Goal: Task Accomplishment & Management: Contribute content

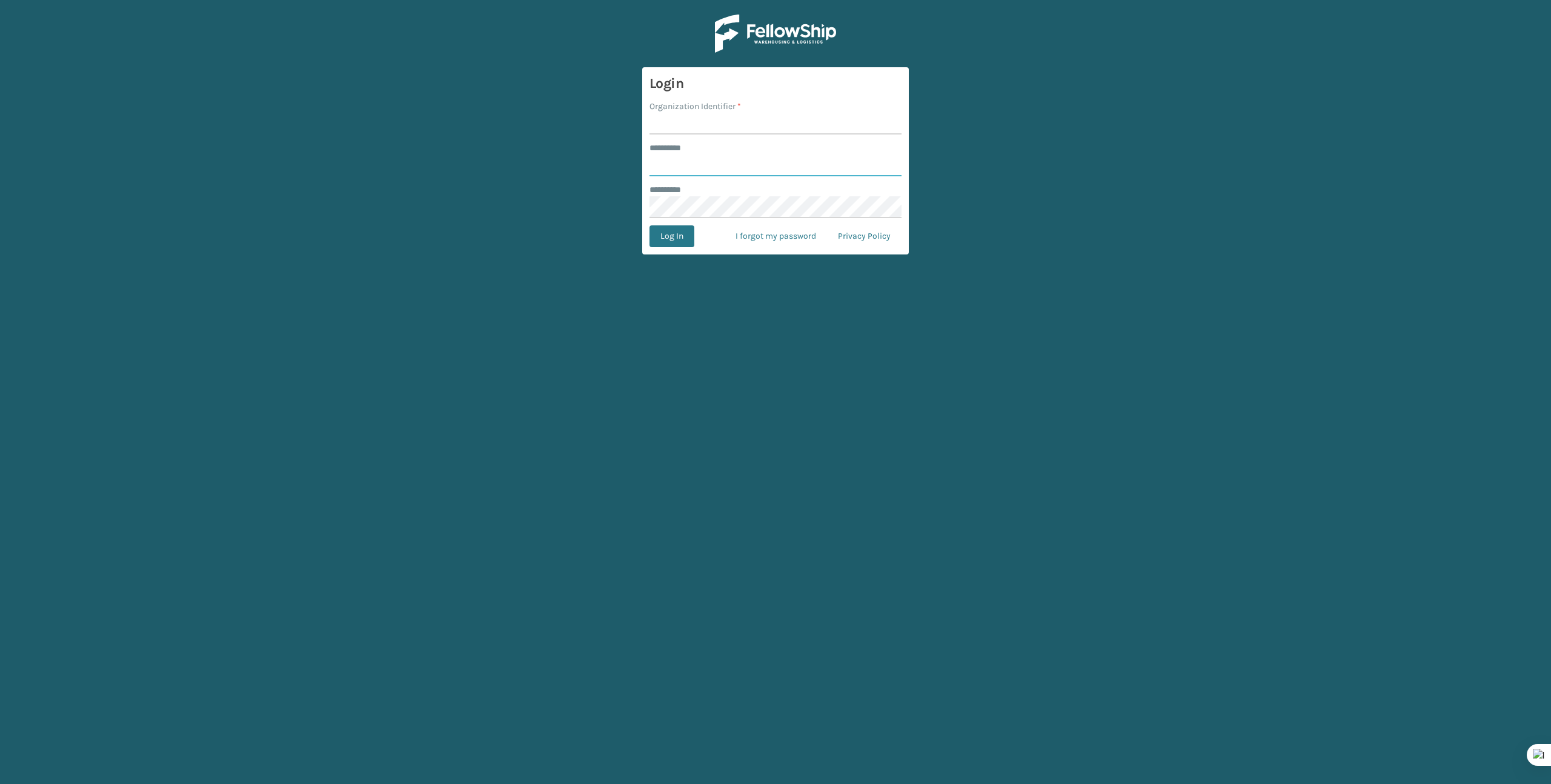
type input "*******"
click at [682, 119] on input "Organization Identifier *" at bounding box center [776, 123] width 252 height 22
type input "Brightech"
click at [664, 233] on button "Log In" at bounding box center [671, 236] width 45 height 22
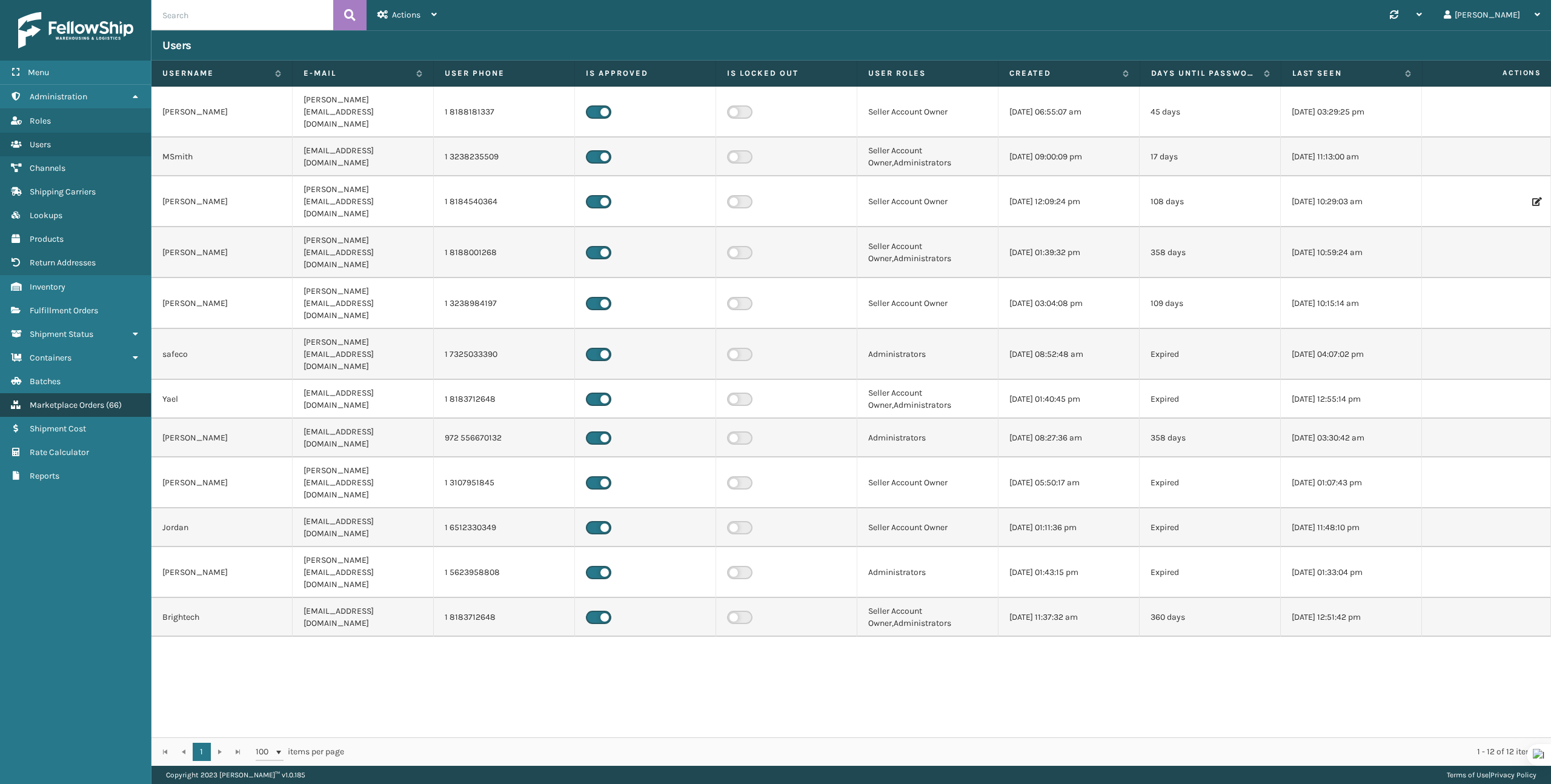
click at [87, 403] on span "Marketplace Orders" at bounding box center [67, 405] width 74 height 11
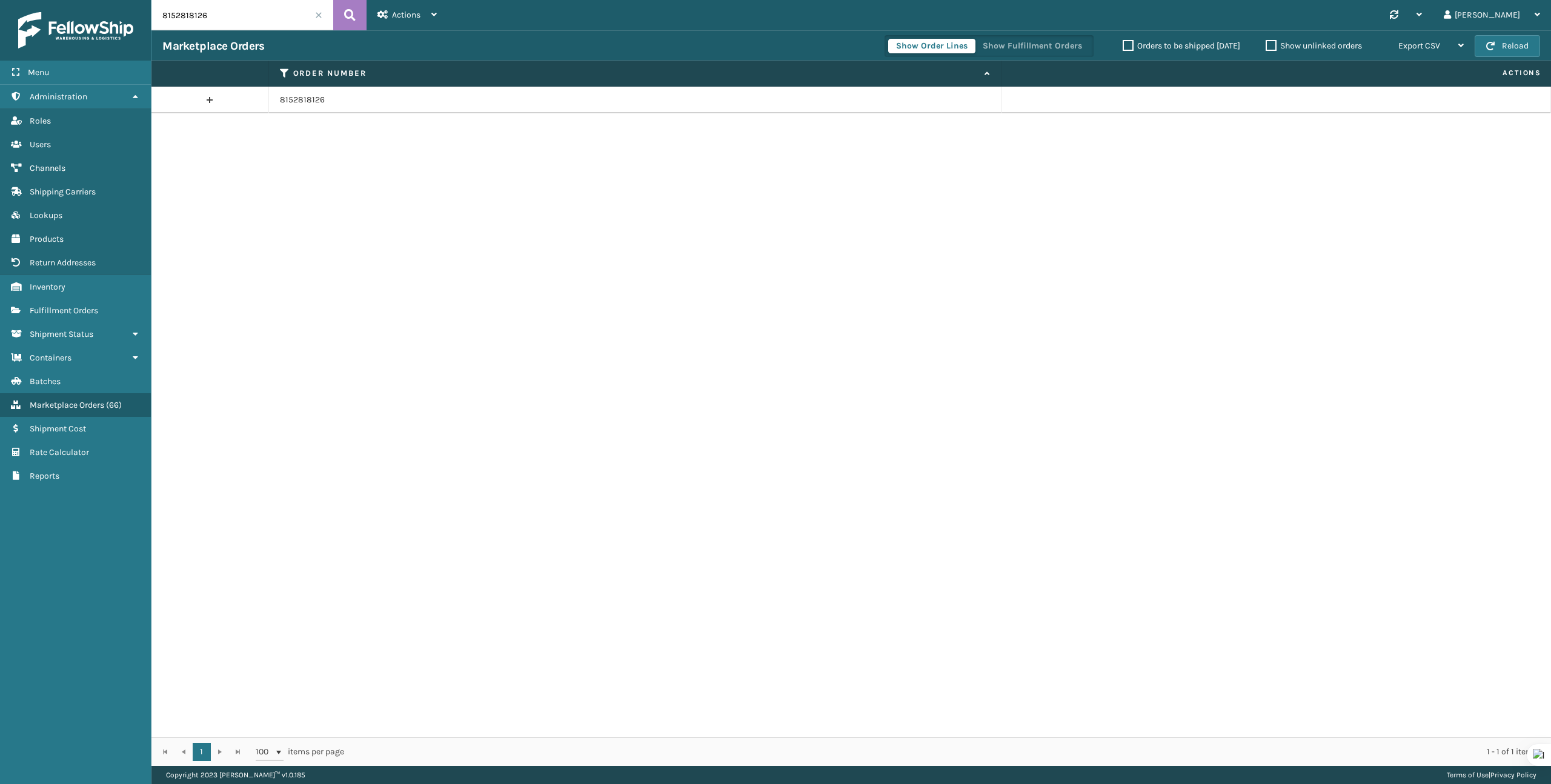
click at [226, 26] on input "8152818126" at bounding box center [242, 15] width 181 height 30
click at [226, 25] on input "8152818126" at bounding box center [242, 15] width 181 height 30
paste input "11976814"
type input "11976814"
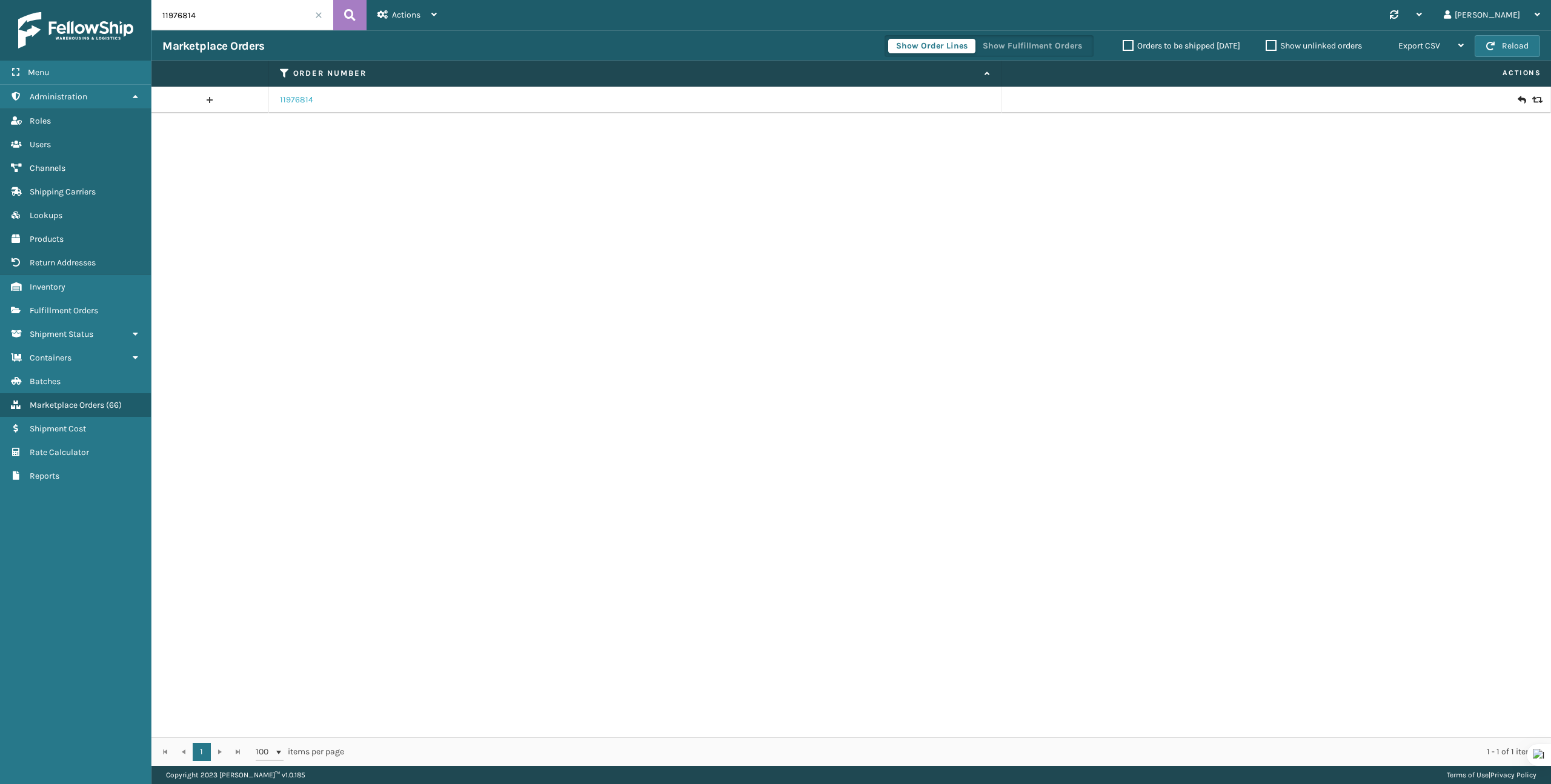
click at [300, 103] on link "11976814" at bounding box center [296, 99] width 33 height 12
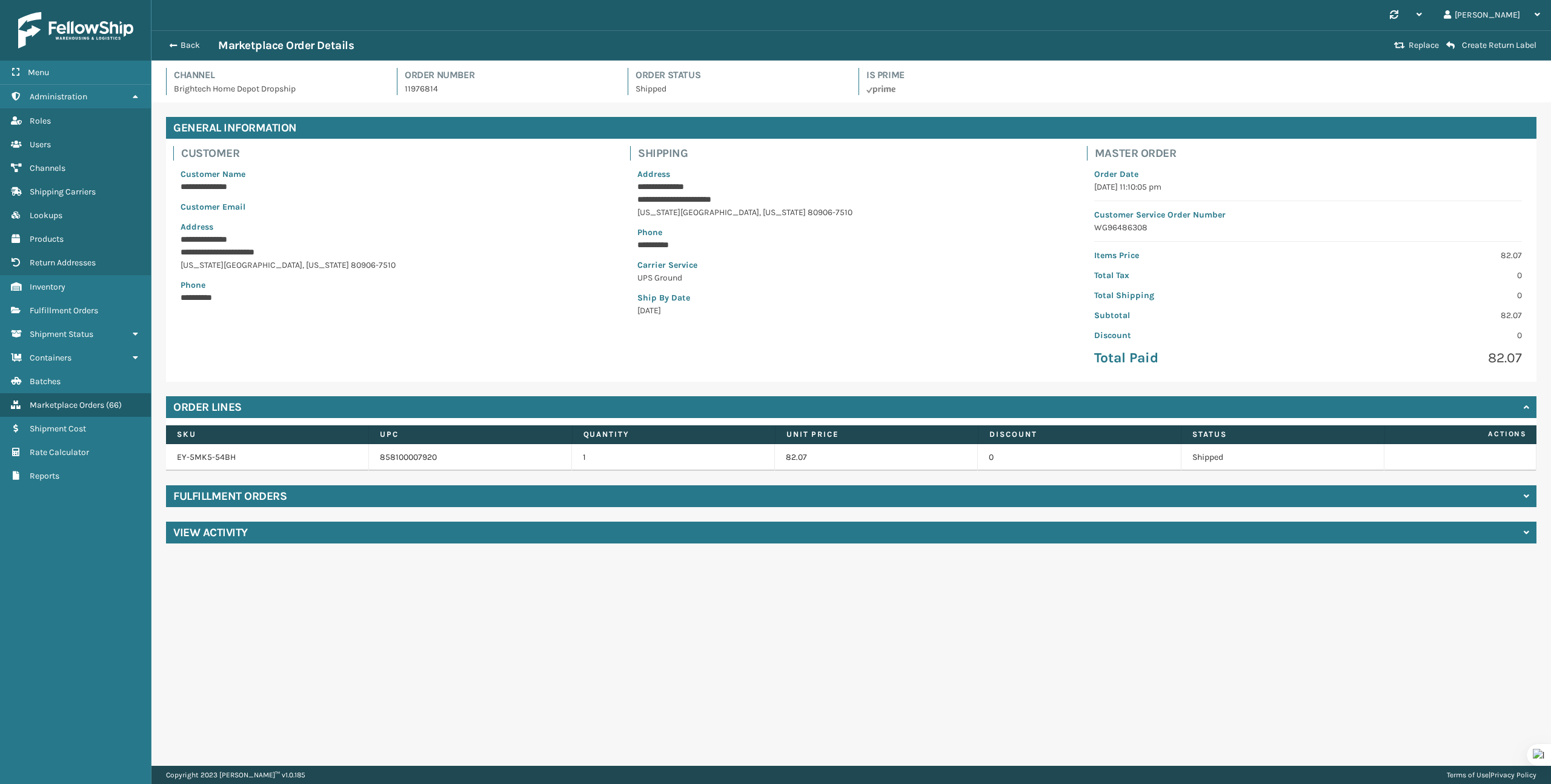
click at [417, 498] on div "Fulfillment Orders" at bounding box center [851, 496] width 1370 height 22
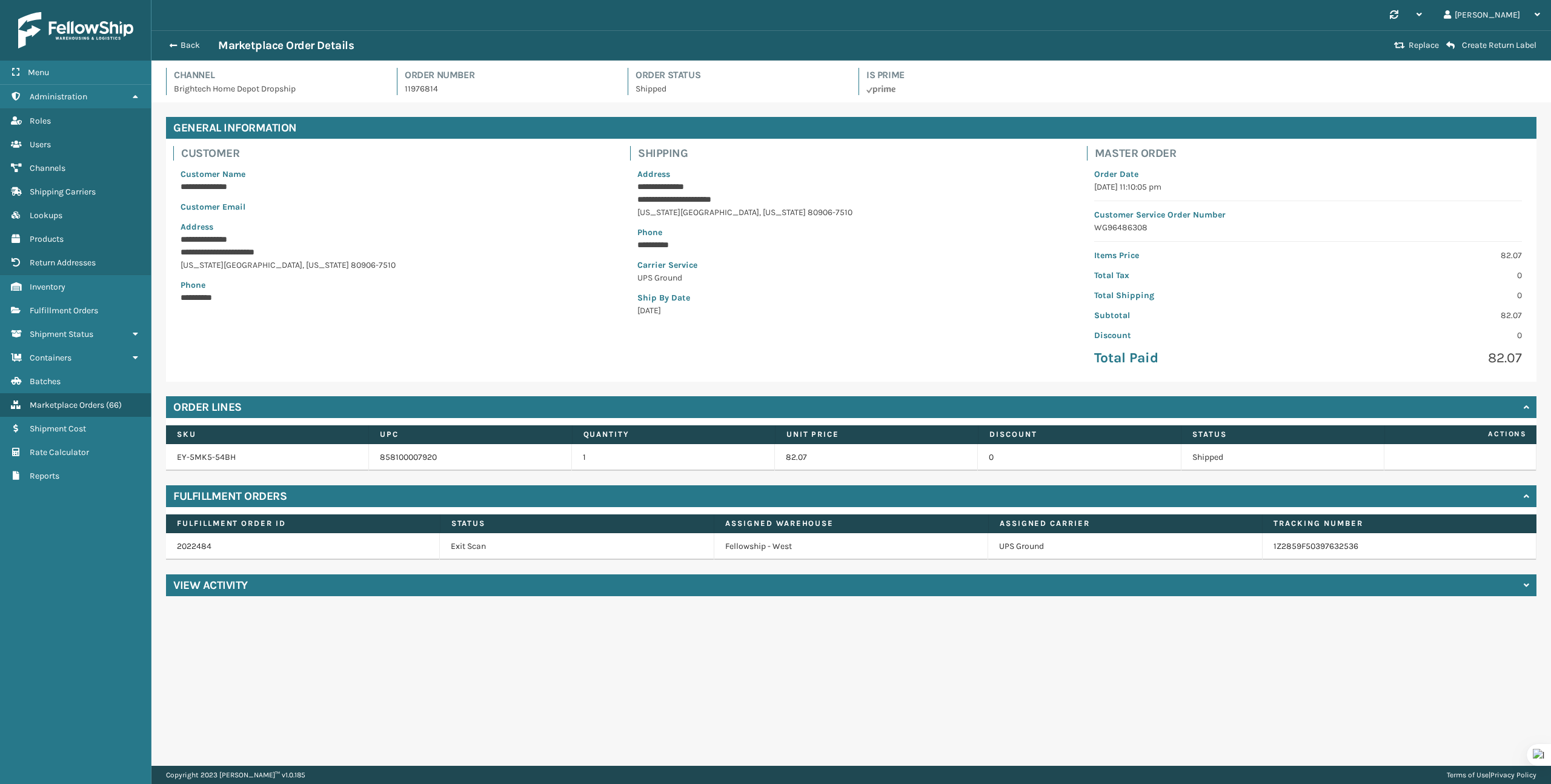
click at [183, 52] on div "Back Marketplace Order Details Replace Create Return Label" at bounding box center [851, 45] width 1399 height 30
click at [183, 50] on button "Back" at bounding box center [190, 45] width 56 height 11
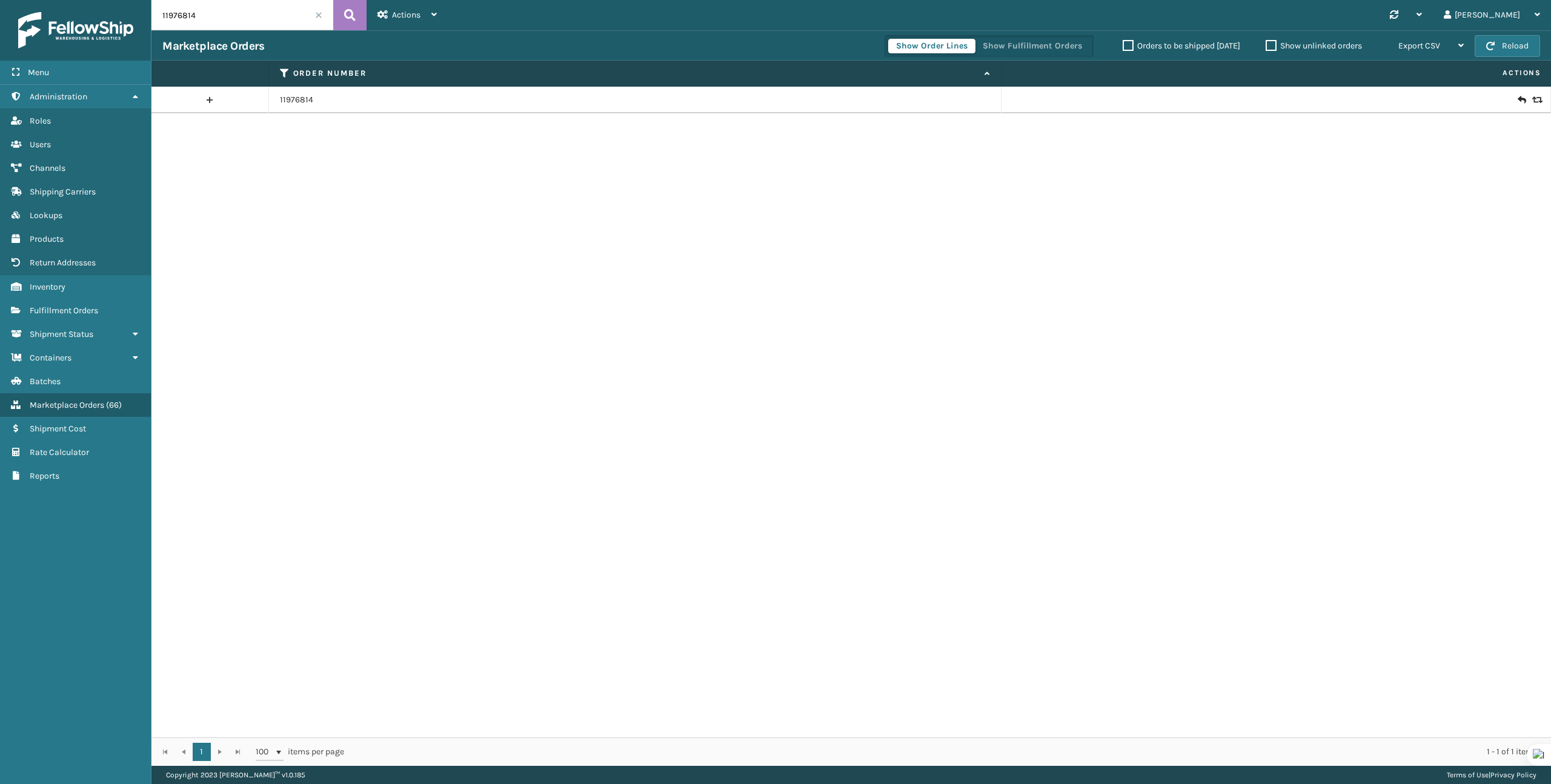
click at [236, 16] on input "11976814" at bounding box center [242, 15] width 181 height 30
paste input "458006517"
type input "458006517"
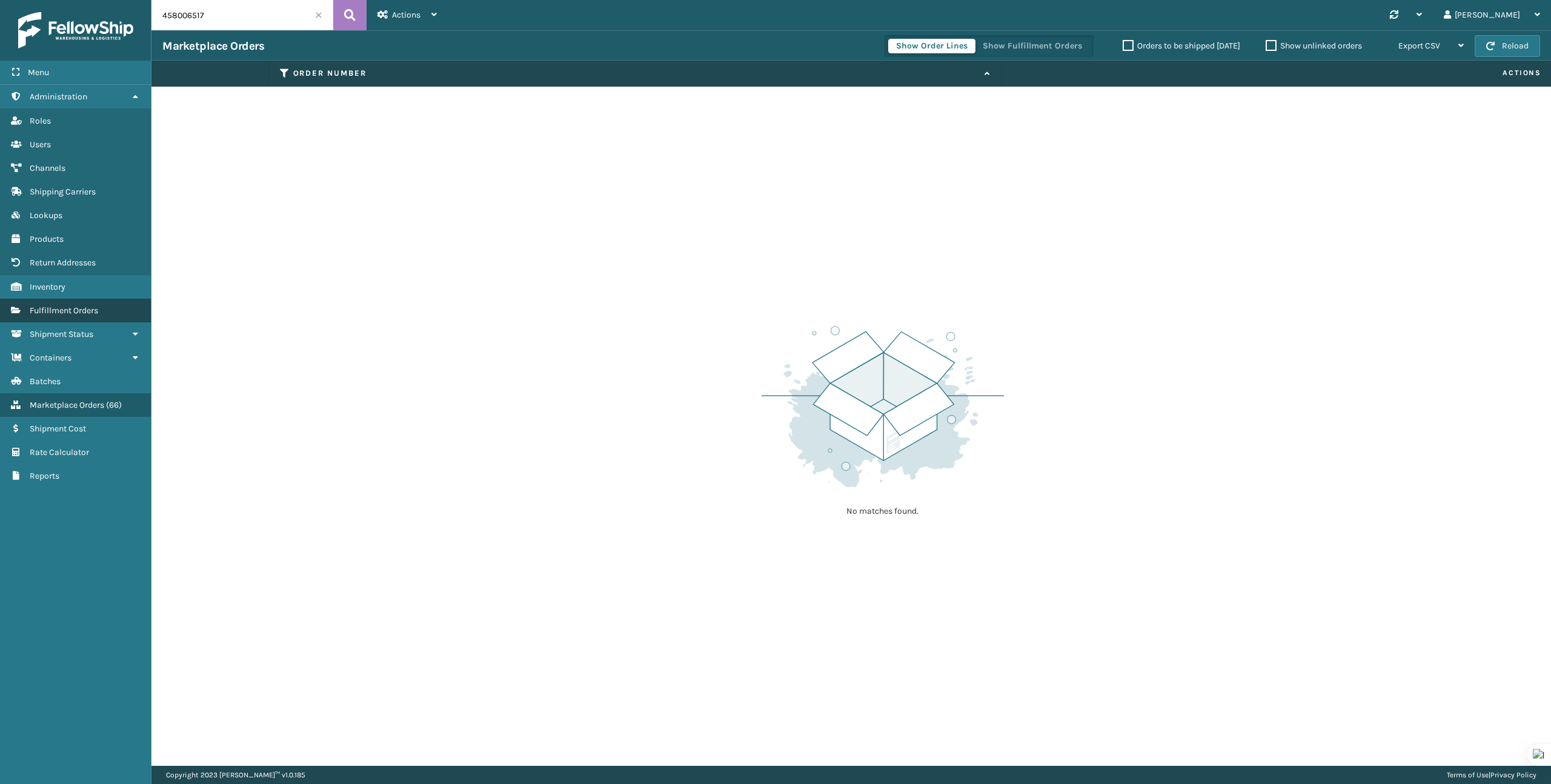
click at [73, 310] on span "Fulfillment Orders" at bounding box center [64, 310] width 69 height 11
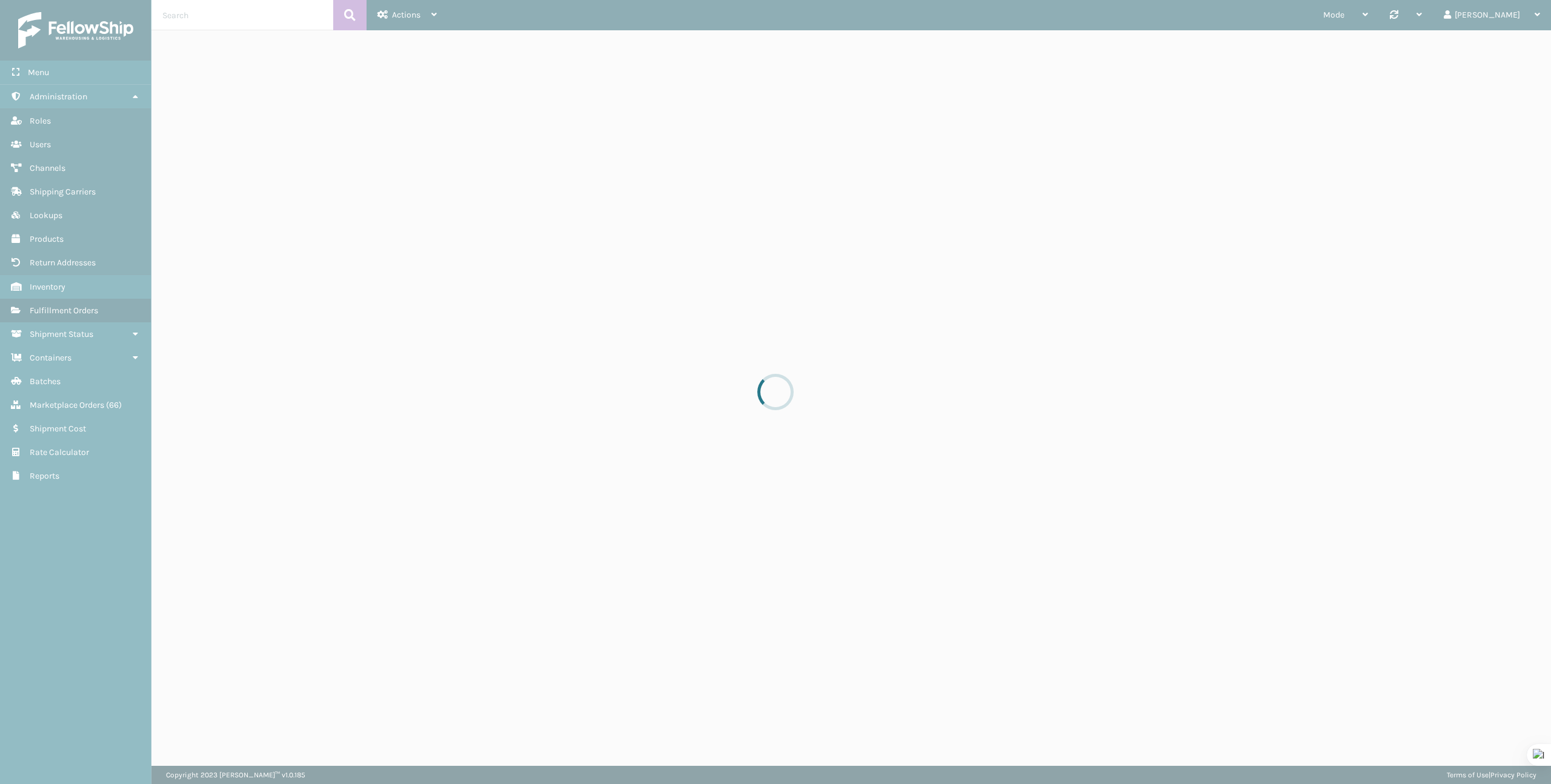
click at [269, 8] on div at bounding box center [776, 392] width 1551 height 784
click at [259, 16] on div at bounding box center [776, 392] width 1551 height 784
click at [248, 22] on div at bounding box center [776, 392] width 1551 height 784
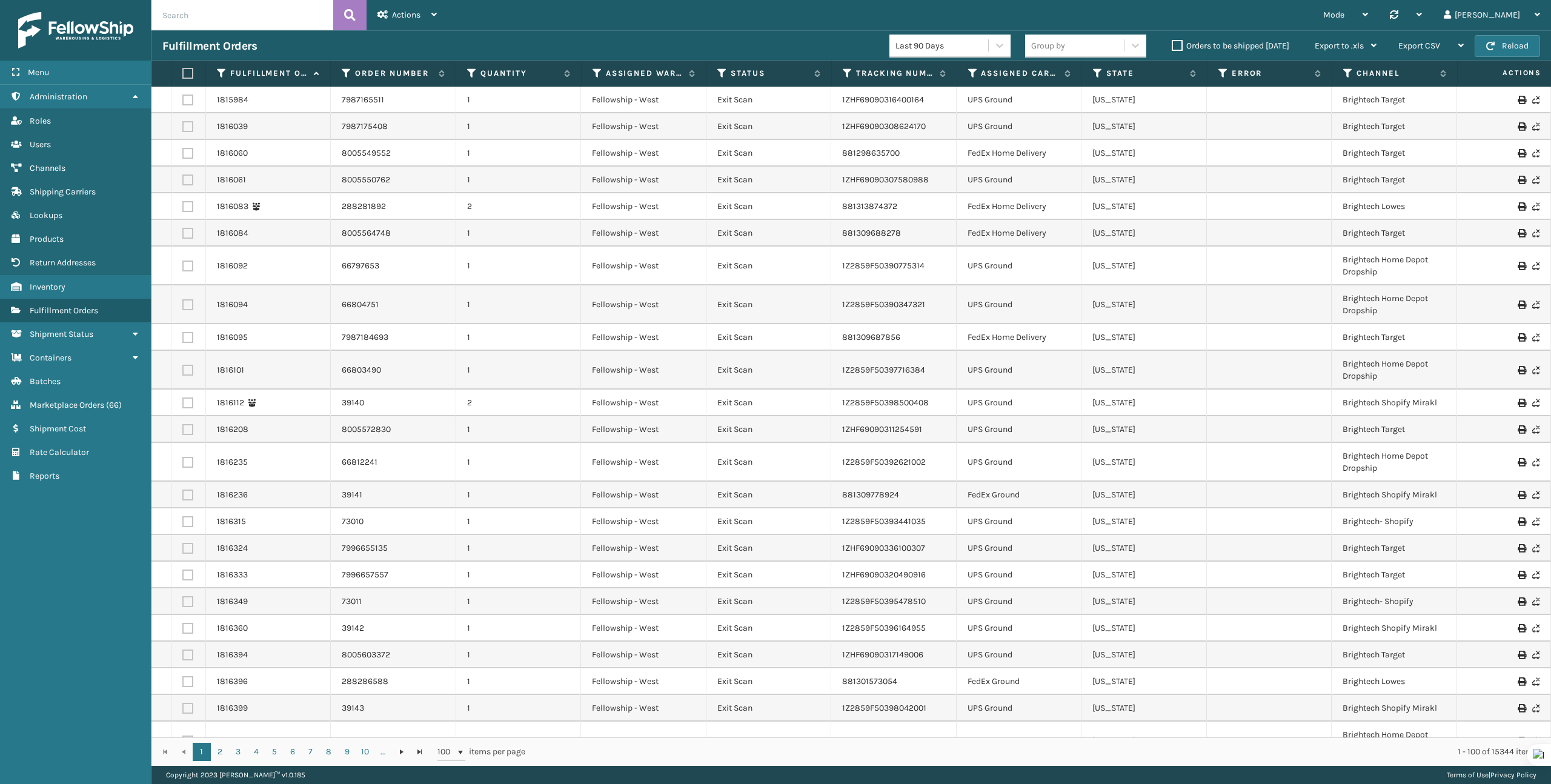
click at [186, 30] on input "text" at bounding box center [242, 15] width 181 height 30
paste input "458006517"
type input "458006517"
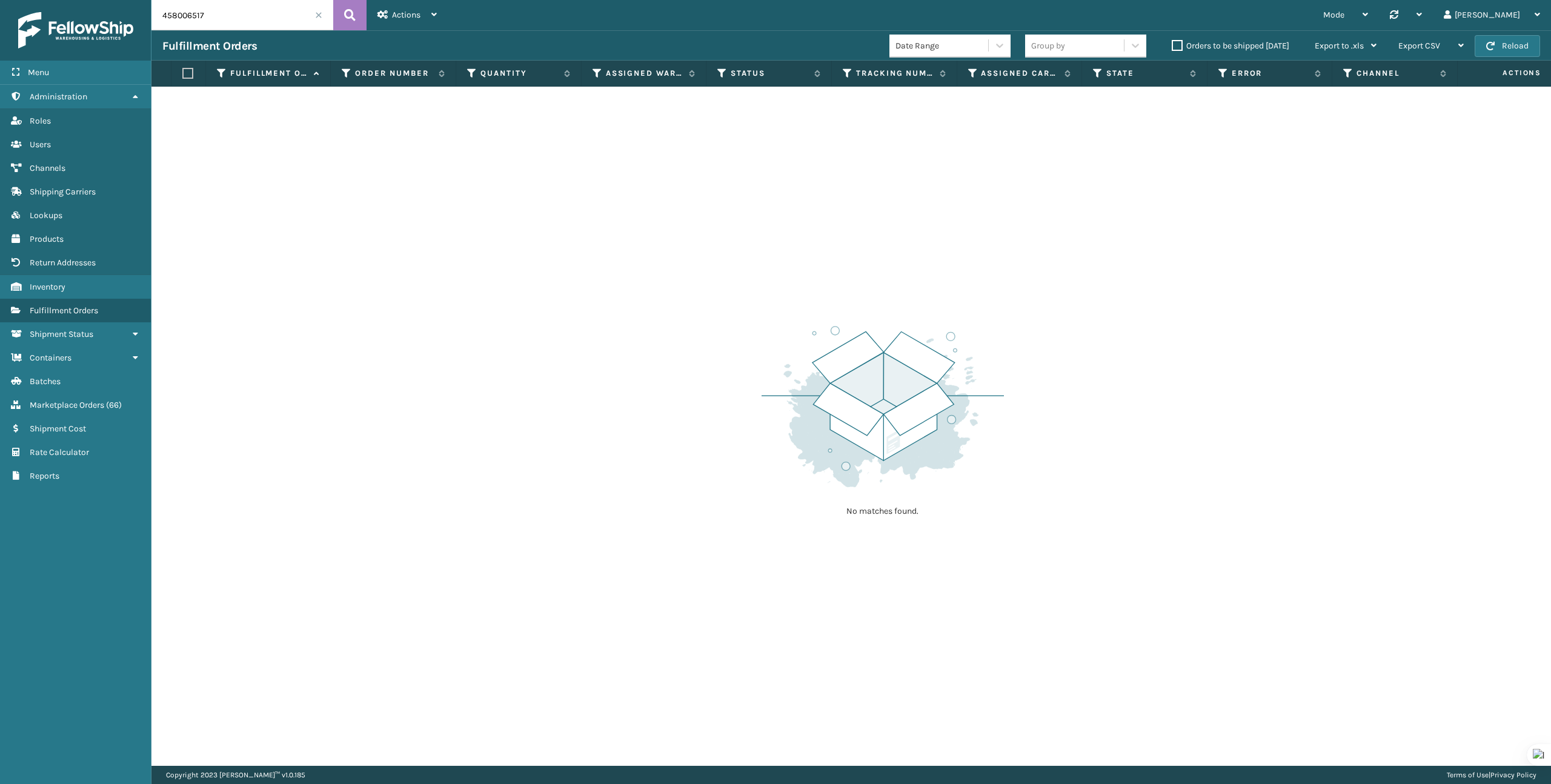
click at [1172, 50] on label "Orders to be shipped today" at bounding box center [1231, 45] width 118 height 11
click at [1172, 47] on input "Orders to be shipped today" at bounding box center [1172, 43] width 1 height 8
click at [233, 33] on div "Fulfillment Orders Group by Orders to be shipped today Export to .xls Use ship …" at bounding box center [851, 45] width 1399 height 30
click at [237, 16] on input "458006517" at bounding box center [242, 15] width 181 height 30
click at [1173, 47] on label "Orders to be shipped today" at bounding box center [1231, 45] width 118 height 11
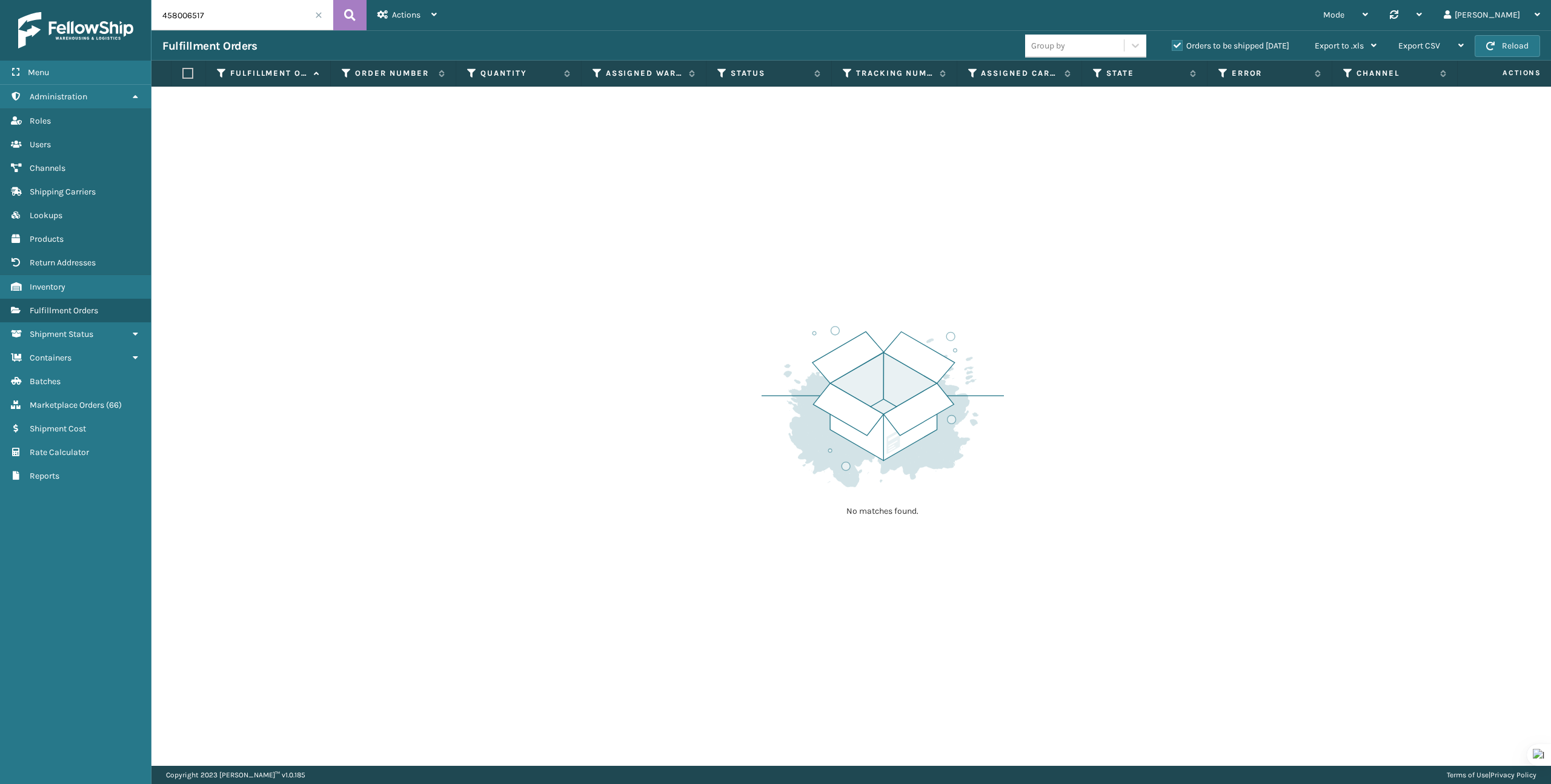
click at [1172, 47] on input "Orders to be shipped today" at bounding box center [1172, 43] width 1 height 8
click at [293, 15] on input "458006517" at bounding box center [242, 15] width 181 height 30
click at [355, 15] on icon at bounding box center [349, 16] width 11 height 18
click at [106, 396] on link "Marketplace Orders ( 66 )" at bounding box center [75, 405] width 151 height 23
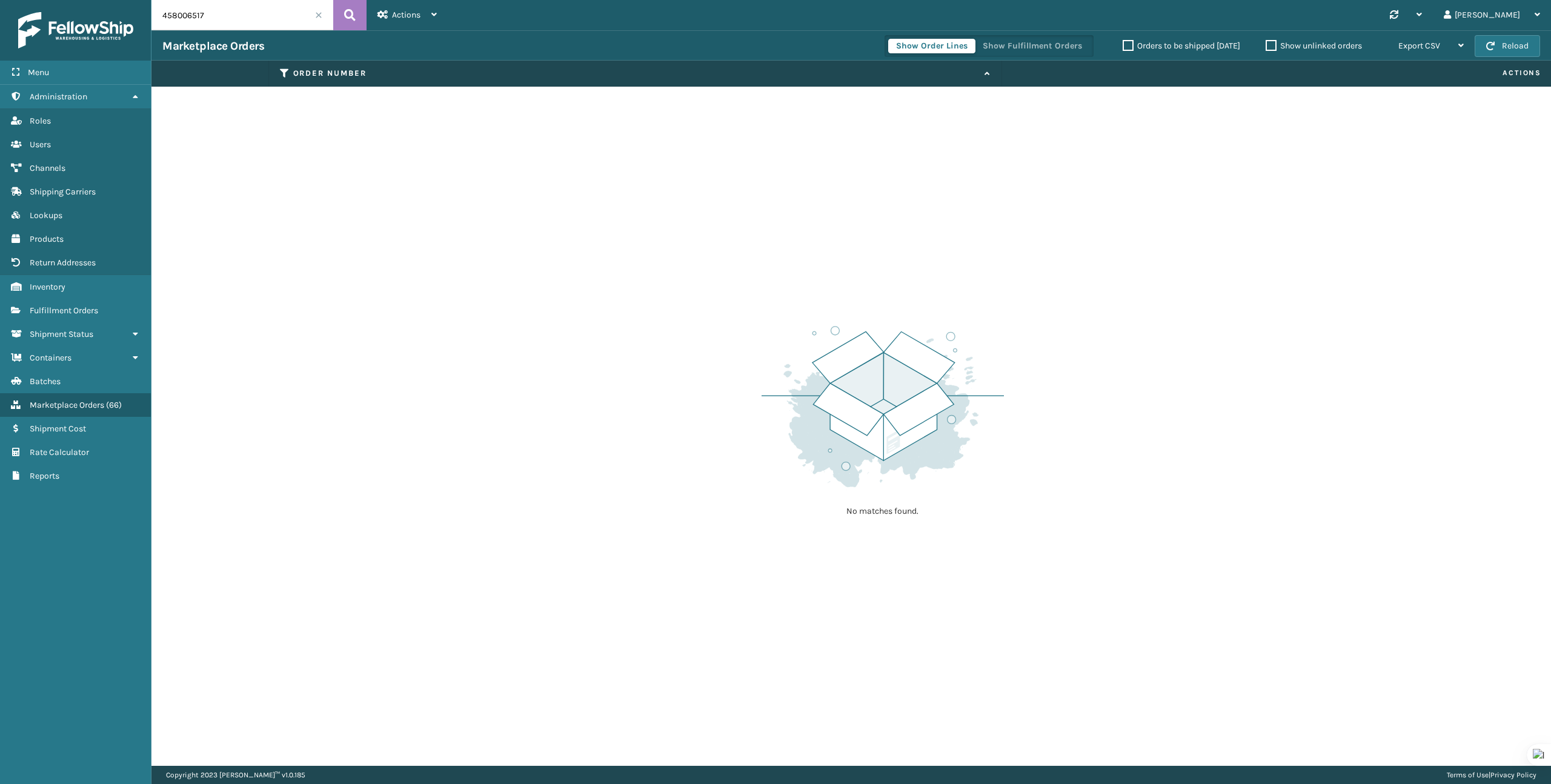
click at [228, 19] on input "458006517" at bounding box center [242, 15] width 181 height 30
click at [199, 14] on input "458006517" at bounding box center [242, 15] width 181 height 30
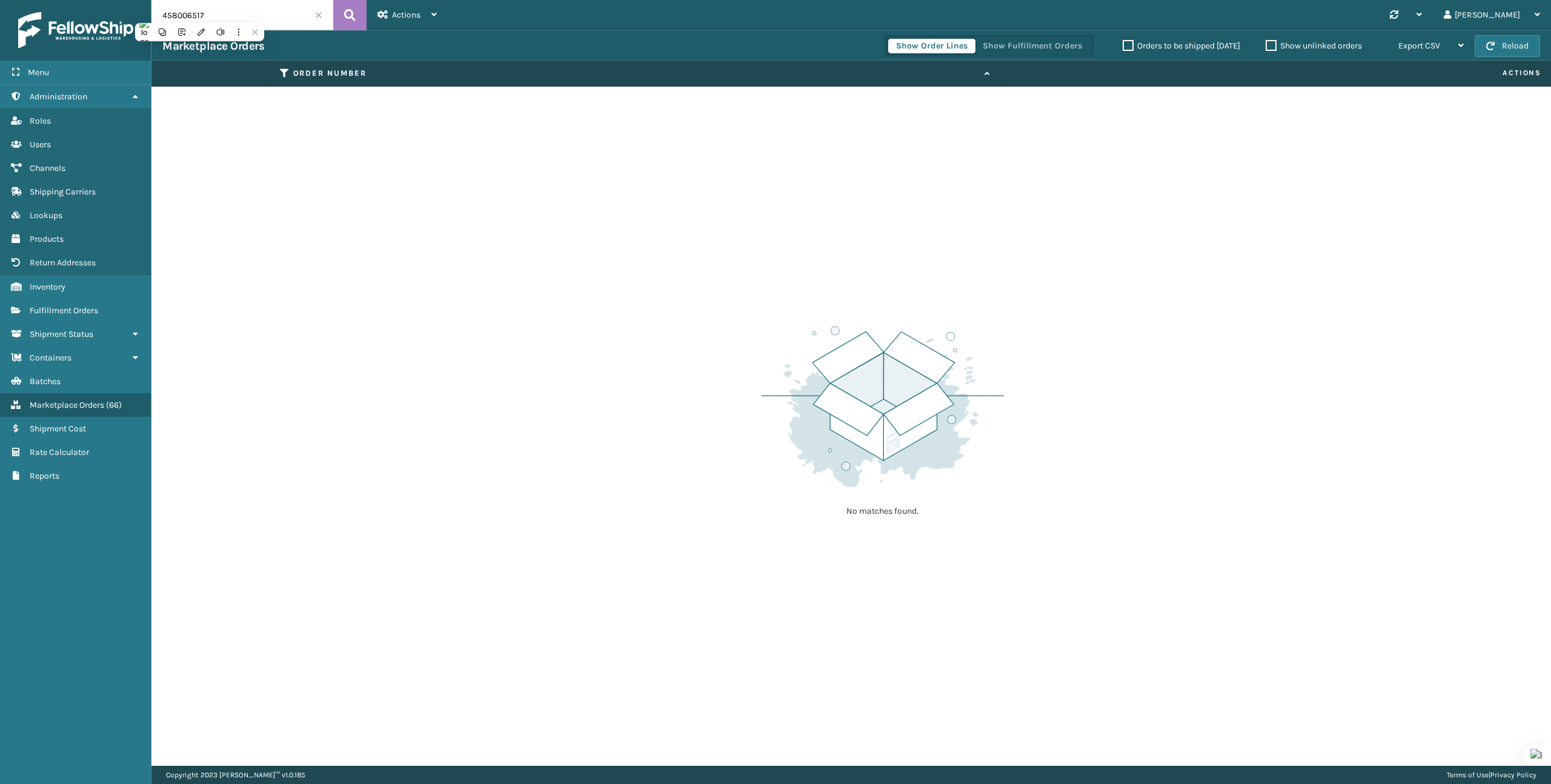
click at [199, 14] on input "458006517" at bounding box center [242, 15] width 181 height 30
paste input "2198"
type input "42198"
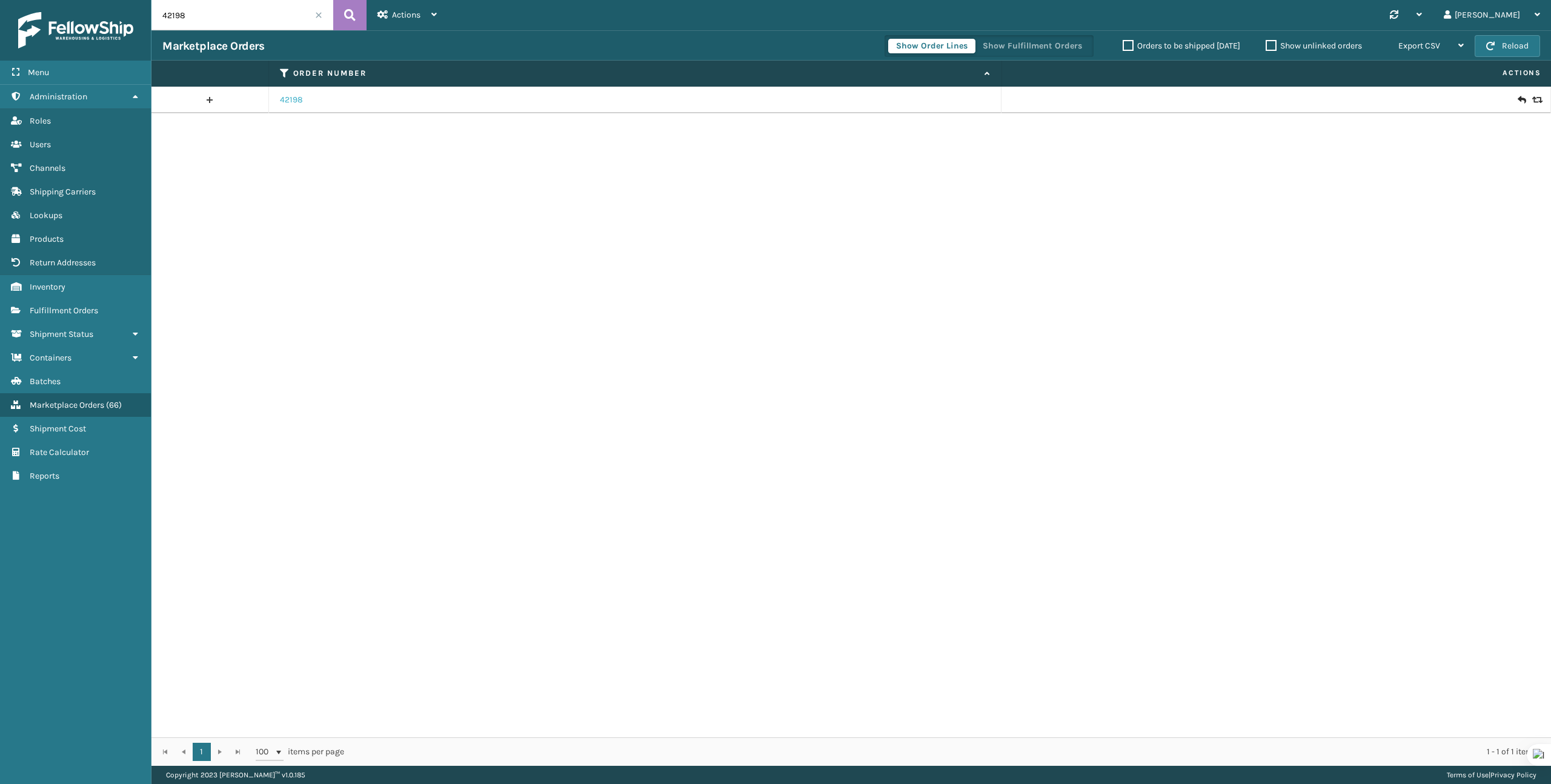
click at [294, 102] on link "42198" at bounding box center [291, 99] width 23 height 12
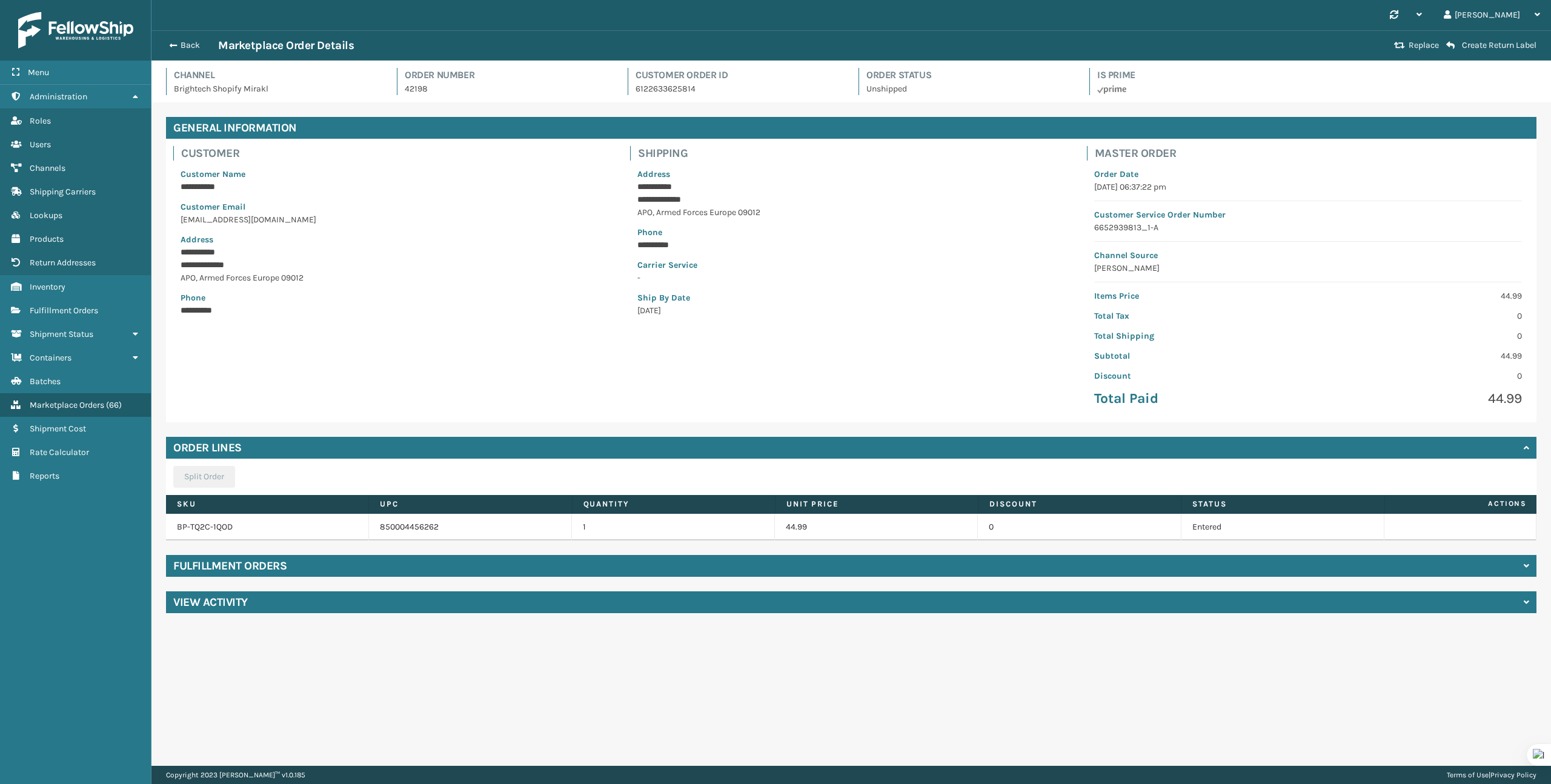
click at [236, 585] on div "**********" at bounding box center [851, 364] width 1399 height 525
click at [239, 572] on h4 "Fulfillment Orders" at bounding box center [230, 566] width 113 height 15
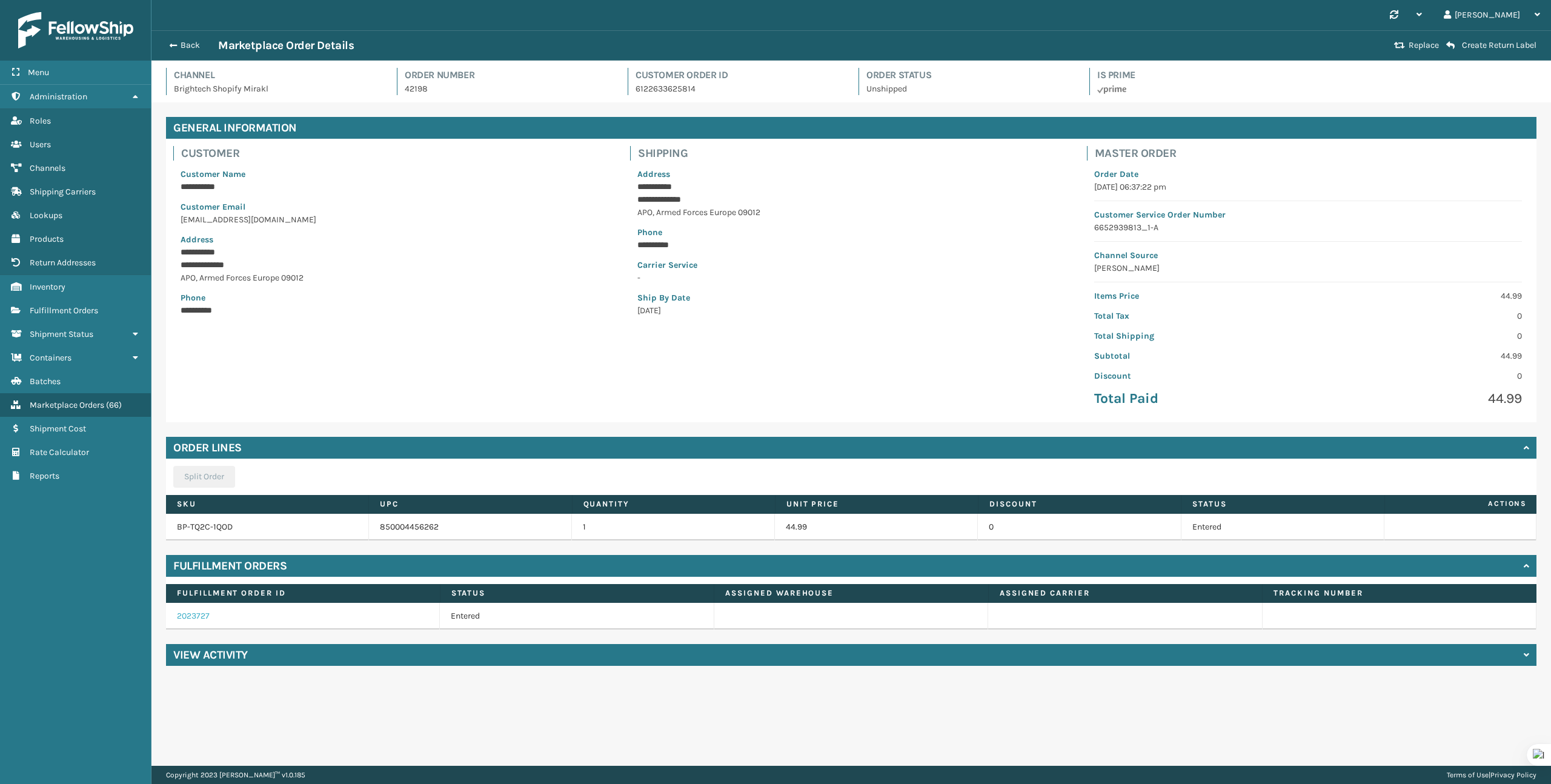
click at [197, 612] on link "2023727" at bounding box center [194, 616] width 33 height 11
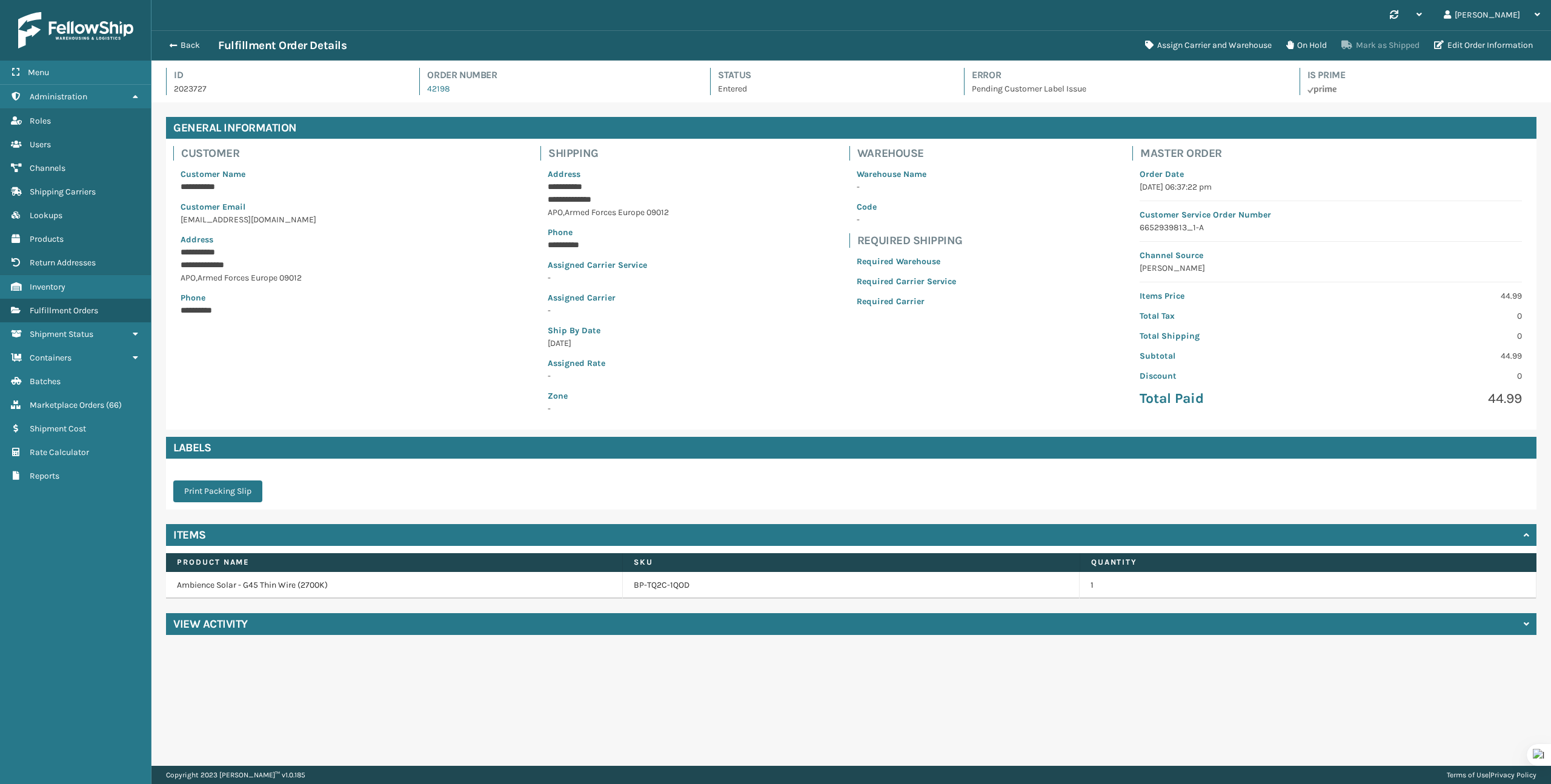
scroll to position [29, 1399]
click at [1310, 44] on button "On Hold" at bounding box center [1306, 45] width 55 height 24
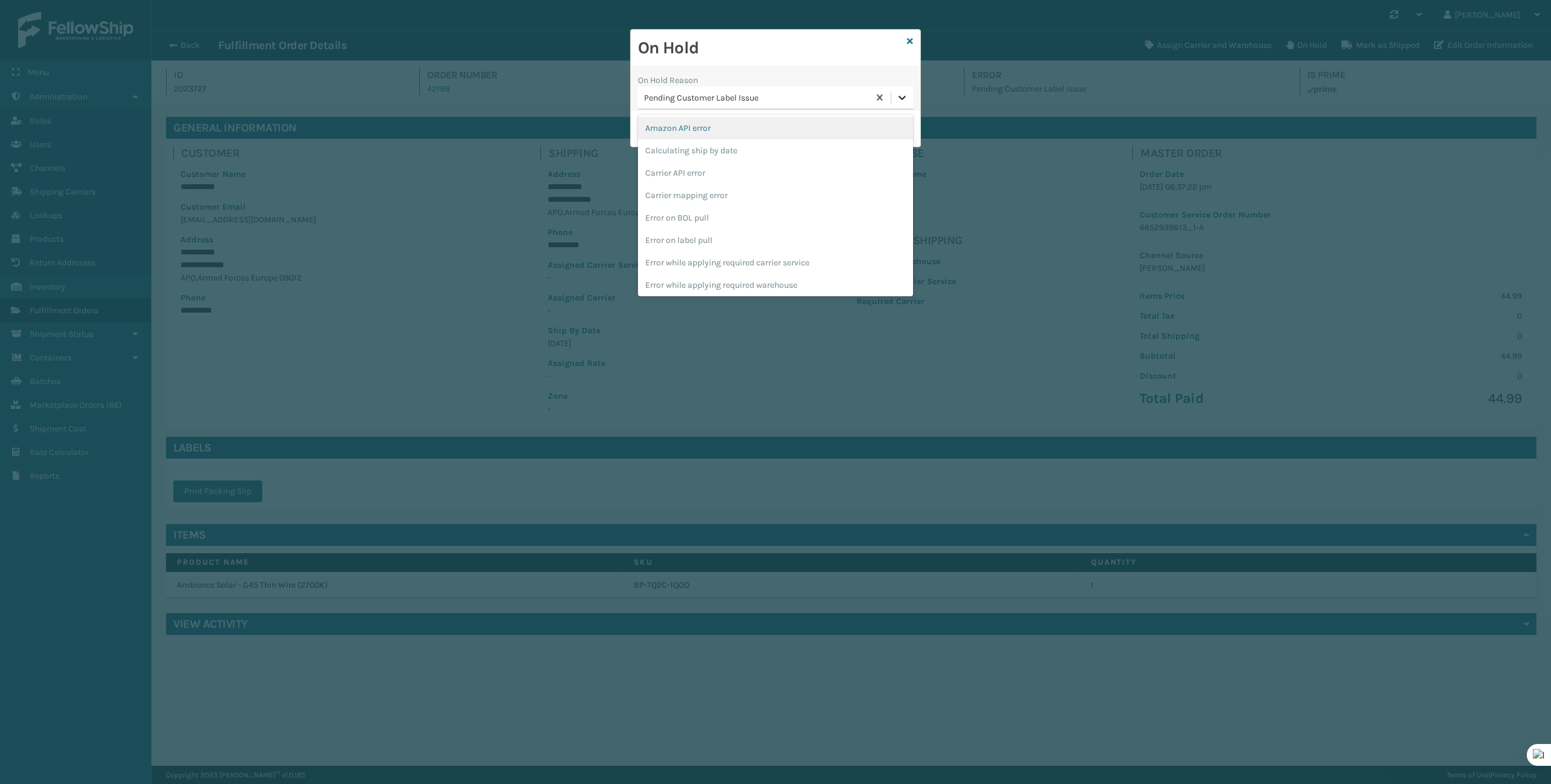
click at [902, 101] on icon at bounding box center [902, 97] width 12 height 12
click at [763, 290] on div "To be cancelled" at bounding box center [776, 283] width 275 height 23
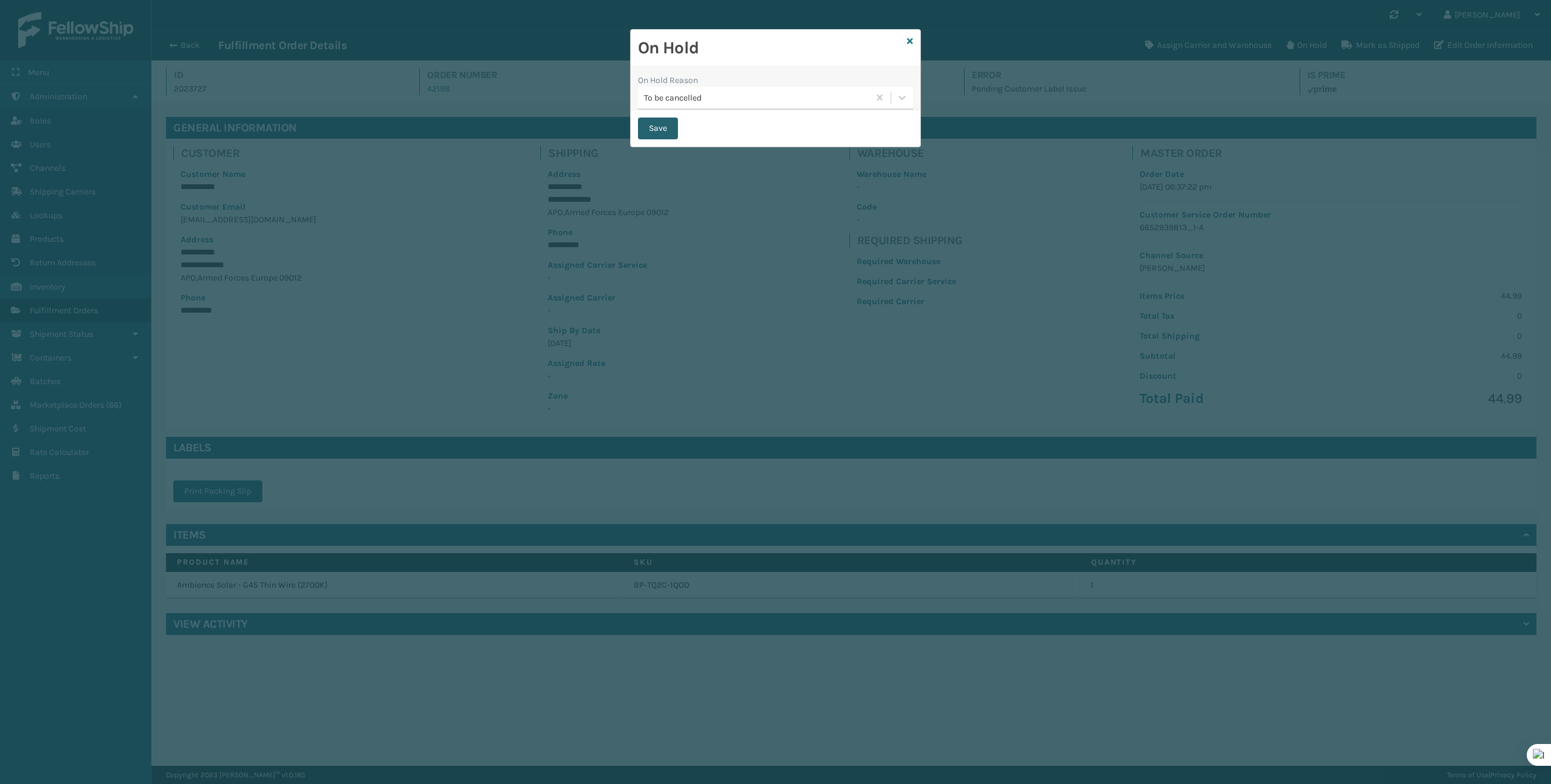
click at [660, 126] on button "Save" at bounding box center [658, 128] width 40 height 22
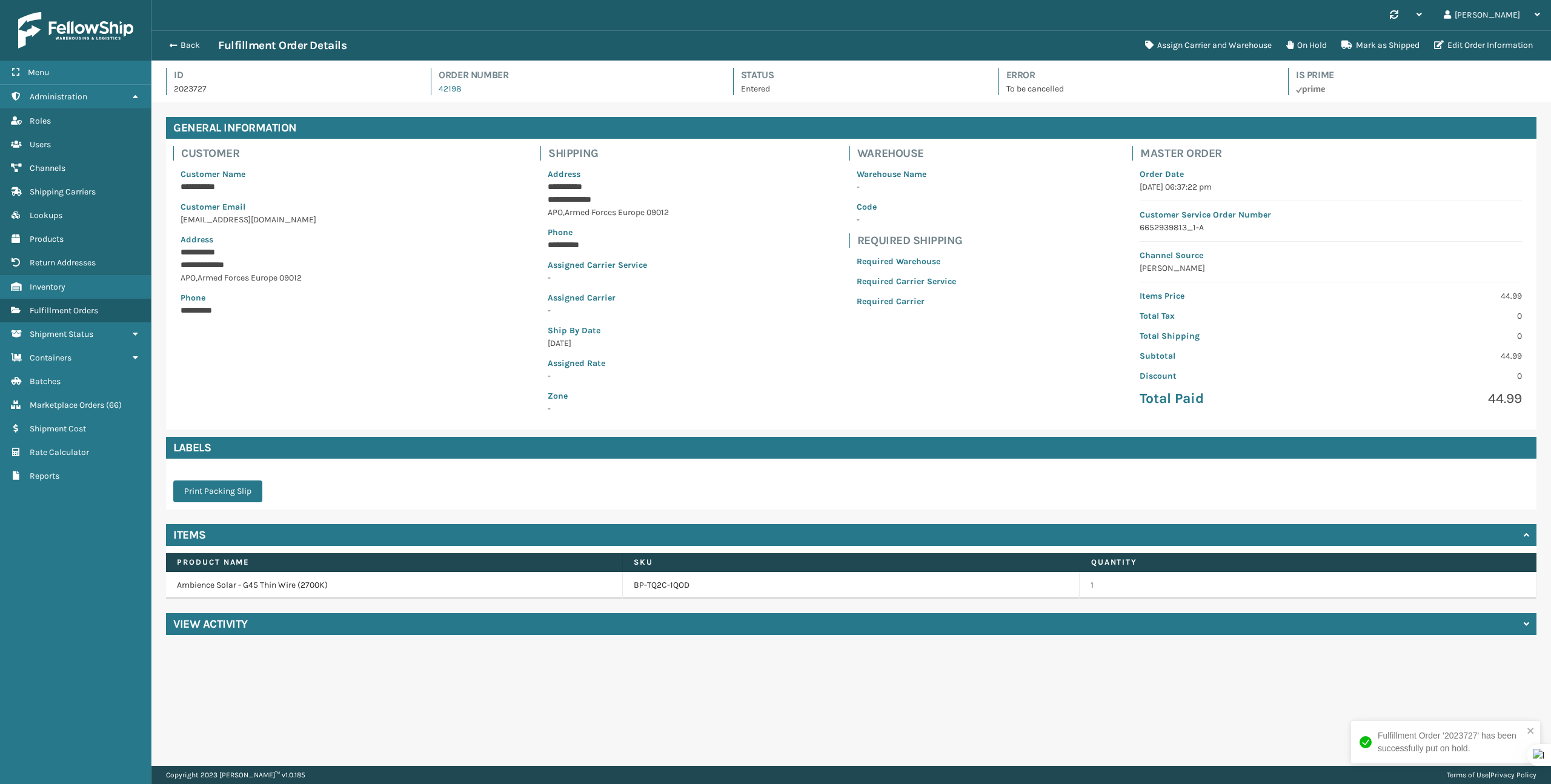
scroll to position [29, 1399]
click at [65, 228] on link "Products" at bounding box center [75, 239] width 151 height 23
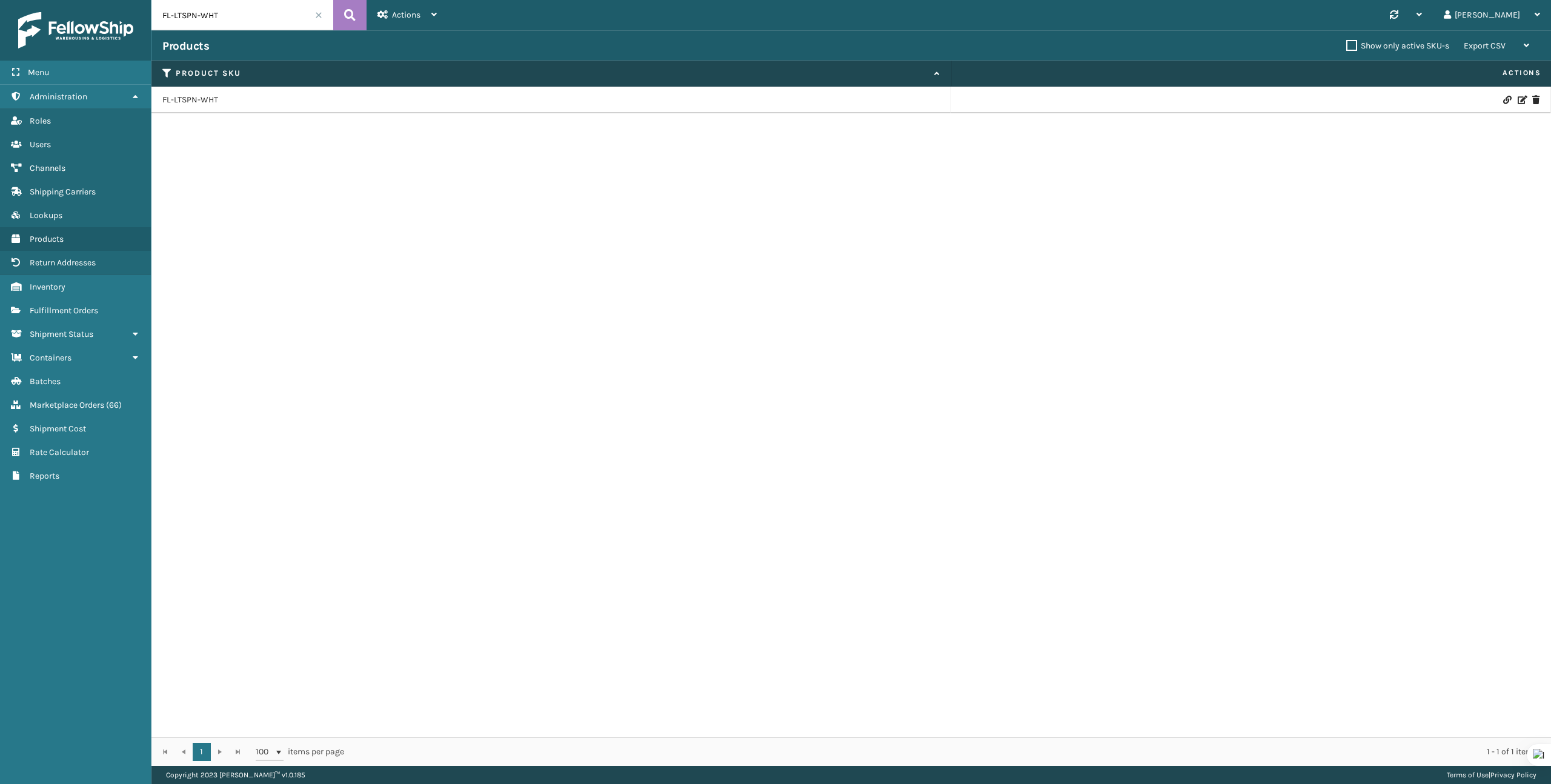
click at [236, 19] on input "FL-LTSPN-WHT" at bounding box center [242, 15] width 181 height 30
click at [236, 21] on input "FL-LTSPN-WHT" at bounding box center [242, 15] width 181 height 30
paste input "MR-U1EG-C9VZ"
click at [236, 21] on input "FL-LTSPN-MR-U1EG-C9VZ" at bounding box center [242, 15] width 181 height 30
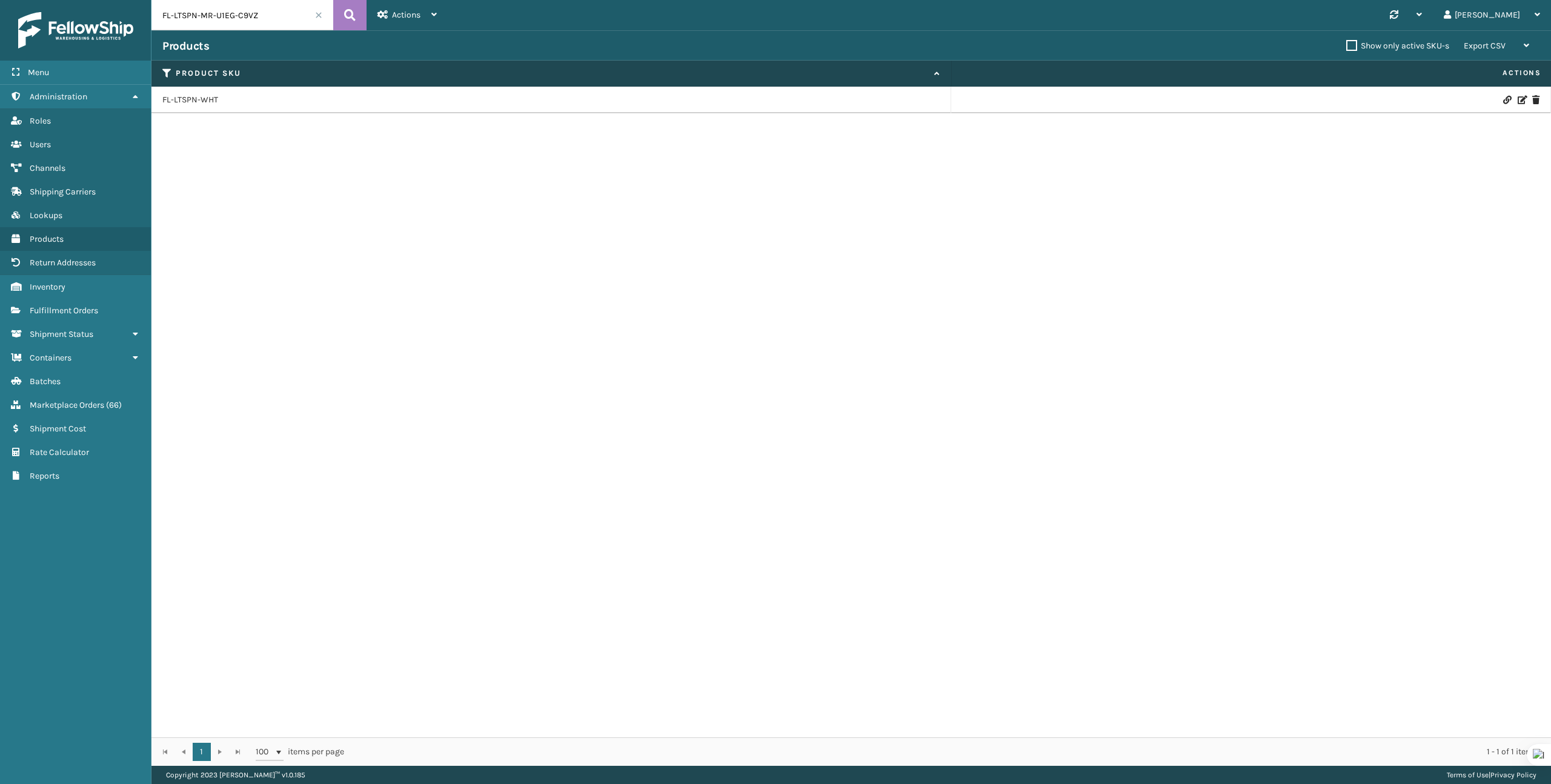
click at [236, 21] on input "FL-LTSPN-MR-U1EG-C9VZ" at bounding box center [242, 15] width 181 height 30
paste input "text"
type input "MR-U1EG-C9VZ"
click at [194, 103] on link "MR-U1EG-C9VZ" at bounding box center [191, 99] width 57 height 12
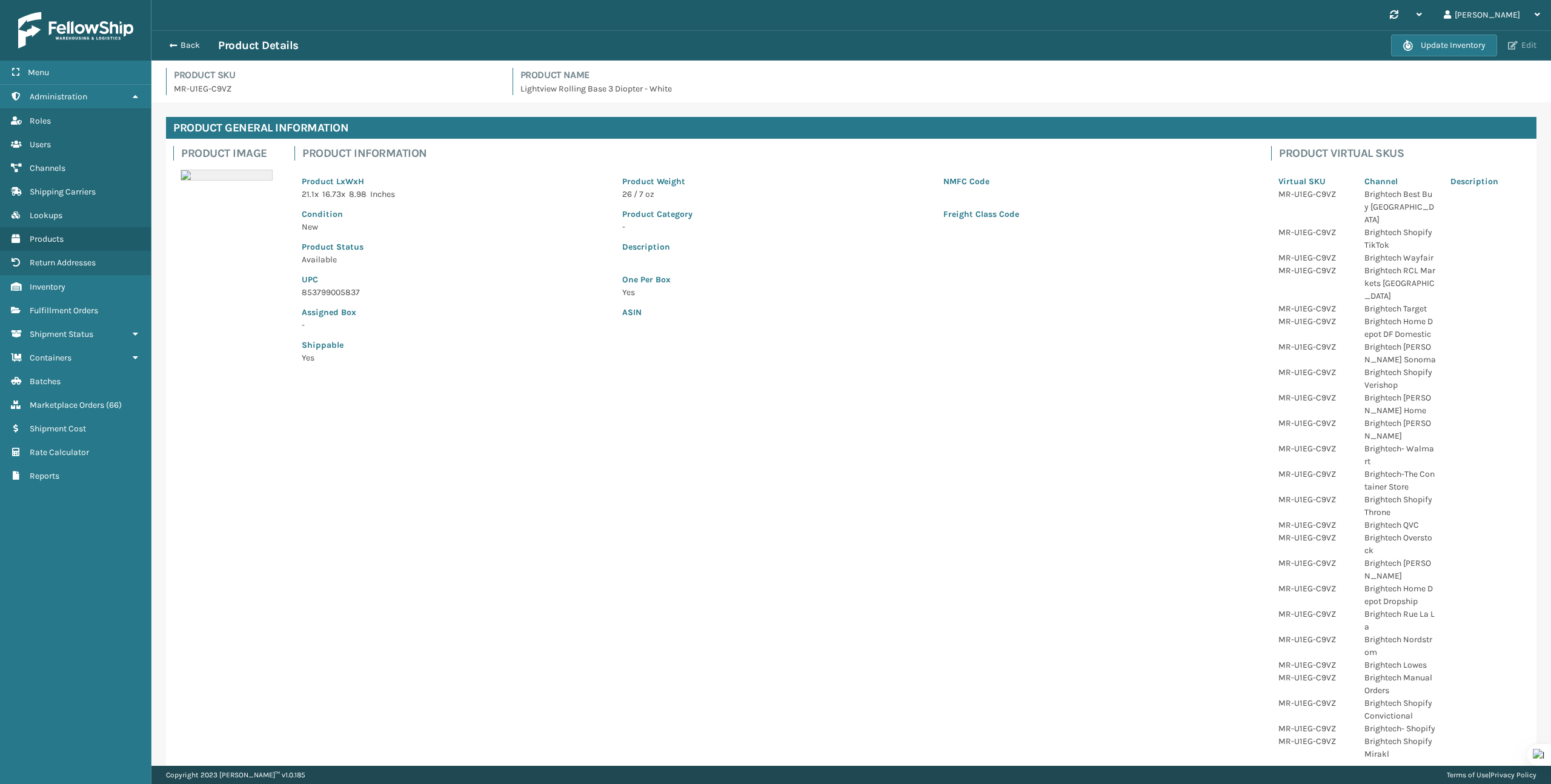
click at [1517, 42] on span "button" at bounding box center [1513, 45] width 10 height 9
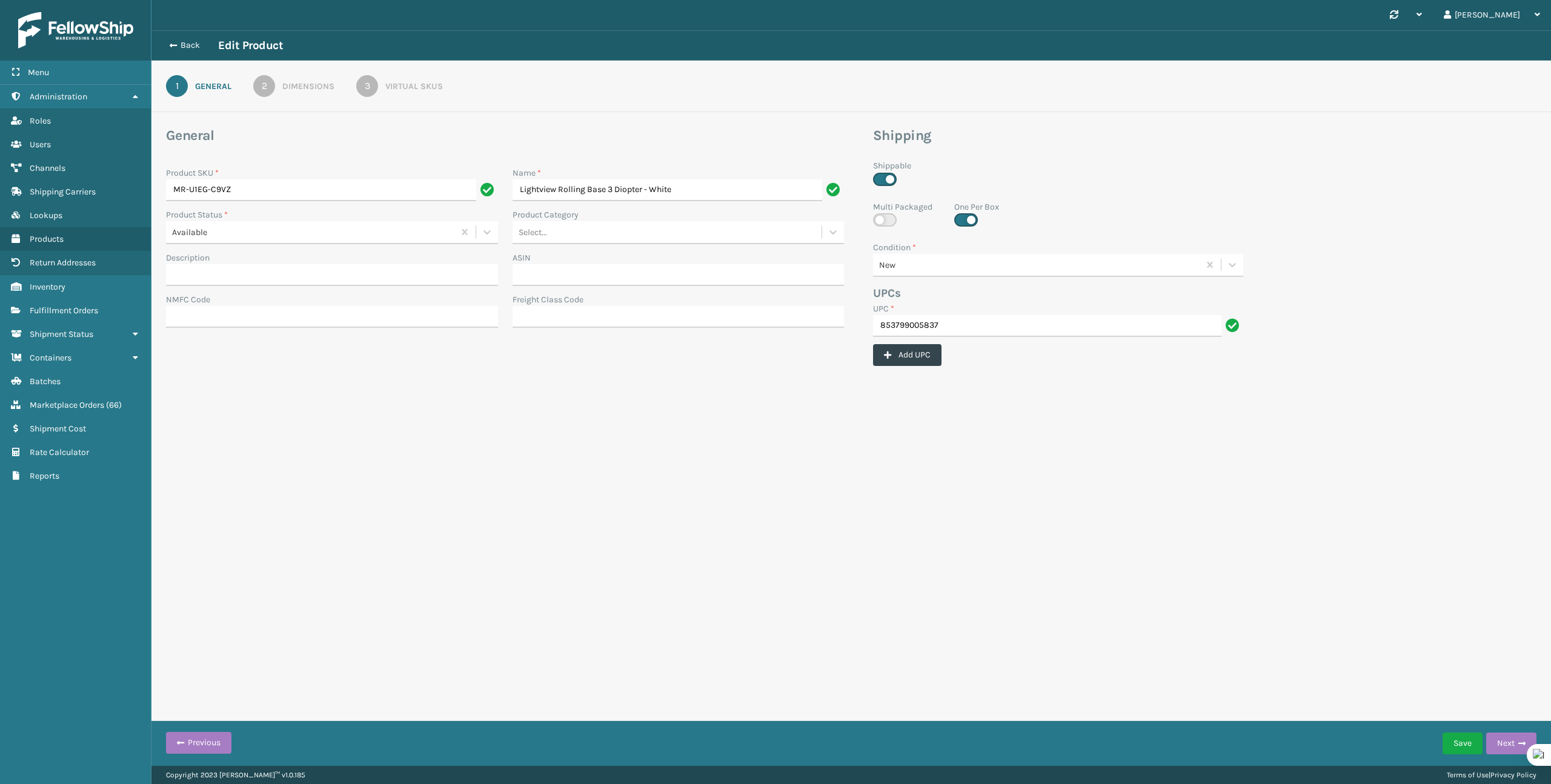
click at [415, 88] on div "Virtual SKUs" at bounding box center [414, 86] width 57 height 13
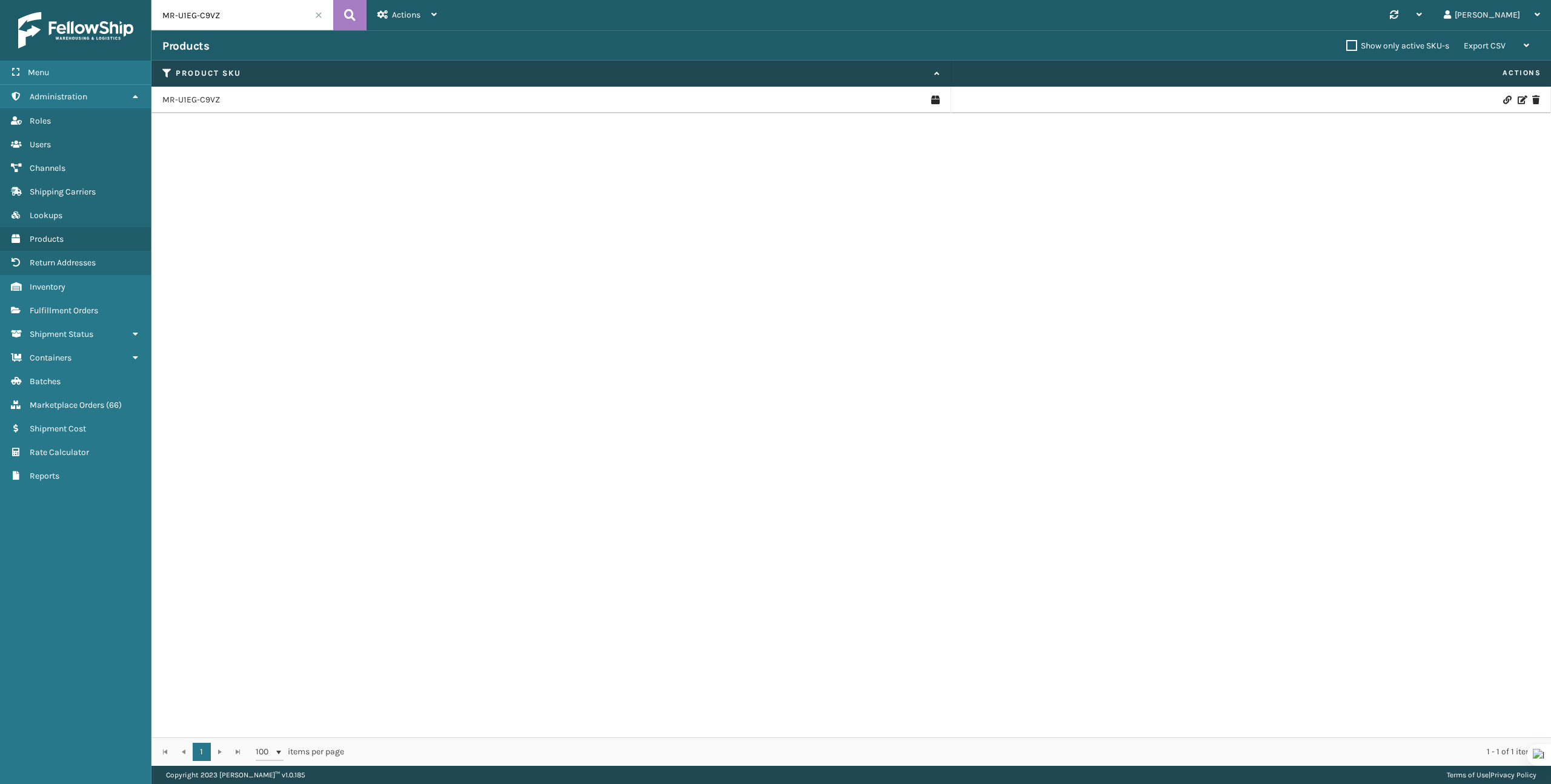
click at [216, 20] on input "MR-U1EG-C9VZ" at bounding box center [242, 15] width 181 height 30
click at [216, 19] on input "MR-U1EG-C9VZ" at bounding box center [242, 15] width 181 height 30
paste input "39-L4GJ-391"
type input "39-L4GJ-391Z"
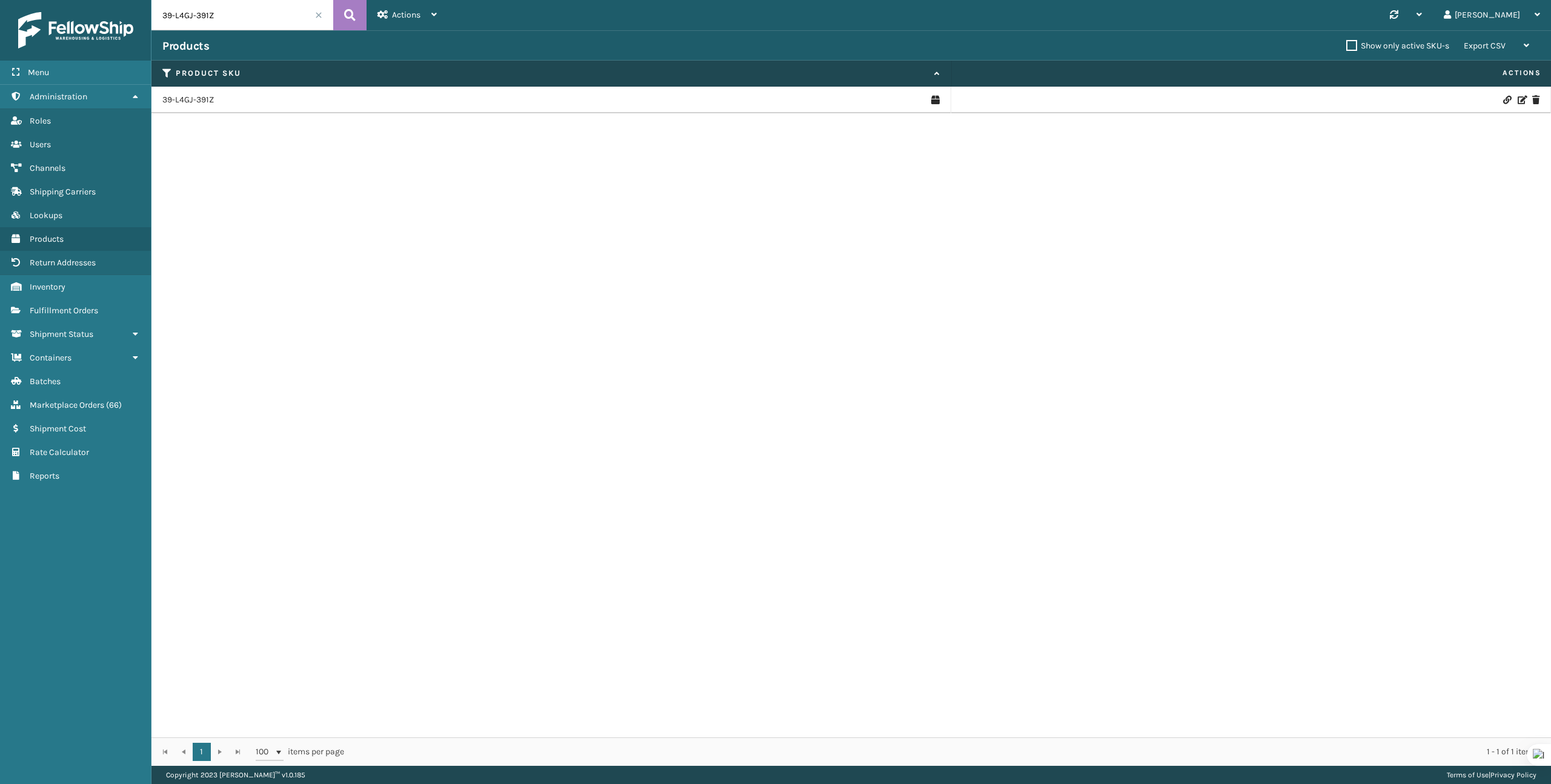
click at [208, 90] on td "39-L4GJ-391Z" at bounding box center [551, 100] width 800 height 27
click at [208, 95] on link "39-L4GJ-391Z" at bounding box center [188, 99] width 52 height 12
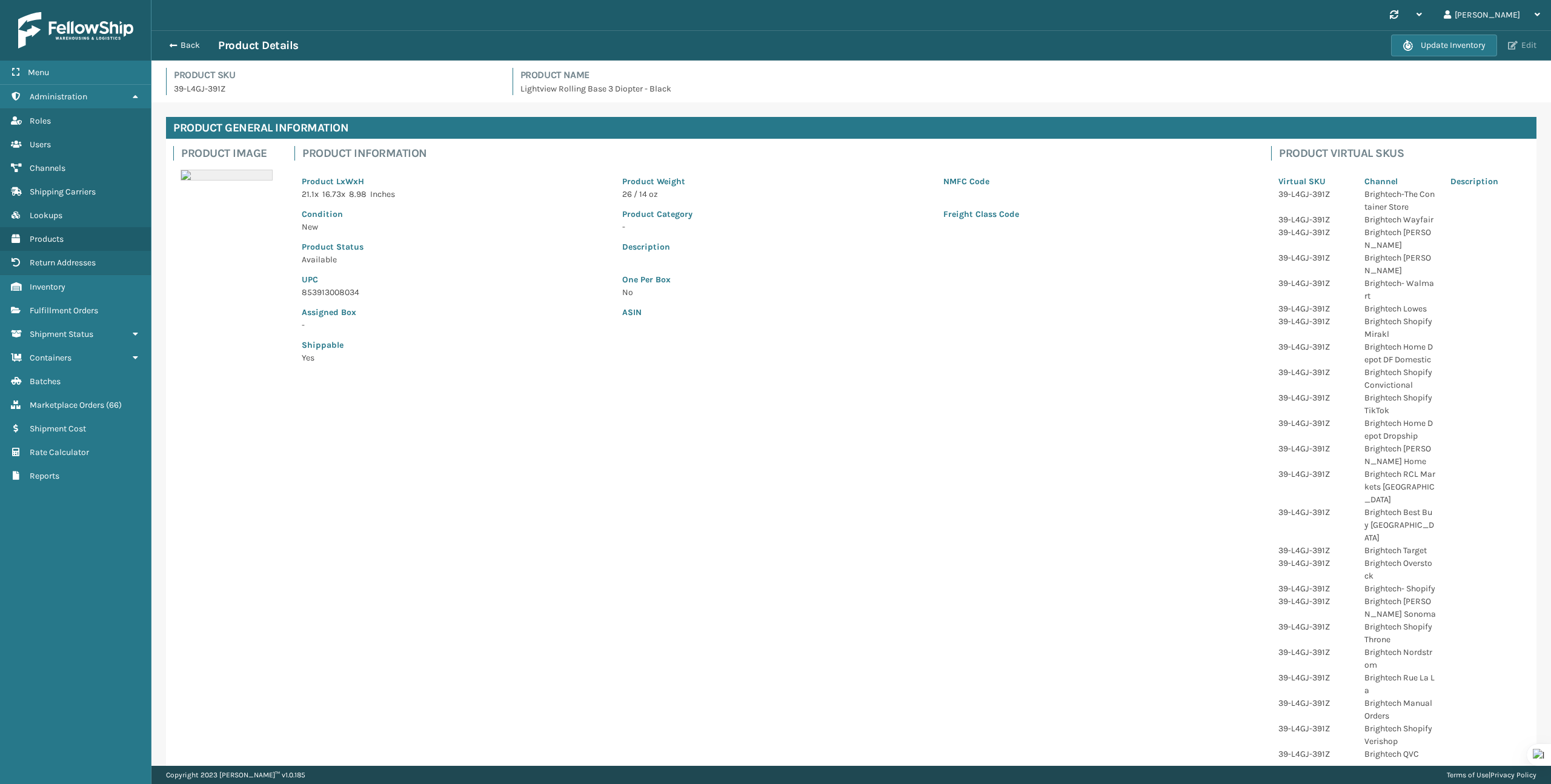
click at [1511, 44] on span "button" at bounding box center [1513, 45] width 10 height 9
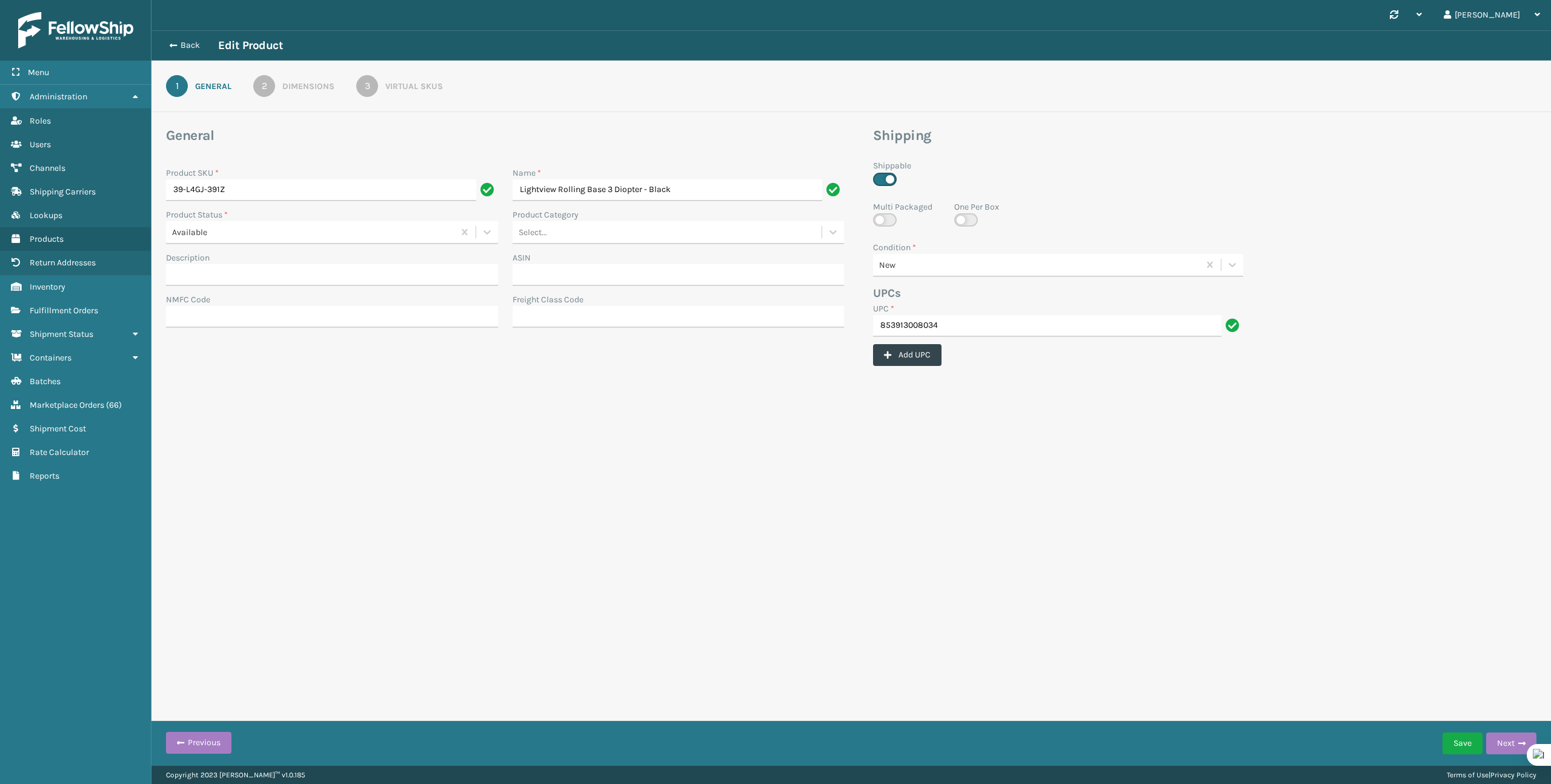
click at [425, 80] on div "Virtual SKUs" at bounding box center [414, 86] width 57 height 13
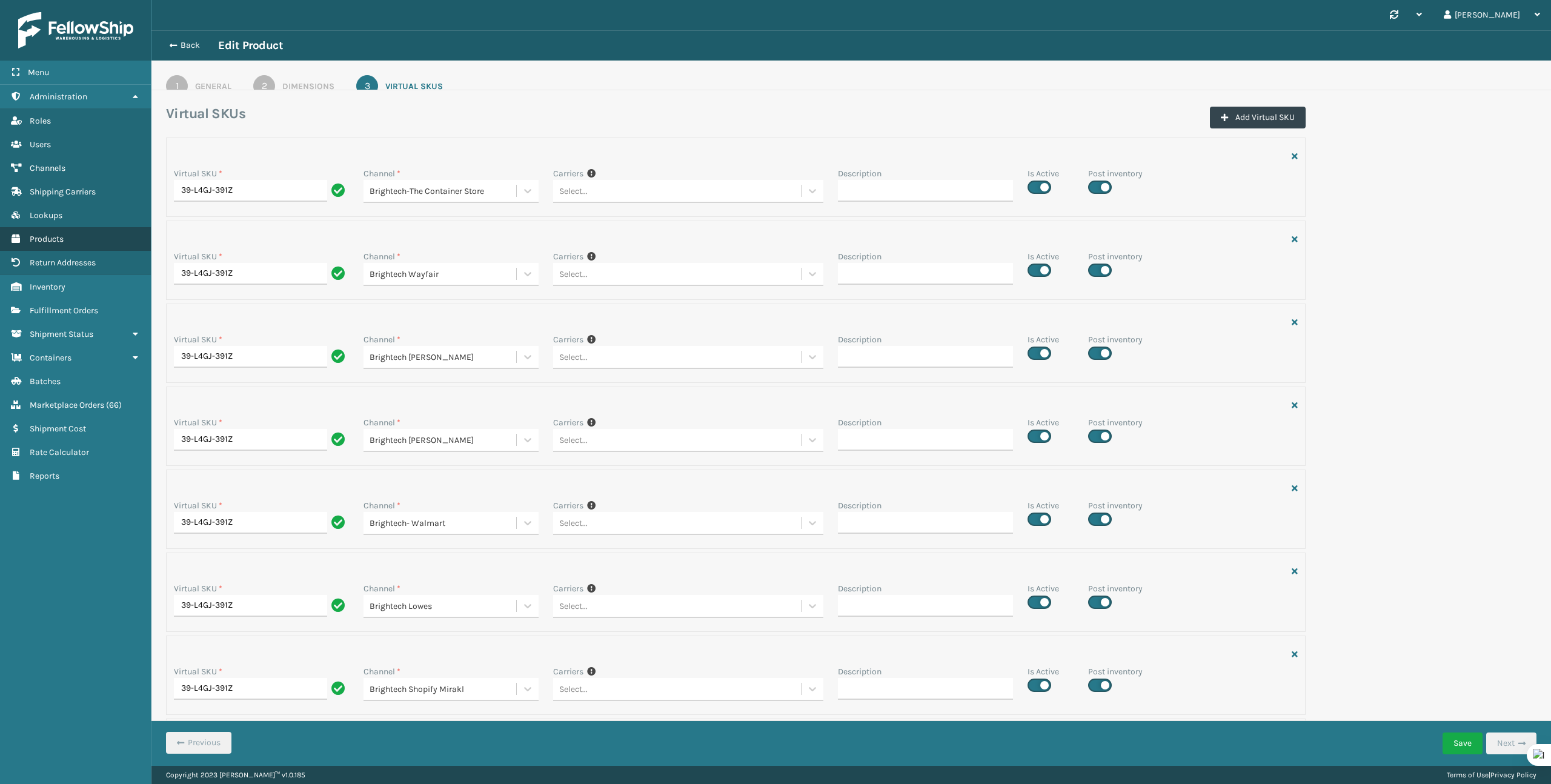
click at [67, 243] on link "Products" at bounding box center [75, 239] width 151 height 23
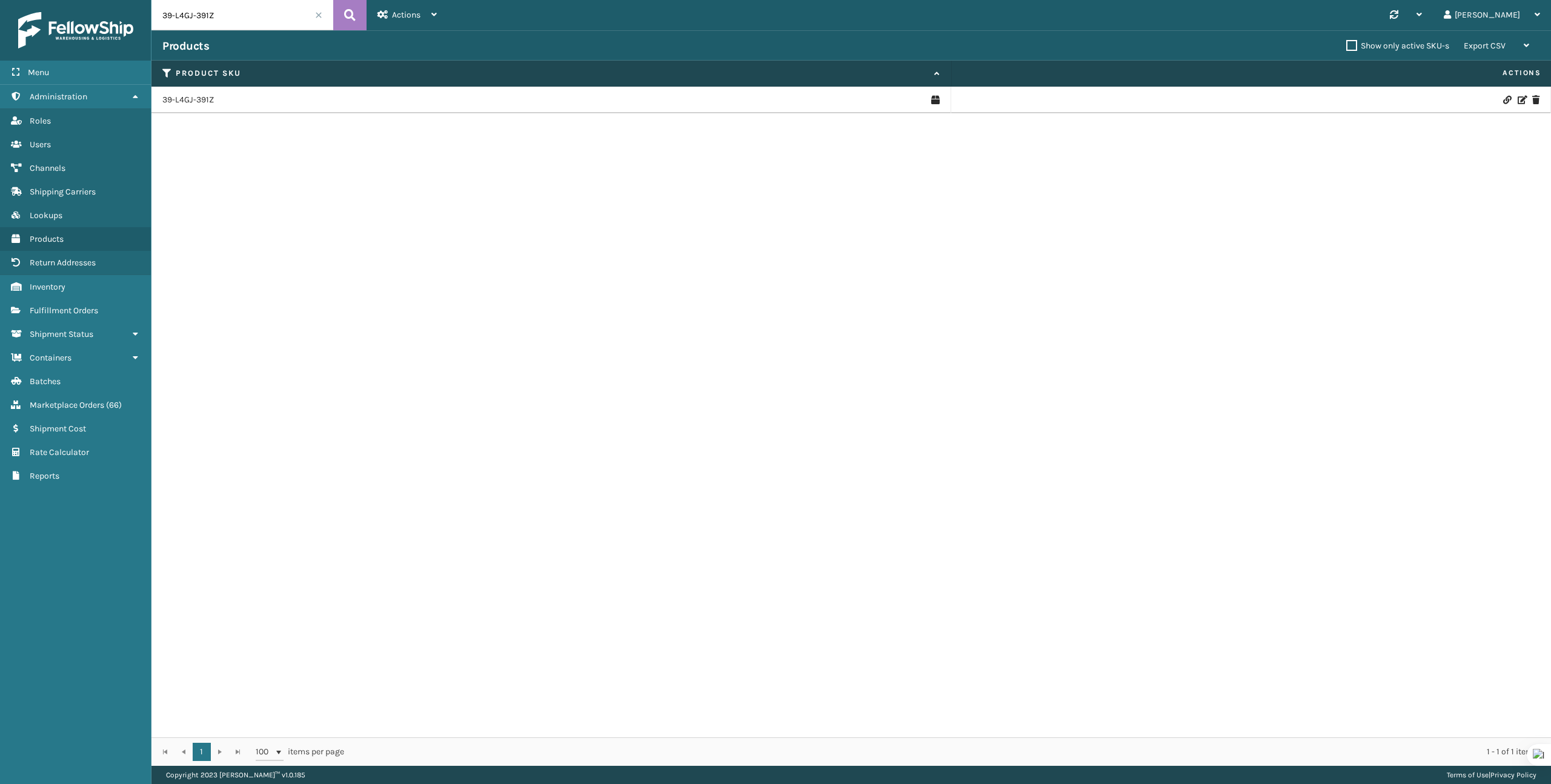
click at [194, 15] on input "39-L4GJ-391Z" at bounding box center [242, 15] width 181 height 30
paste input "FL-NRA-BLK"
type input "FL-NRA-BLK"
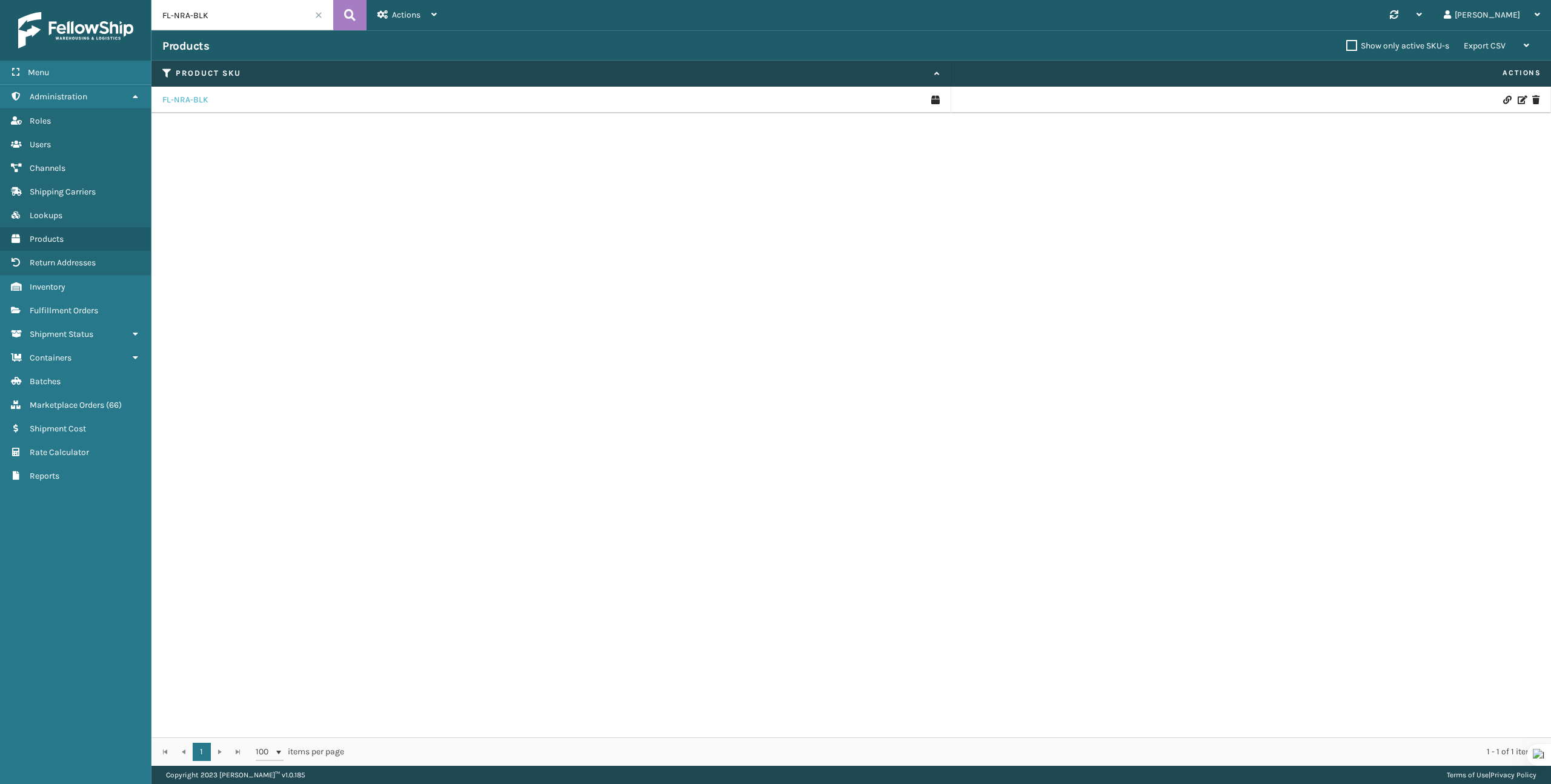
click at [197, 105] on link "FL-NRA-BLK" at bounding box center [185, 99] width 46 height 12
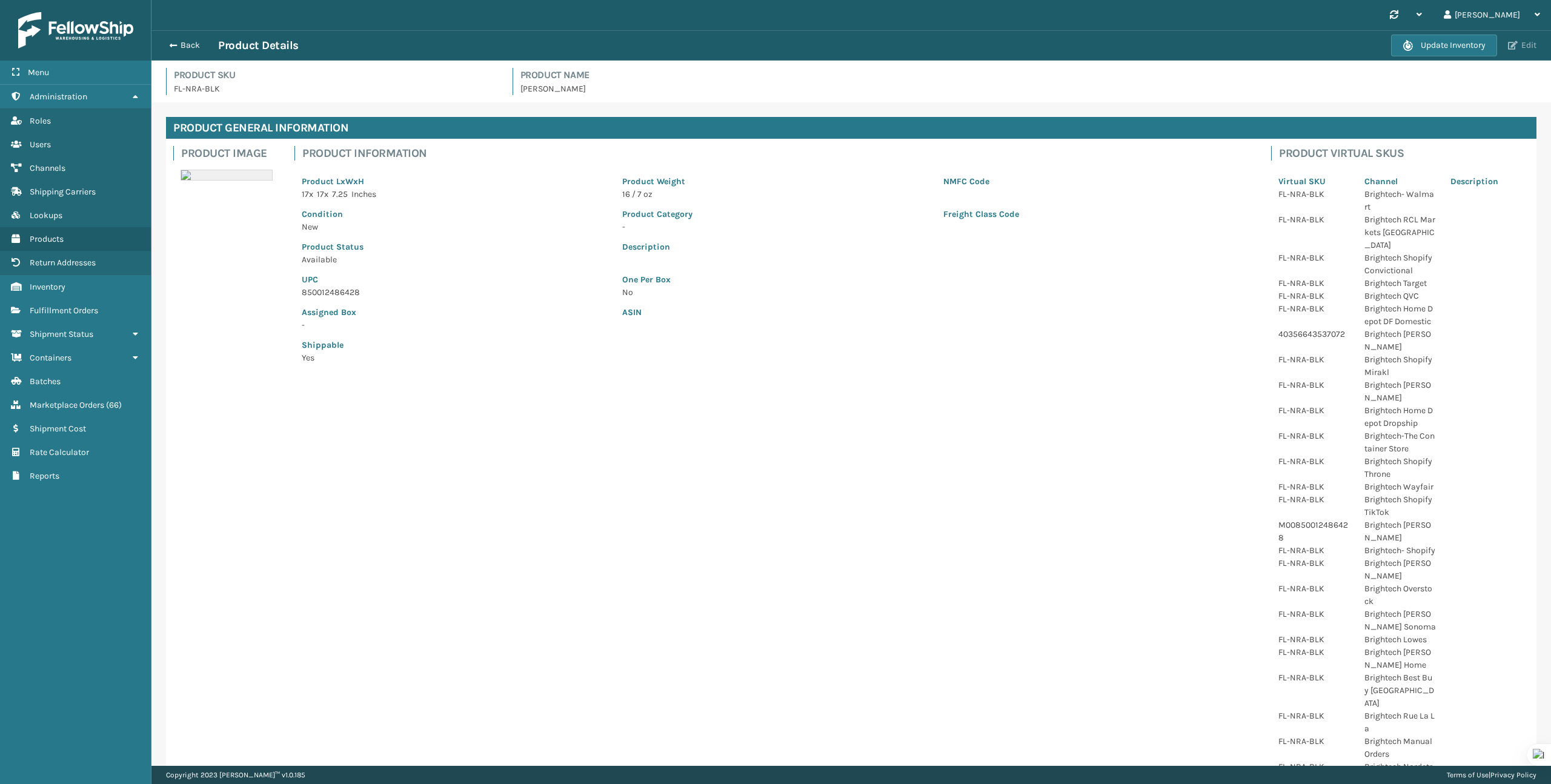
click at [1517, 46] on span "button" at bounding box center [1513, 45] width 10 height 9
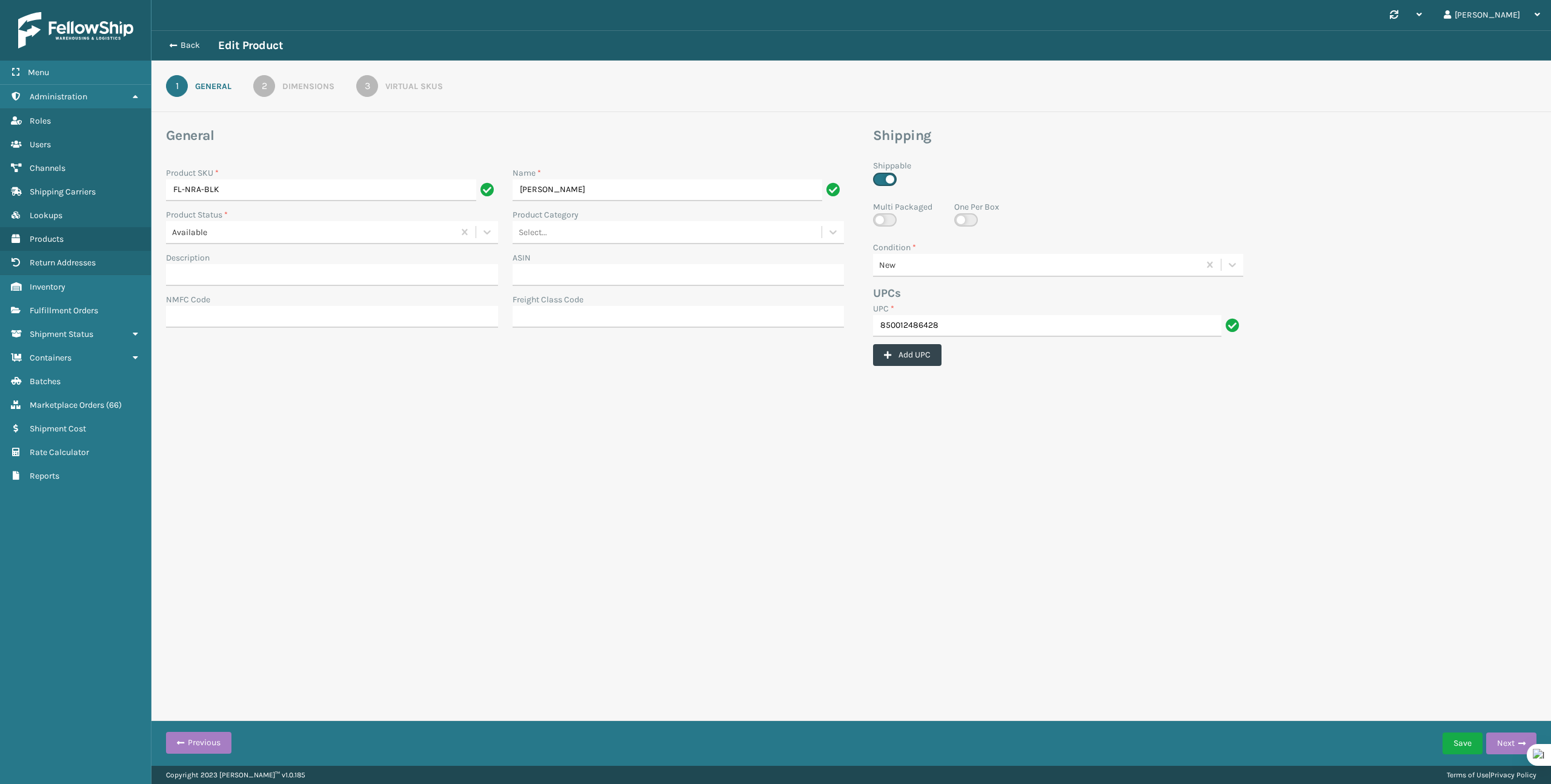
click at [427, 86] on div "Virtual SKUs" at bounding box center [414, 86] width 57 height 13
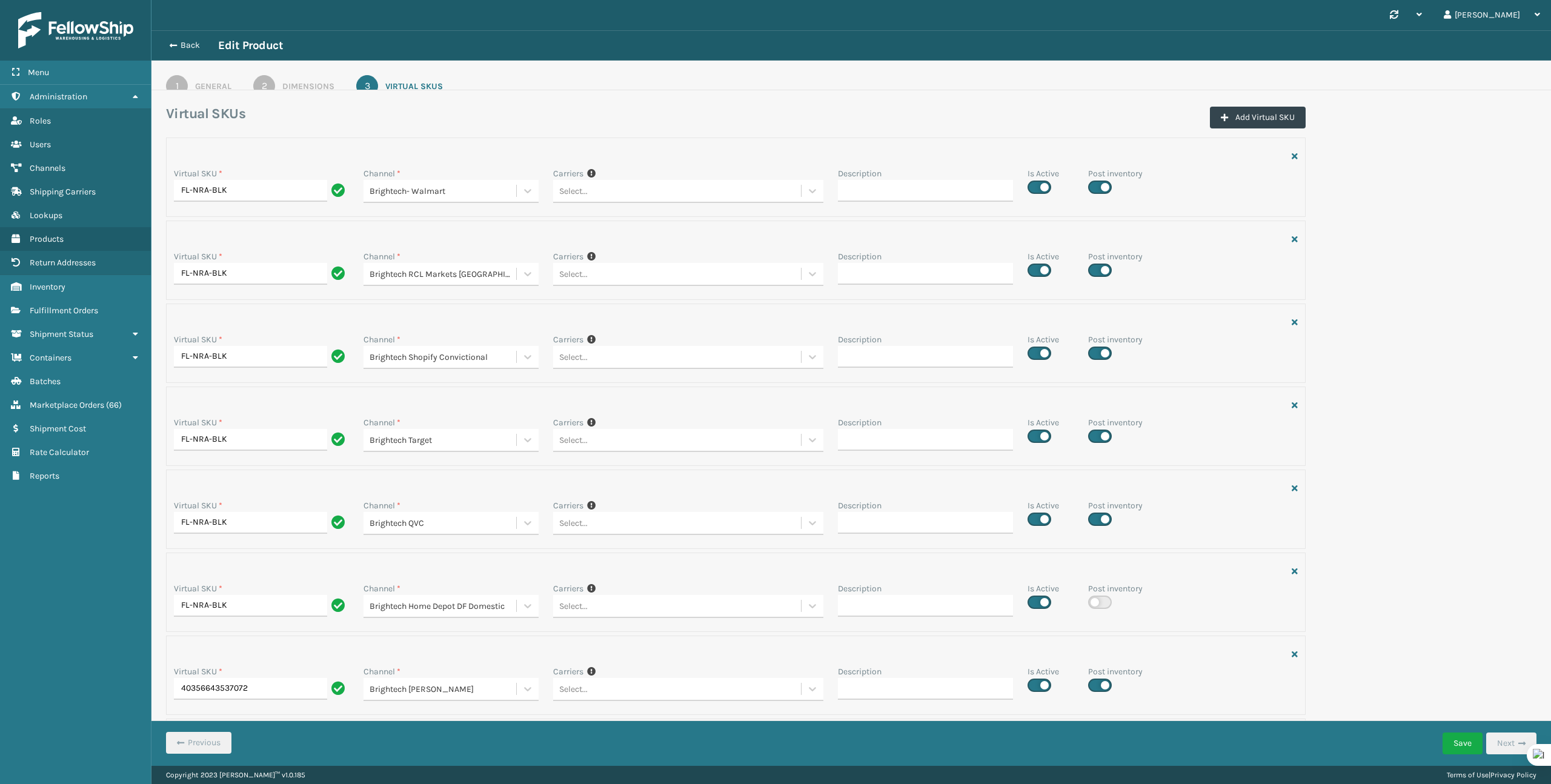
click at [204, 84] on div "General" at bounding box center [213, 86] width 36 height 13
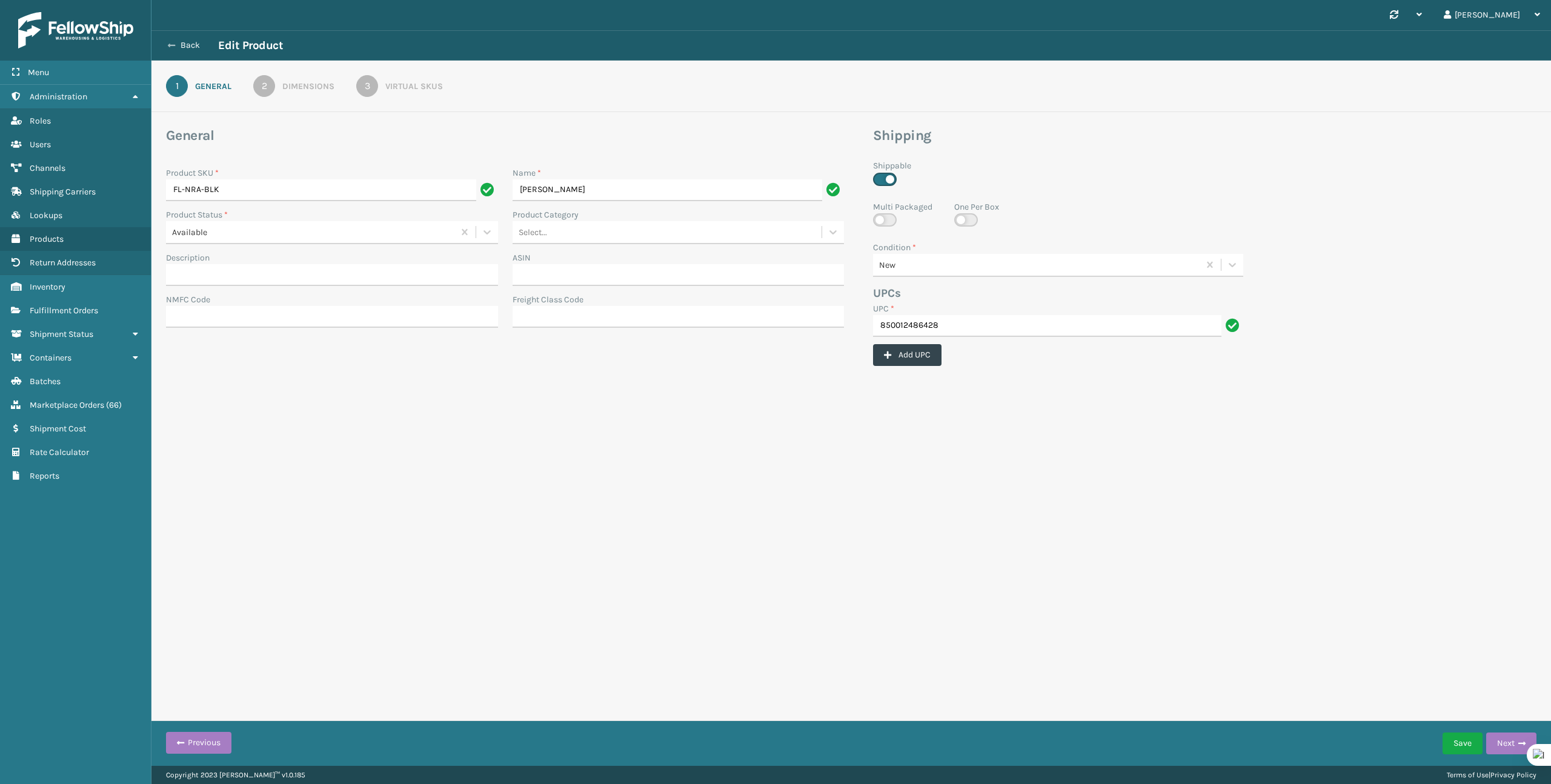
click at [187, 43] on button "Back" at bounding box center [190, 45] width 56 height 11
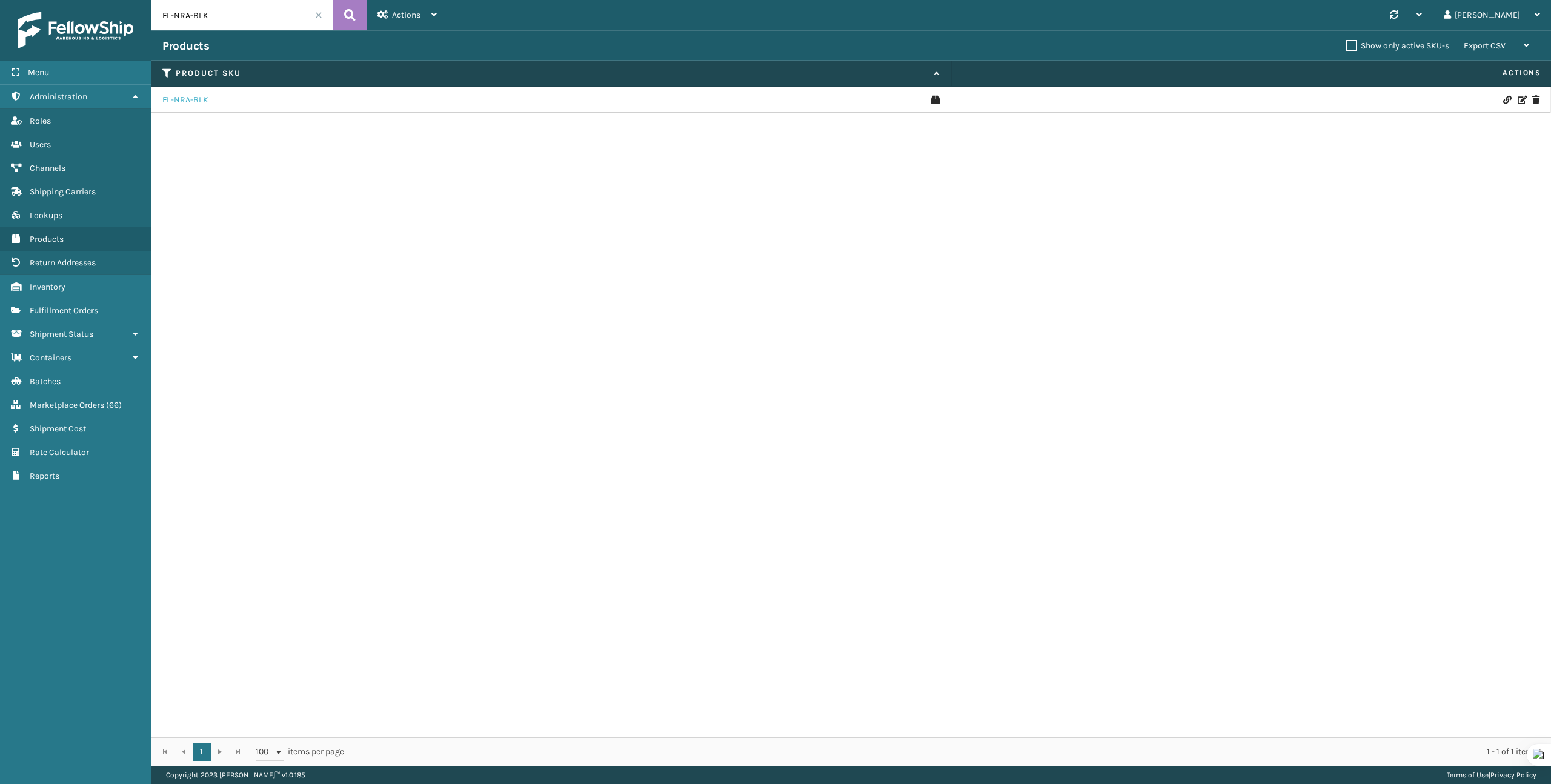
click at [176, 94] on link "FL-NRA-BLK" at bounding box center [185, 99] width 46 height 12
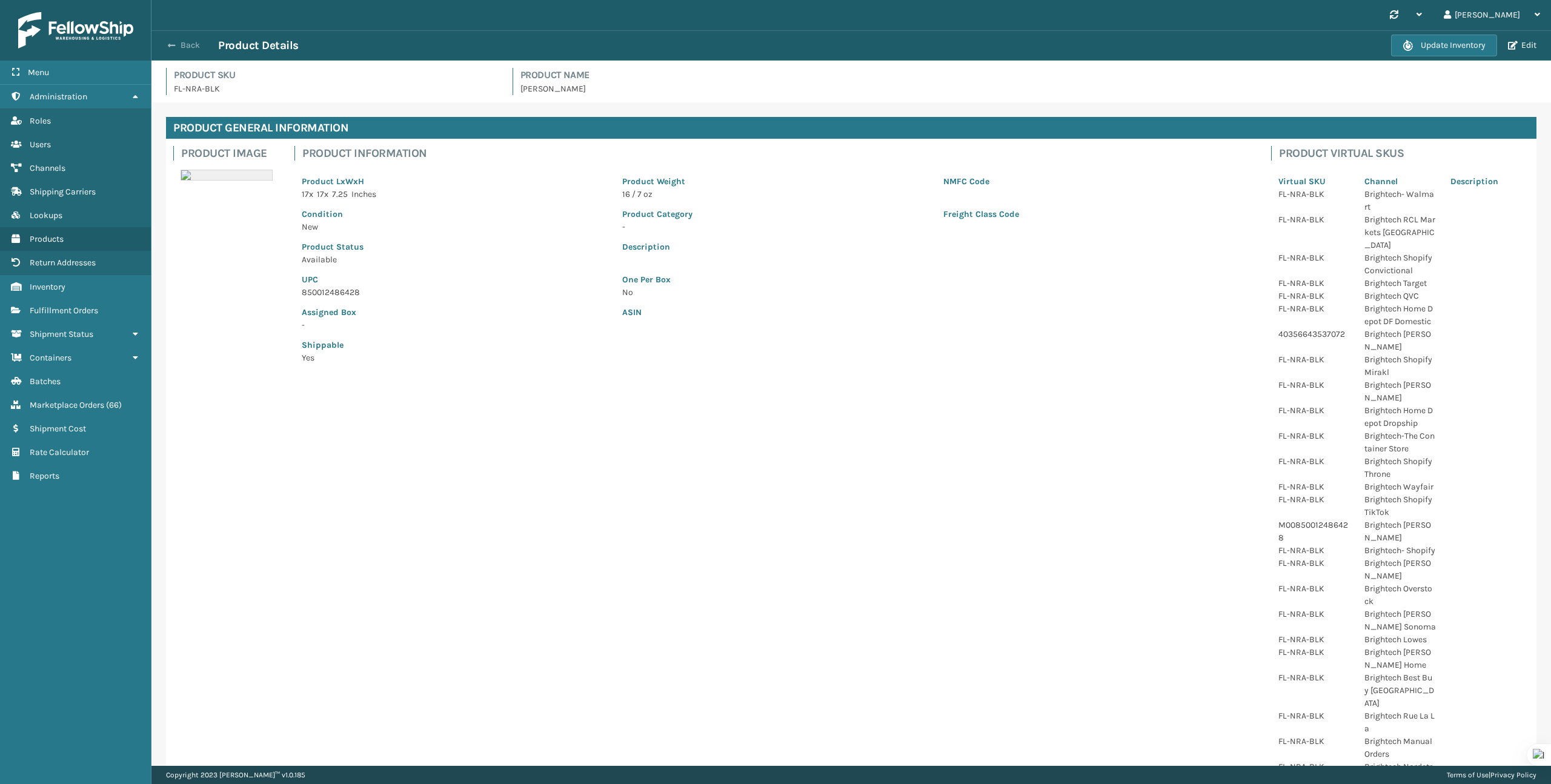
click at [188, 46] on button "Back" at bounding box center [190, 45] width 56 height 11
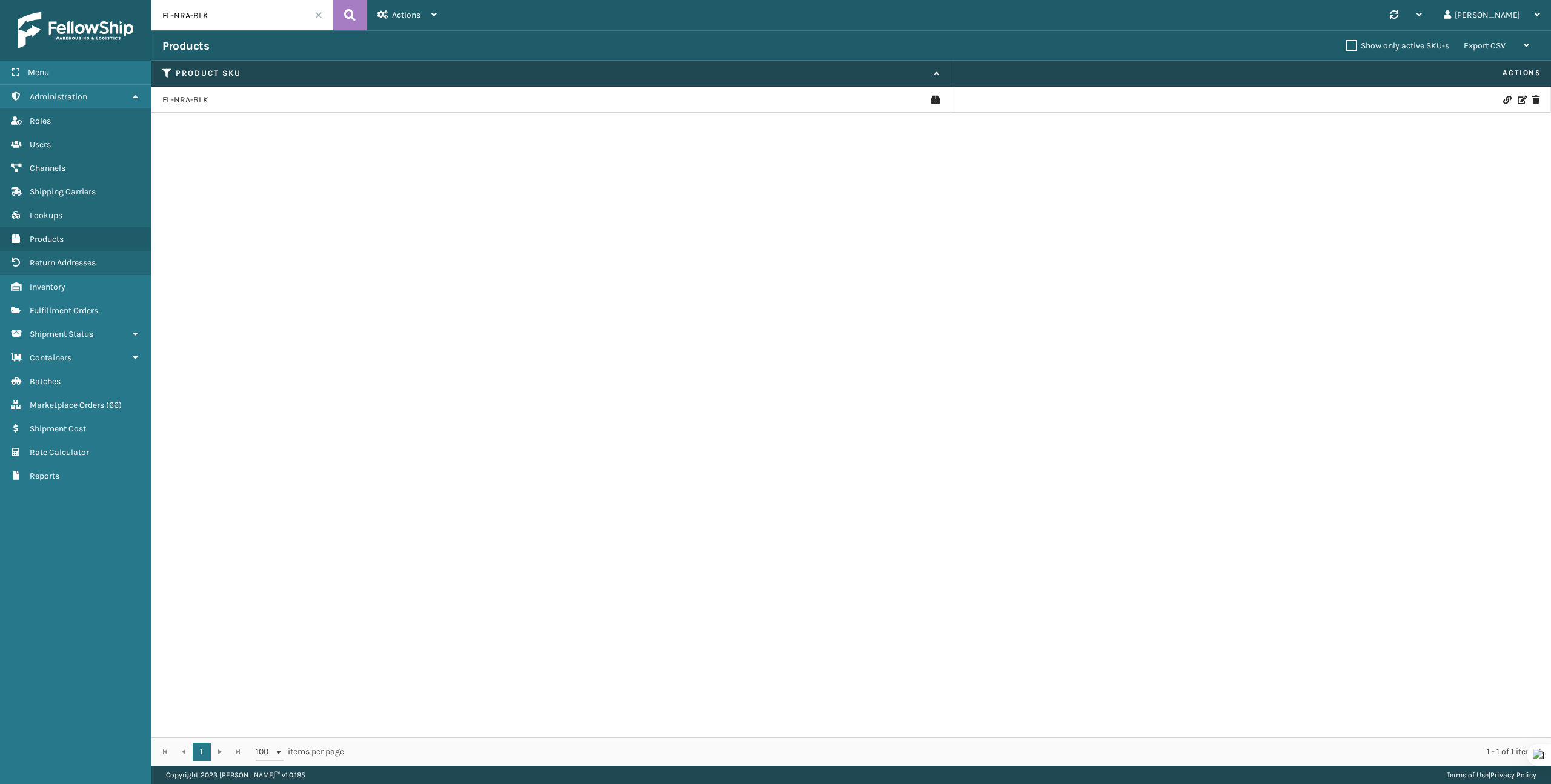
click at [252, 23] on input "FL-NRA-BLK" at bounding box center [242, 15] width 181 height 30
click at [252, 22] on input "FL-NRA-BLK" at bounding box center [242, 15] width 181 height 30
paste input "ETHAN"
type input "FL-ETHAN-BLK"
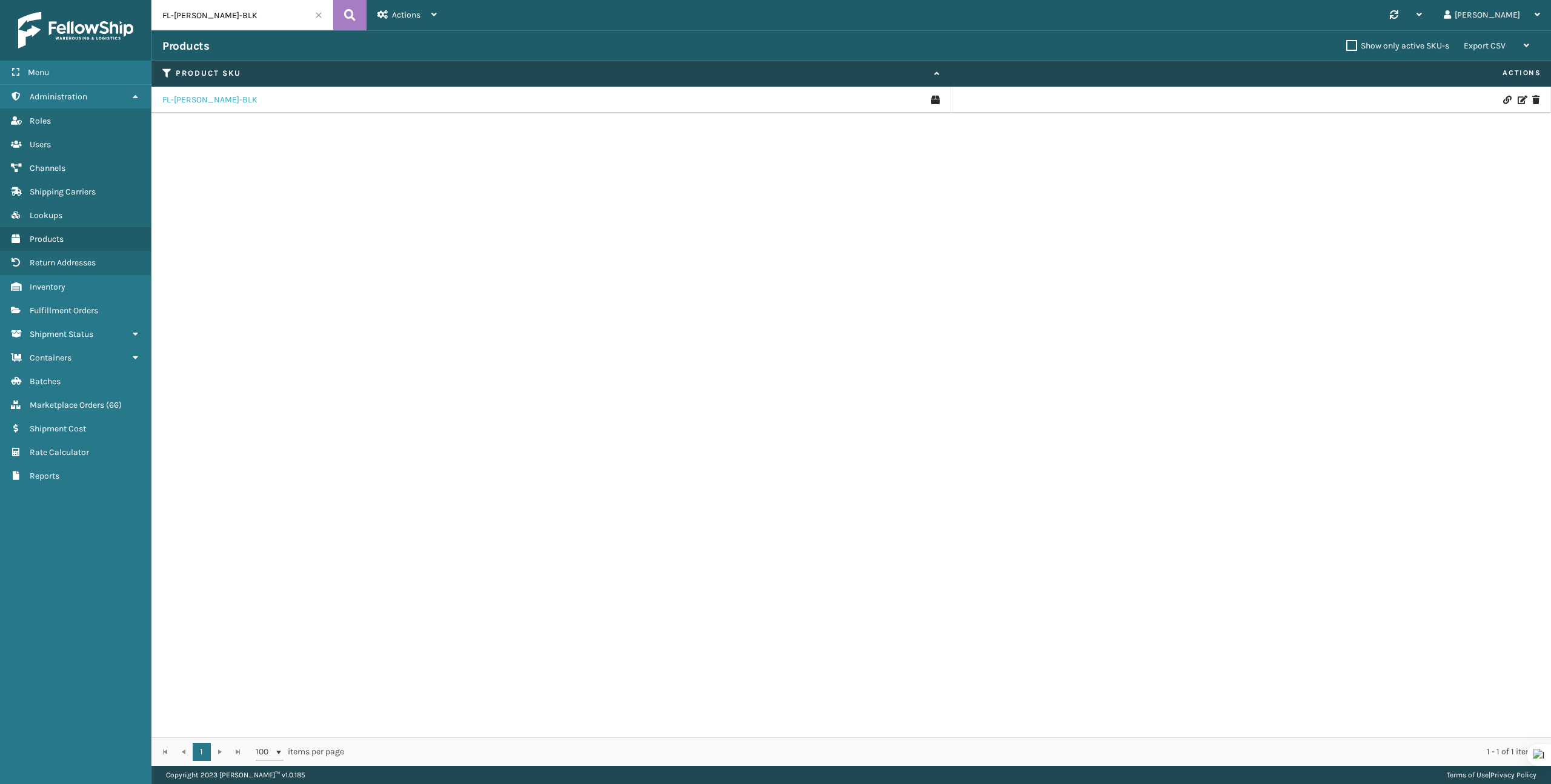
click at [194, 97] on link "FL-ETHAN-BLK" at bounding box center [210, 99] width 95 height 12
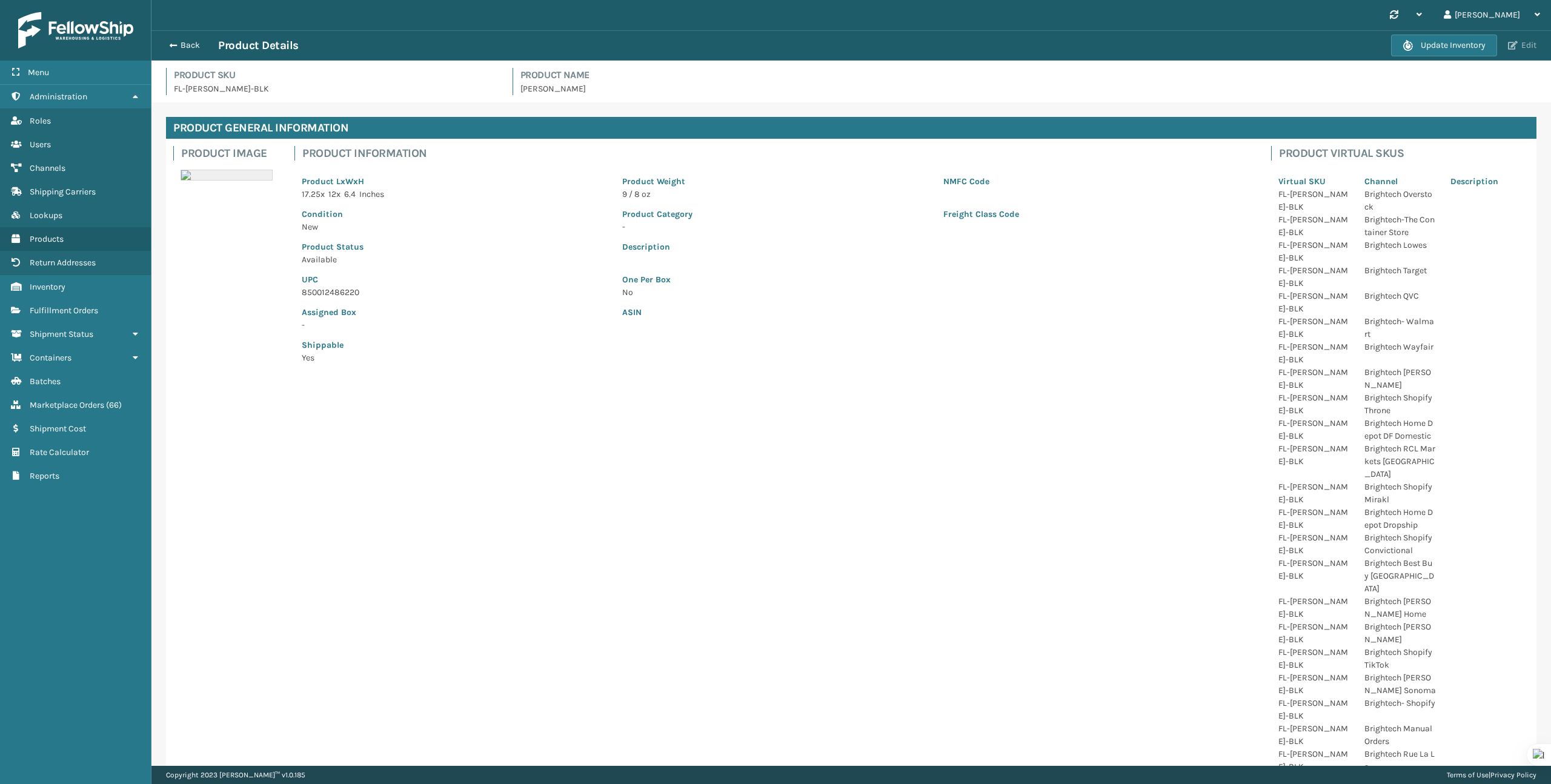
click at [1516, 46] on span "button" at bounding box center [1513, 45] width 10 height 9
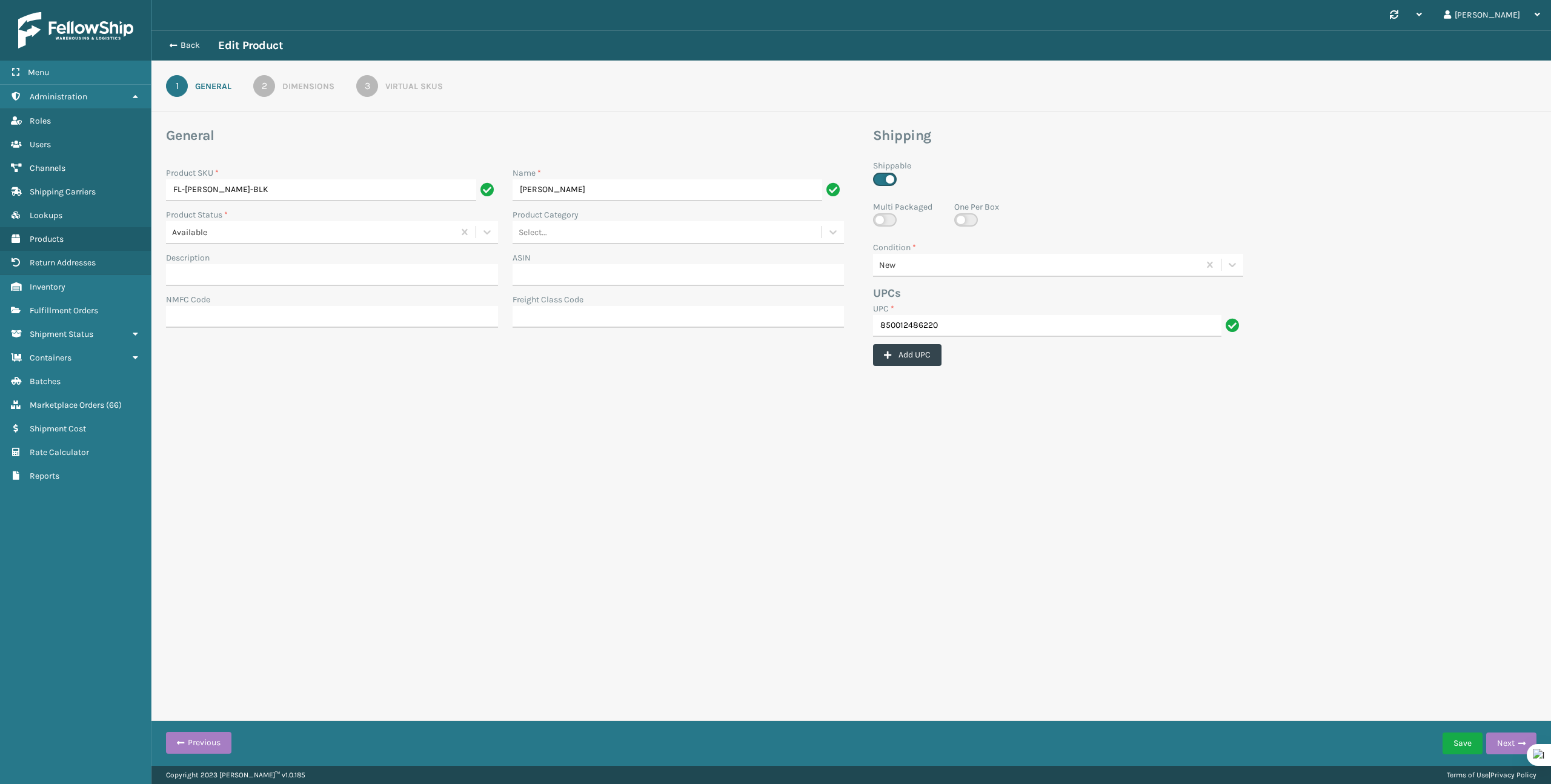
click at [415, 94] on link "3 Virtual SKUs" at bounding box center [400, 86] width 130 height 22
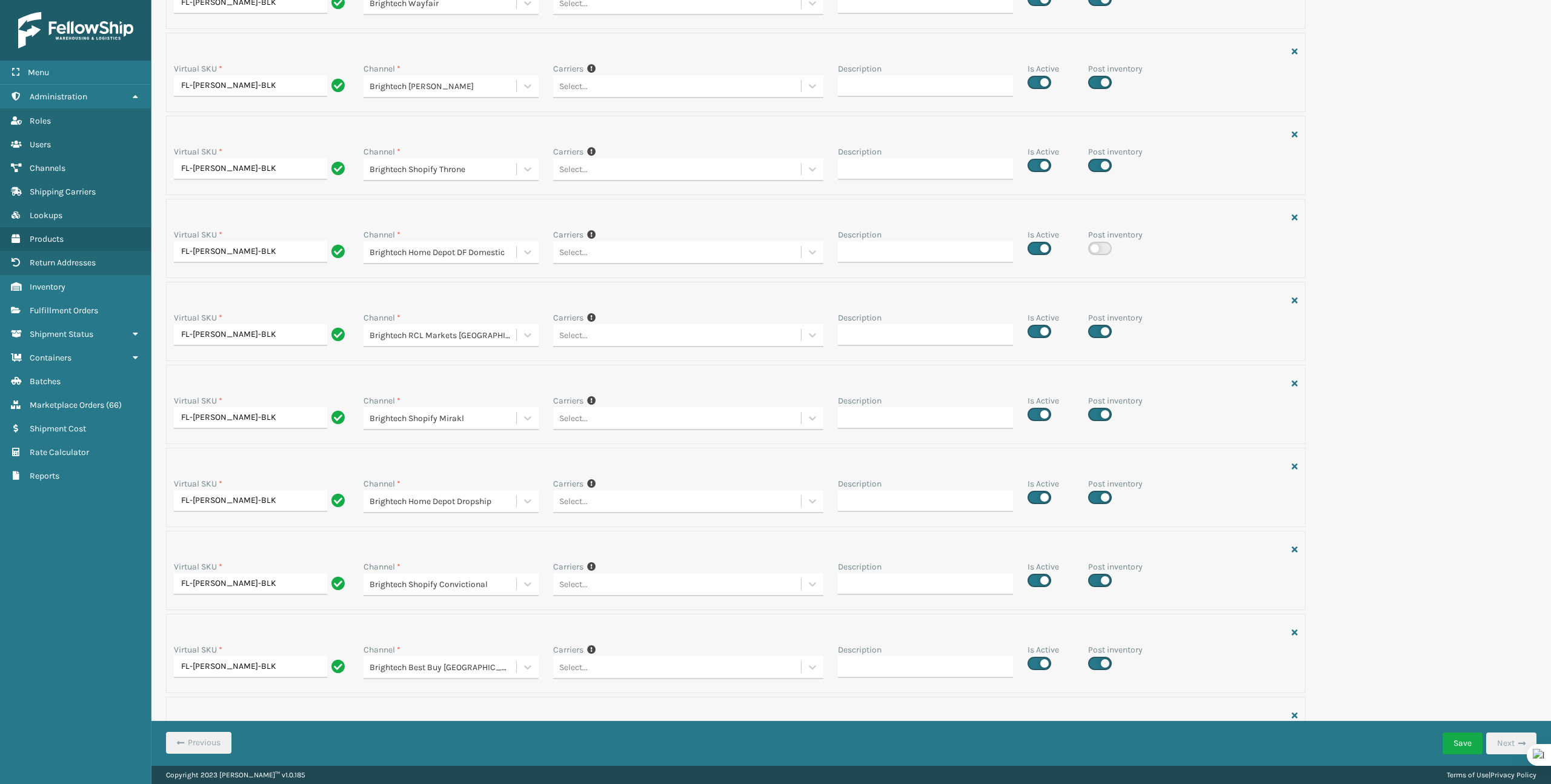
scroll to position [688, 0]
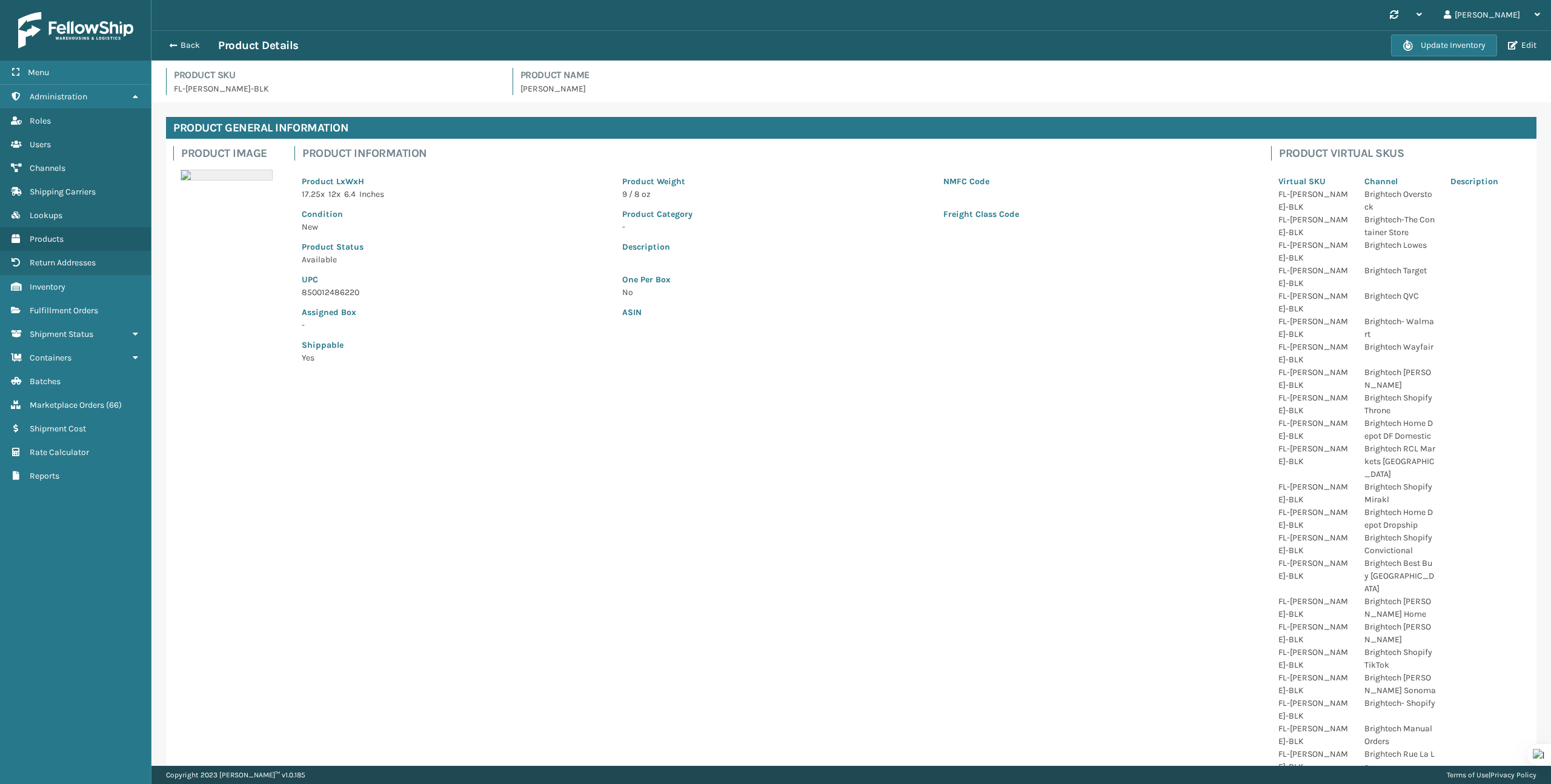
scroll to position [223, 0]
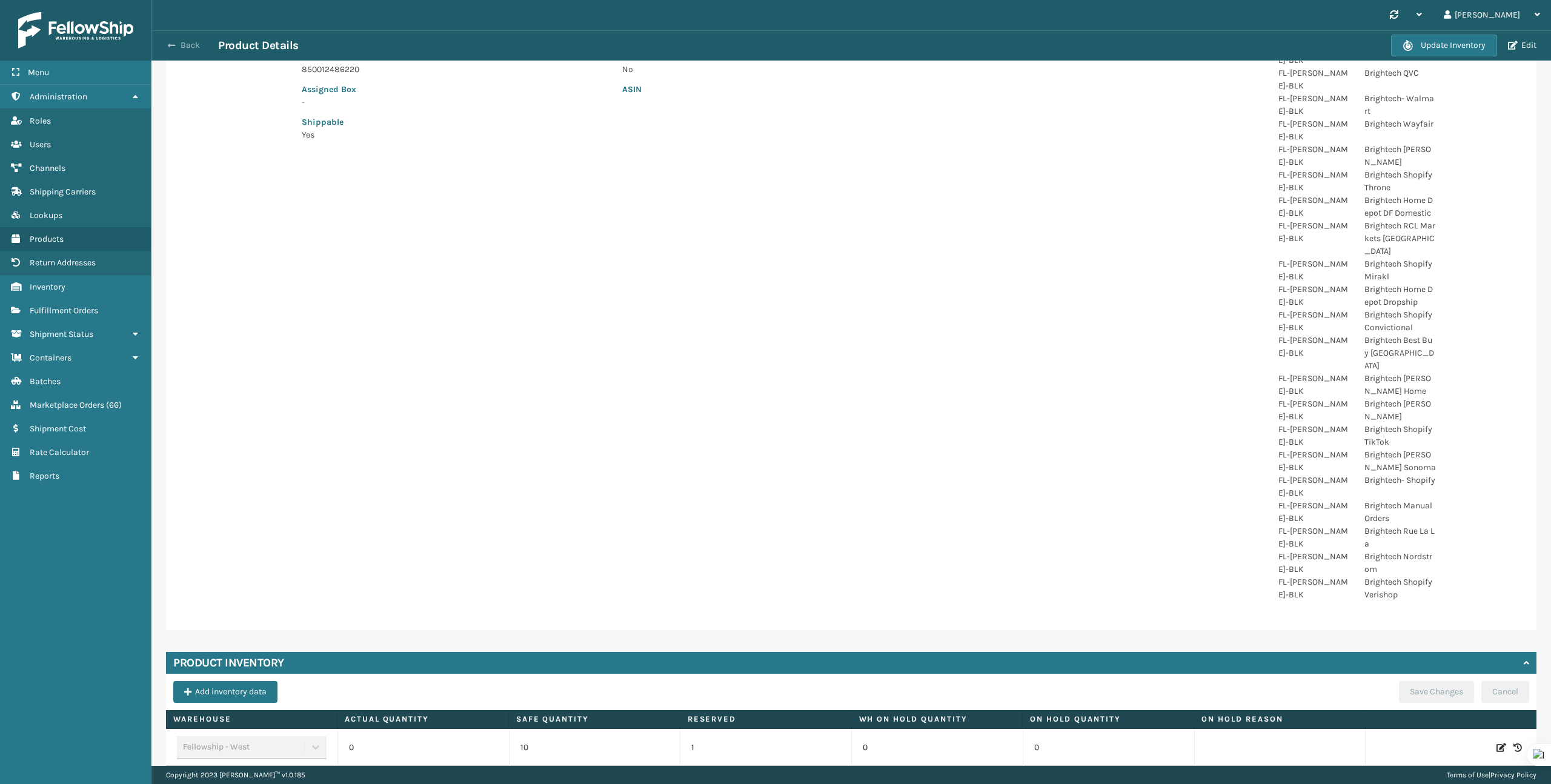
click at [174, 48] on span "button" at bounding box center [172, 45] width 7 height 9
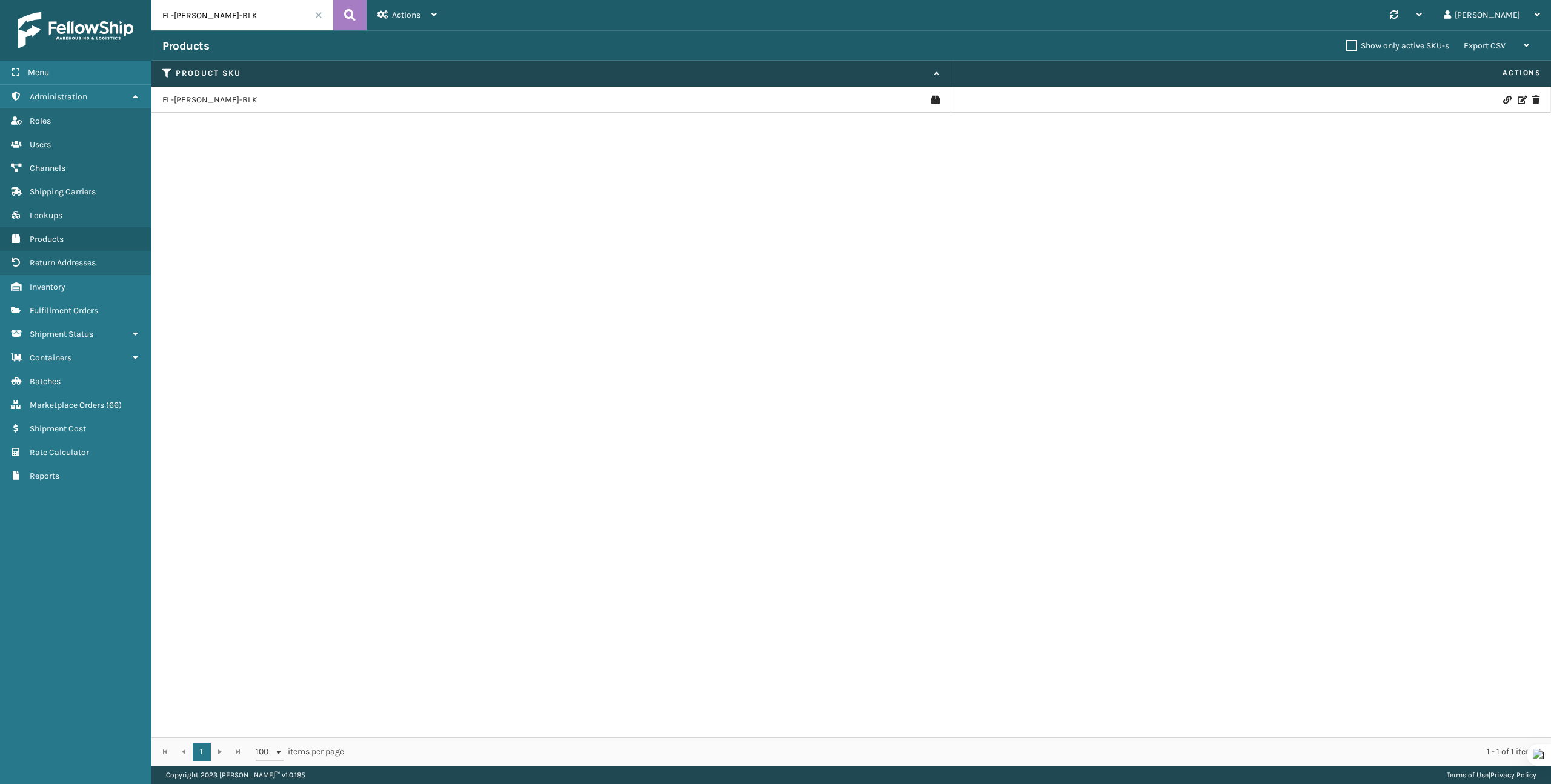
click at [196, 14] on input "FL-ETHAN-BLK" at bounding box center [242, 15] width 181 height 30
paste input "TL-NTHNL"
type input "TL-NTHNL"
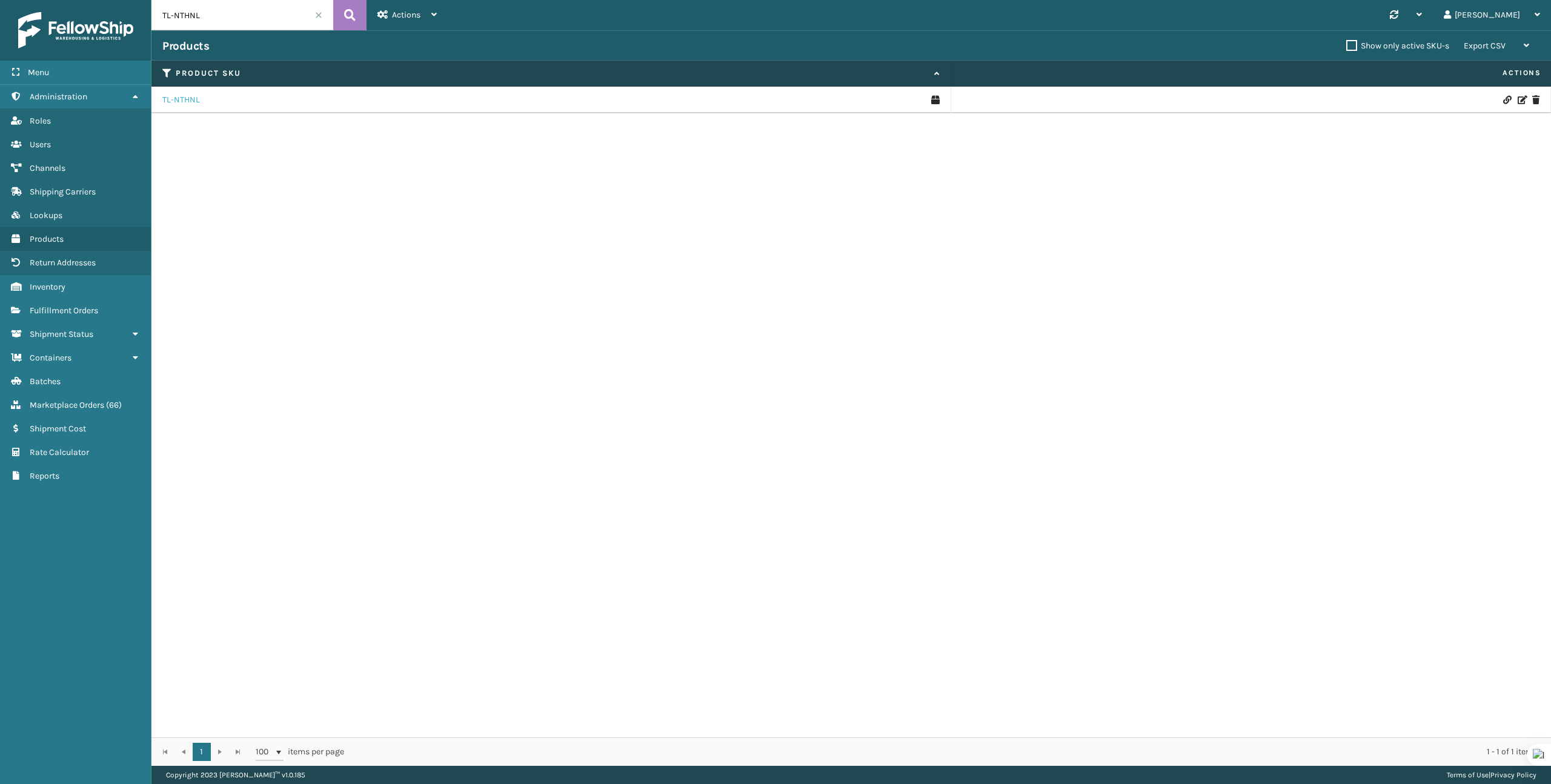
click at [186, 101] on link "TL-NTHNL" at bounding box center [181, 99] width 38 height 12
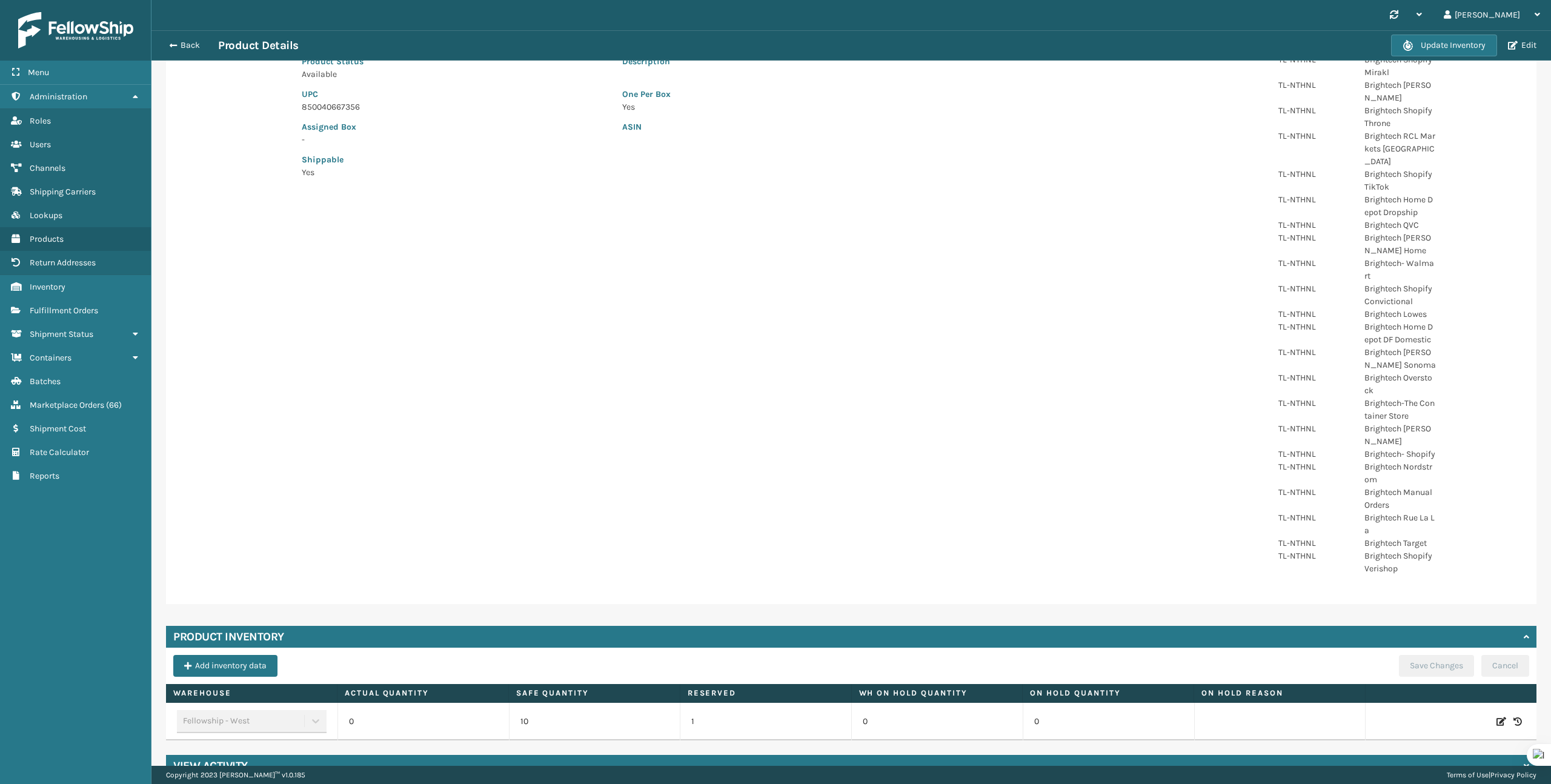
scroll to position [185, 0]
click at [694, 716] on p "1" at bounding box center [766, 722] width 149 height 12
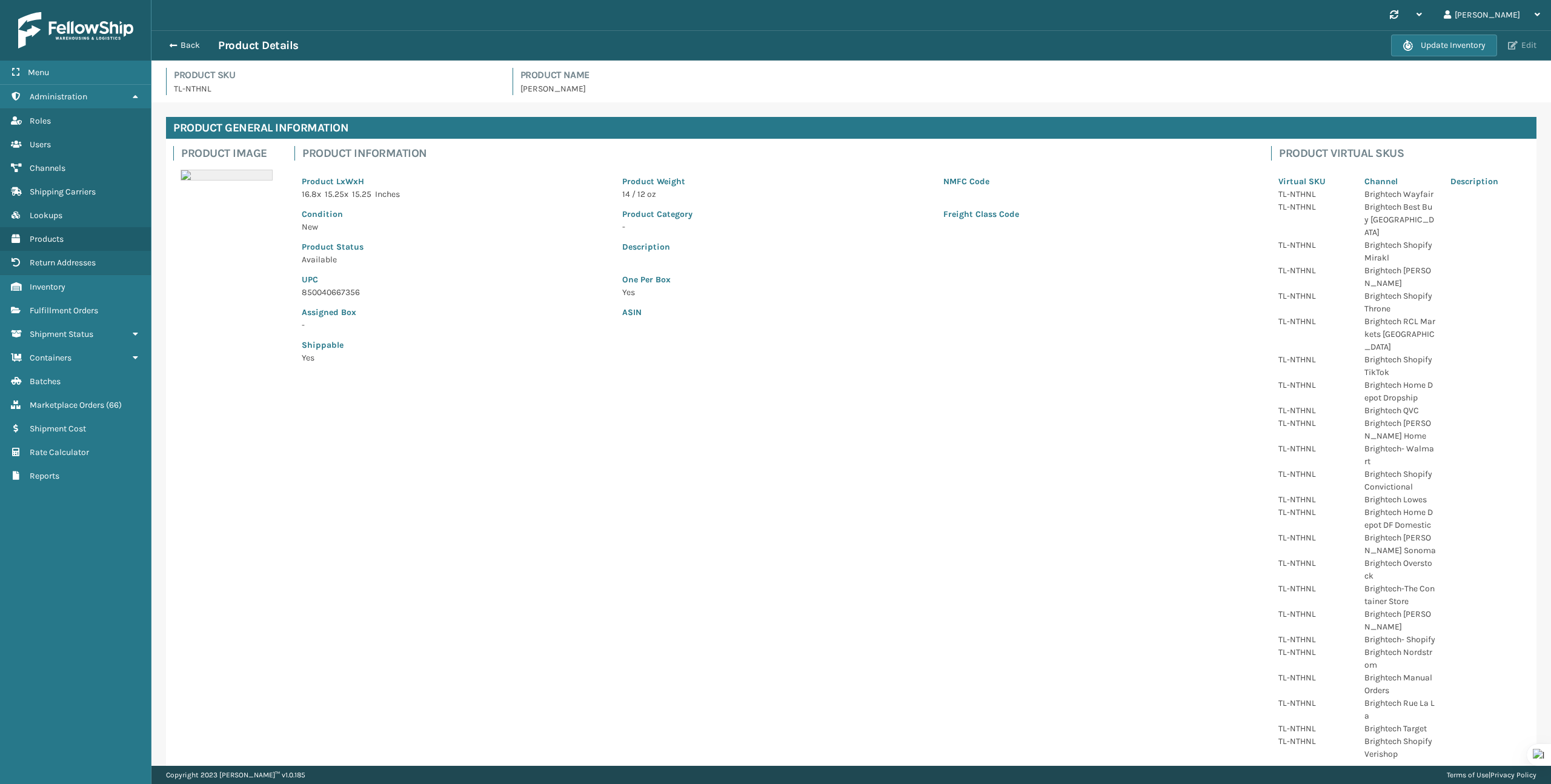
click at [1518, 44] on button "Edit" at bounding box center [1522, 45] width 35 height 11
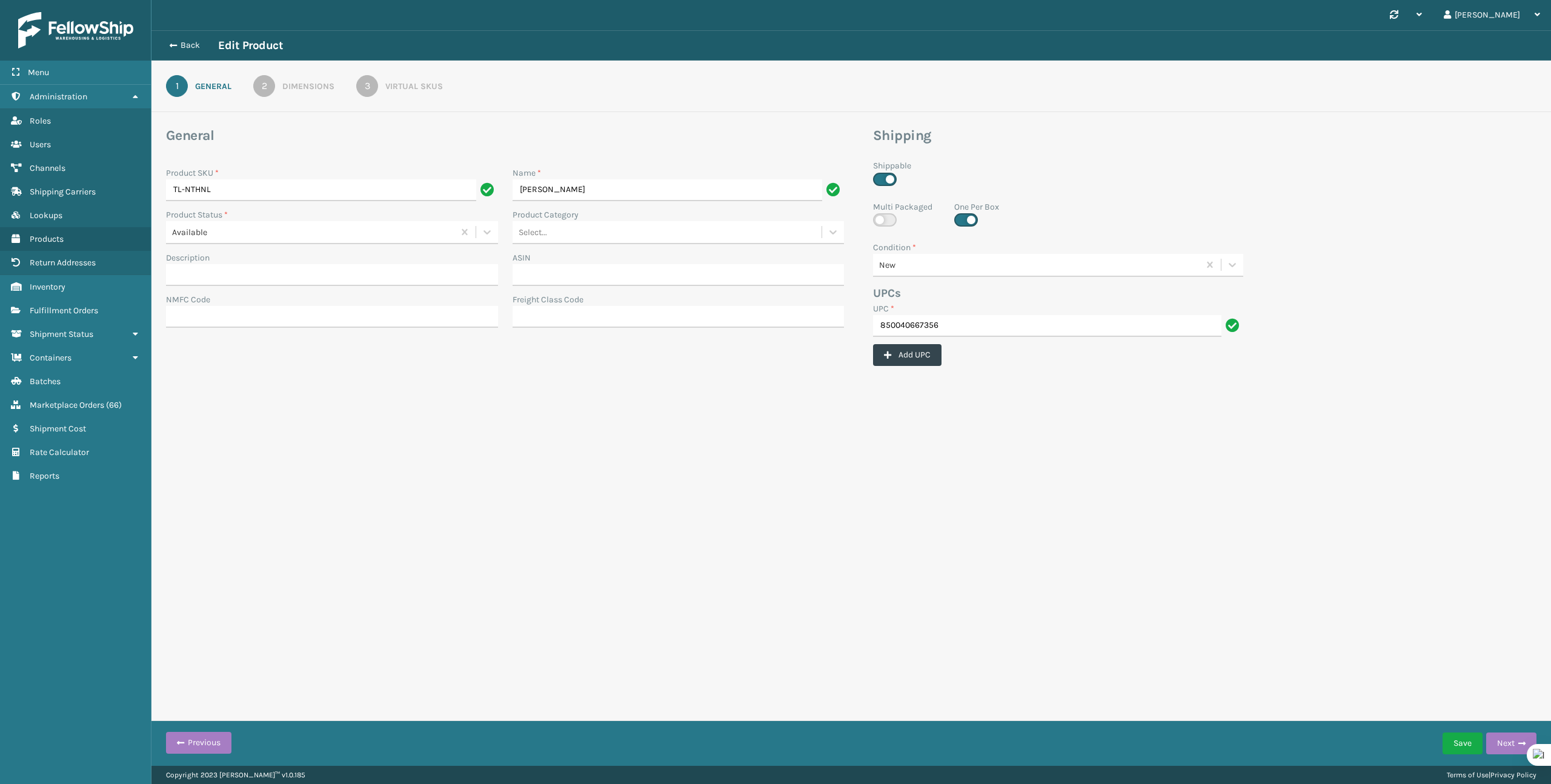
click at [420, 88] on div "Virtual SKUs" at bounding box center [414, 86] width 57 height 13
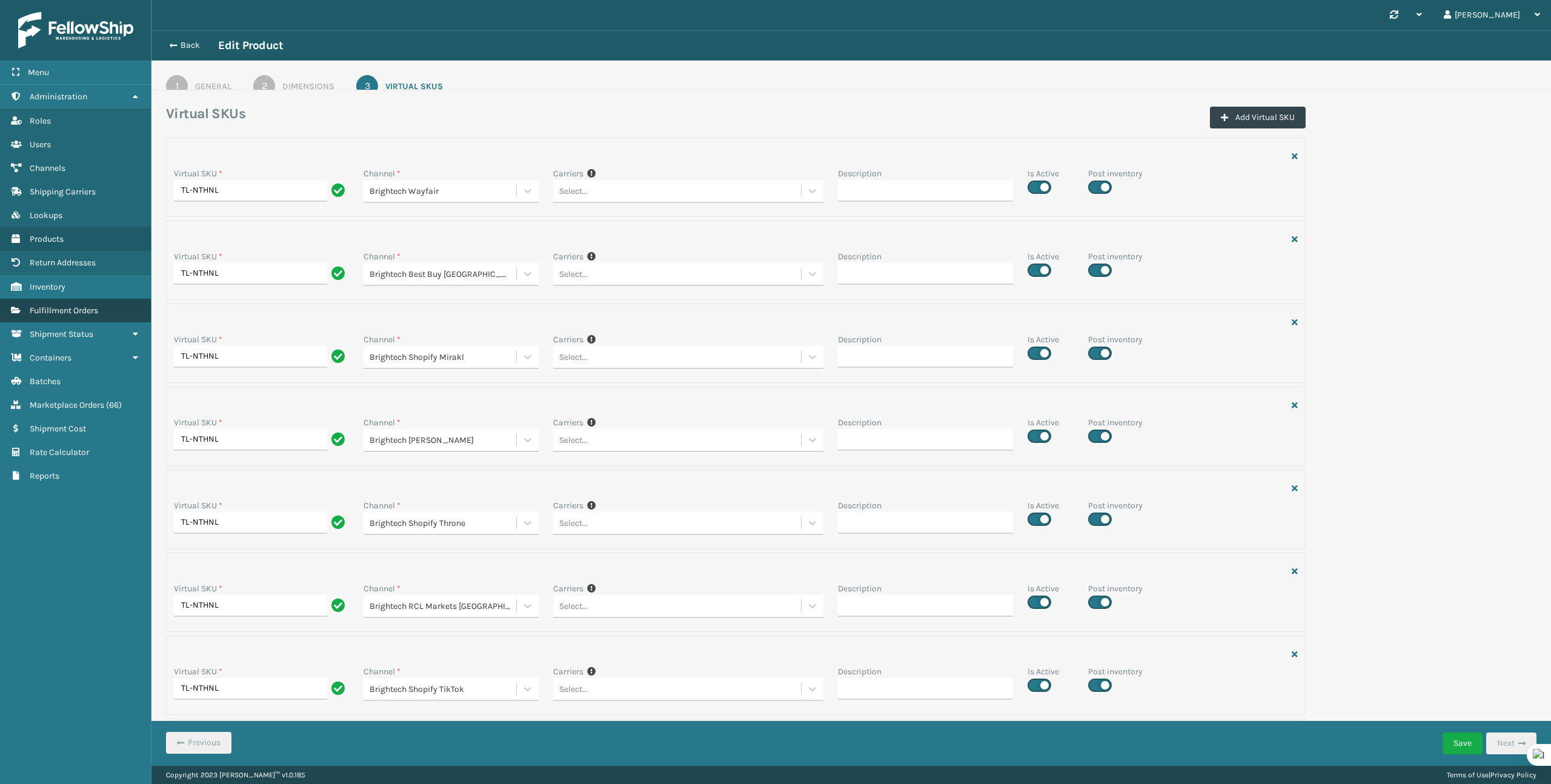
click at [57, 313] on link "Fulfillment Orders" at bounding box center [75, 310] width 151 height 23
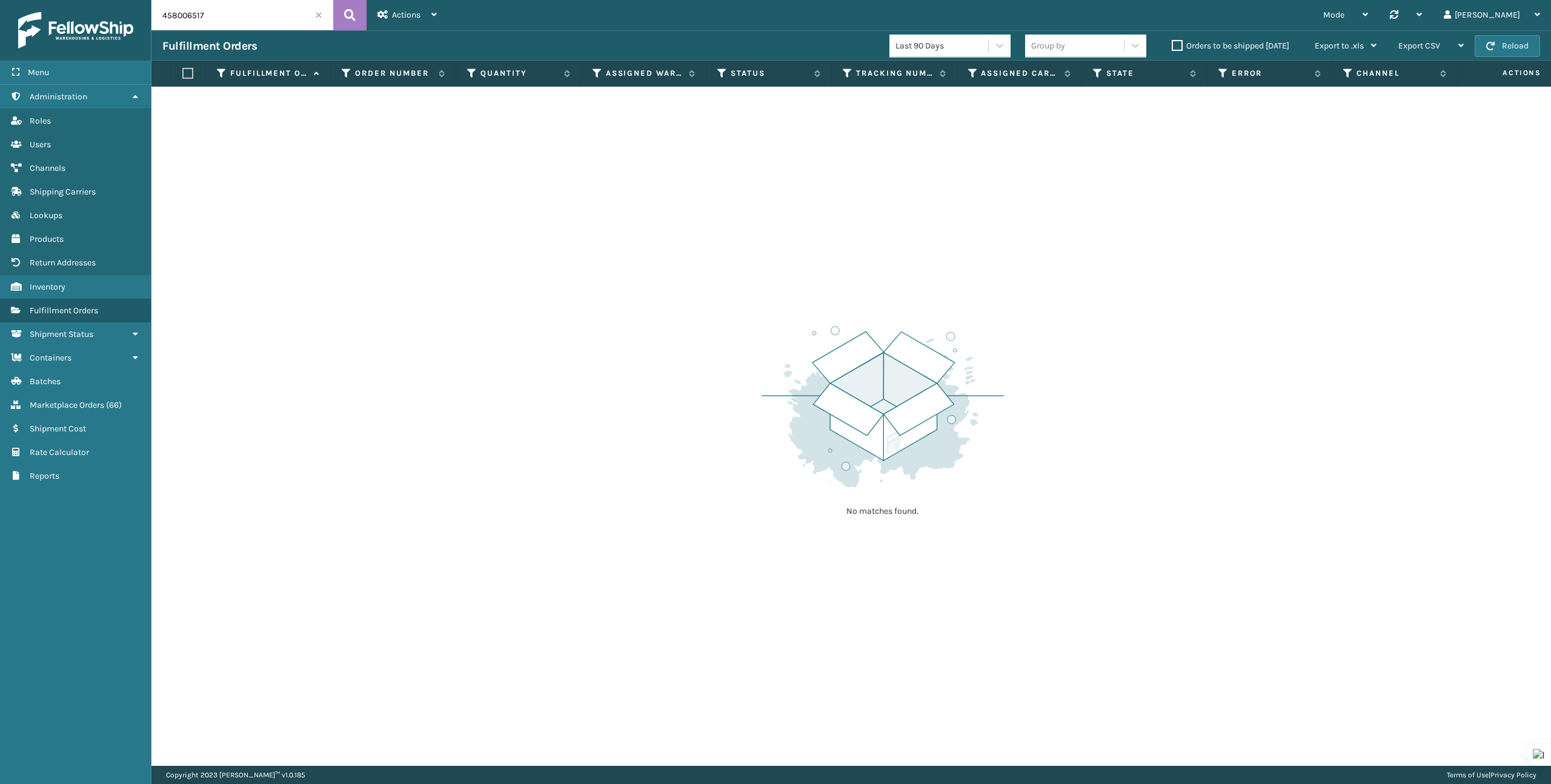
click at [229, 21] on input "458006517" at bounding box center [242, 15] width 181 height 30
paste input "2272"
type input "42272"
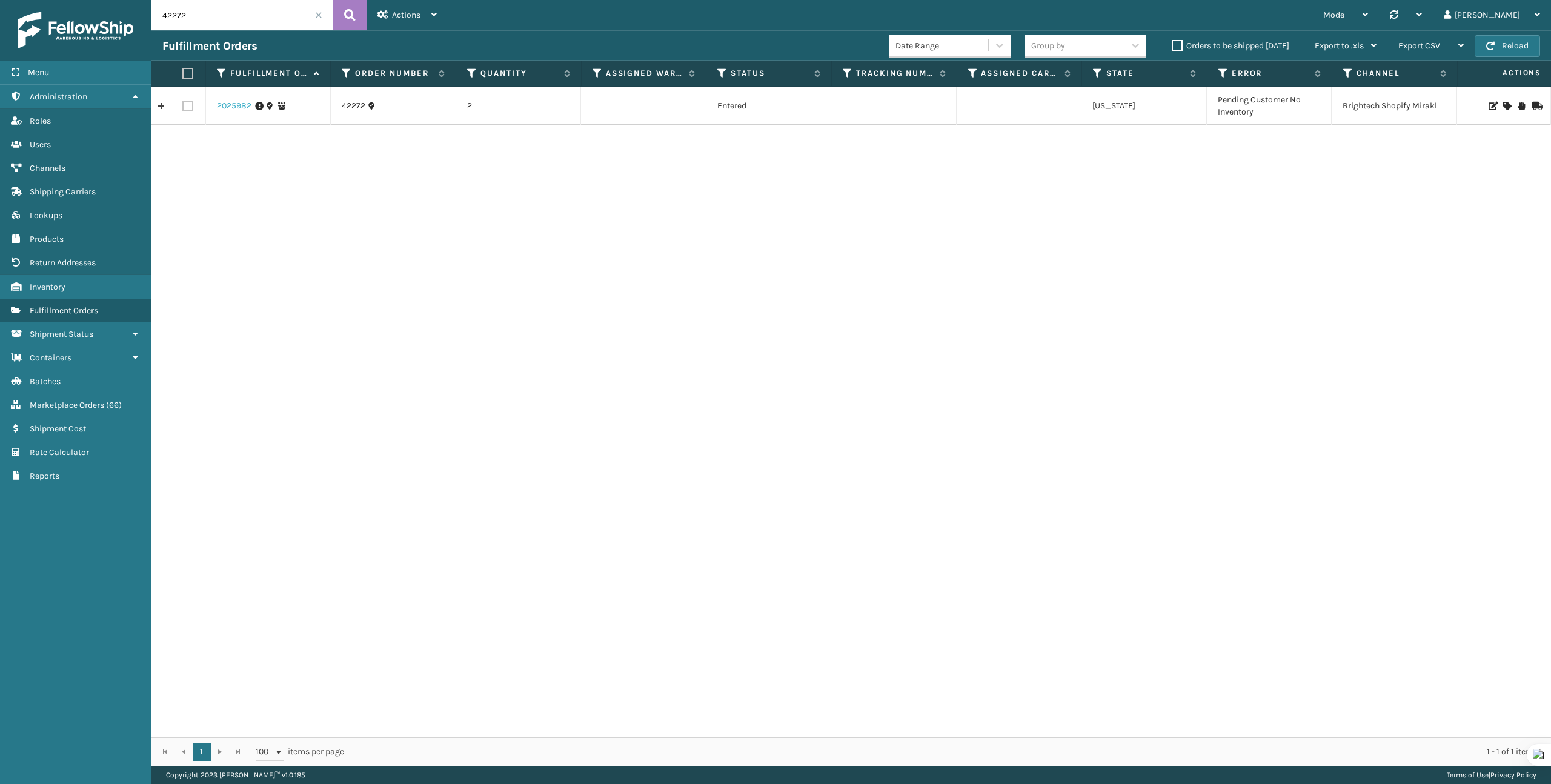
click at [245, 108] on link "2025982" at bounding box center [234, 106] width 35 height 12
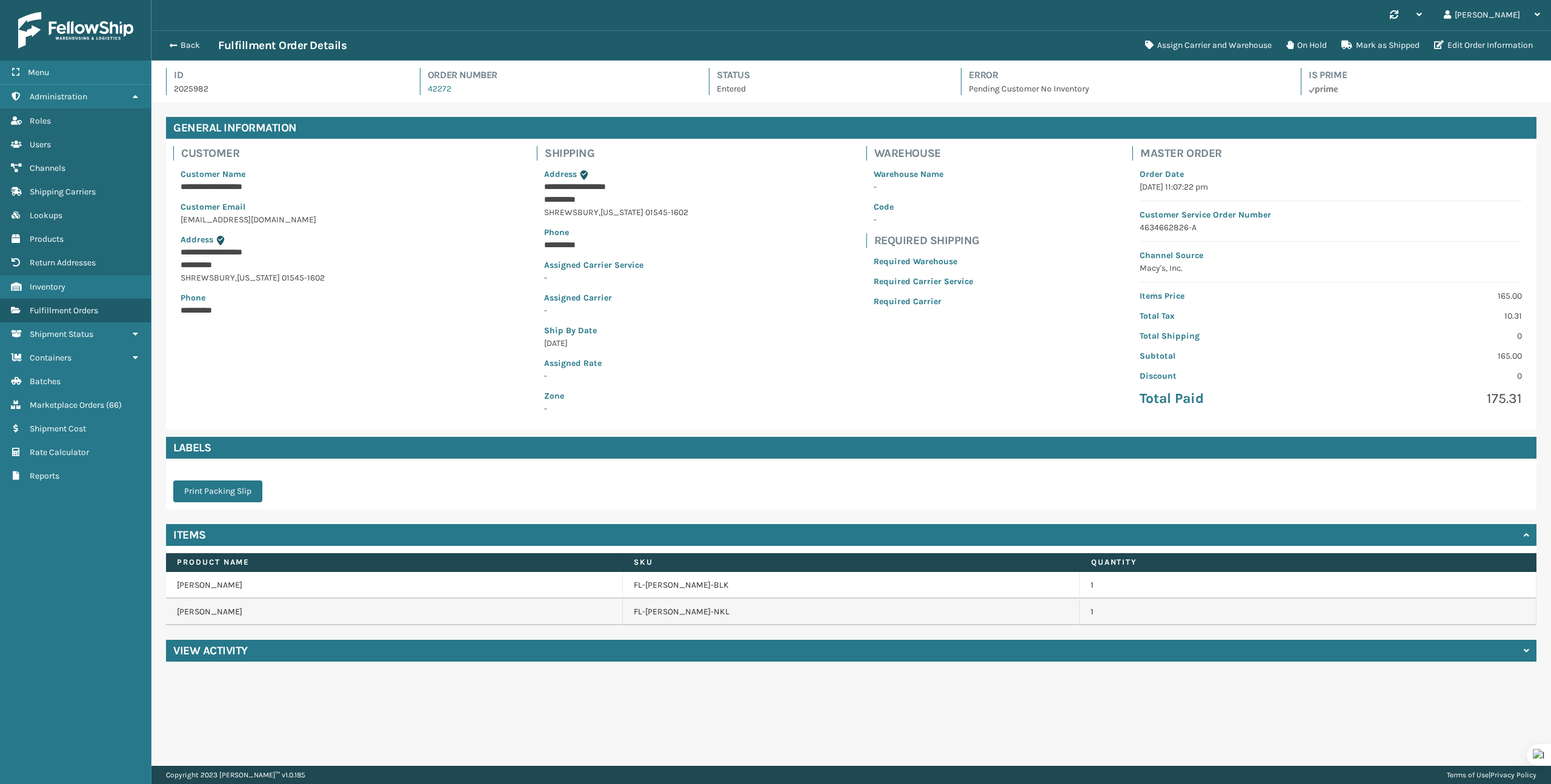
scroll to position [29, 1399]
click at [1300, 43] on button "On Hold" at bounding box center [1306, 45] width 55 height 24
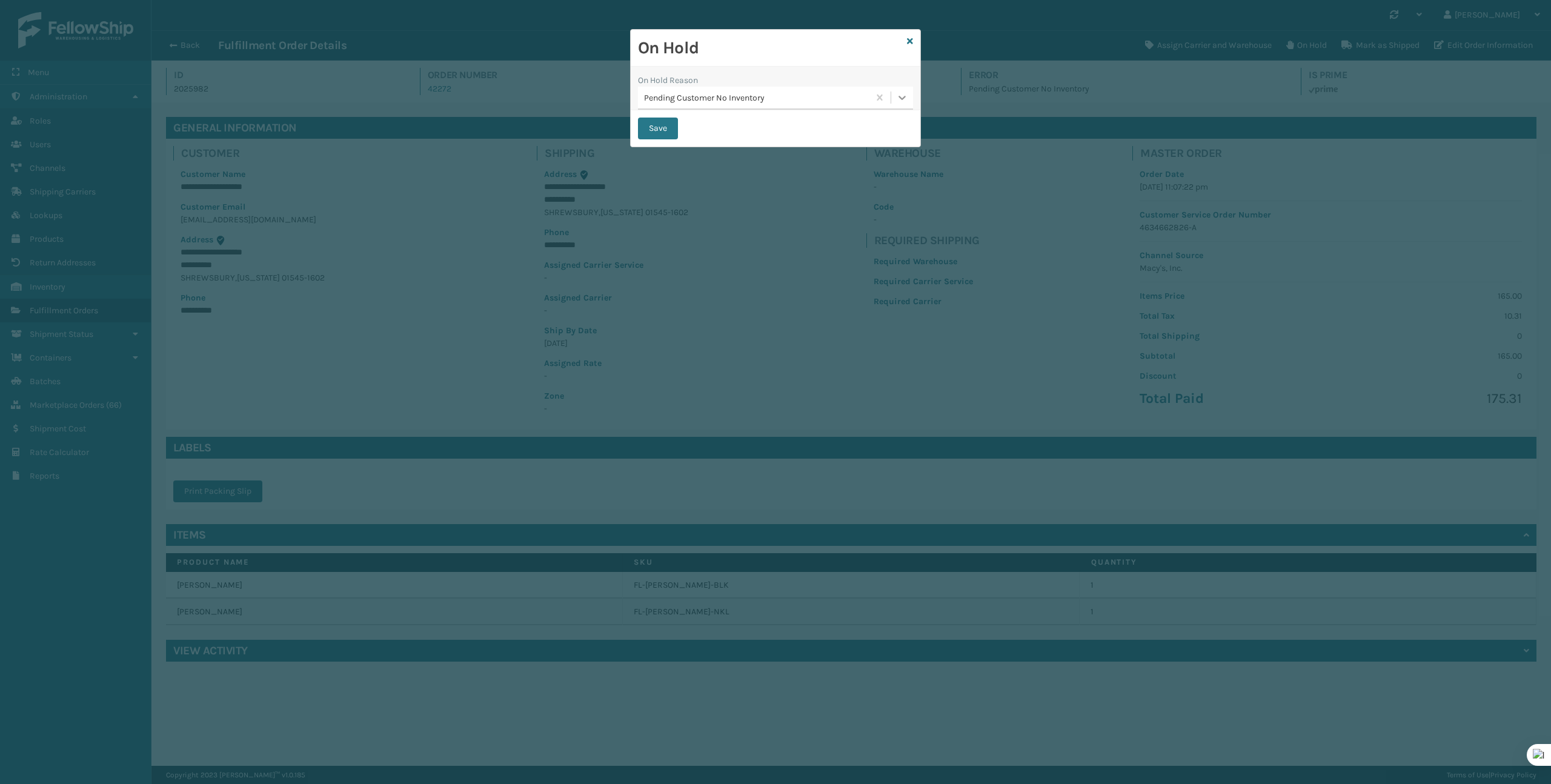
click at [905, 101] on icon at bounding box center [902, 97] width 12 height 12
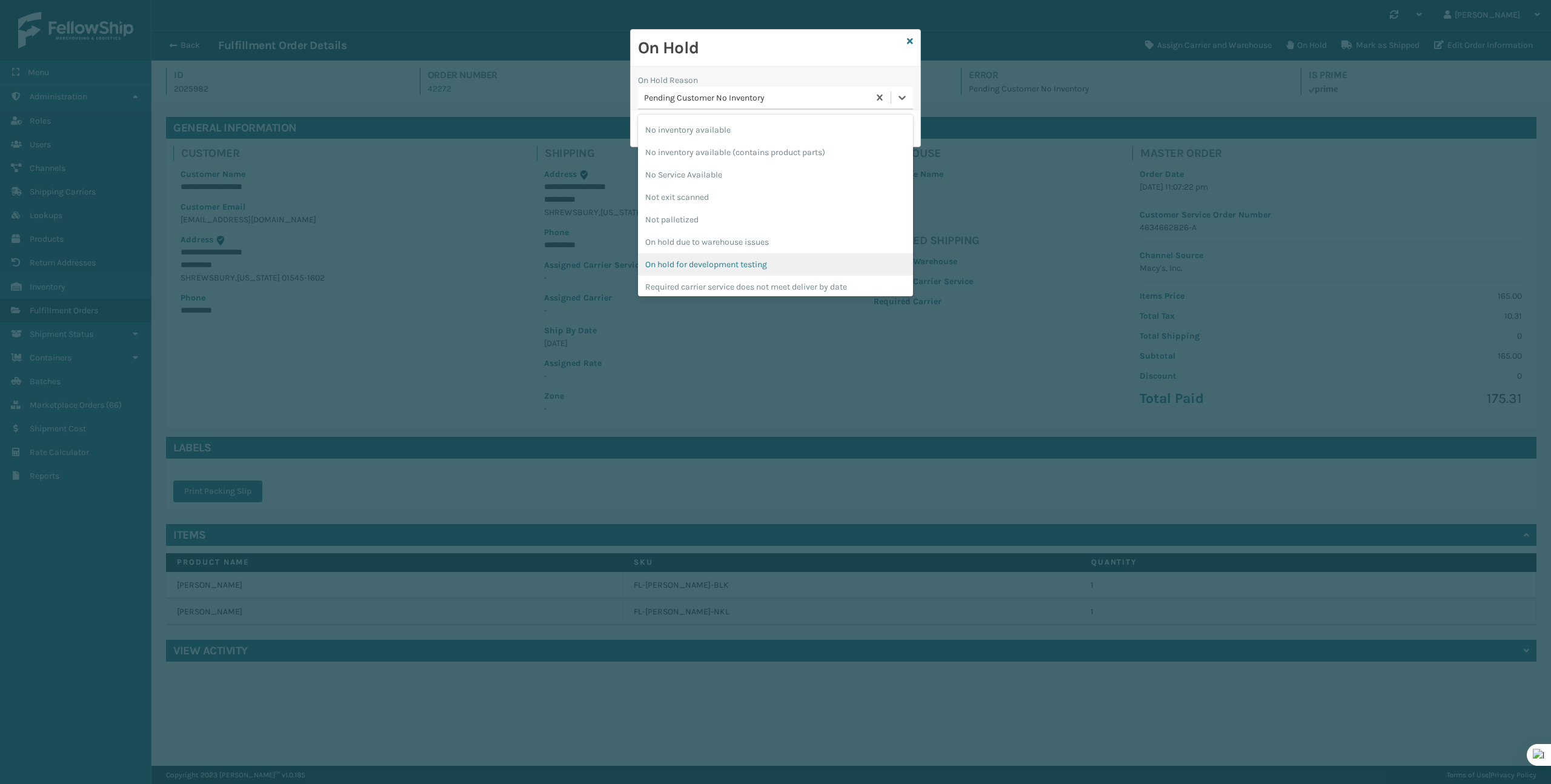
scroll to position [294, 0]
click at [802, 281] on div "To be cancelled" at bounding box center [776, 283] width 275 height 23
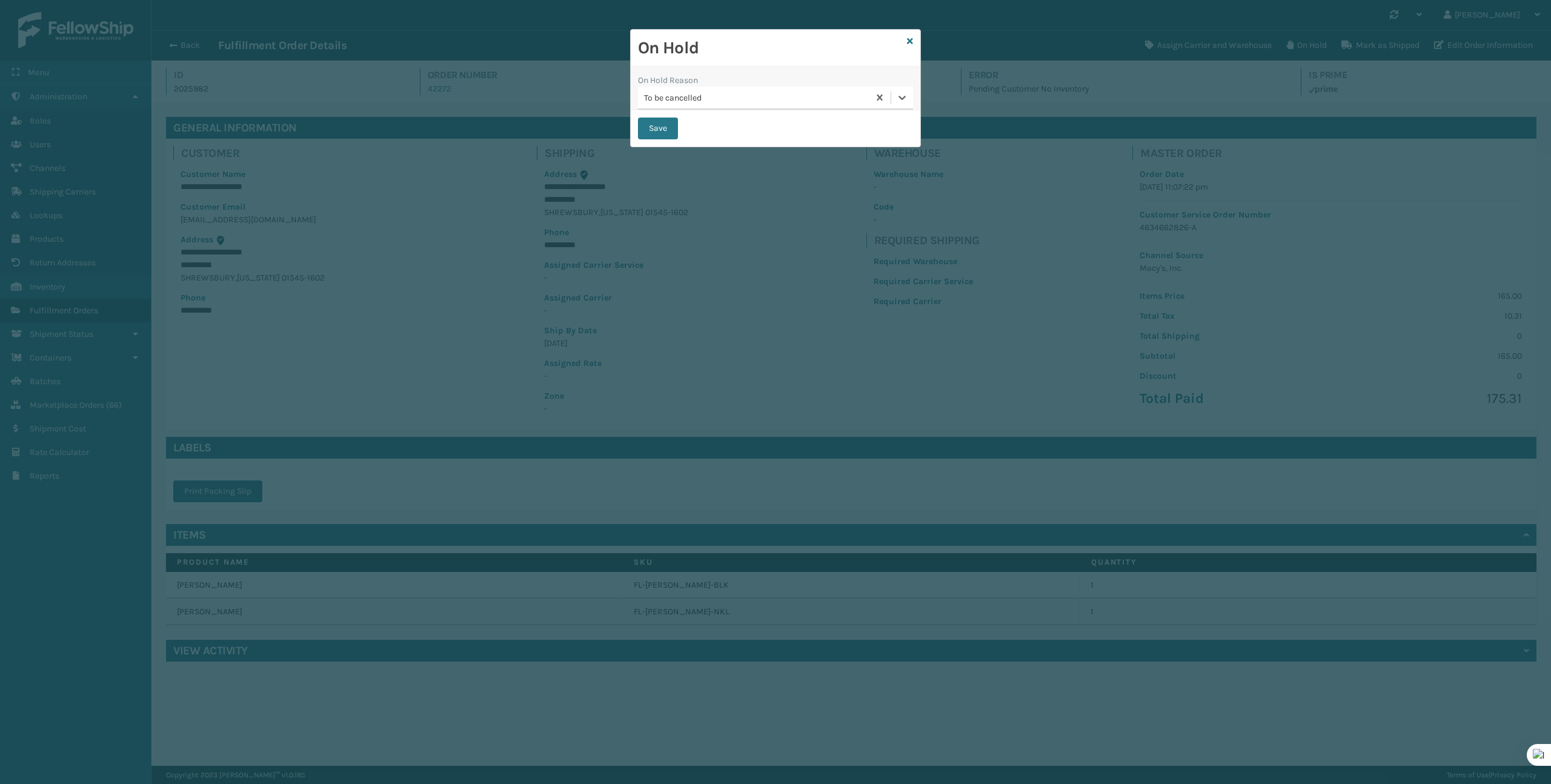
click at [914, 39] on div "On Hold" at bounding box center [776, 48] width 290 height 37
click at [909, 40] on icon at bounding box center [909, 41] width 6 height 9
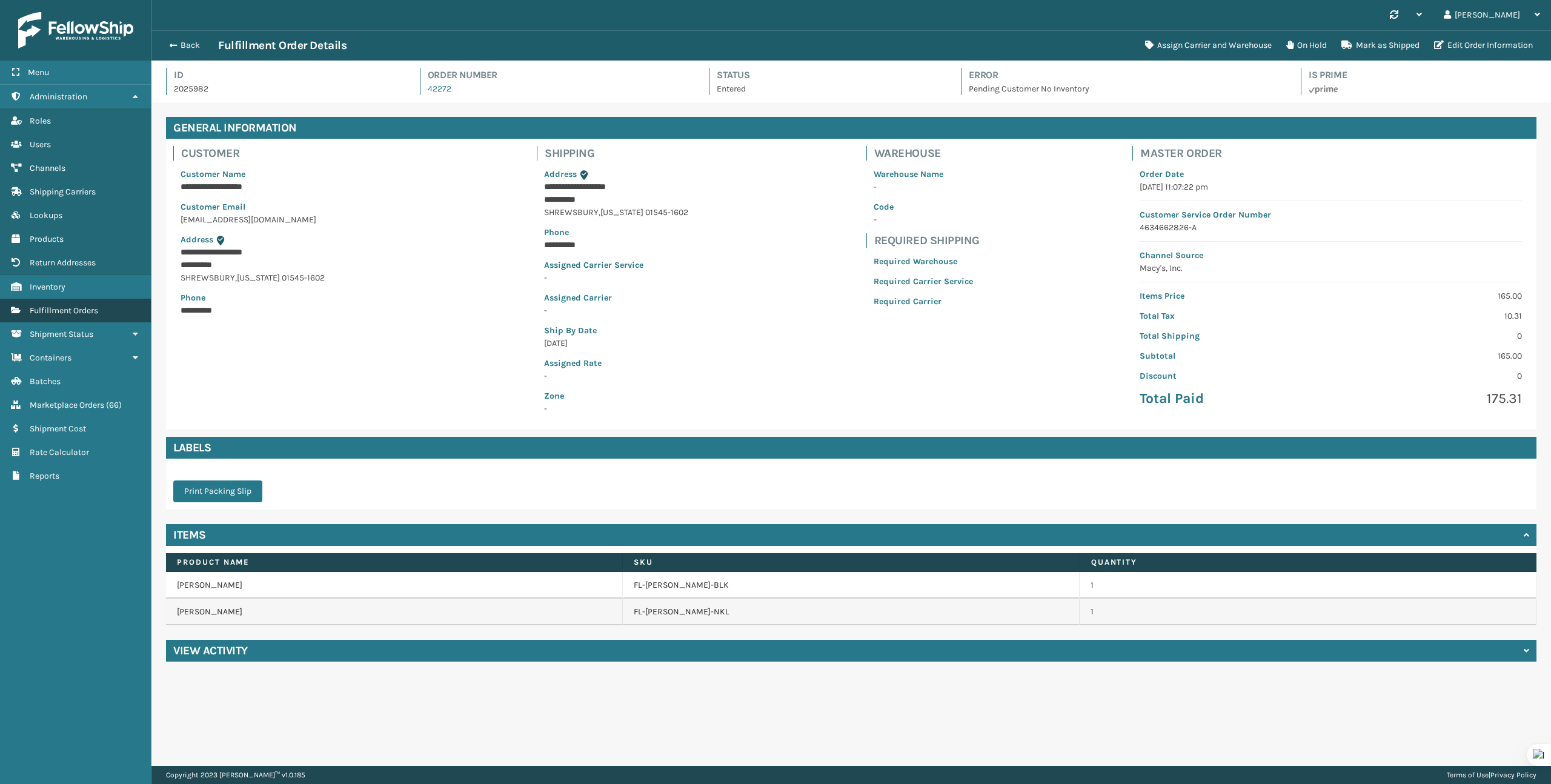
click at [67, 310] on span "Fulfillment Orders" at bounding box center [64, 310] width 69 height 11
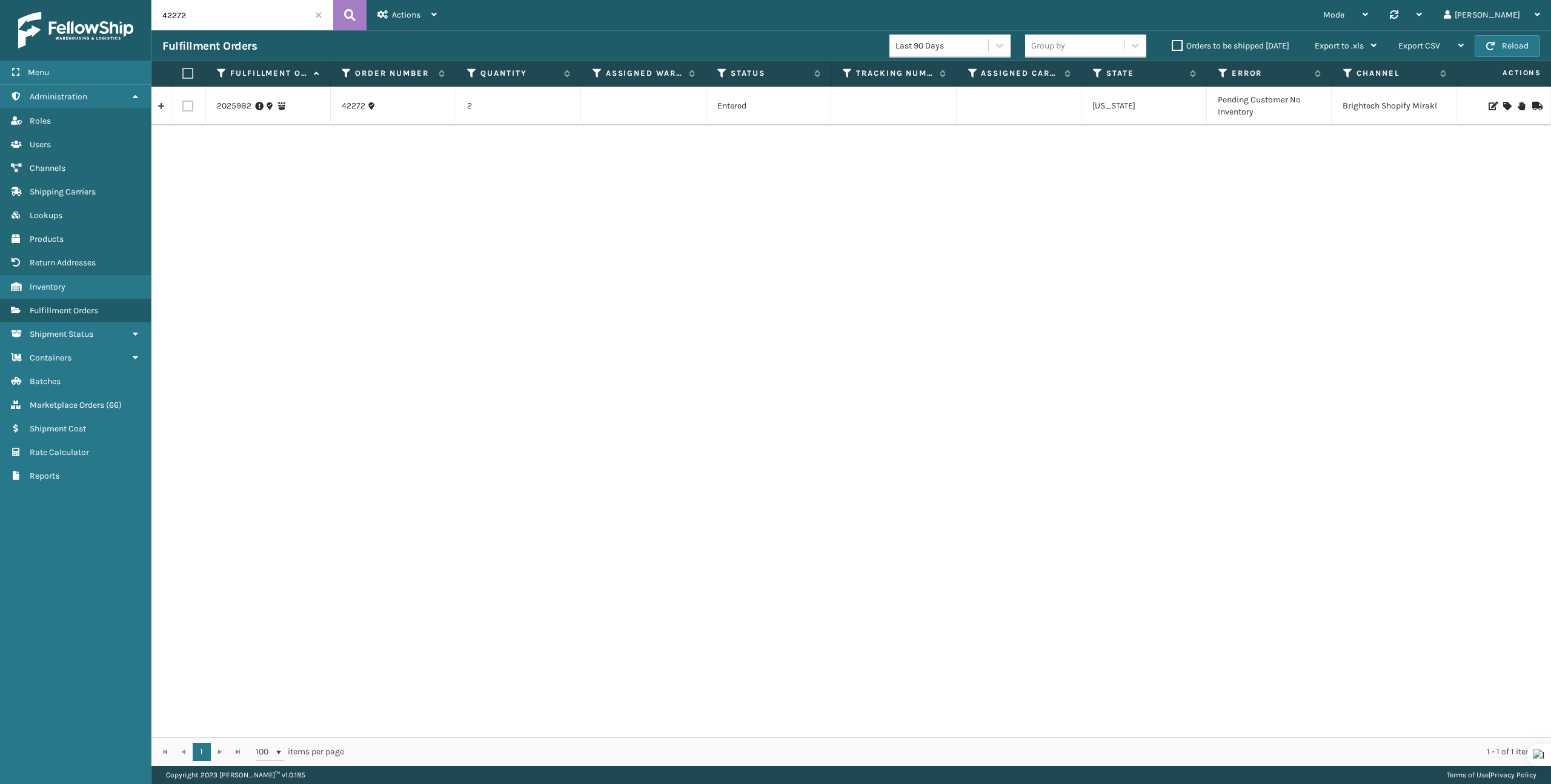
click at [194, 27] on input "42272" at bounding box center [242, 15] width 181 height 30
click at [194, 24] on input "42272" at bounding box center [242, 15] width 181 height 30
click at [194, 23] on input "42272" at bounding box center [242, 15] width 181 height 30
paste input "21"
type input "42221"
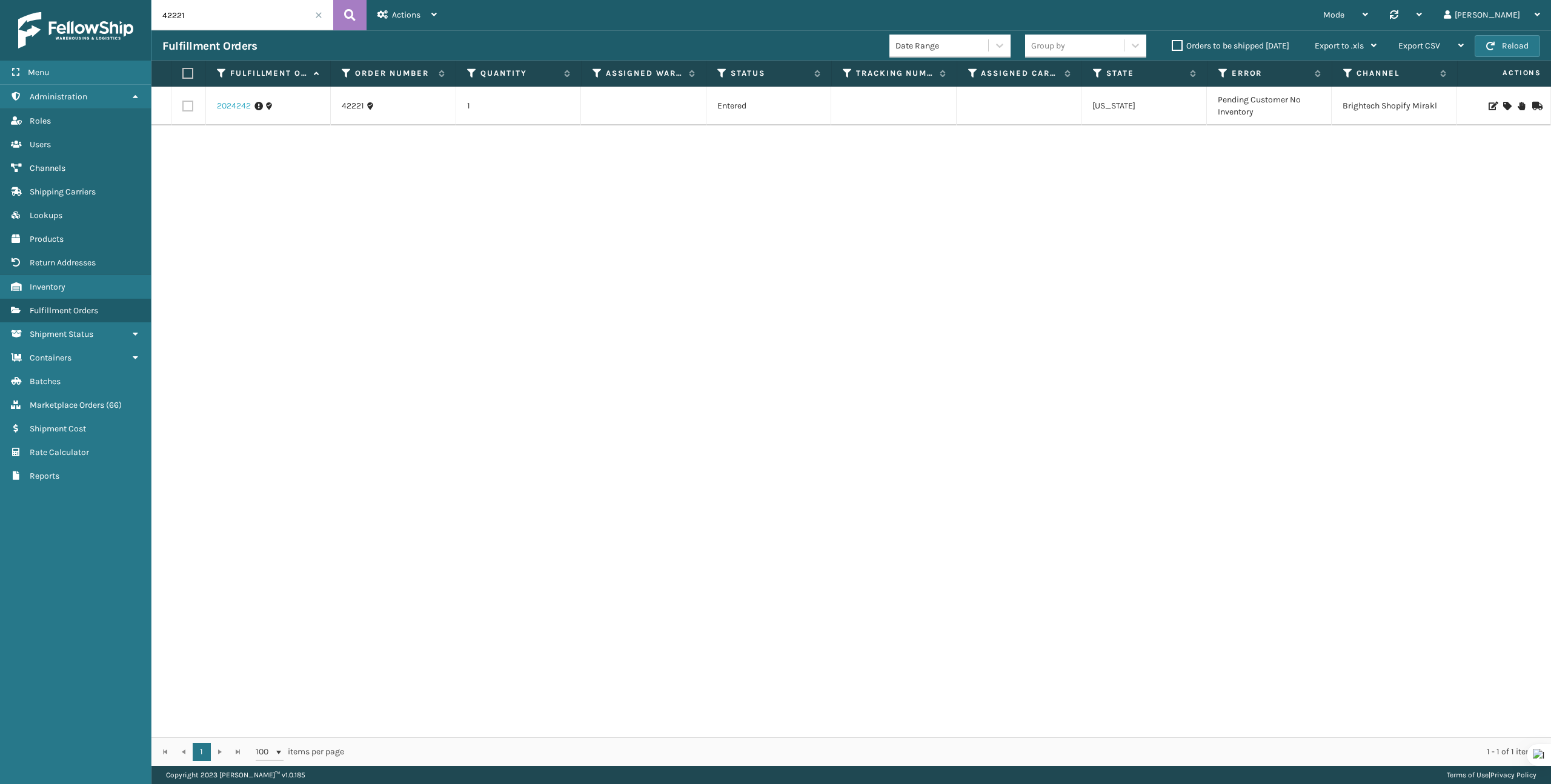
click at [234, 102] on link "2024242" at bounding box center [234, 106] width 34 height 12
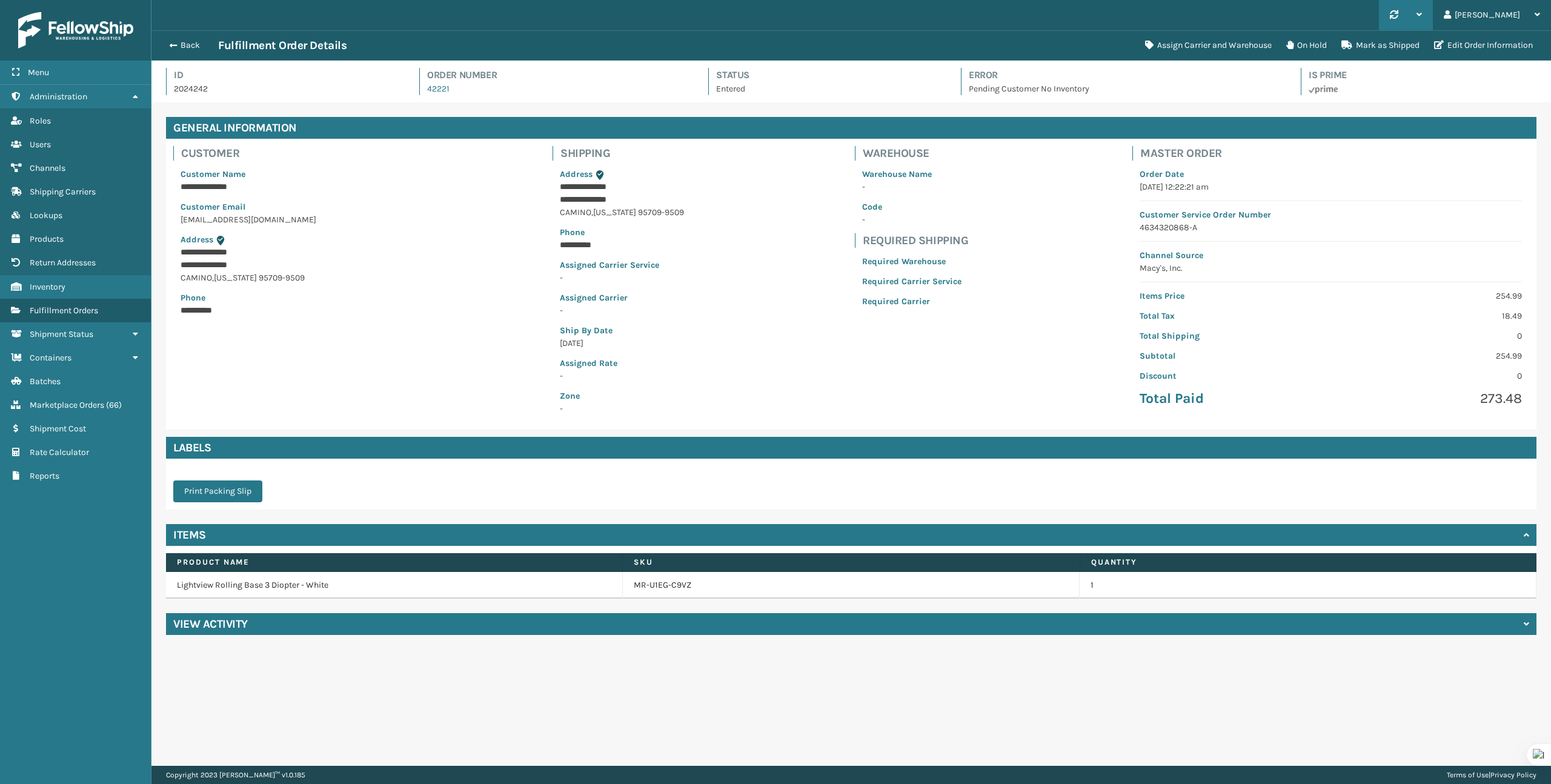
scroll to position [29, 1399]
click at [1287, 48] on icon at bounding box center [1289, 45] width 7 height 9
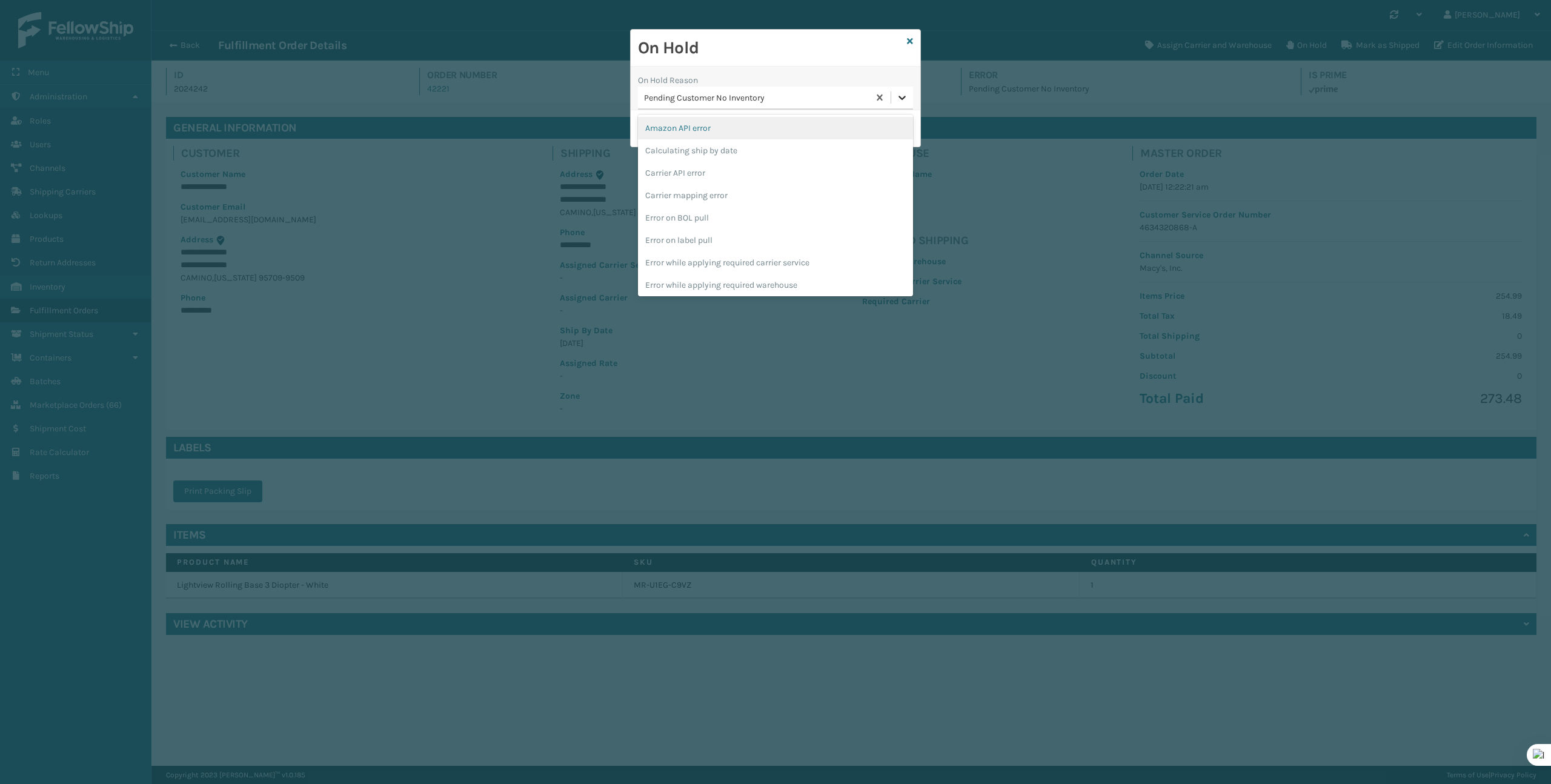
click at [898, 103] on div at bounding box center [902, 97] width 22 height 22
click at [769, 282] on div "To be cancelled" at bounding box center [776, 283] width 275 height 23
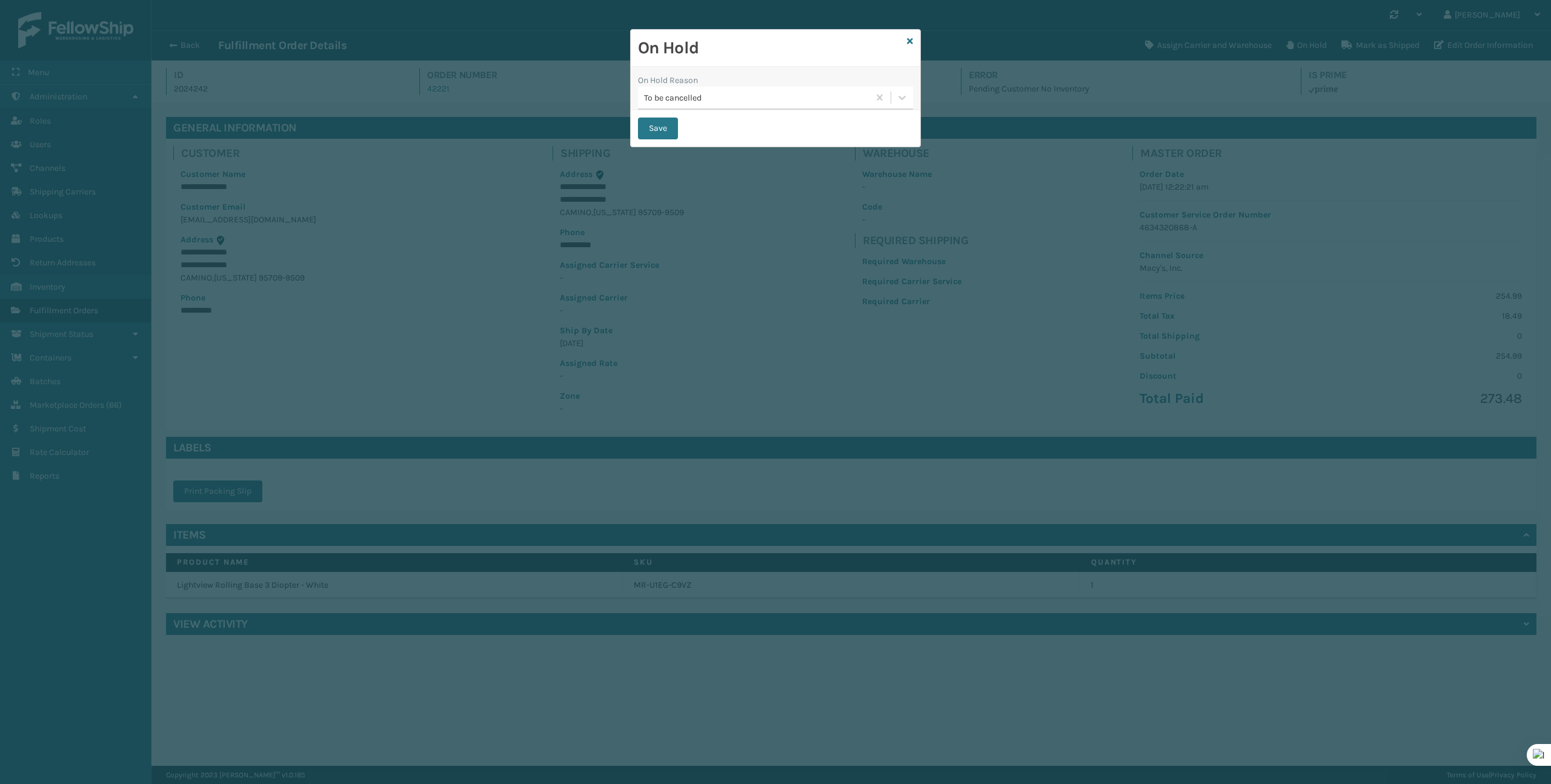
click at [648, 115] on div "Save" at bounding box center [776, 128] width 290 height 36
click at [650, 124] on button "Save" at bounding box center [658, 128] width 40 height 22
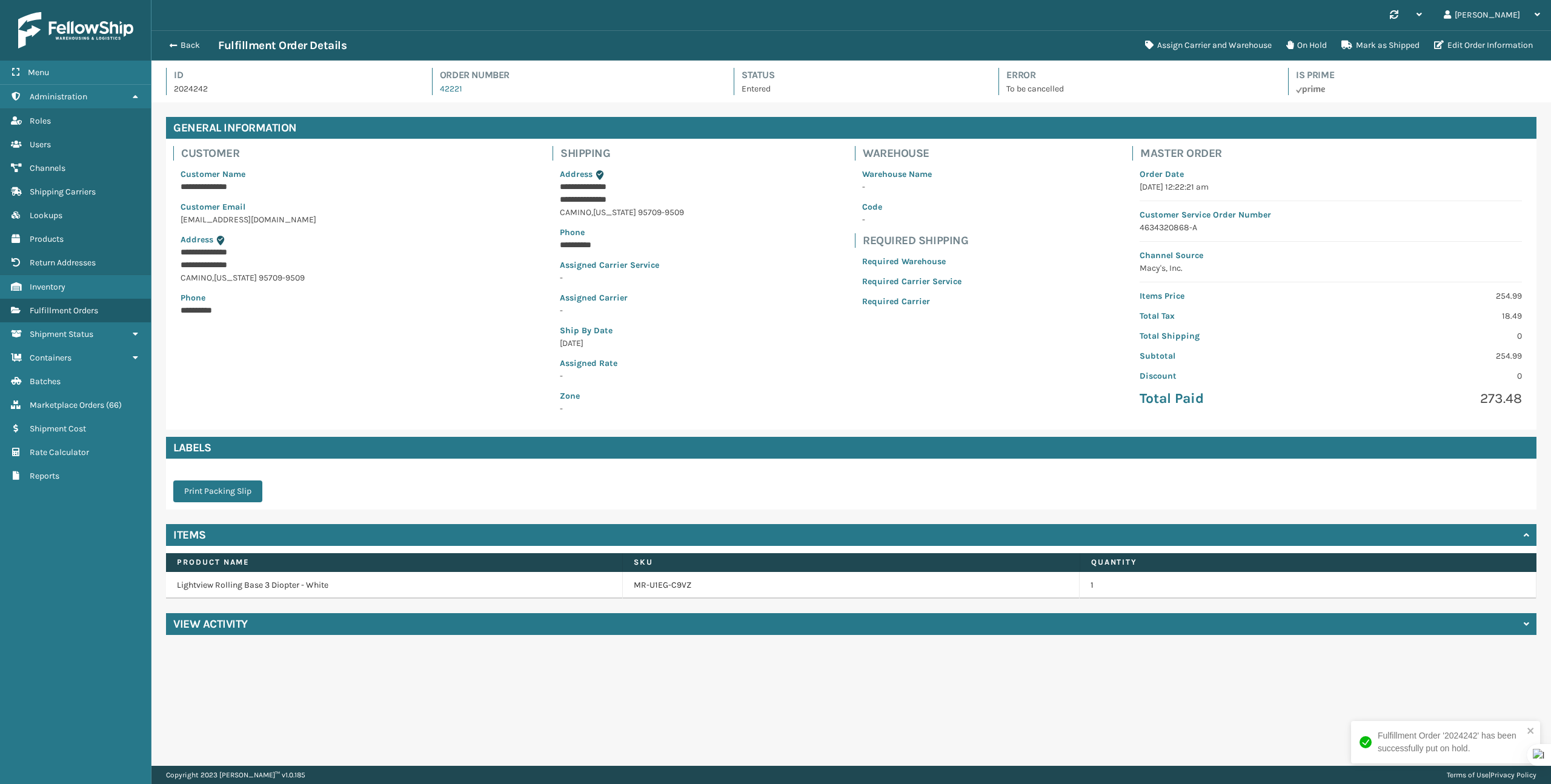
scroll to position [29, 1399]
click at [181, 45] on button "Back" at bounding box center [190, 45] width 56 height 11
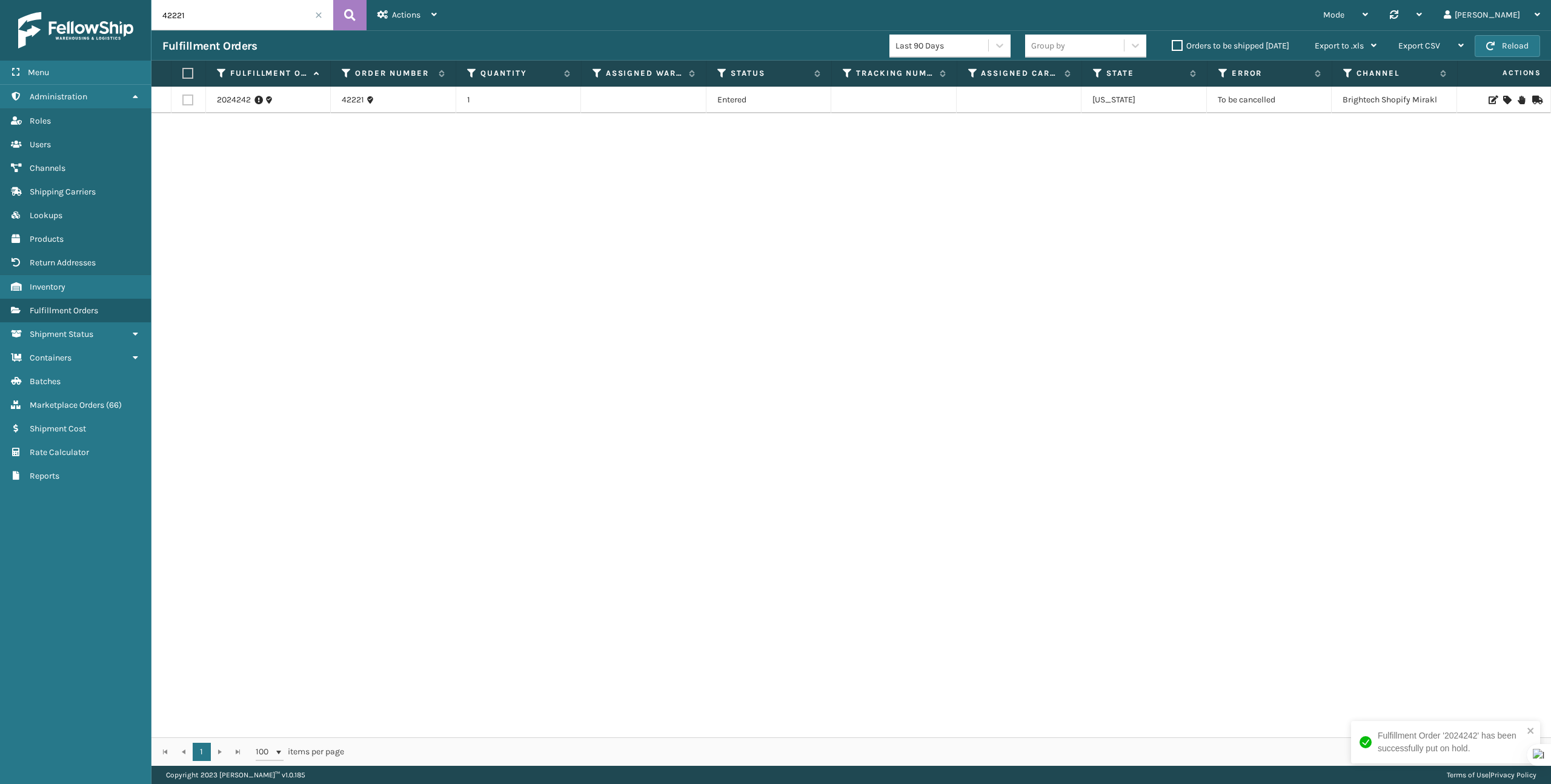
click at [251, 21] on input "42221" at bounding box center [242, 15] width 181 height 30
paste input "186"
type input "42186"
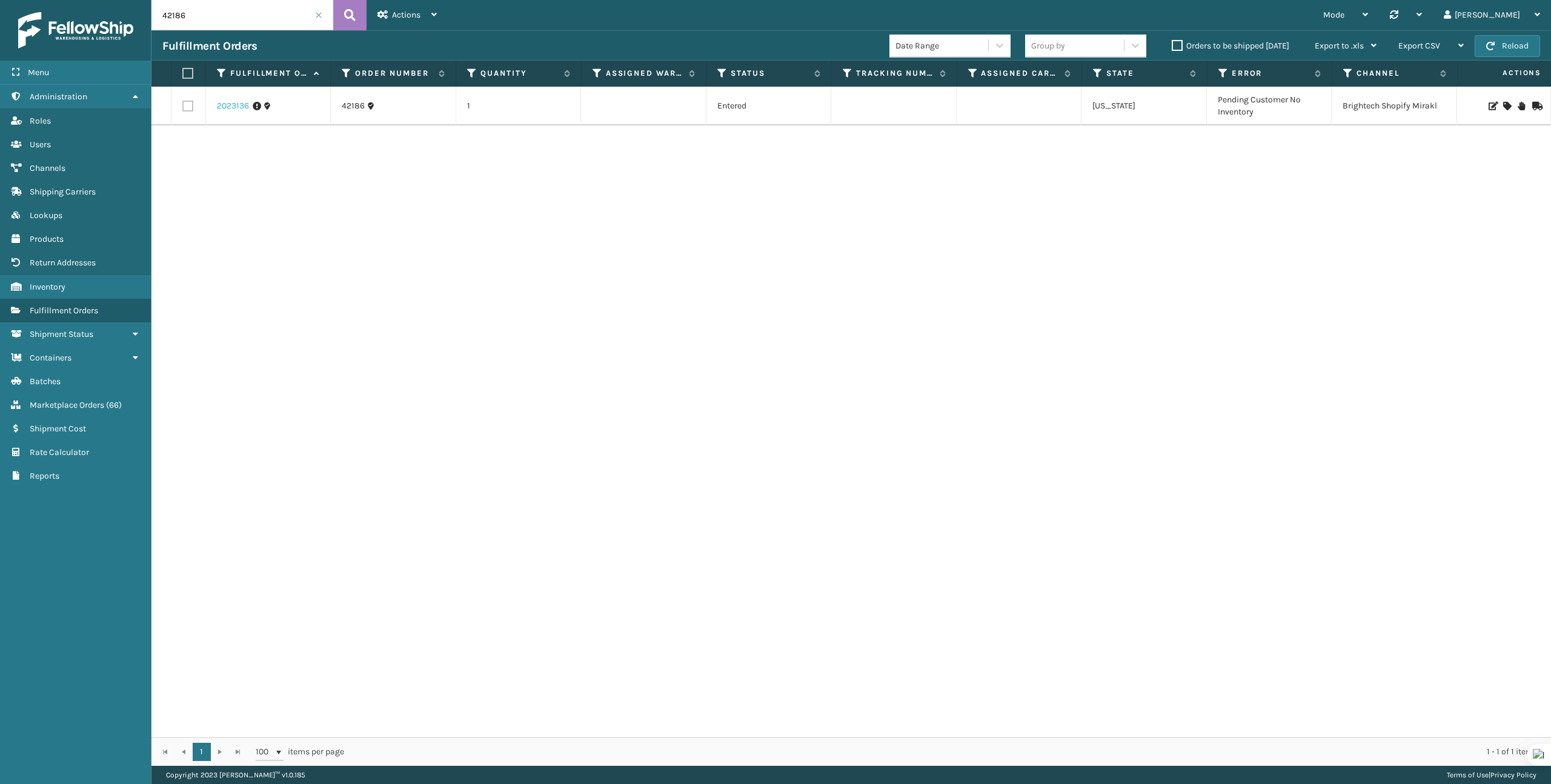
click at [228, 102] on link "2023136" at bounding box center [233, 106] width 32 height 12
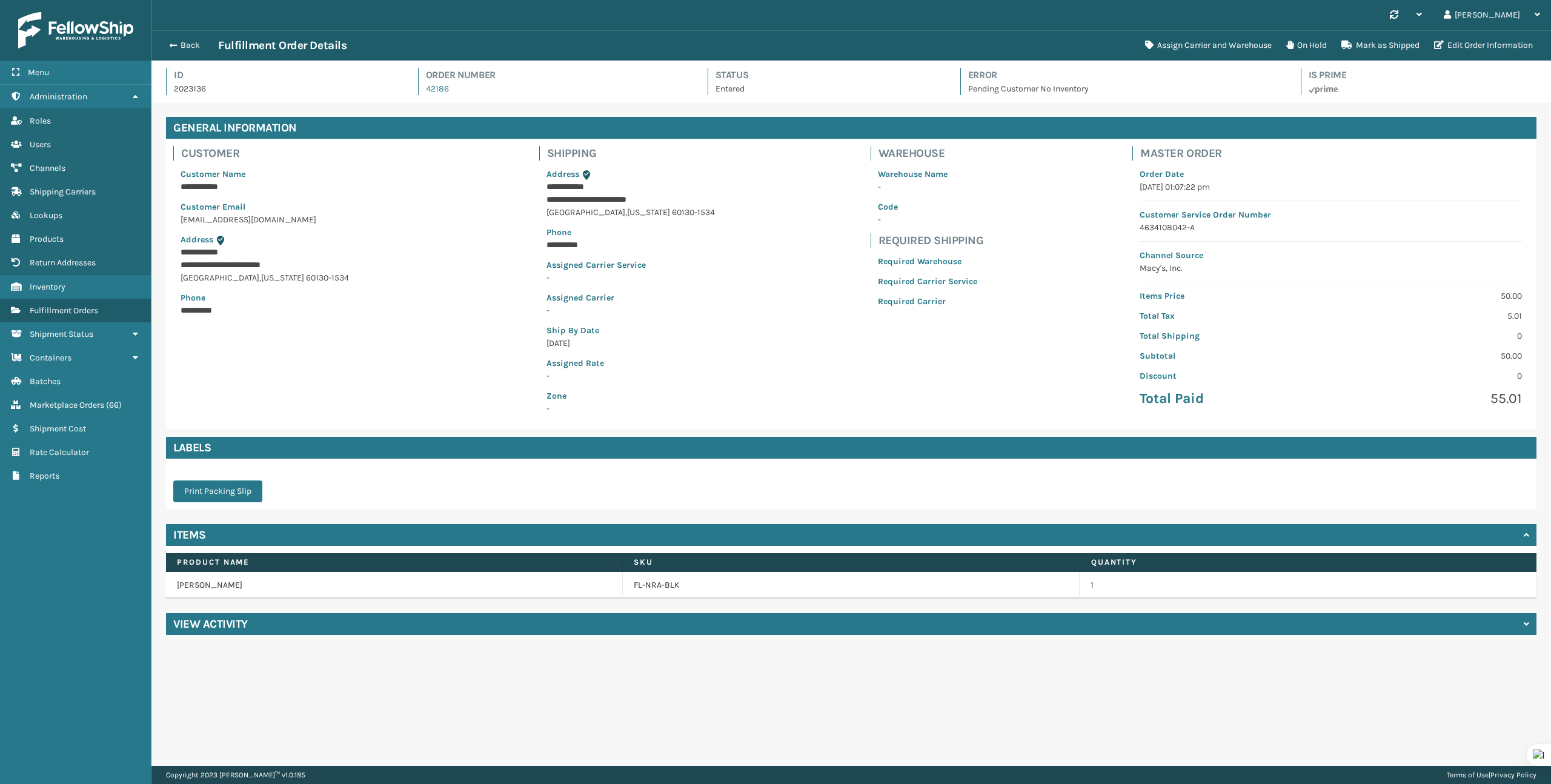
scroll to position [29, 1399]
click at [1289, 47] on icon at bounding box center [1289, 45] width 7 height 9
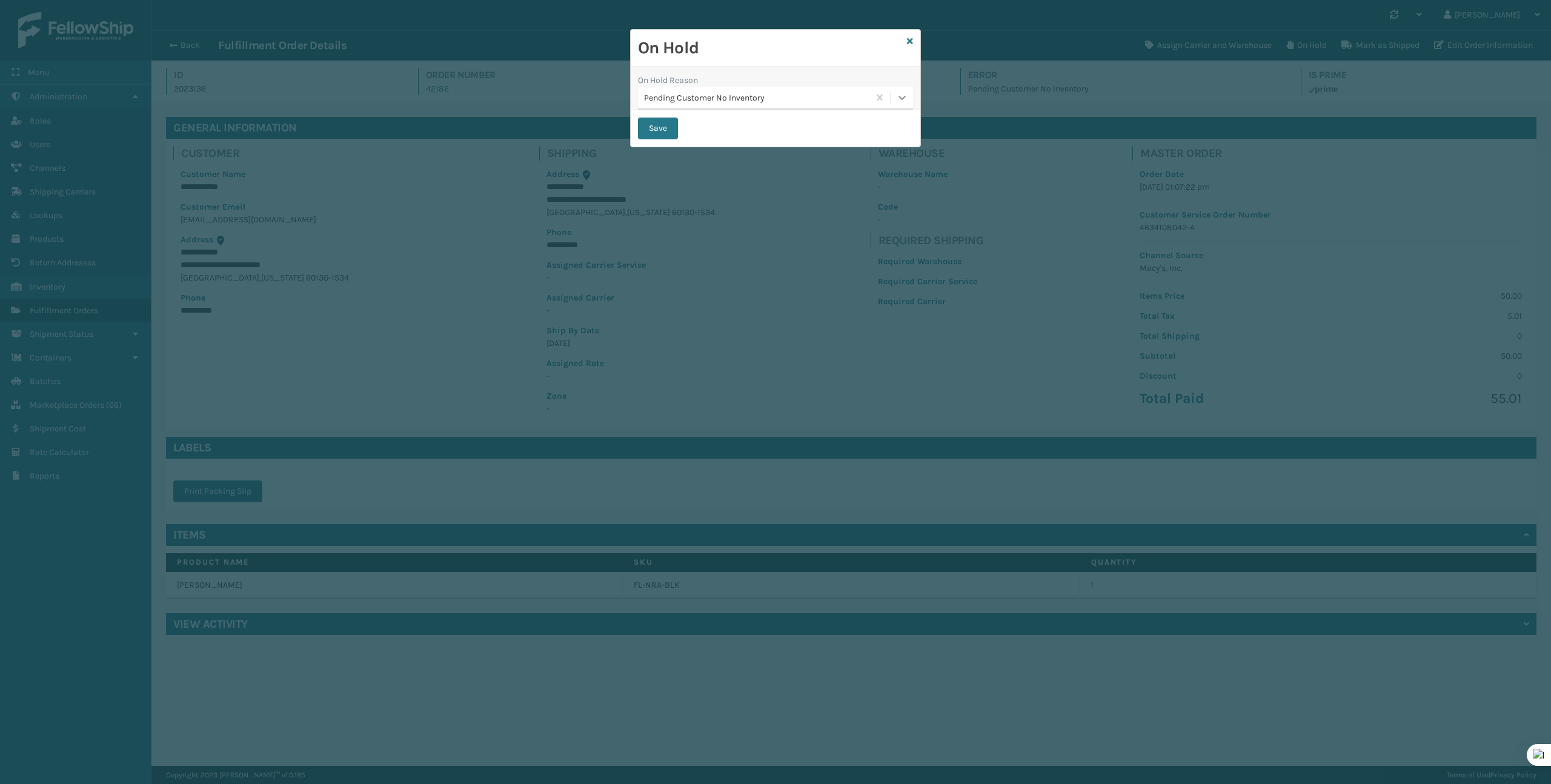
click at [902, 103] on div at bounding box center [902, 97] width 22 height 22
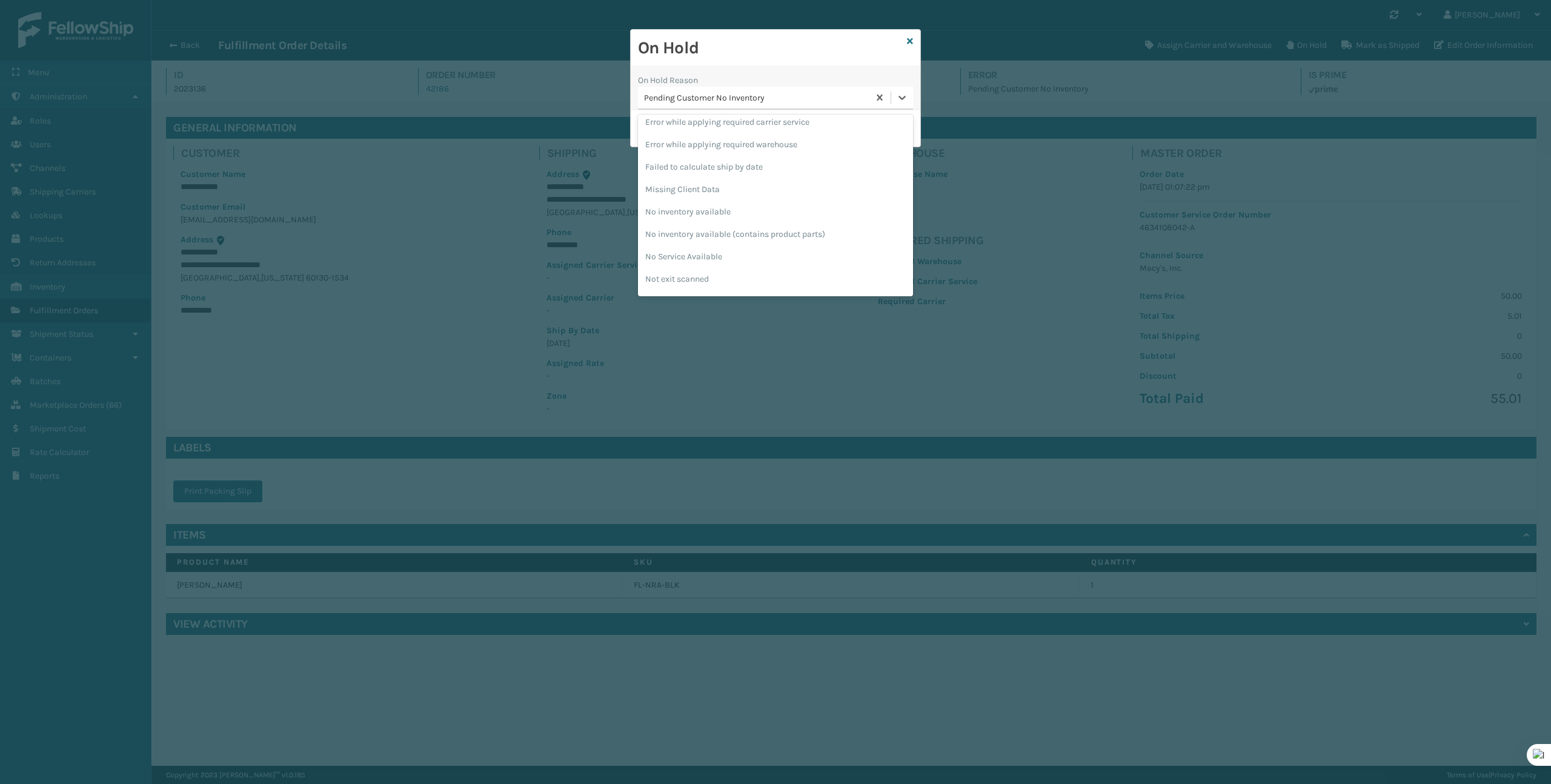
scroll to position [294, 0]
click at [746, 281] on div "To be cancelled" at bounding box center [776, 283] width 275 height 23
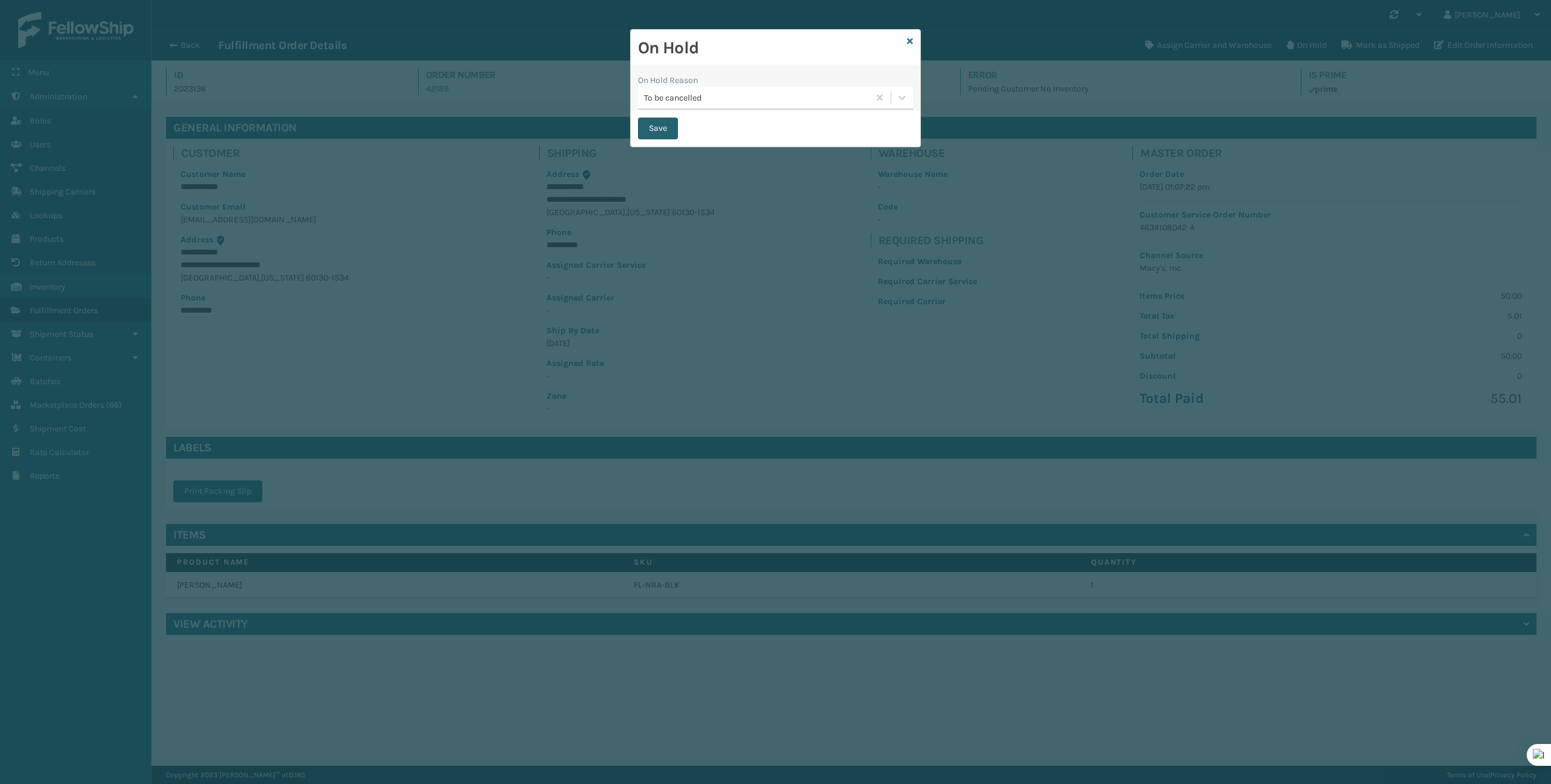
click at [644, 131] on button "Save" at bounding box center [658, 128] width 40 height 22
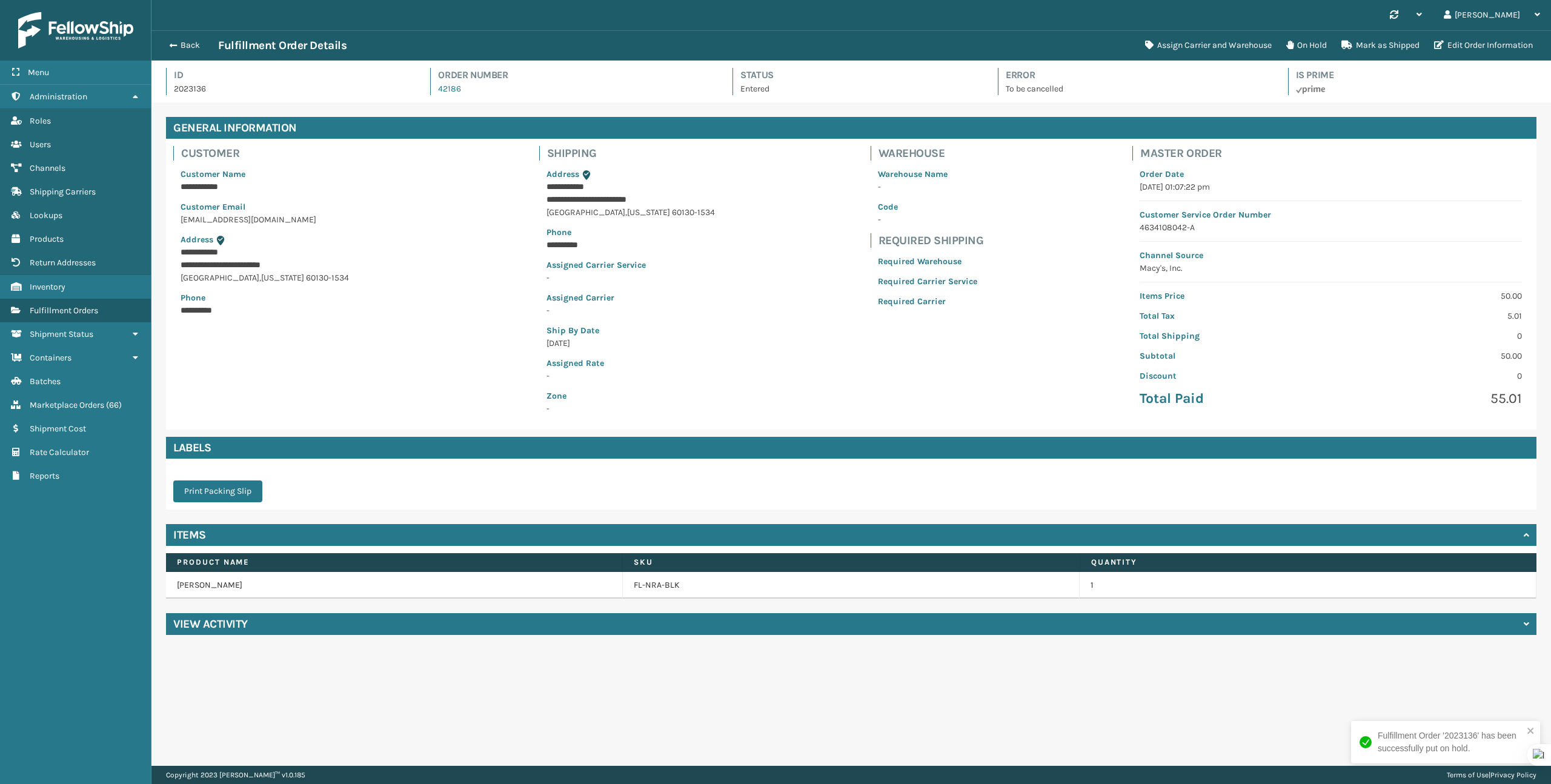
scroll to position [29, 1399]
click at [186, 44] on button "Back" at bounding box center [190, 45] width 56 height 11
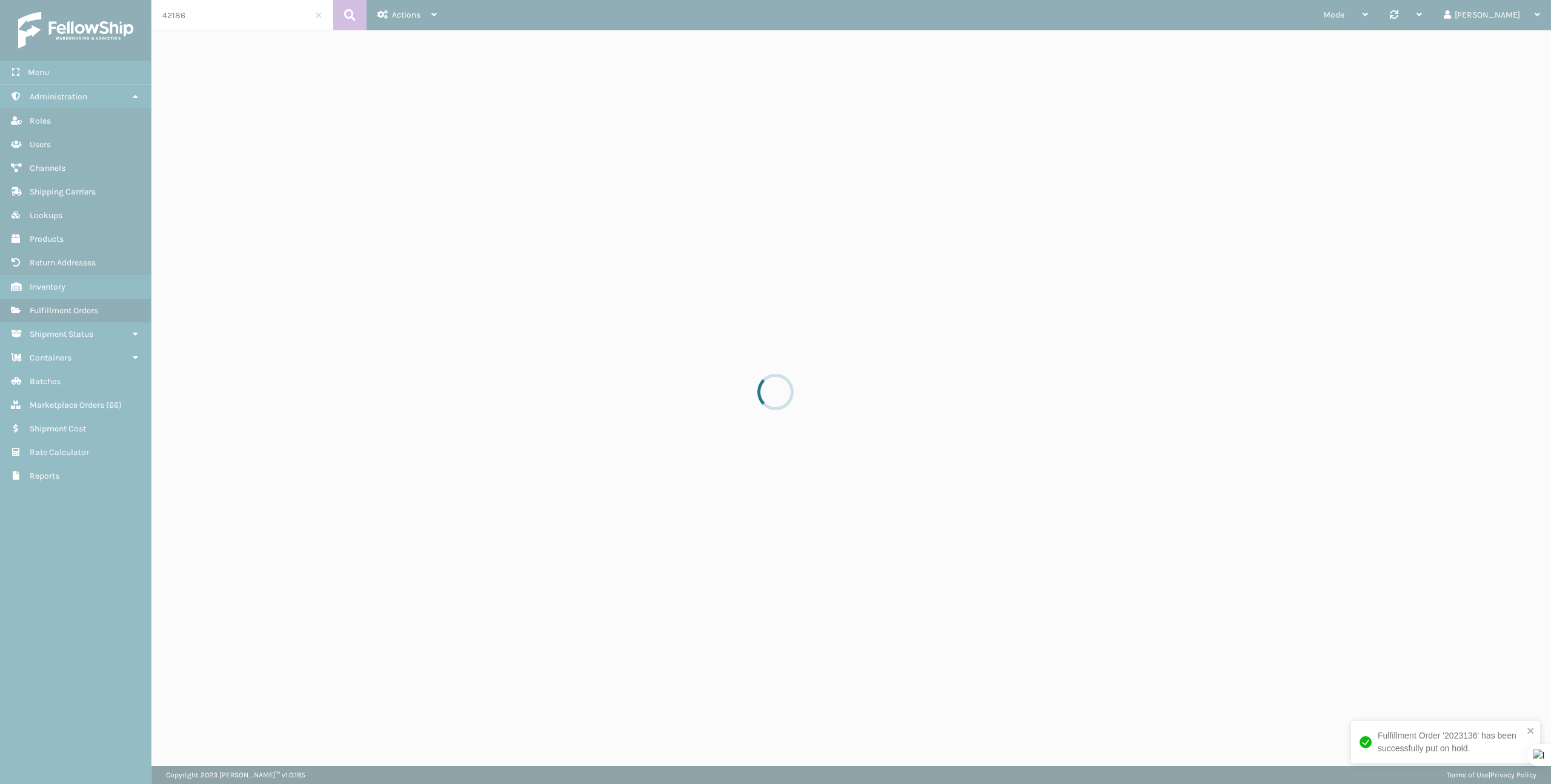
click at [213, 20] on div at bounding box center [776, 392] width 1551 height 784
click at [213, 19] on div at bounding box center [776, 392] width 1551 height 784
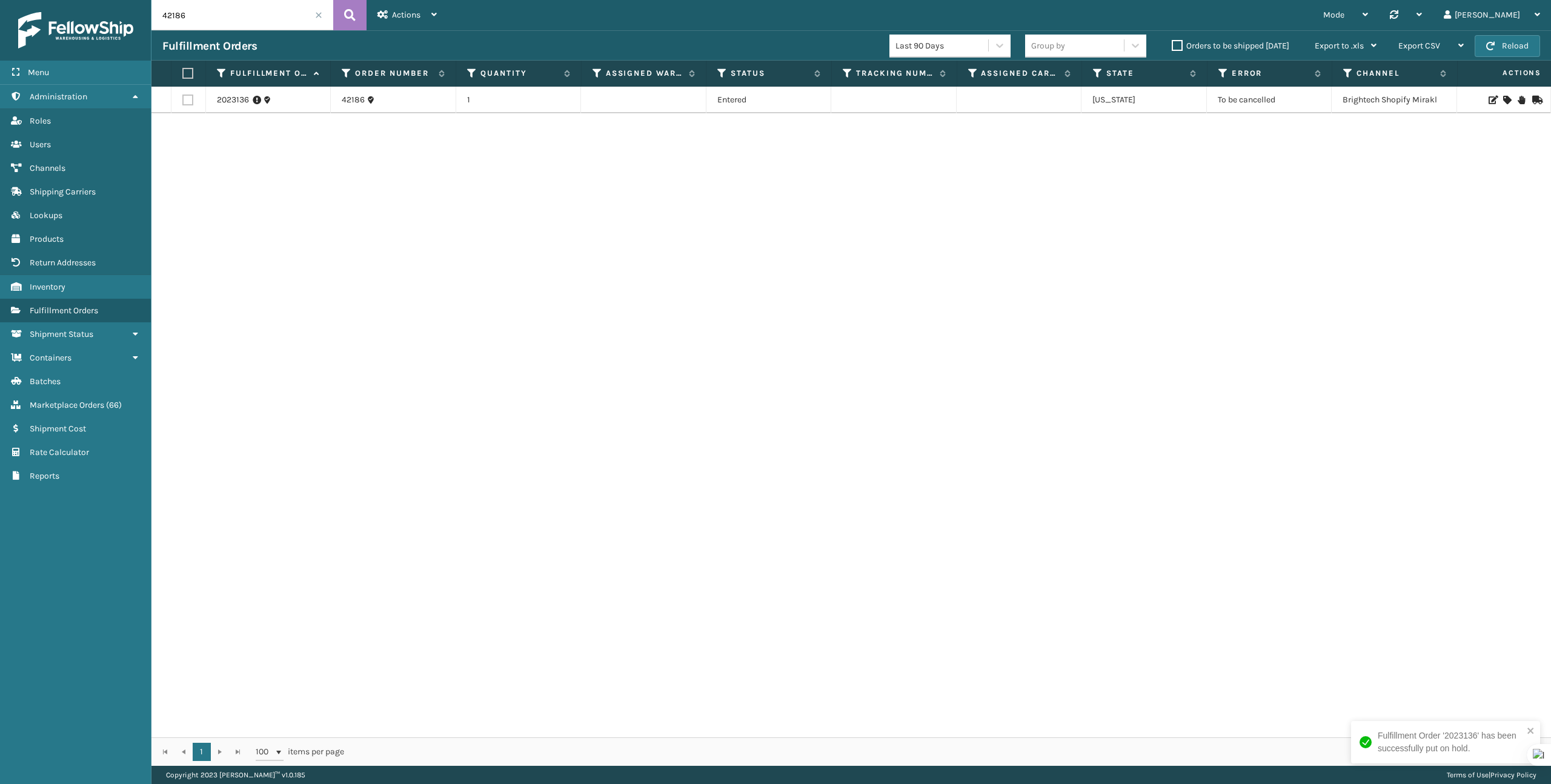
click at [213, 19] on input "42186" at bounding box center [242, 15] width 181 height 30
paste input "6"
type input "42166"
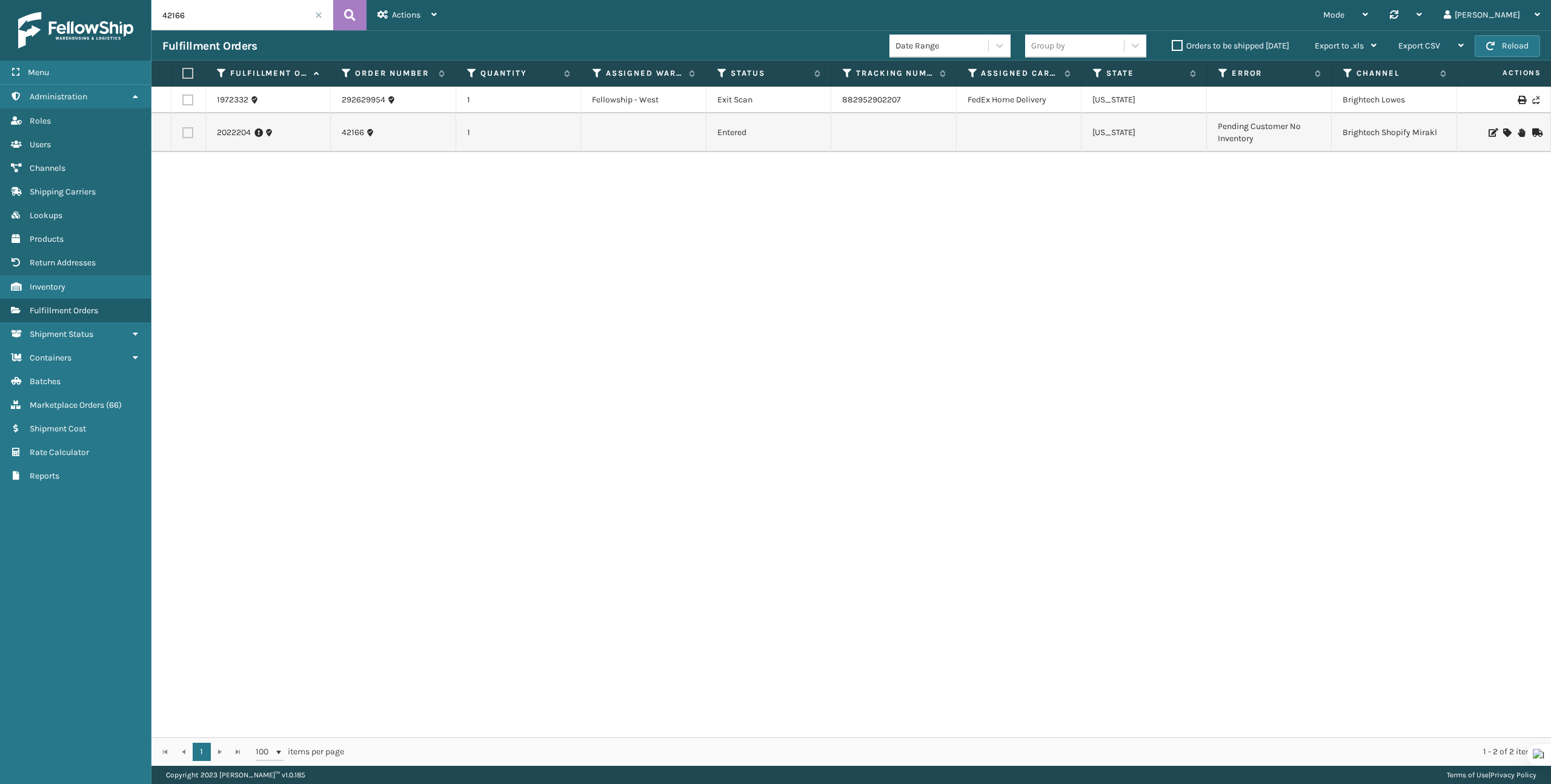
click at [181, 127] on td at bounding box center [189, 133] width 35 height 39
click at [186, 131] on label at bounding box center [187, 132] width 11 height 11
click at [183, 131] on input "checkbox" at bounding box center [182, 130] width 1 height 8
click at [1134, 45] on div "Bulk Actions" at bounding box center [1114, 46] width 72 height 30
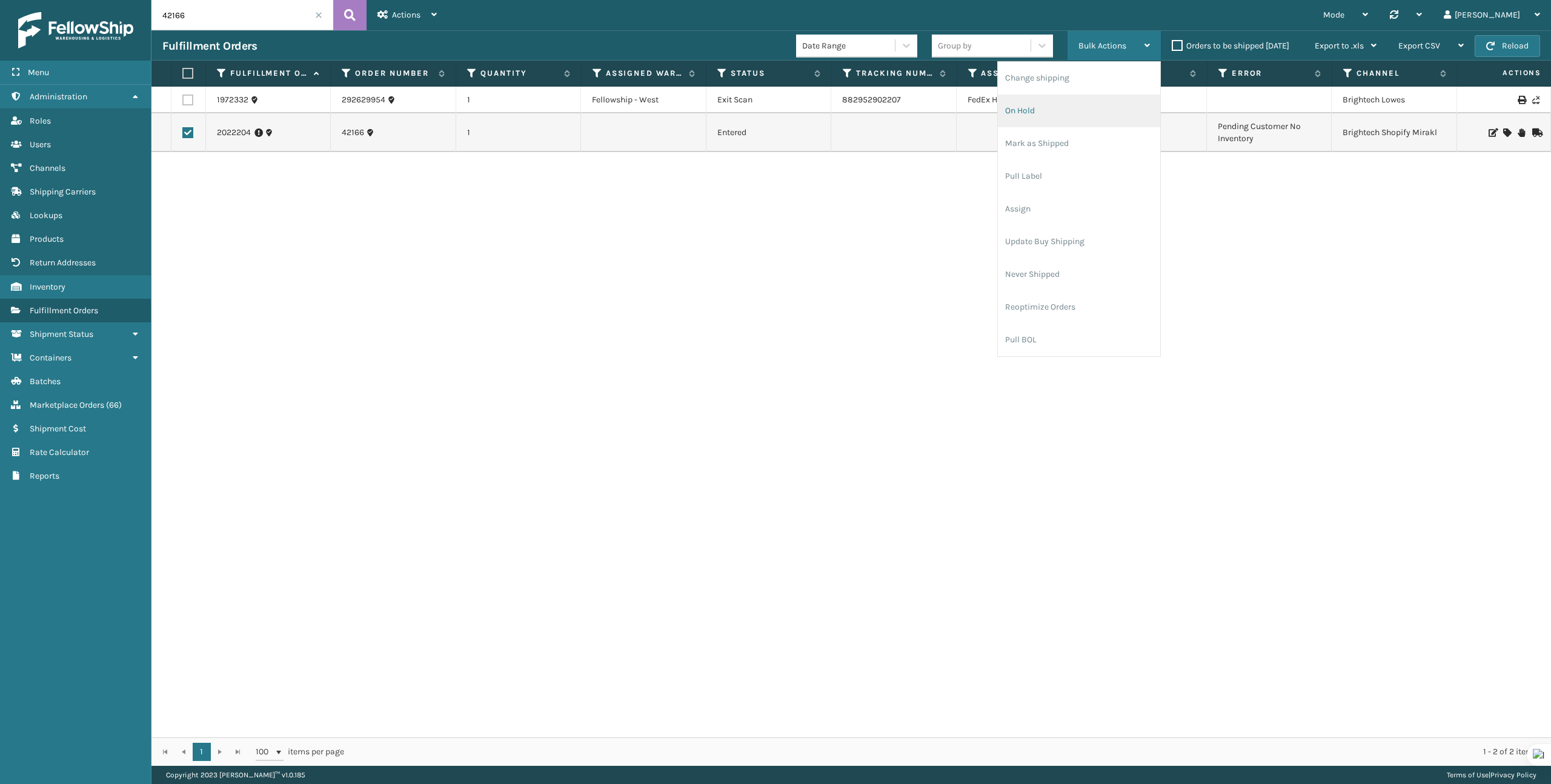
click at [1073, 106] on li "On Hold" at bounding box center [1079, 111] width 162 height 33
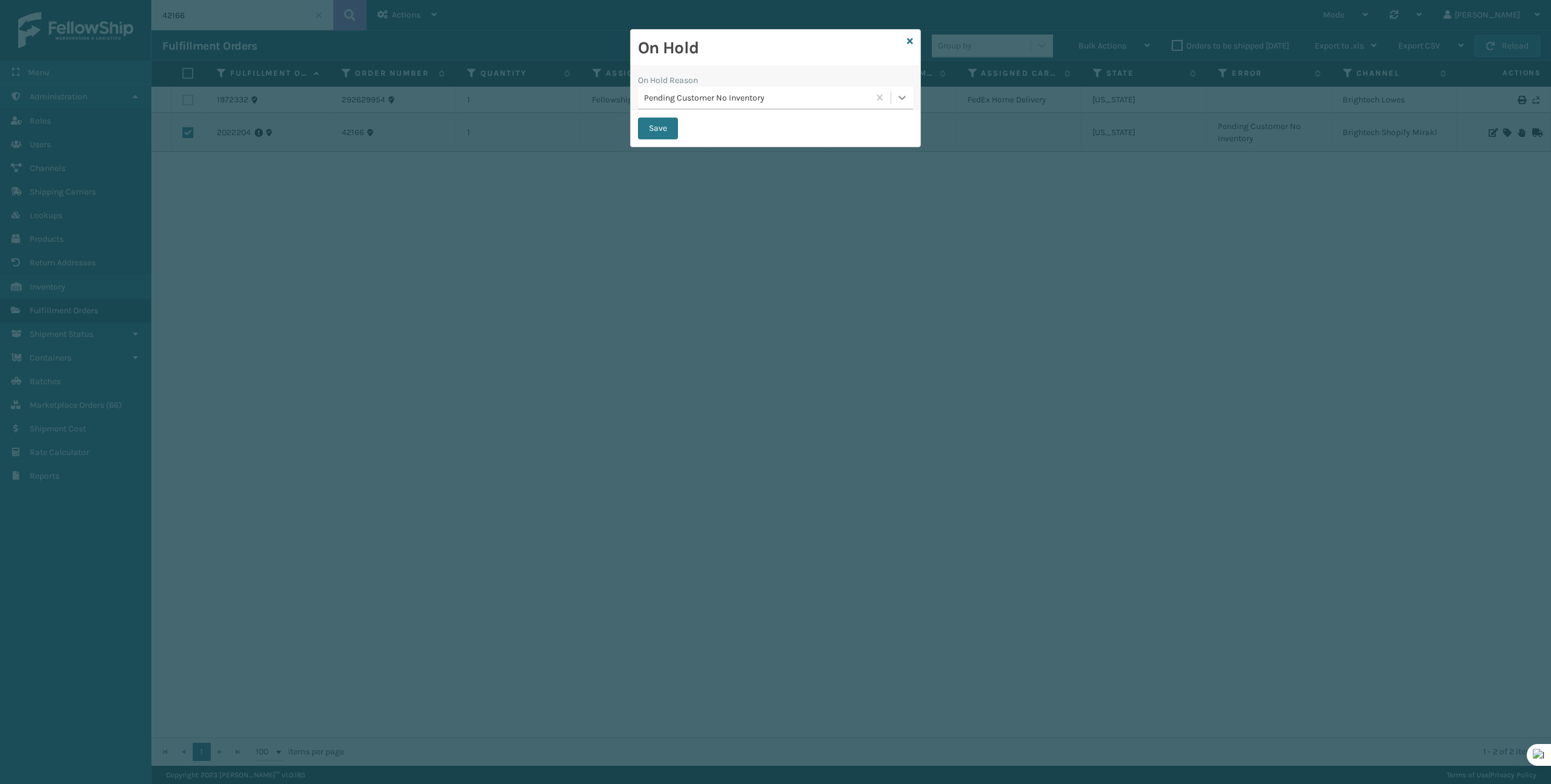
click at [903, 99] on icon at bounding box center [902, 97] width 12 height 12
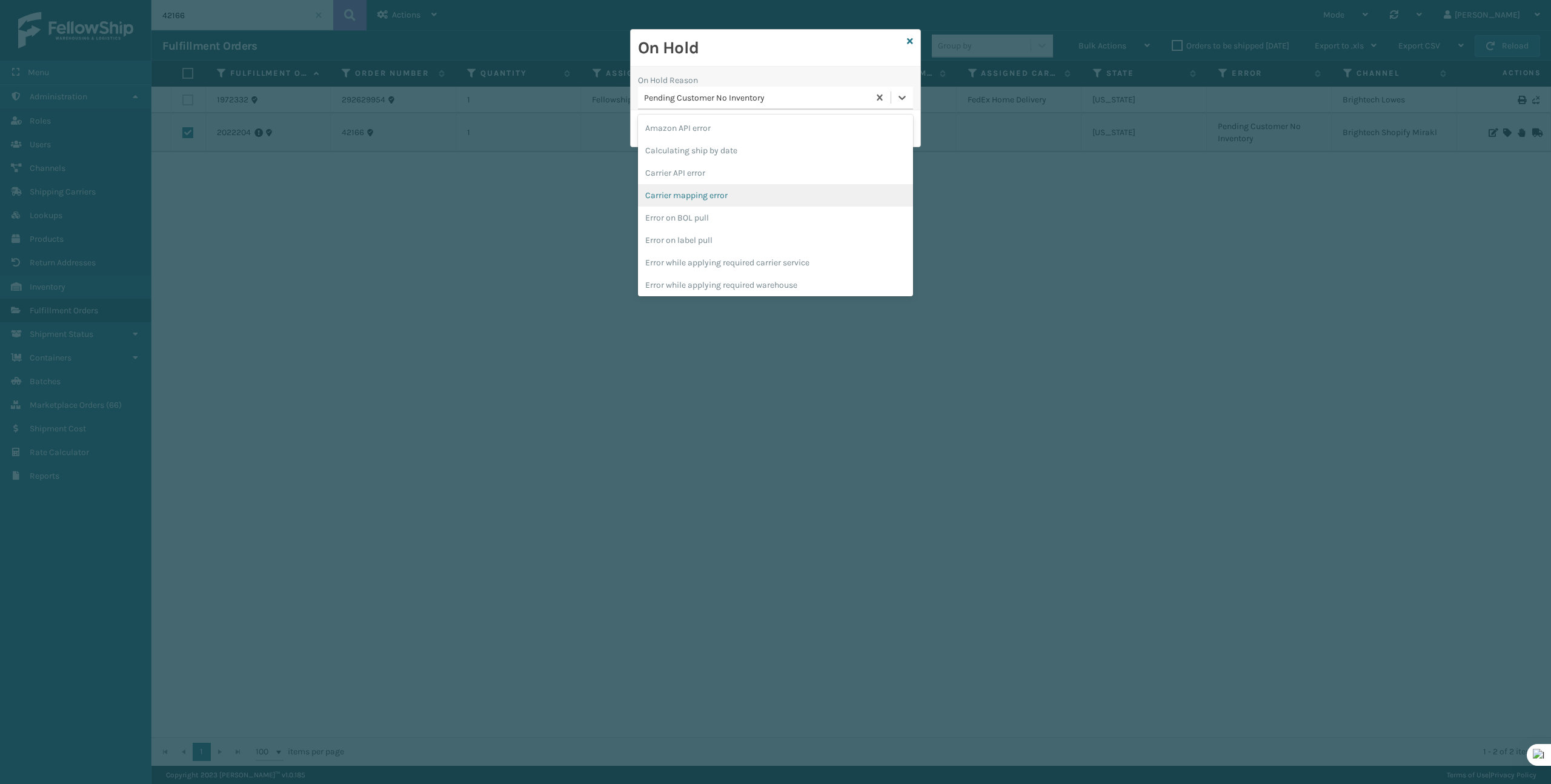
scroll to position [316, 0]
click at [790, 277] on div "To be cancelled" at bounding box center [776, 283] width 275 height 23
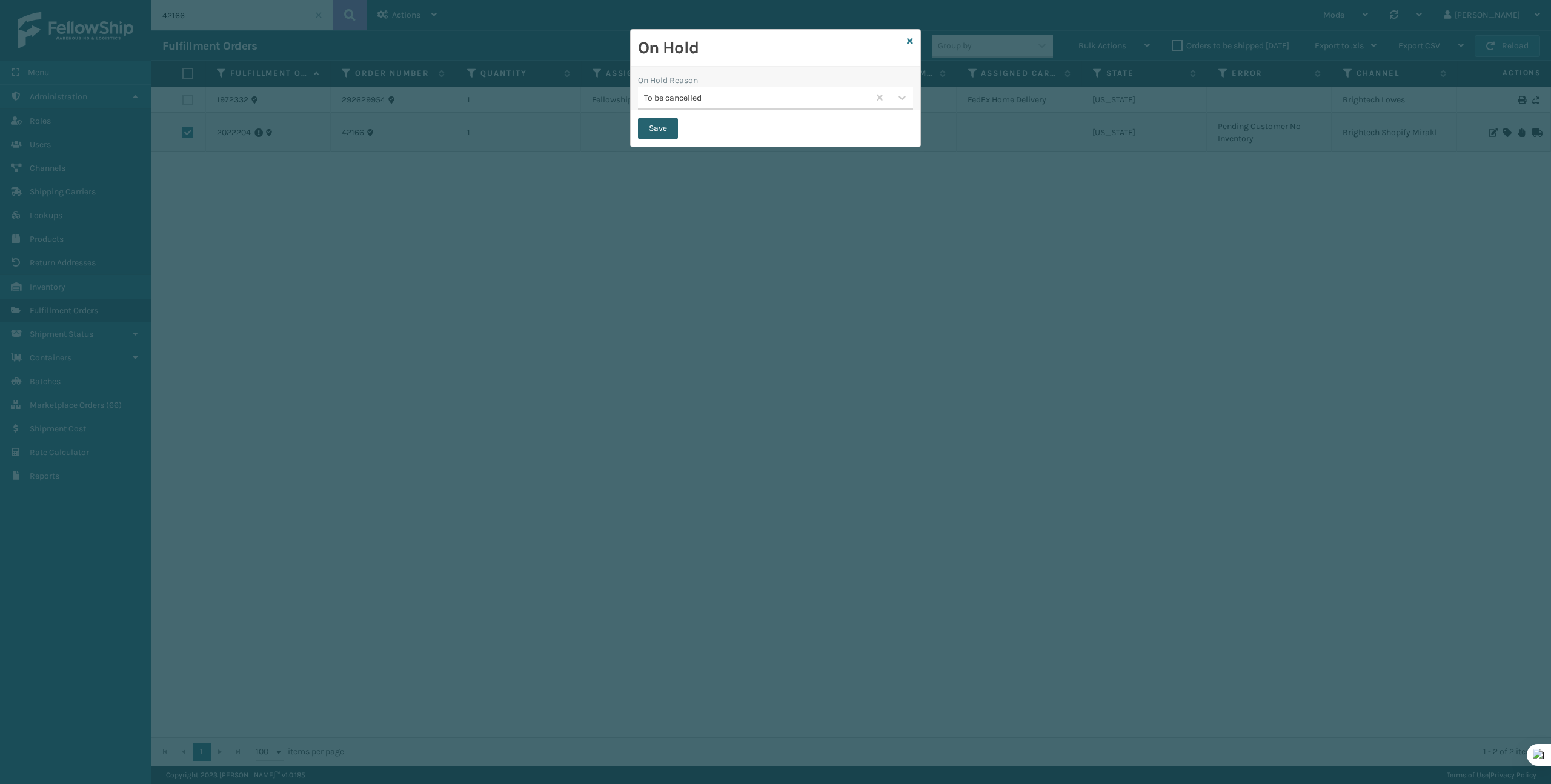
click at [663, 129] on button "Save" at bounding box center [658, 128] width 40 height 22
checkbox input "false"
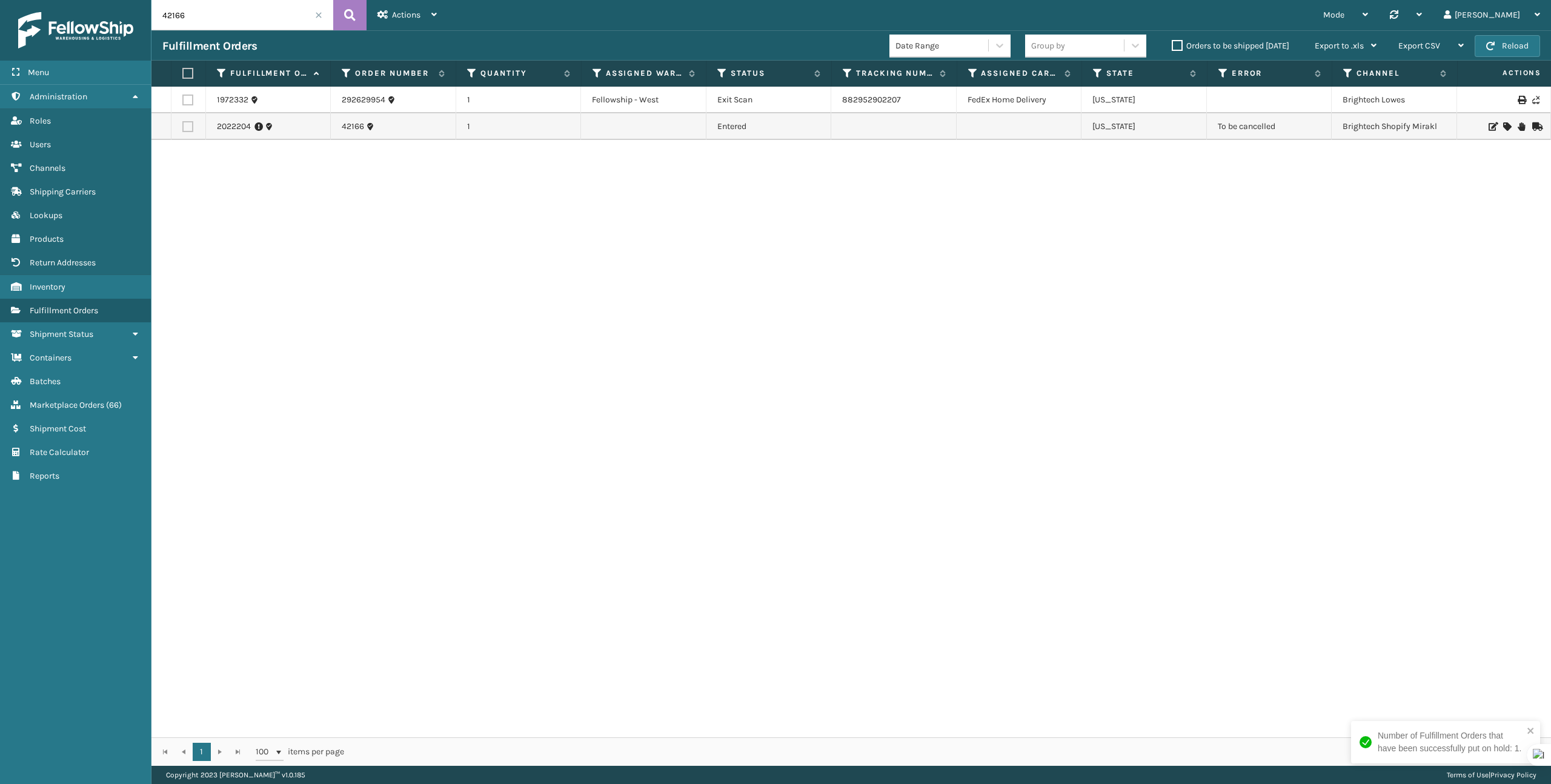
click at [256, 13] on input "42166" at bounding box center [242, 15] width 181 height 30
paste input "259"
type input "42259"
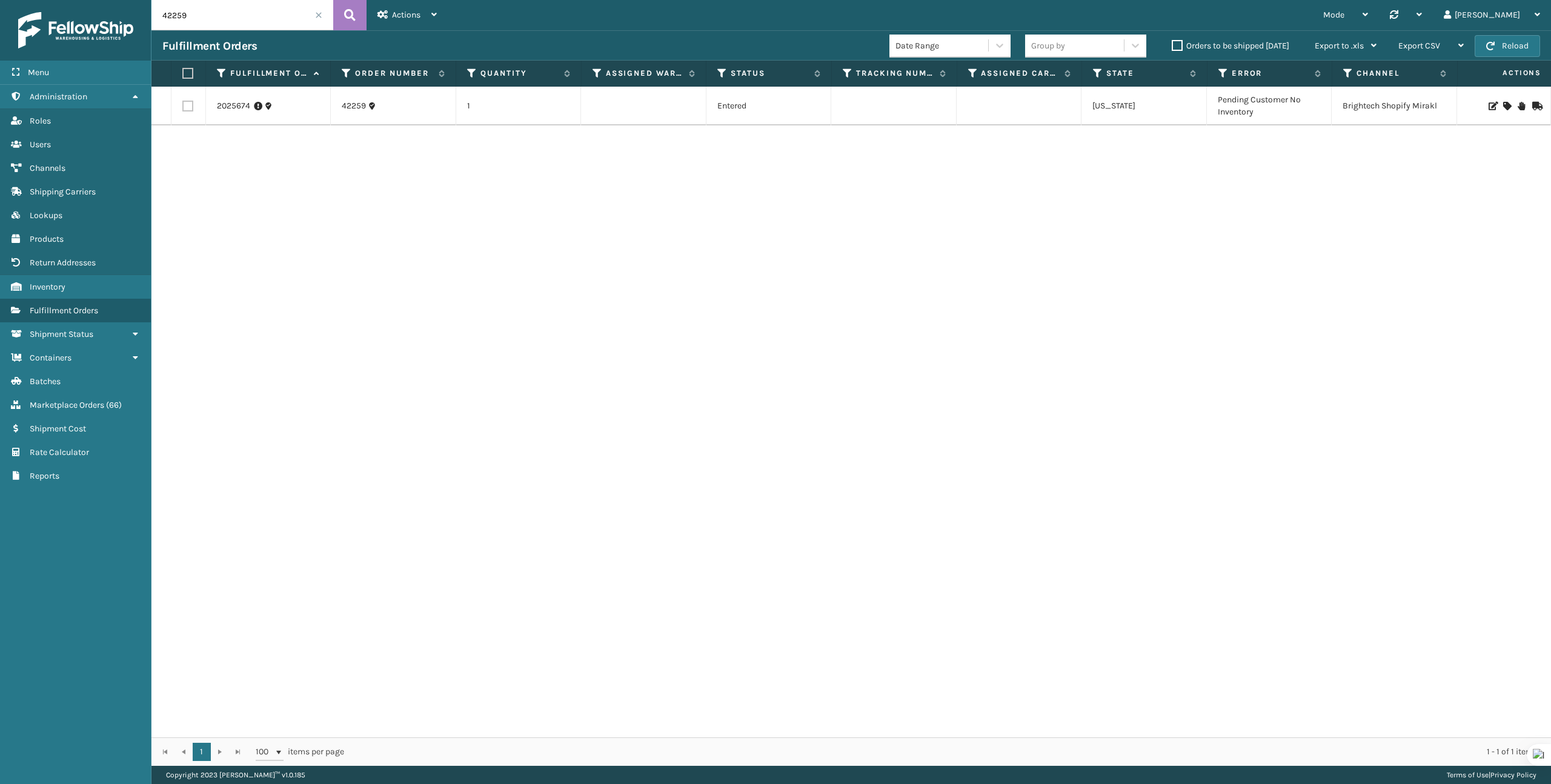
click at [184, 108] on label at bounding box center [187, 106] width 11 height 11
click at [183, 108] on input "checkbox" at bounding box center [182, 104] width 1 height 8
checkbox input "true"
click at [1086, 50] on span "Bulk Actions" at bounding box center [1102, 45] width 48 height 11
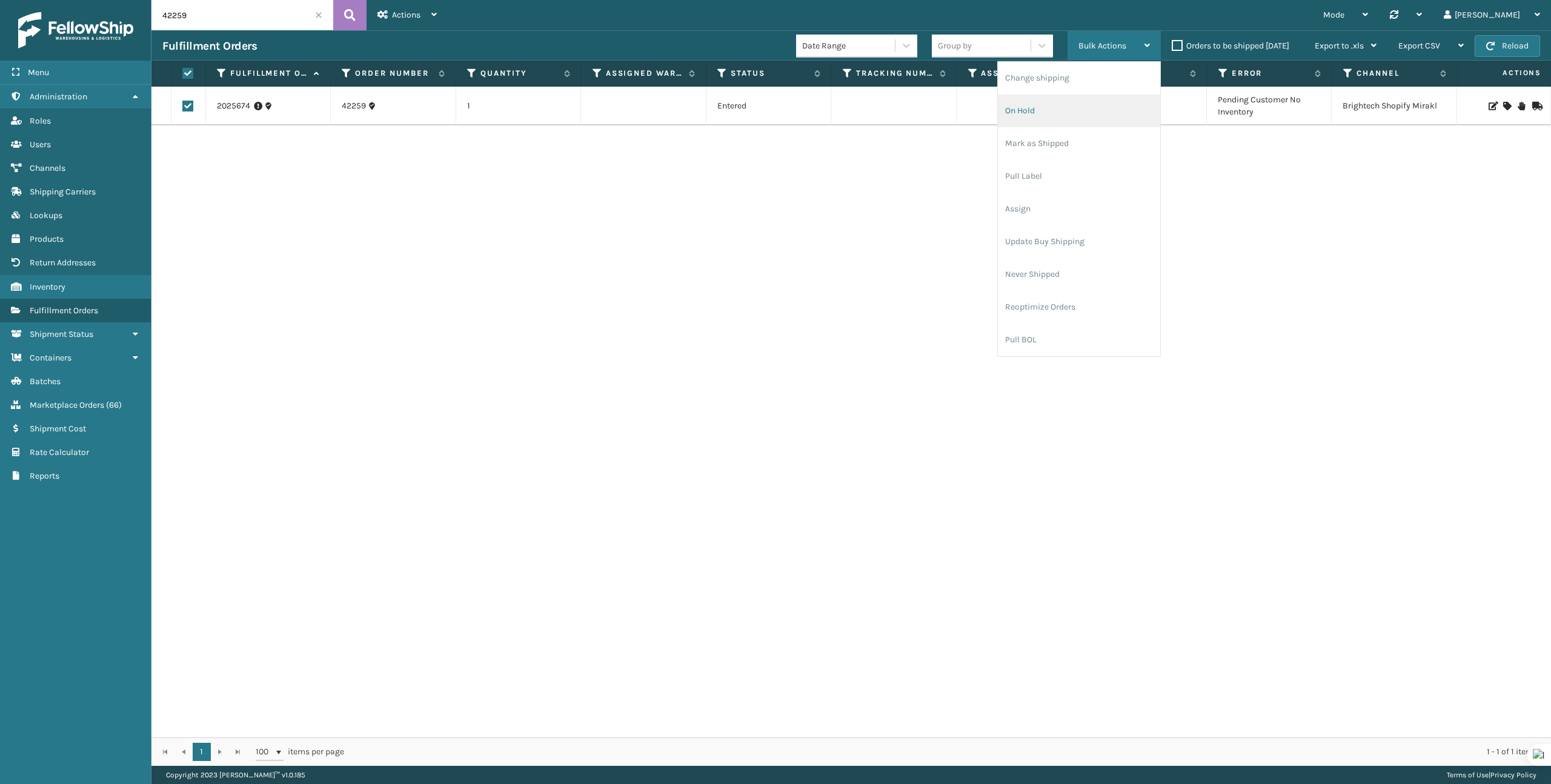
click at [1053, 118] on li "On Hold" at bounding box center [1079, 111] width 162 height 33
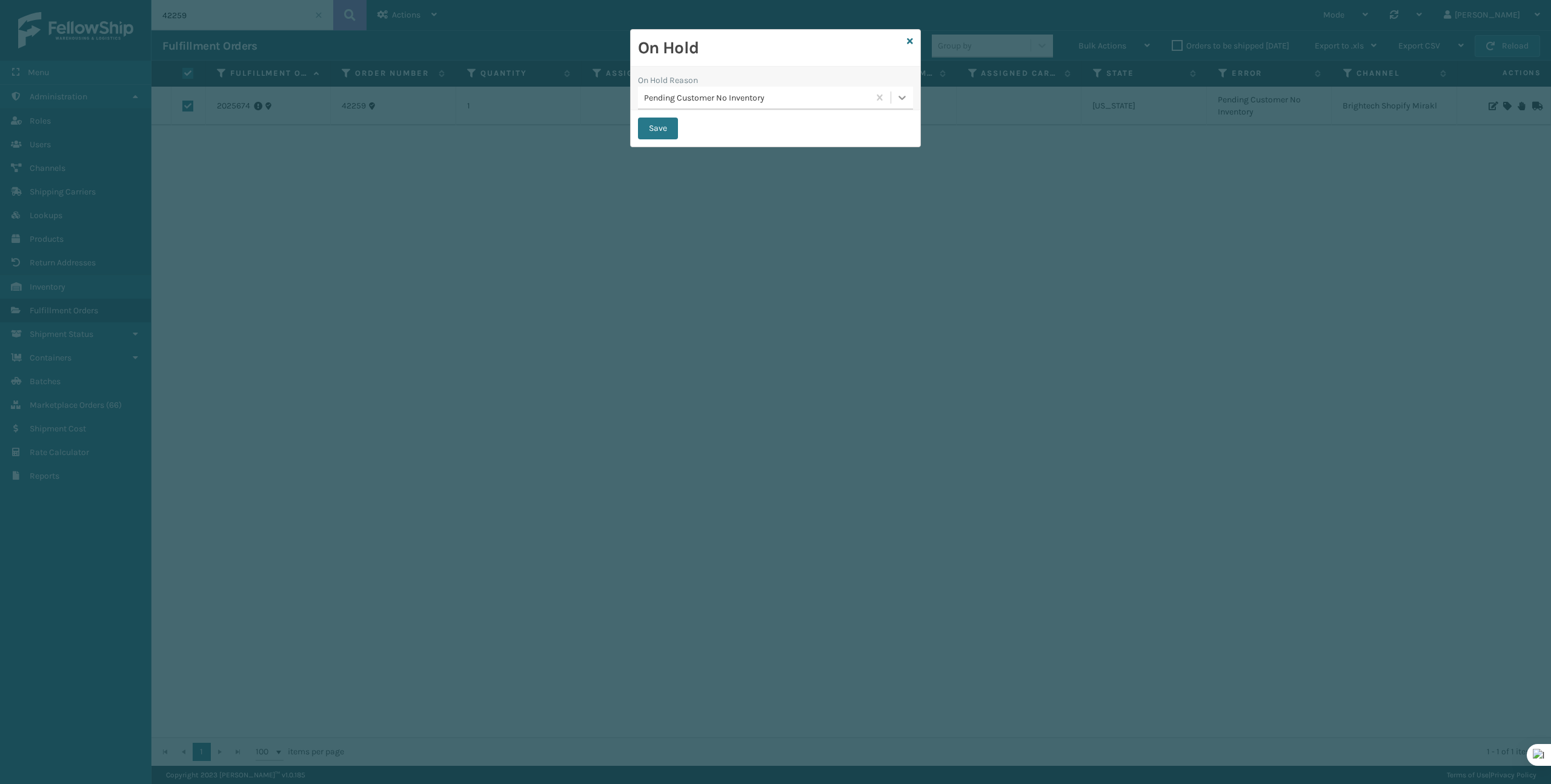
click at [907, 96] on icon at bounding box center [902, 97] width 12 height 12
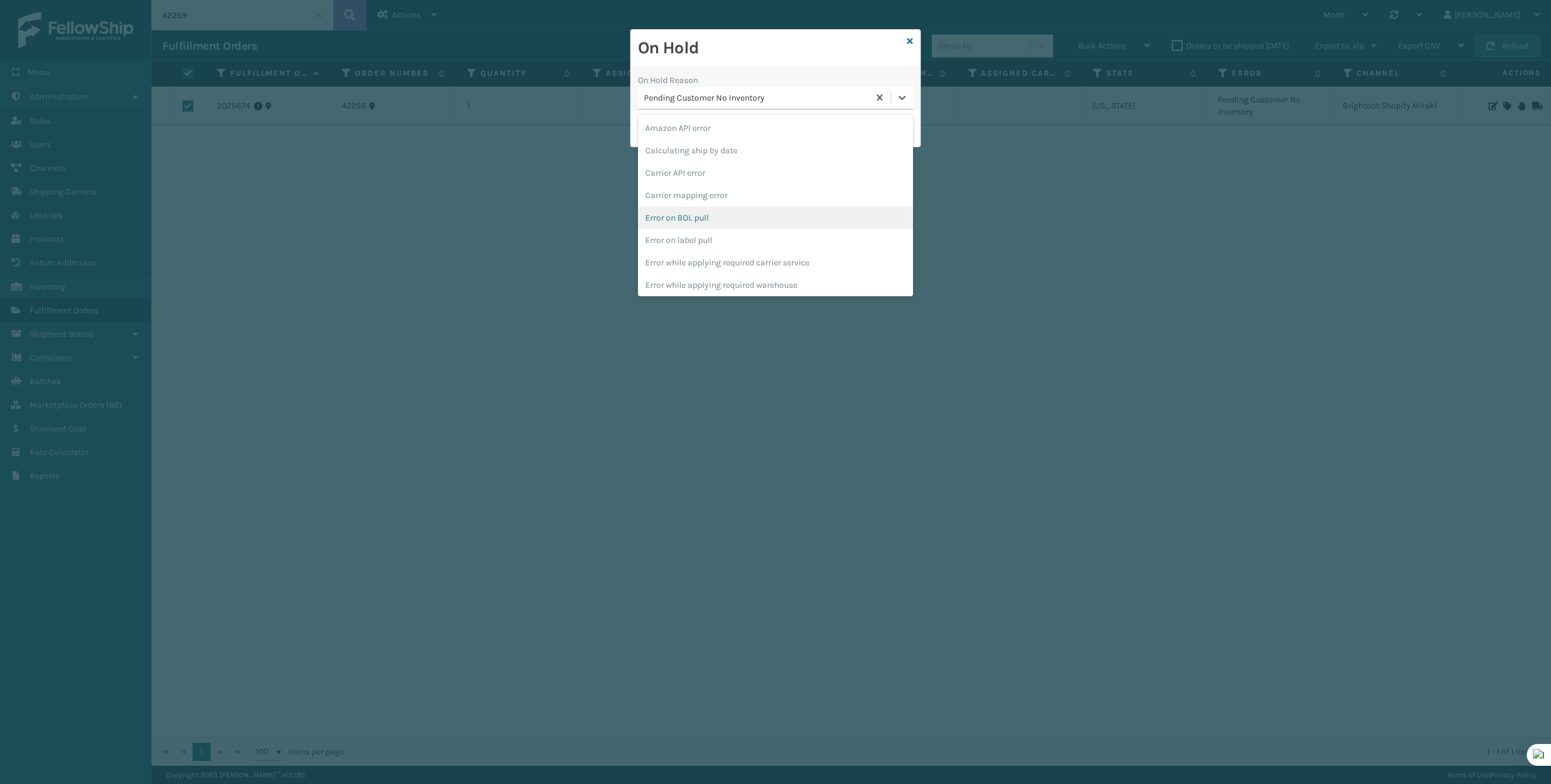
scroll to position [316, 0]
click at [800, 281] on div "To be cancelled" at bounding box center [776, 283] width 275 height 23
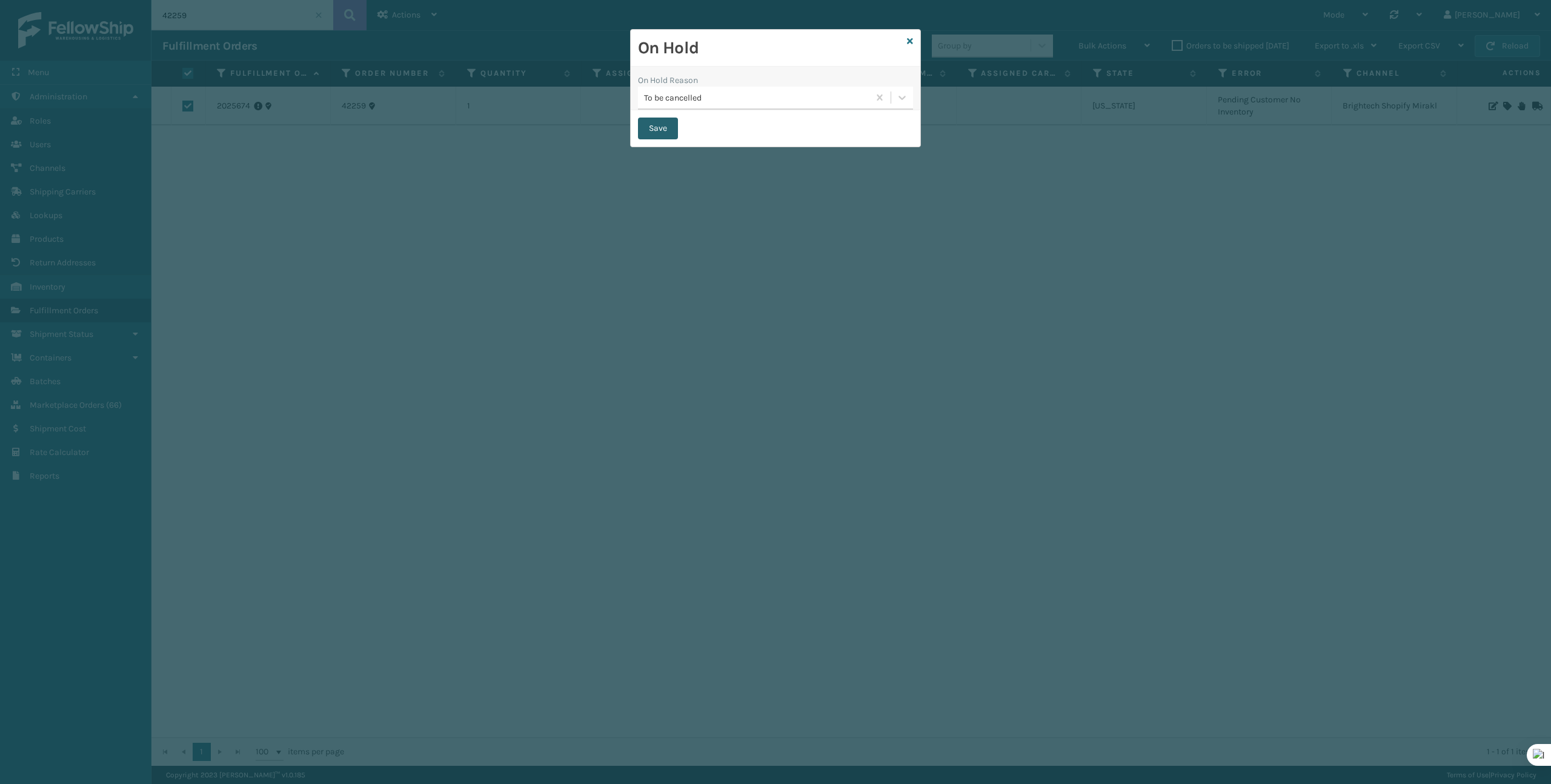
click at [667, 130] on button "Save" at bounding box center [658, 128] width 40 height 22
checkbox input "false"
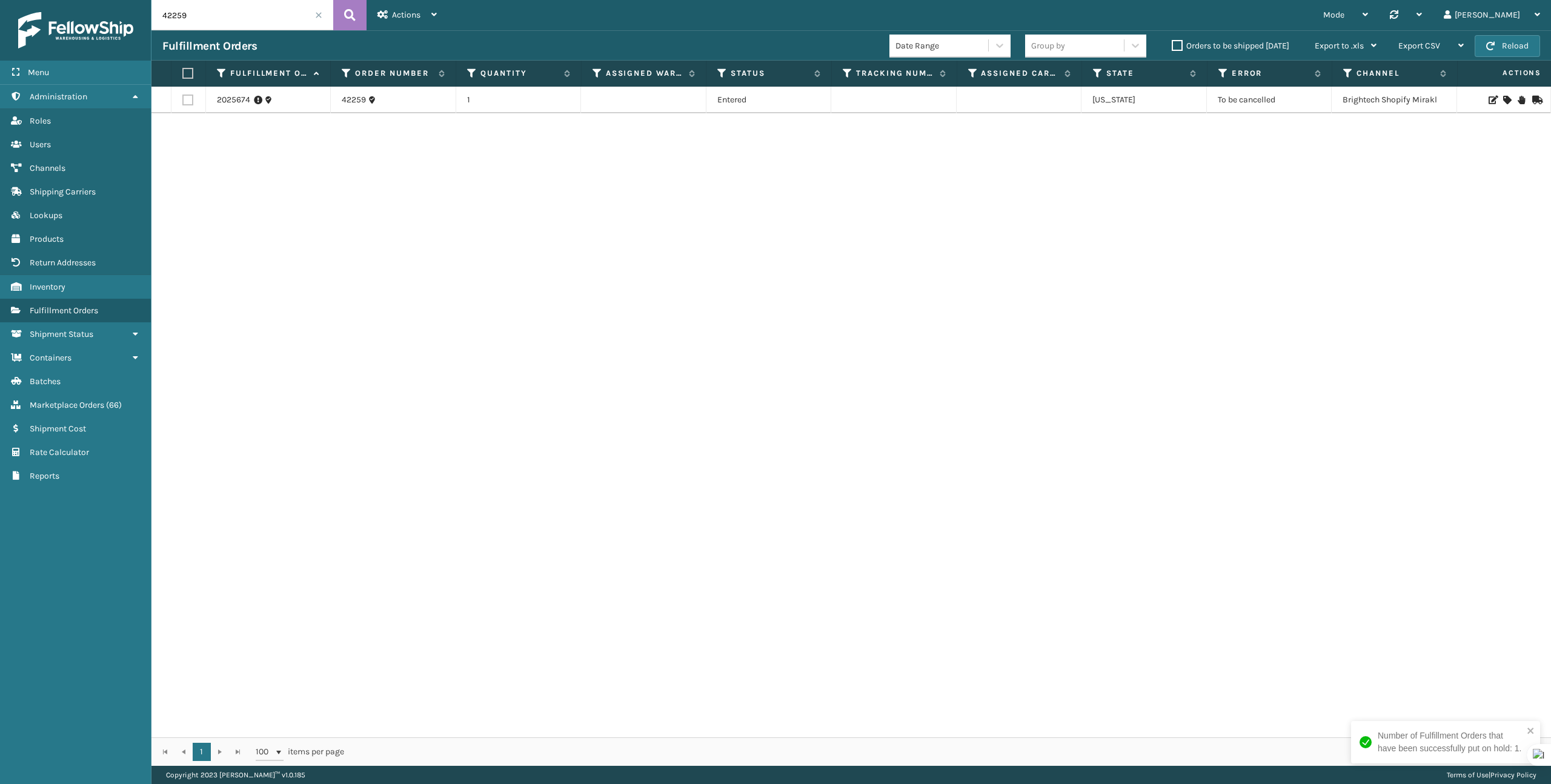
click at [320, 18] on span at bounding box center [318, 15] width 7 height 7
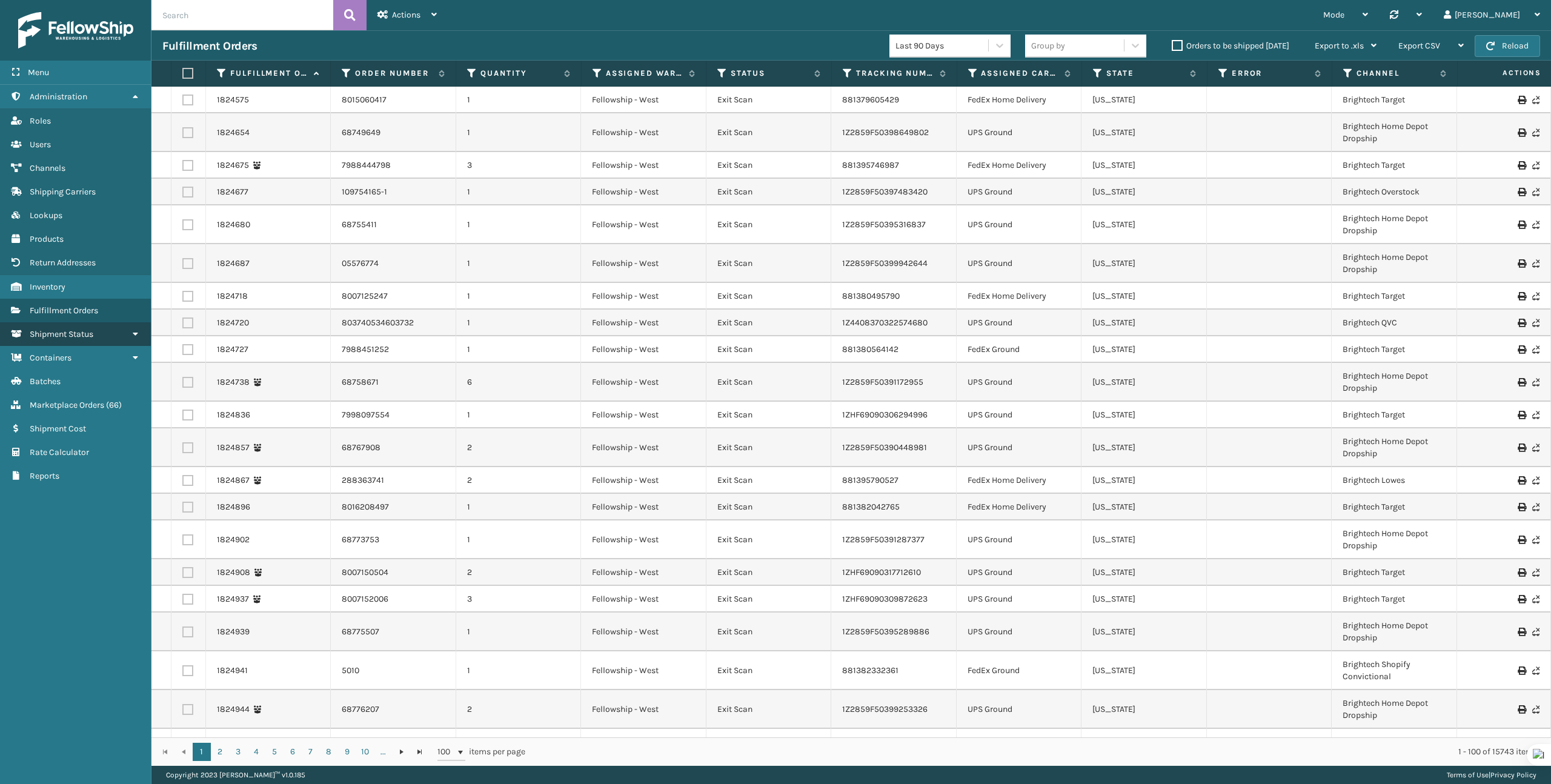
click at [37, 323] on link "Inventory Shipment Status" at bounding box center [75, 334] width 151 height 23
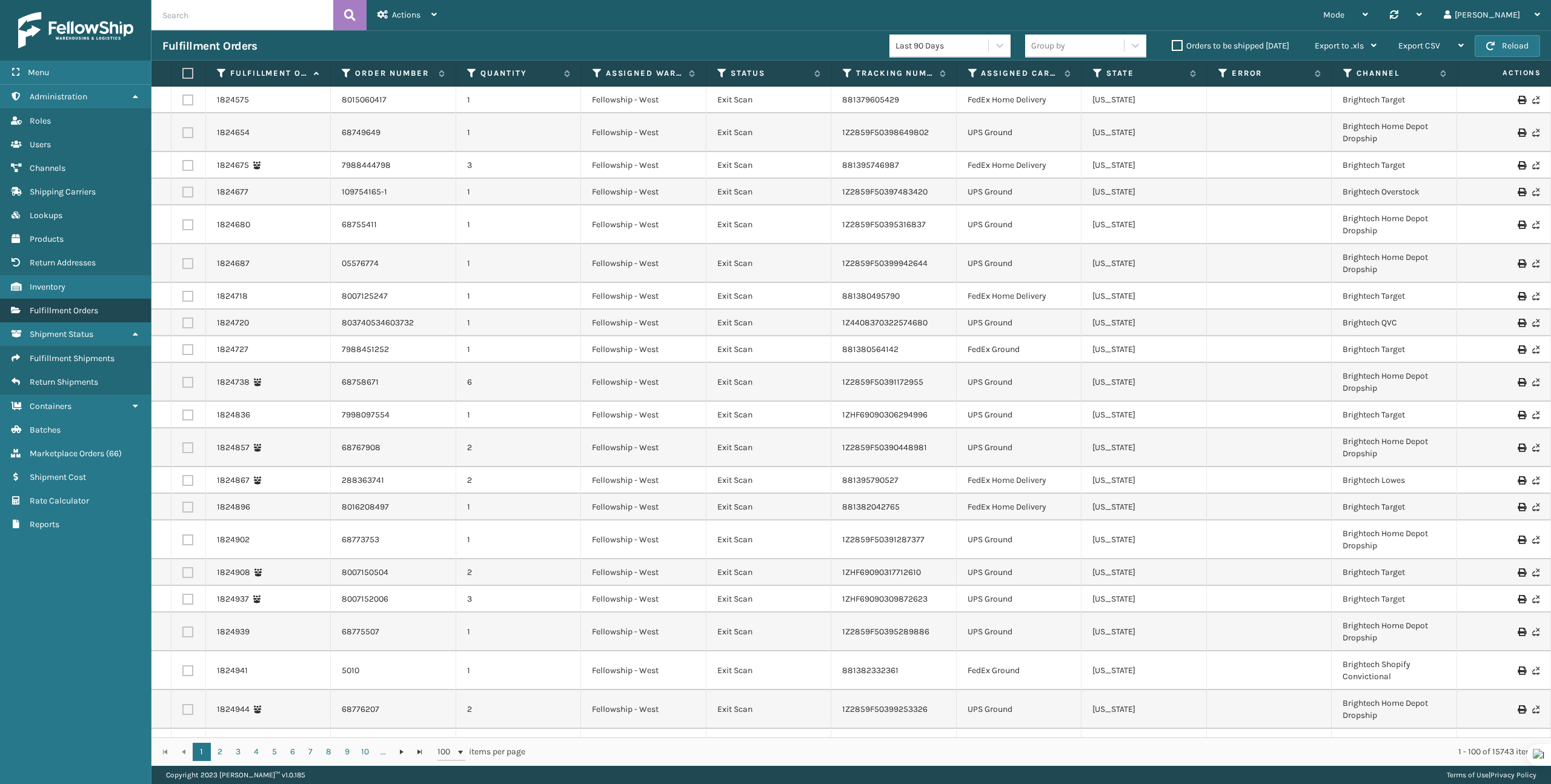
click at [38, 310] on span "Fulfillment Orders" at bounding box center [64, 310] width 69 height 11
click at [241, 18] on input "text" at bounding box center [242, 15] width 181 height 30
paste input "293998788"
type input "293998788"
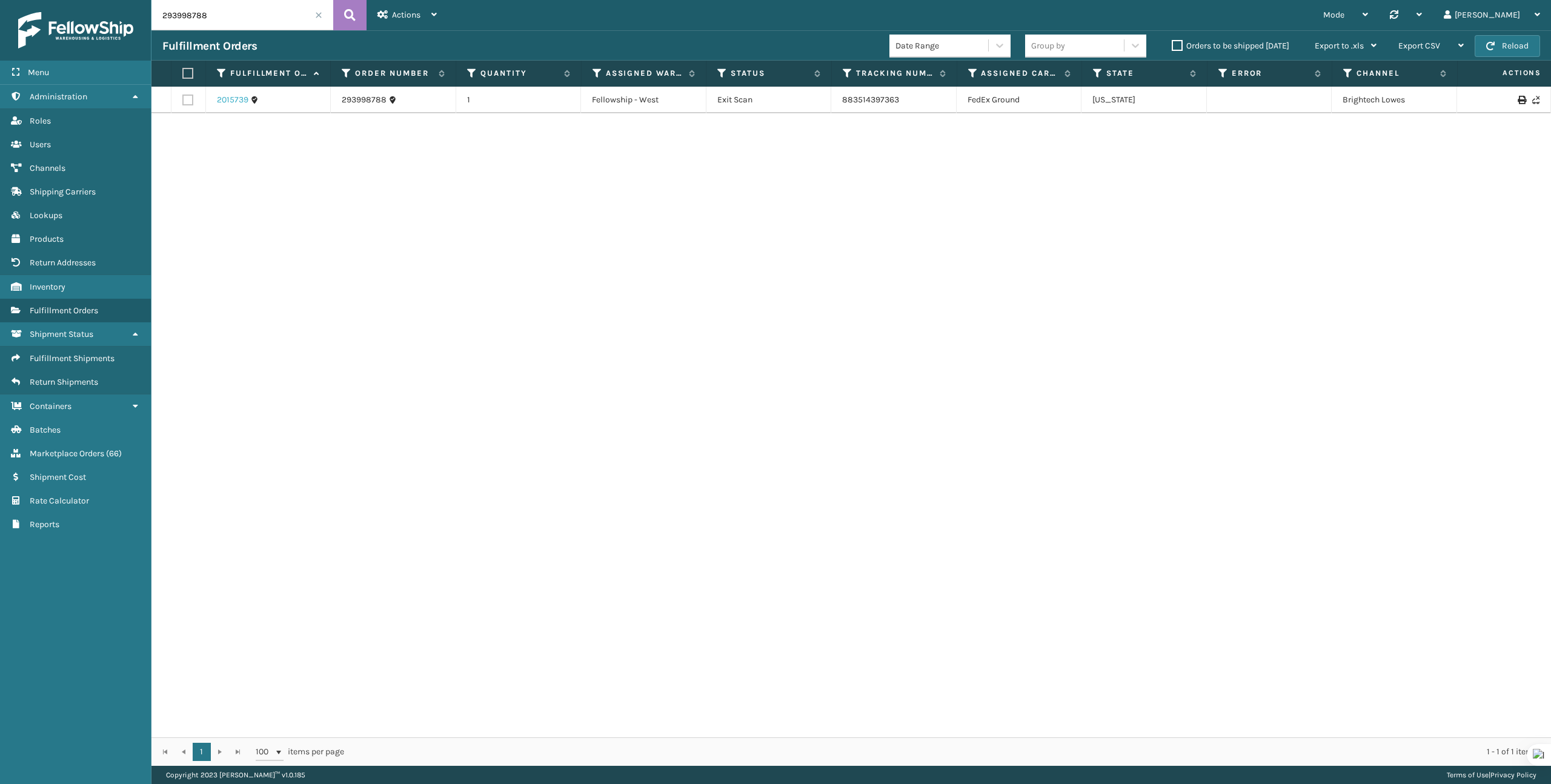
click at [245, 104] on link "2015739" at bounding box center [233, 99] width 31 height 12
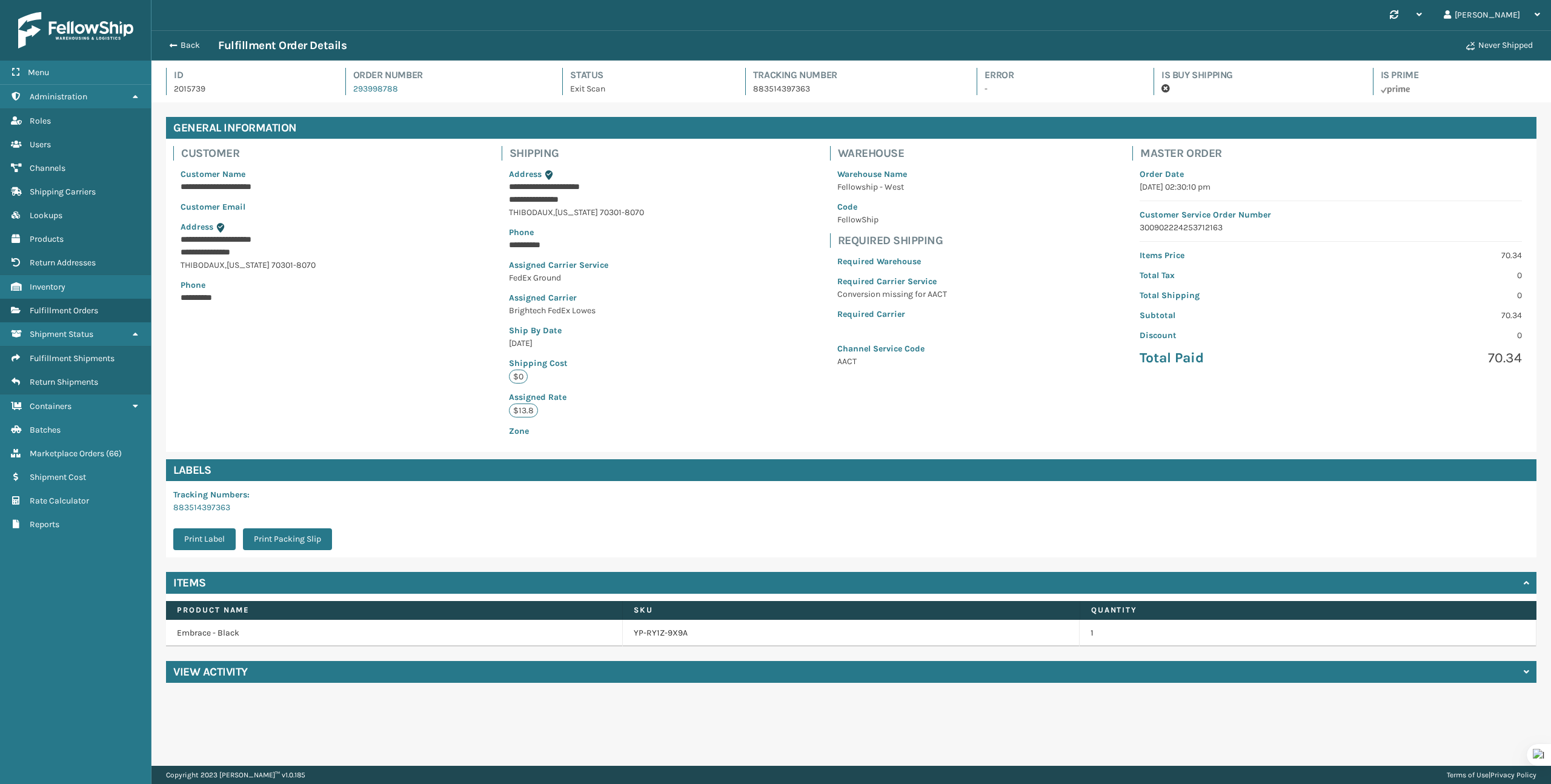
scroll to position [29, 1399]
click at [179, 42] on button "Back" at bounding box center [190, 45] width 56 height 11
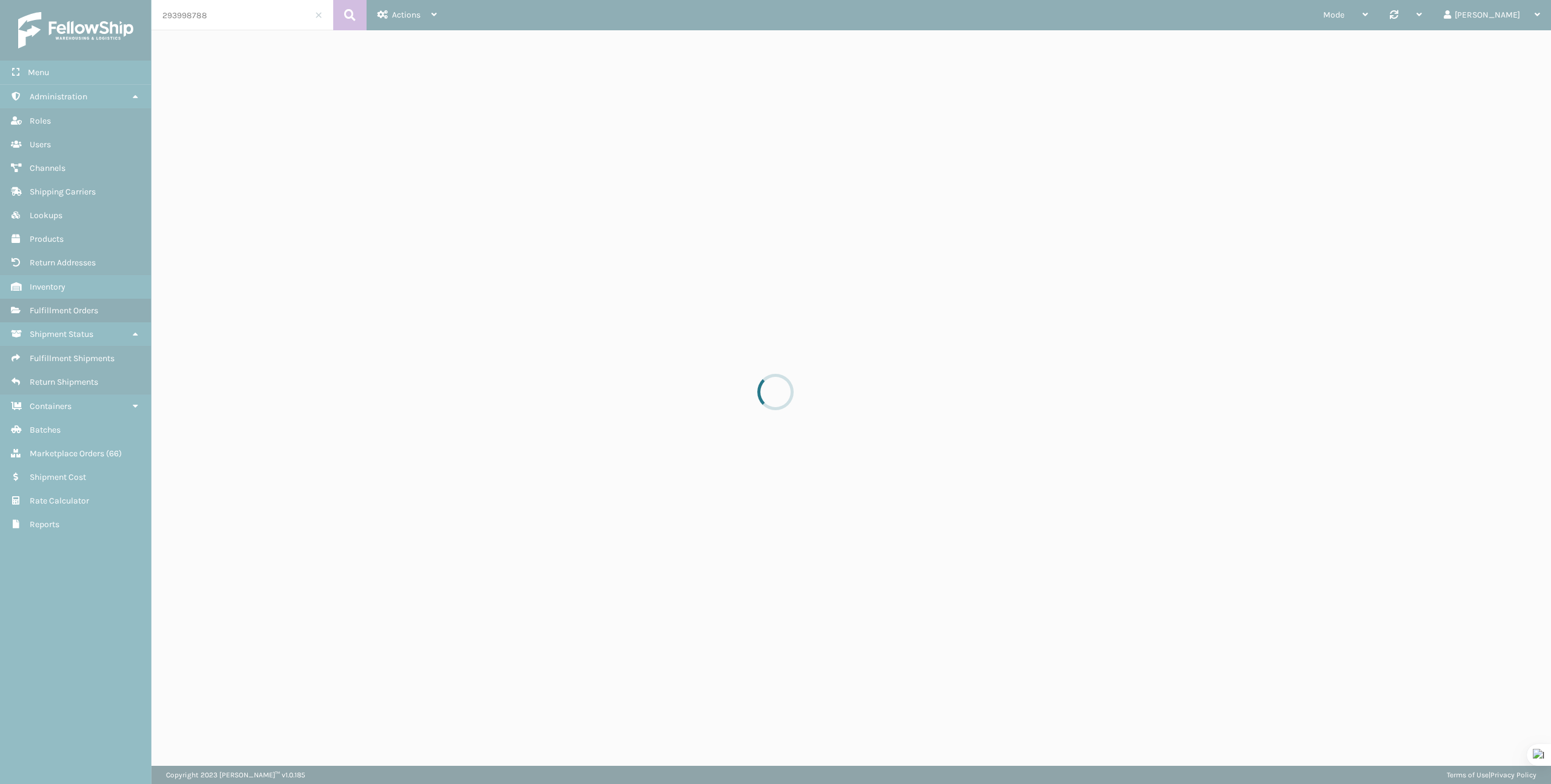
click at [275, 23] on div at bounding box center [776, 392] width 1551 height 784
click at [275, 22] on div at bounding box center [776, 392] width 1551 height 784
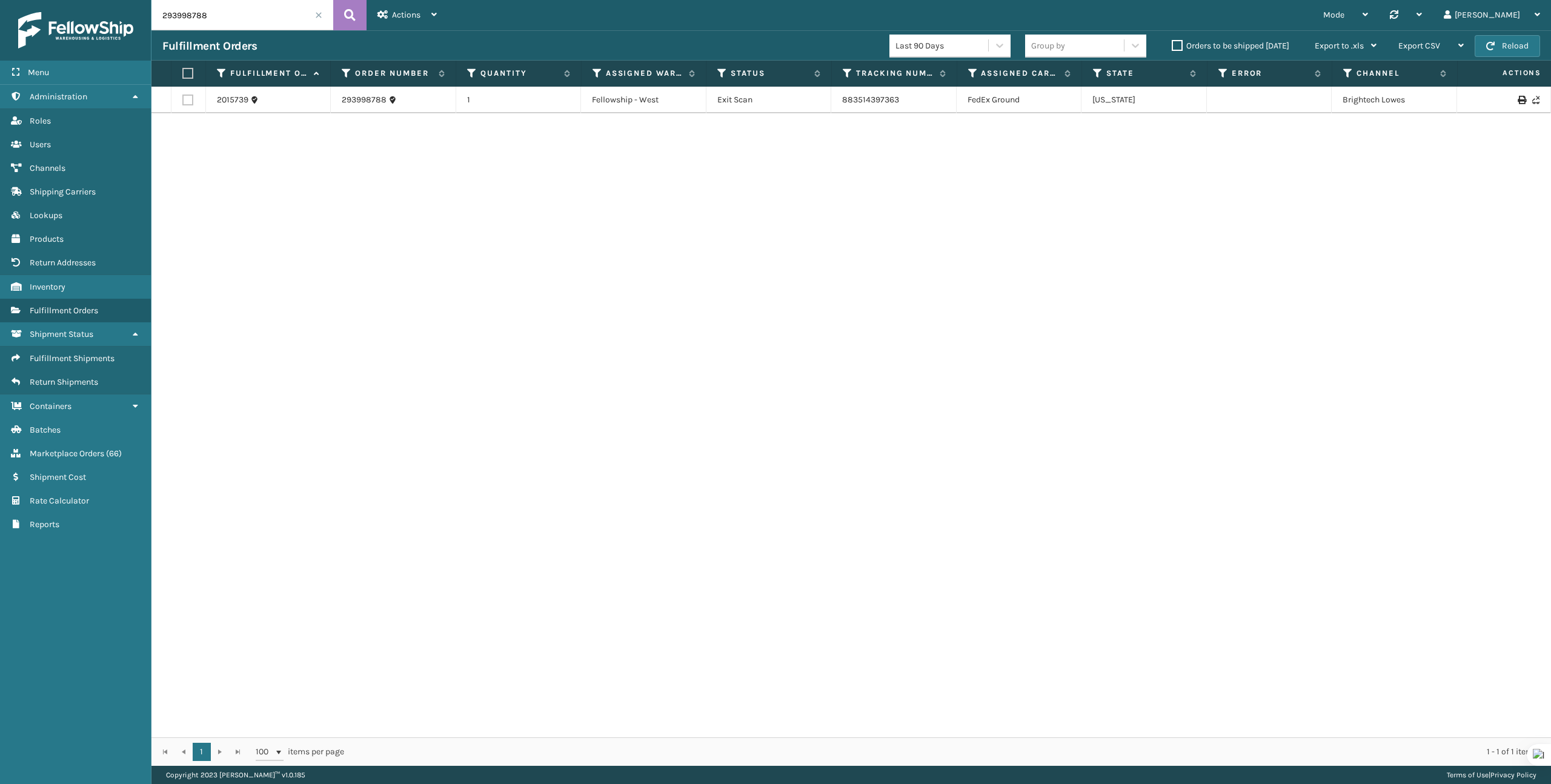
click at [275, 20] on input "293998788" at bounding box center [242, 15] width 181 height 30
paste input "402210"
type input "294022108"
click at [233, 101] on link "2016421" at bounding box center [232, 99] width 30 height 12
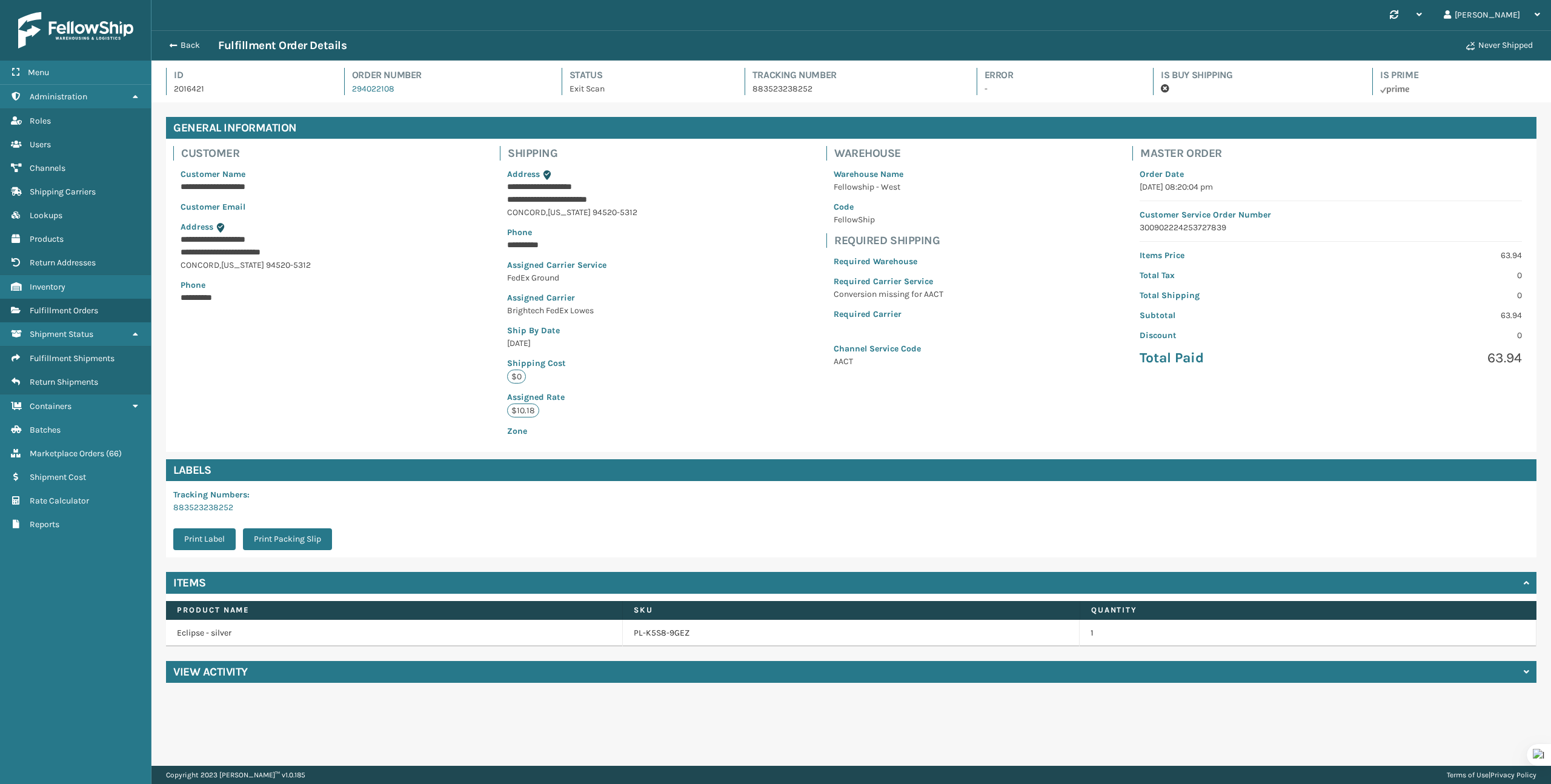
scroll to position [29, 1399]
click at [510, 674] on div "View Activity" at bounding box center [851, 671] width 1370 height 22
click at [60, 237] on span "Products" at bounding box center [47, 239] width 34 height 11
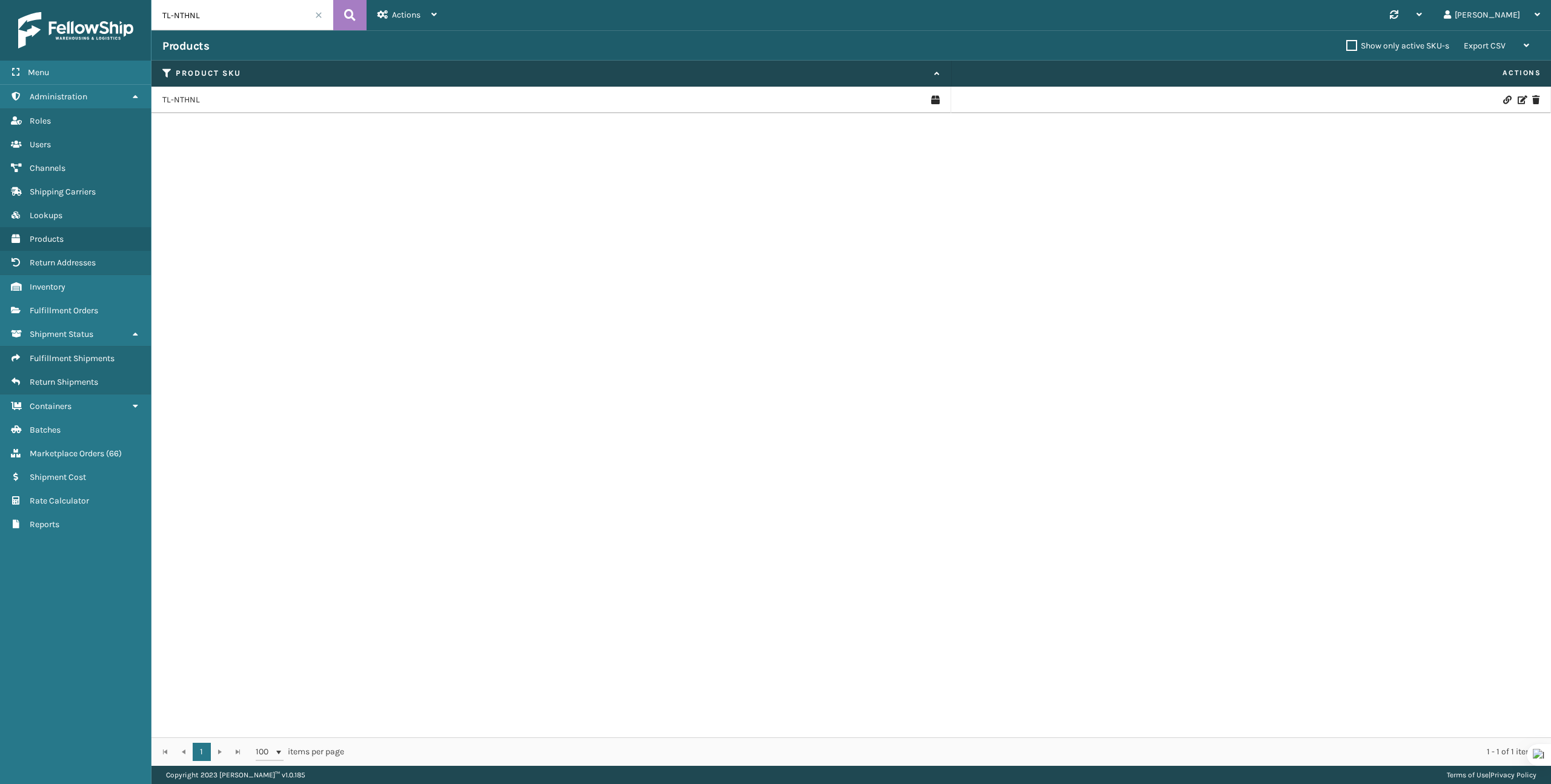
click at [227, 23] on input "TL-NTHNL" at bounding box center [242, 15] width 181 height 30
paste input "FINA-CR"
type input "TL-FINA-CR"
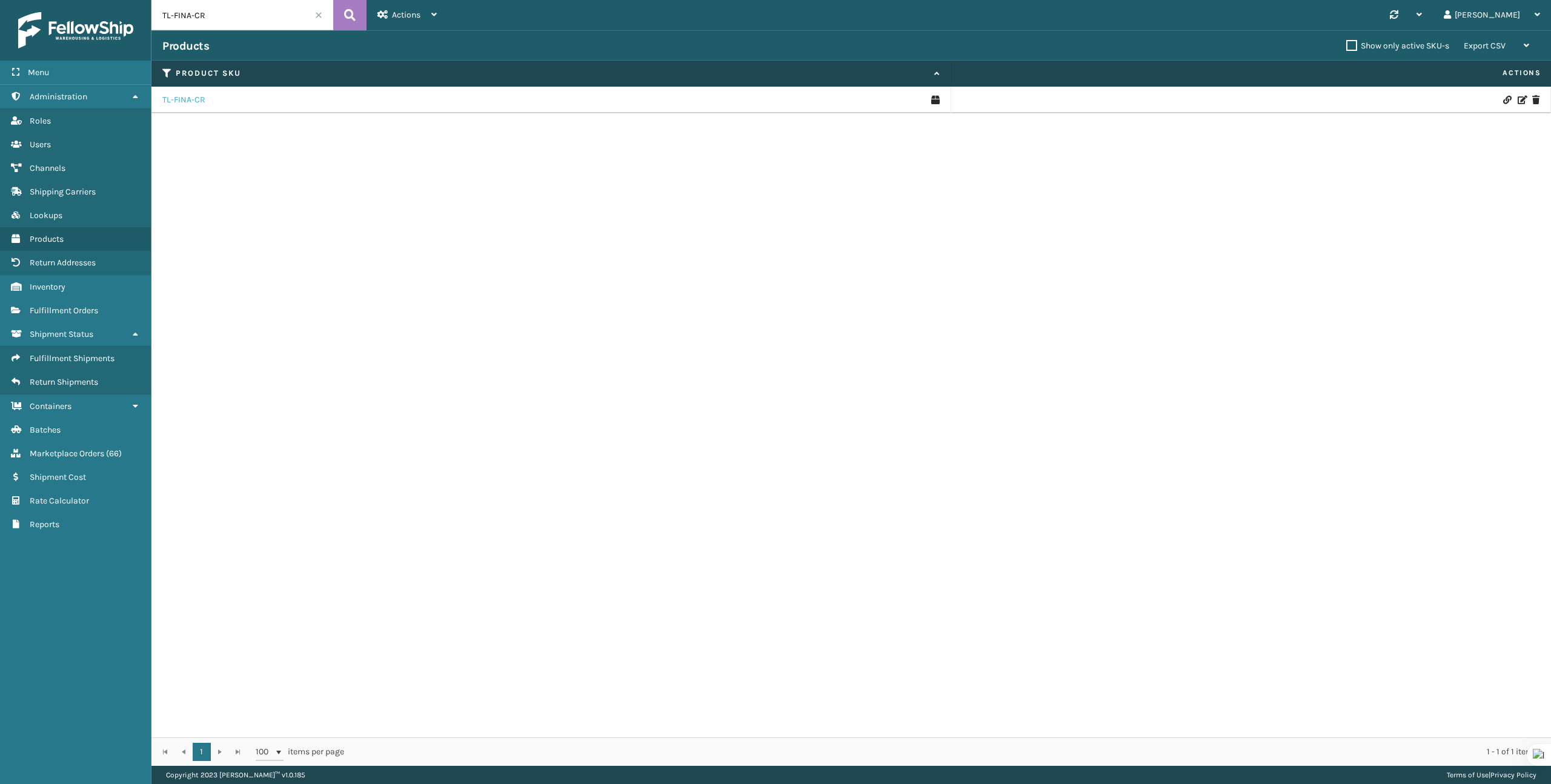
click at [196, 99] on link "TL-FINA-CR" at bounding box center [184, 99] width 43 height 12
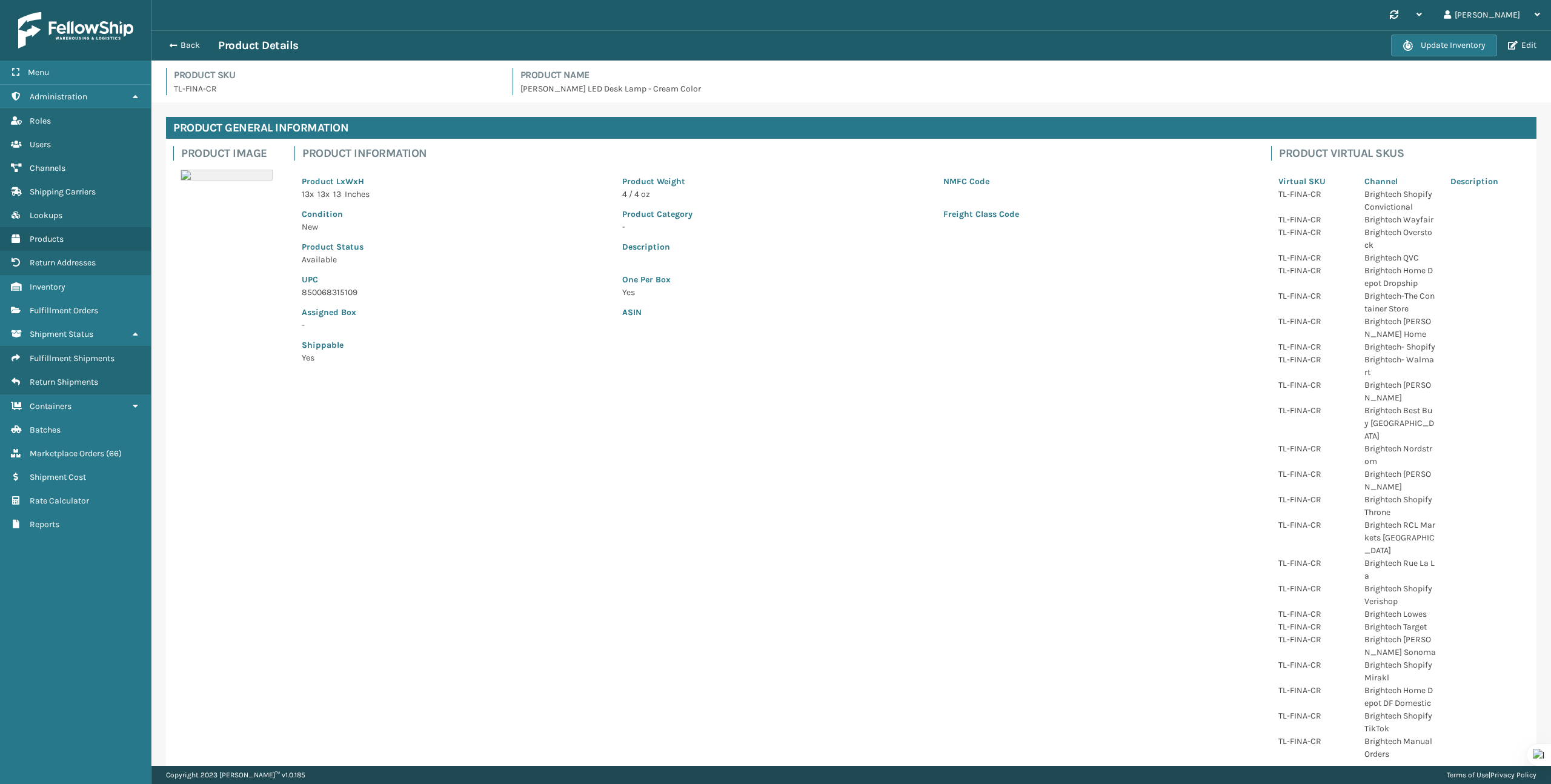
click at [1520, 51] on div "Update Inventory Edit" at bounding box center [1465, 45] width 149 height 22
click at [1520, 49] on button "Edit" at bounding box center [1522, 45] width 35 height 11
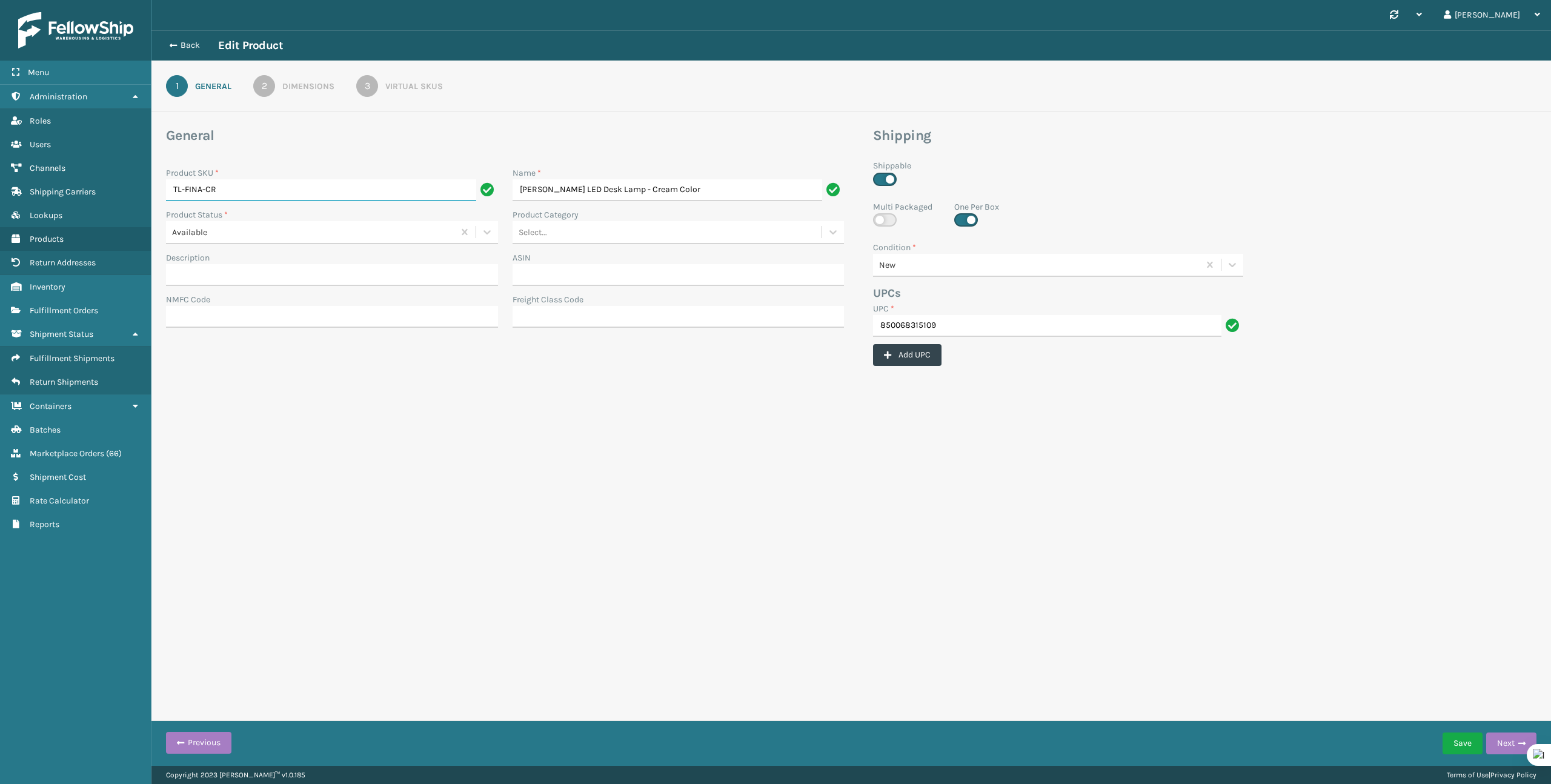
click at [304, 194] on input "TL-FINA-CR" at bounding box center [321, 190] width 310 height 22
type input "TL-FINA-CRME"
click at [1462, 744] on button "Save" at bounding box center [1462, 743] width 40 height 22
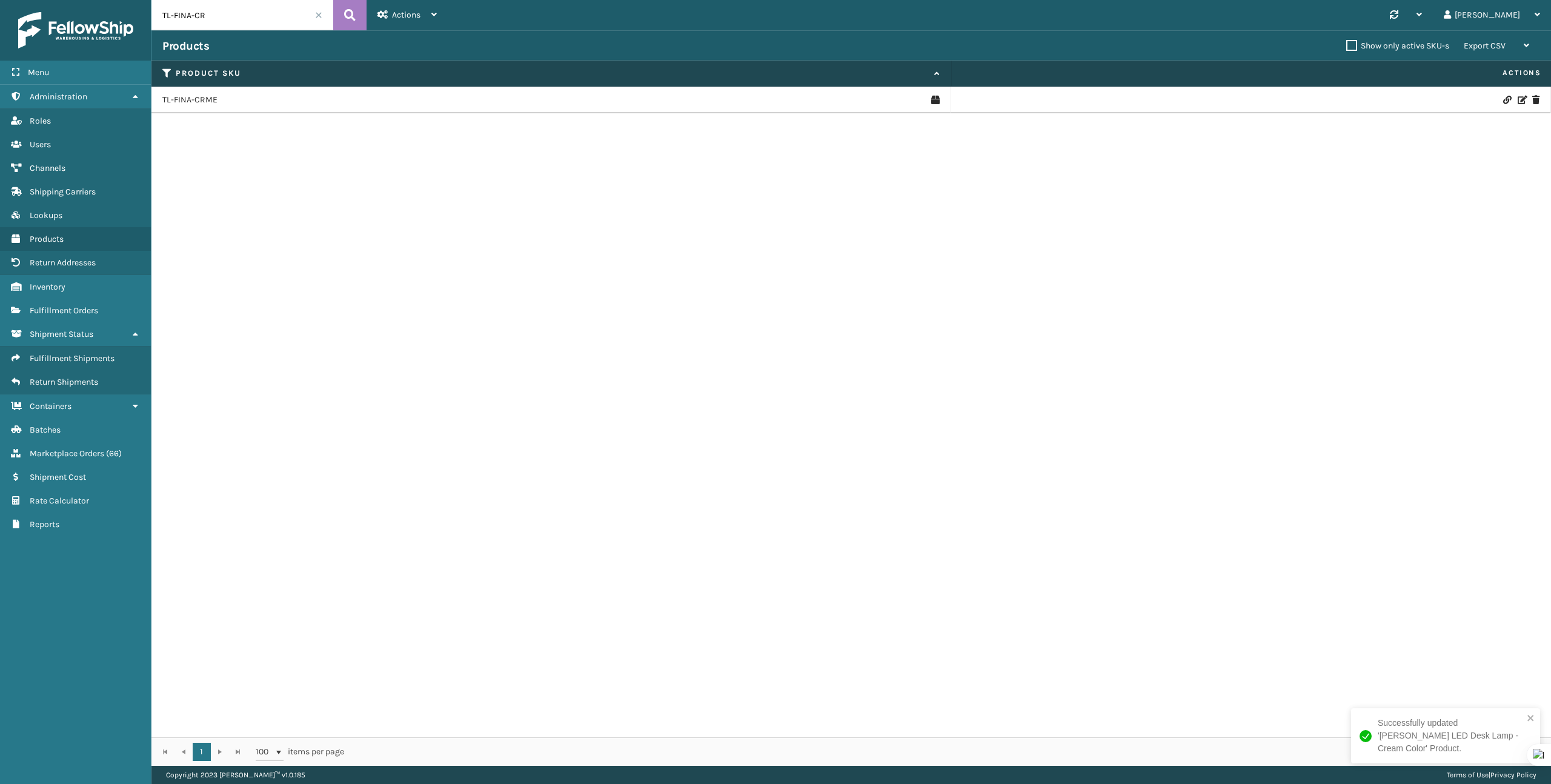
click at [230, 20] on input "TL-FINA-CR" at bounding box center [242, 15] width 181 height 30
paste input "IVY-CRM"
type input "TL-IVY-CRM"
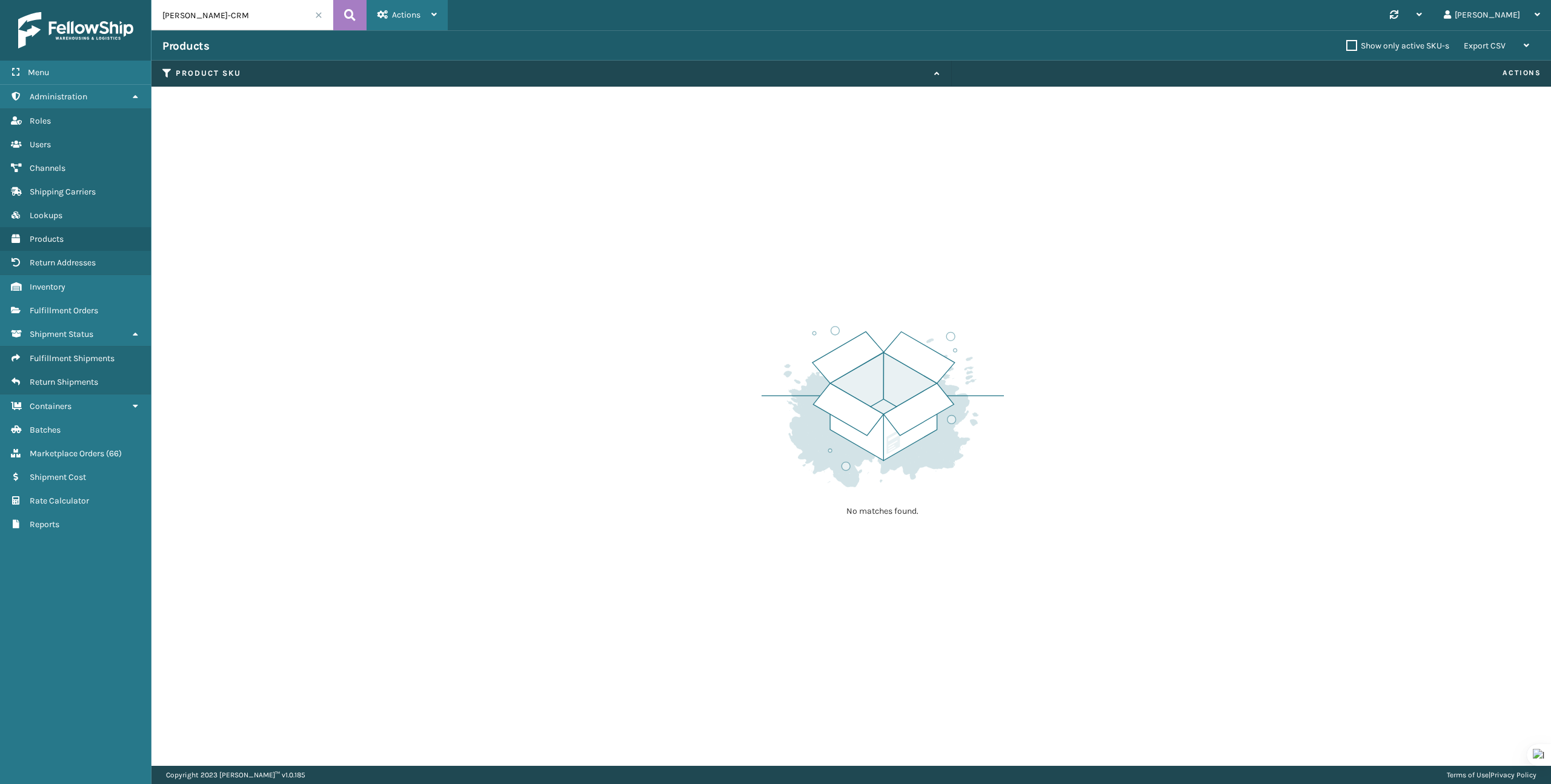
click at [413, 9] on div "Actions" at bounding box center [407, 15] width 60 height 30
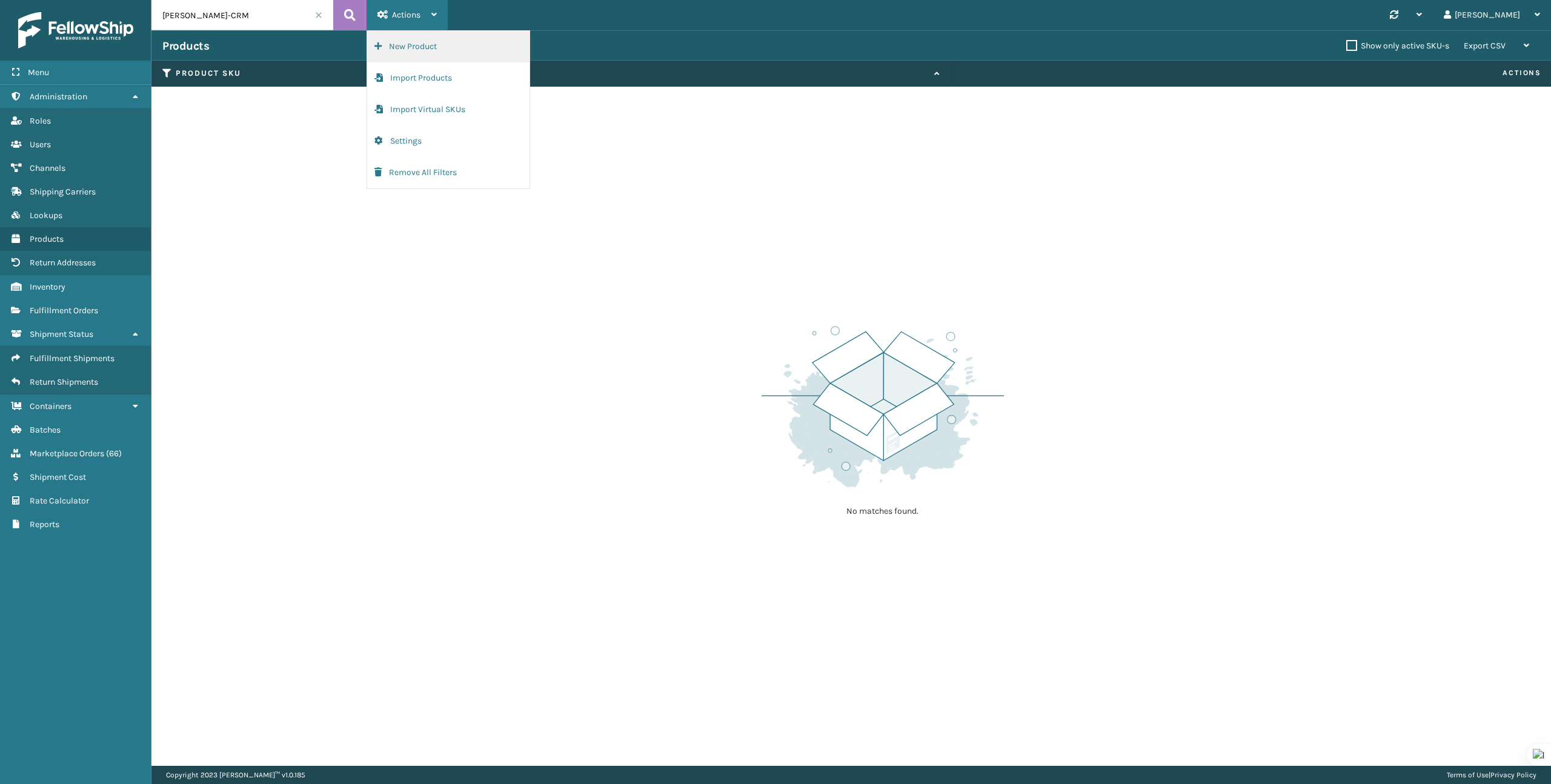
click at [412, 50] on button "New Product" at bounding box center [448, 47] width 162 height 31
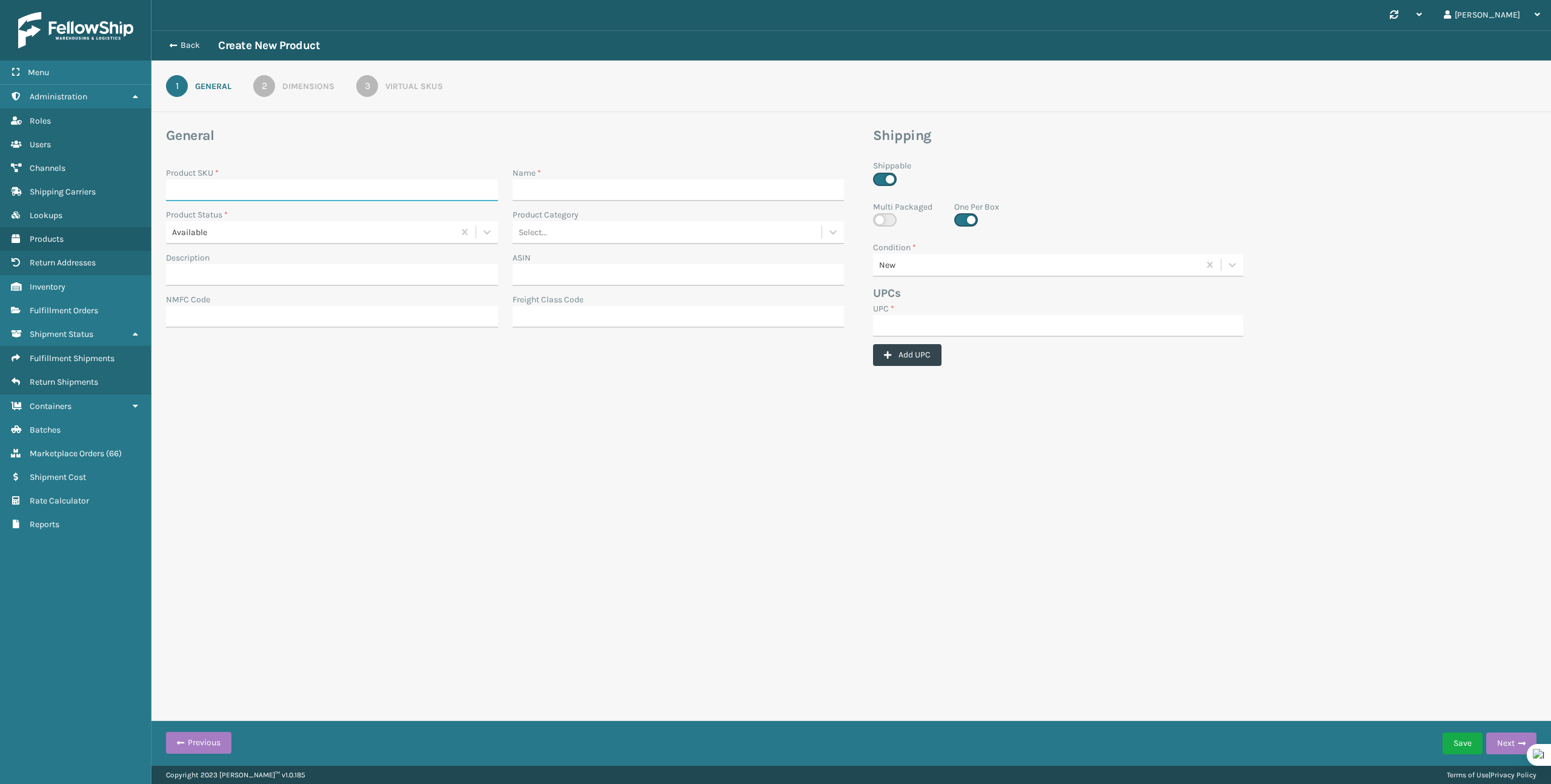
click at [389, 179] on input "Product SKU *" at bounding box center [332, 190] width 332 height 22
paste input "TL-IVY-CRM"
type input "TL-IVY-CRM"
click at [582, 195] on input "Name *" at bounding box center [678, 190] width 332 height 22
paste input "Ivy Desk Lamp - Cream"
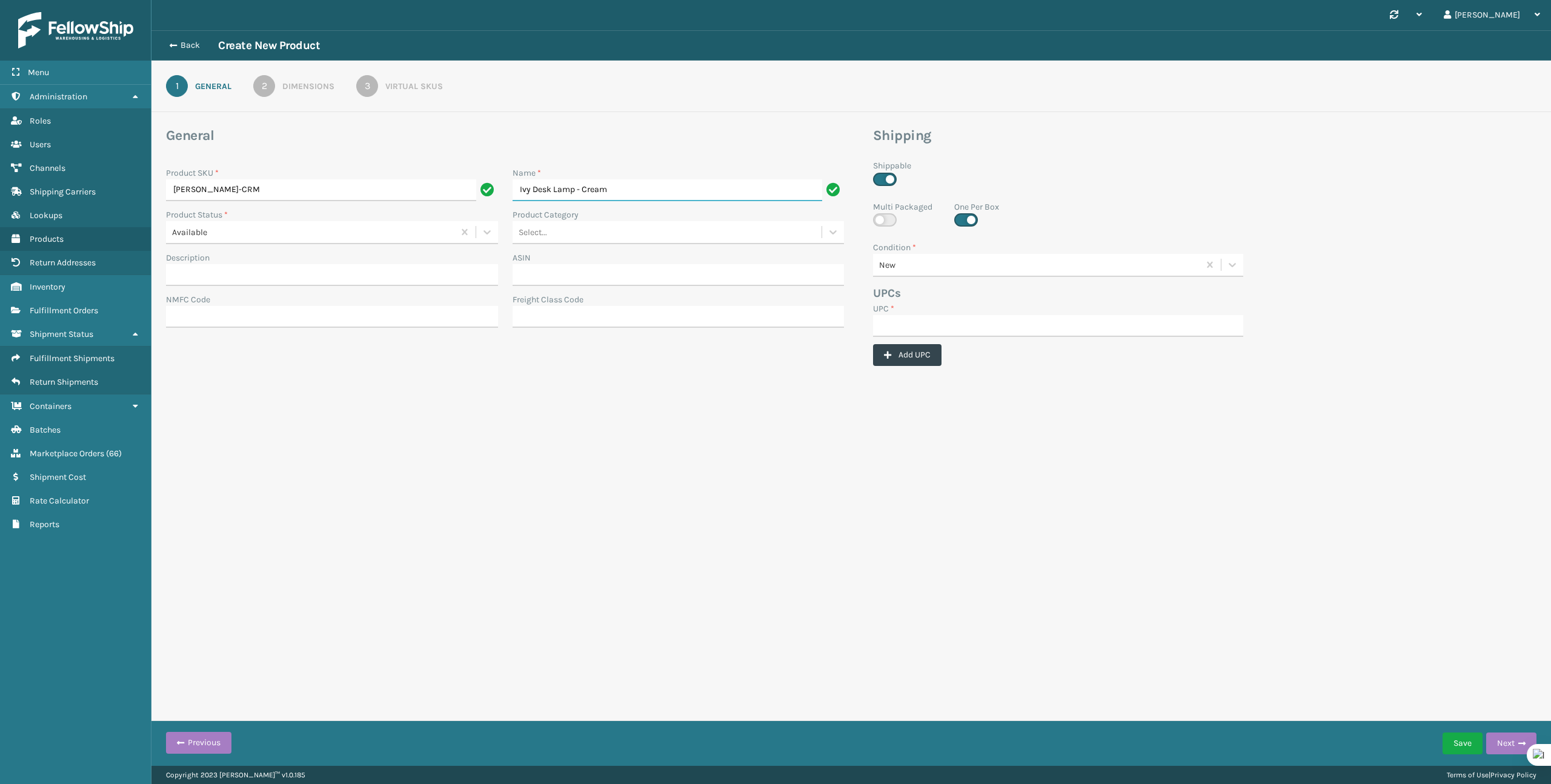
type input "Ivy Desk Lamp - Cream"
click at [673, 375] on form "General Product SKU * TL-IVY-CRM Name * Ivy Desk Lamp - Cream Product Status * …" at bounding box center [851, 272] width 1399 height 291
click at [938, 327] on input "UPC *" at bounding box center [1058, 325] width 370 height 22
paste input "850068315277"
type input "850068315277"
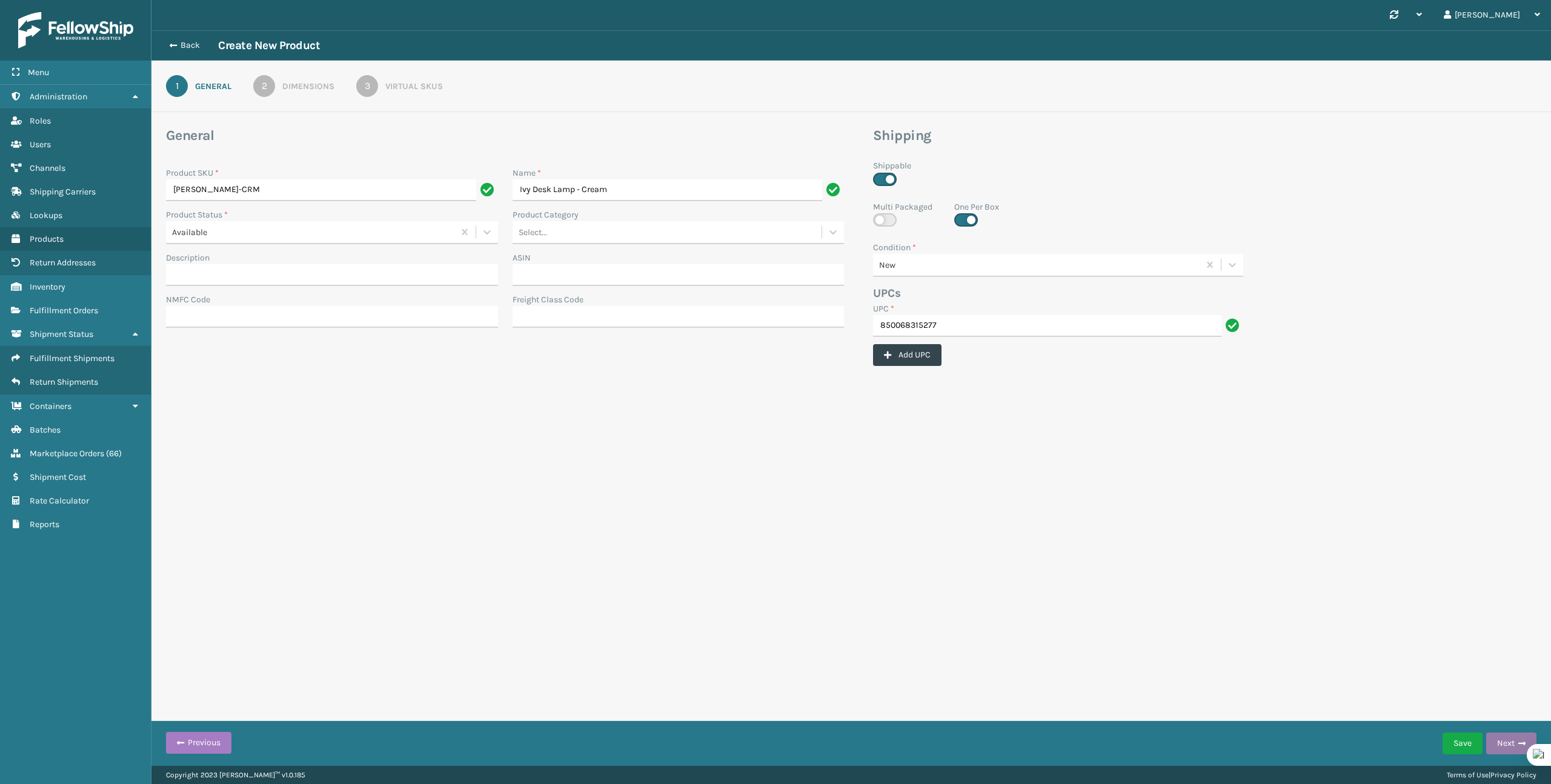
click at [1494, 744] on button "Next" at bounding box center [1511, 743] width 50 height 22
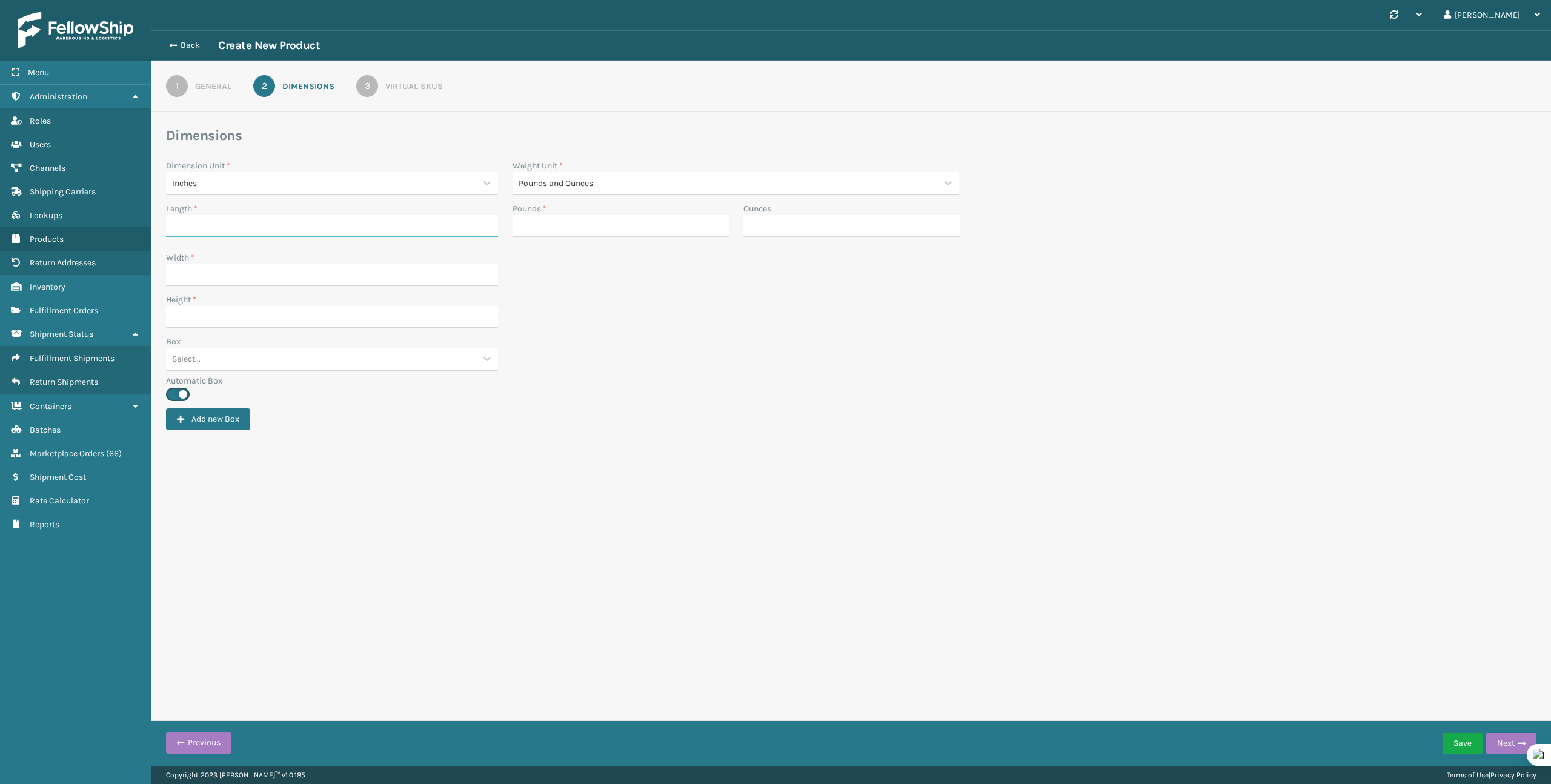
click at [350, 225] on input "Length *" at bounding box center [332, 225] width 332 height 22
type input "9.5"
type input "0.53"
type input "8"
click at [176, 272] on input "Width *" at bounding box center [332, 275] width 332 height 22
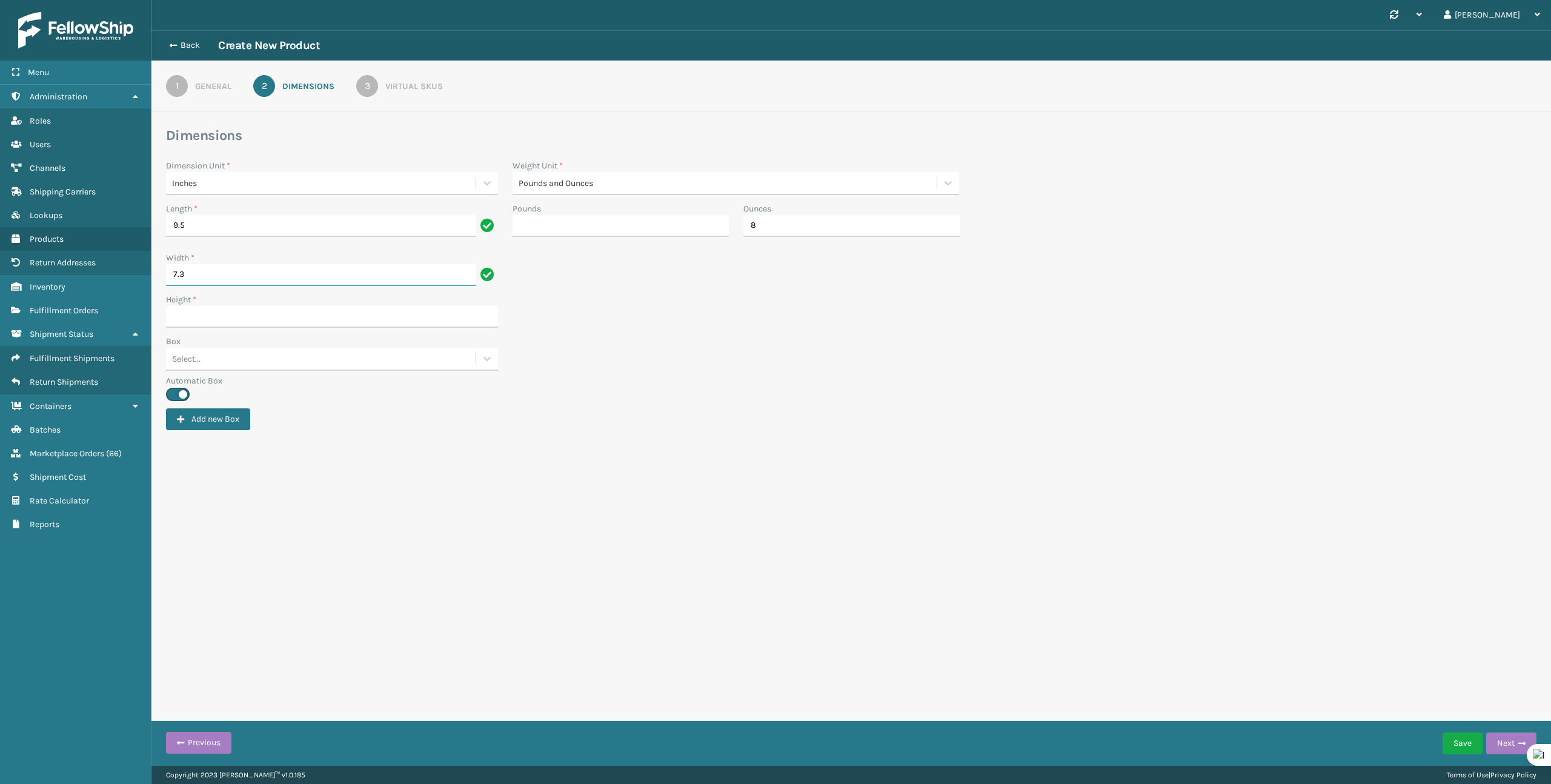
type input "7.3"
click at [294, 310] on input "Height *" at bounding box center [332, 317] width 332 height 22
type input "13.3"
click at [703, 350] on div "Box Select..." at bounding box center [851, 355] width 1385 height 40
click at [635, 228] on input "Pounds" at bounding box center [620, 225] width 216 height 22
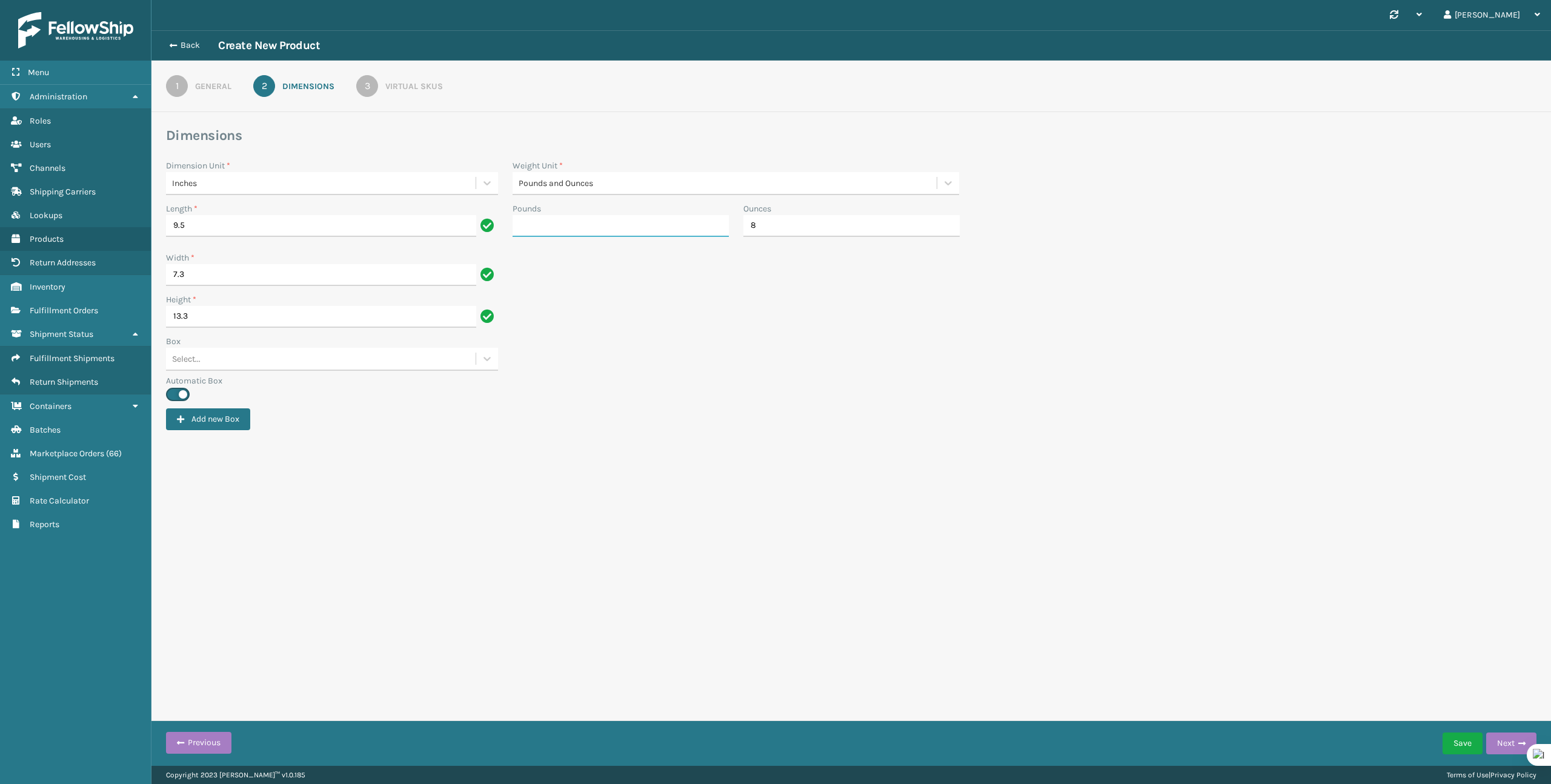
type input "7"
click at [705, 324] on div "Height * 13.3" at bounding box center [851, 314] width 1385 height 42
type input "4"
type input "11"
click at [1499, 741] on button "Next" at bounding box center [1511, 743] width 50 height 22
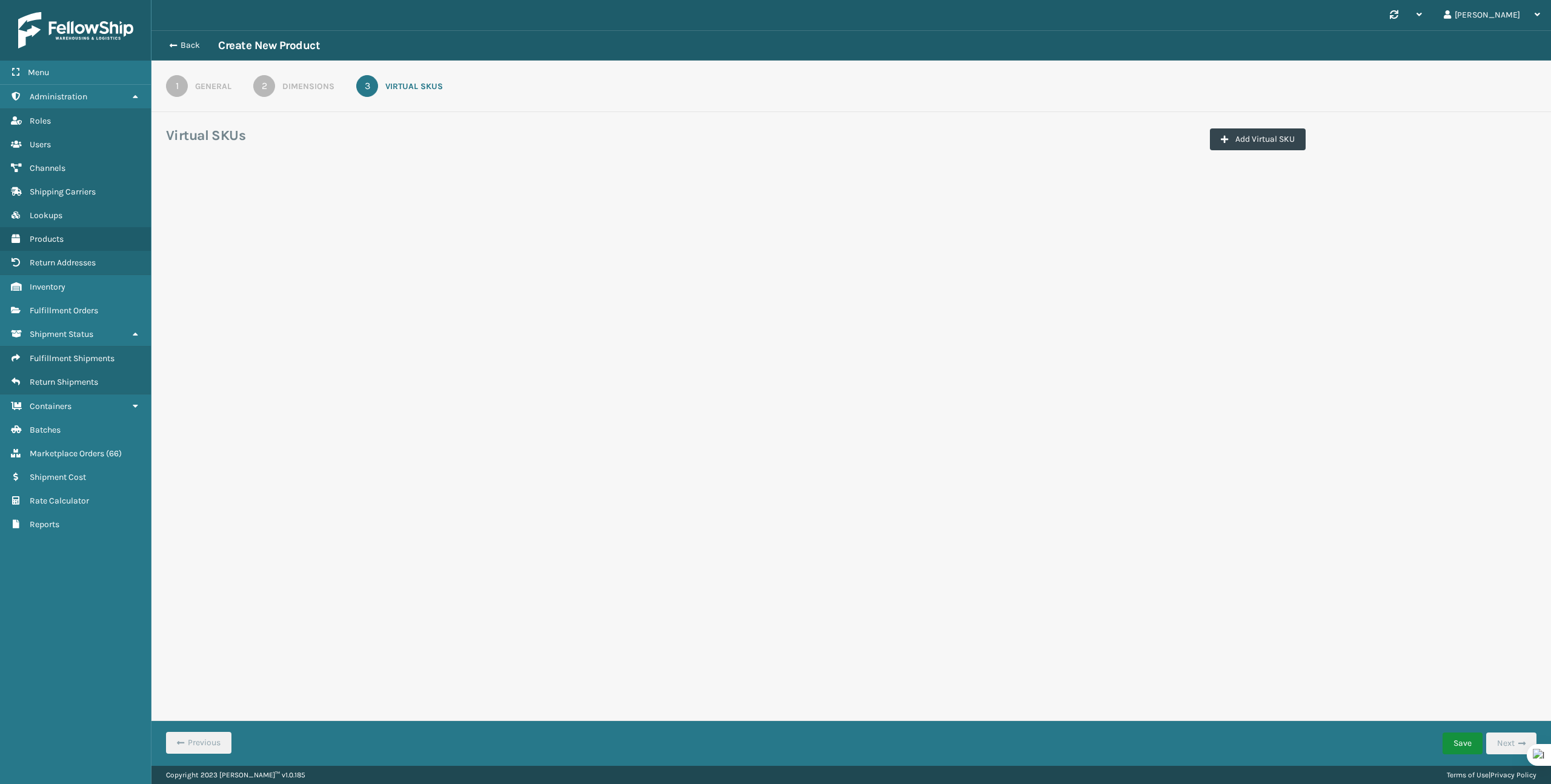
click at [1446, 746] on button "Save" at bounding box center [1462, 743] width 40 height 22
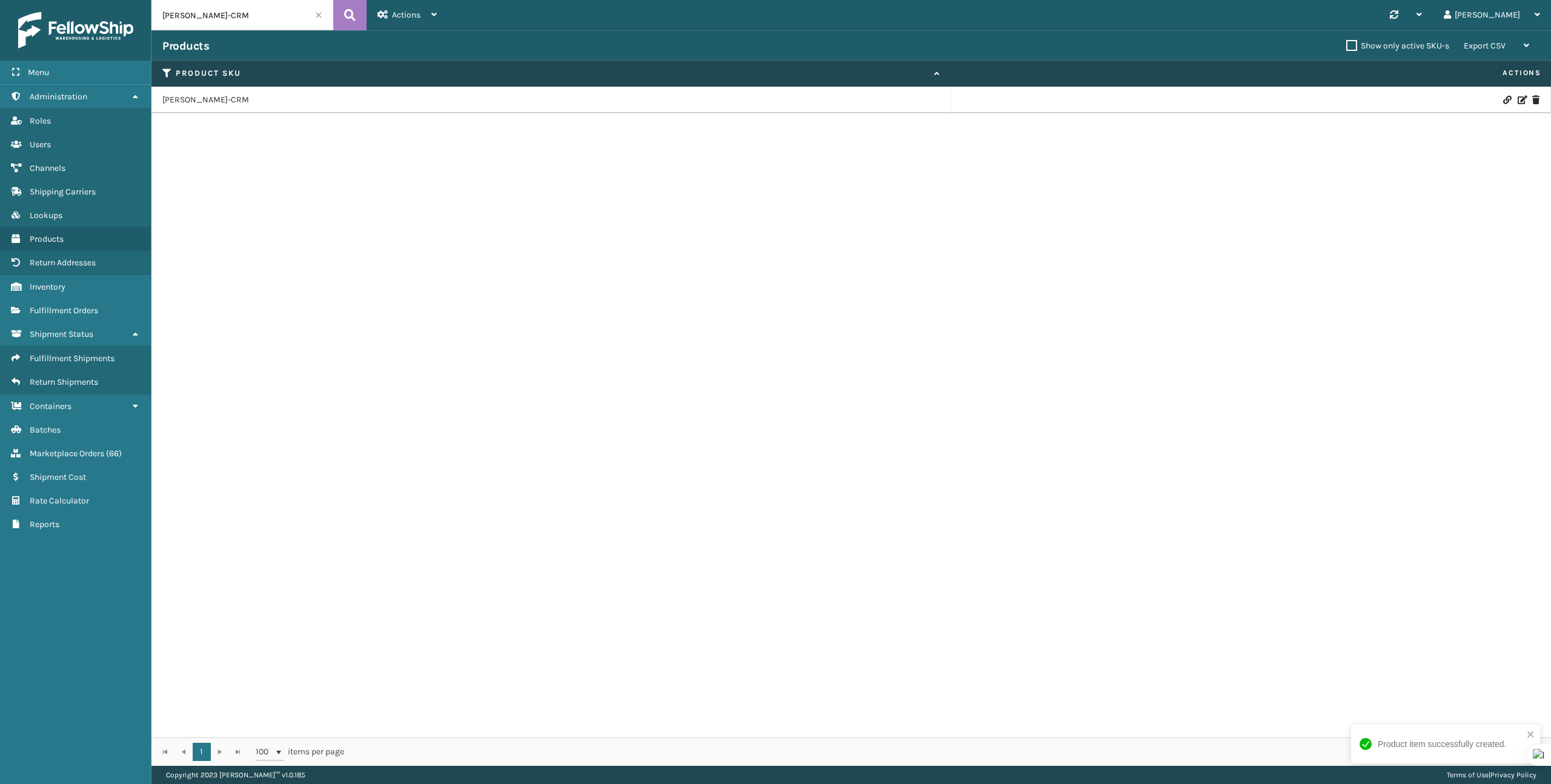
click at [189, 94] on td "TL-IVY-CRM" at bounding box center [551, 100] width 800 height 27
click at [189, 99] on link "TL-IVY-CRM" at bounding box center [206, 99] width 86 height 12
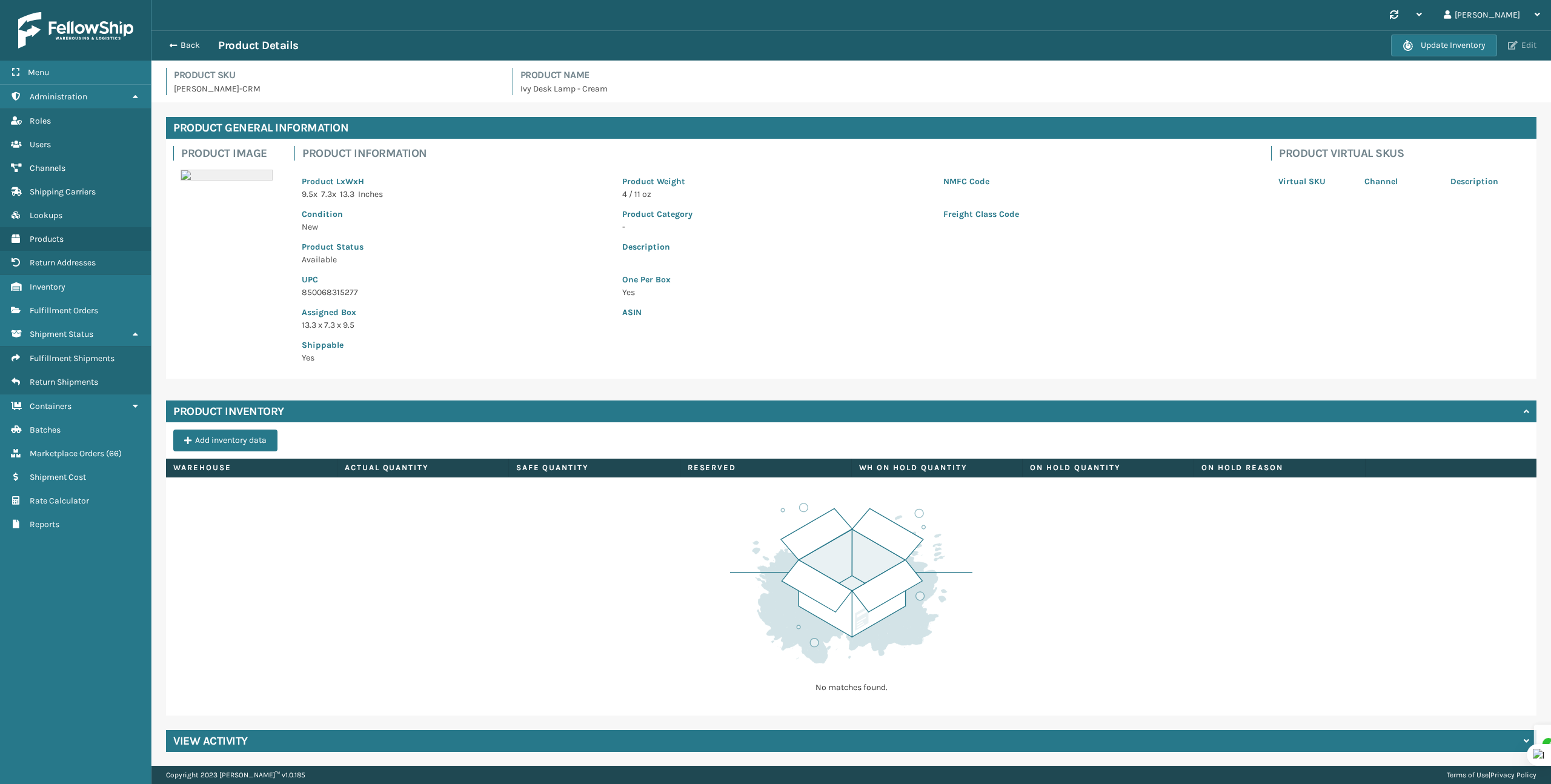
click at [1517, 51] on button "Edit" at bounding box center [1522, 45] width 35 height 11
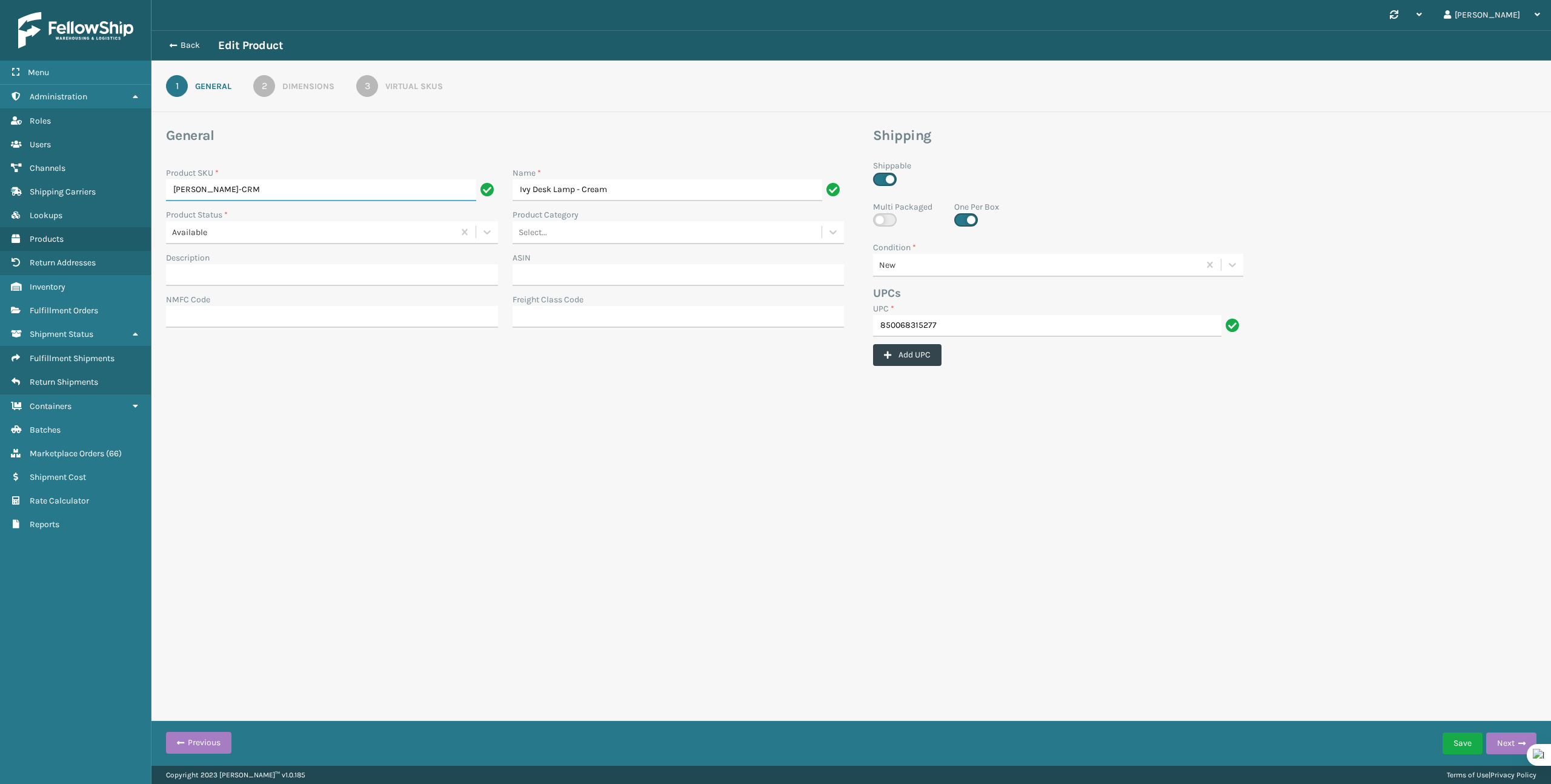
click at [374, 192] on input "TL-IVY-CRM" at bounding box center [321, 190] width 310 height 22
type input "TL-IVY-CRME"
click at [719, 469] on div "Synchronise all channels Anthony Log Out Back Edit Product 1 General 2 Dimensio…" at bounding box center [851, 383] width 1399 height 766
click at [1450, 743] on button "Save" at bounding box center [1462, 743] width 40 height 22
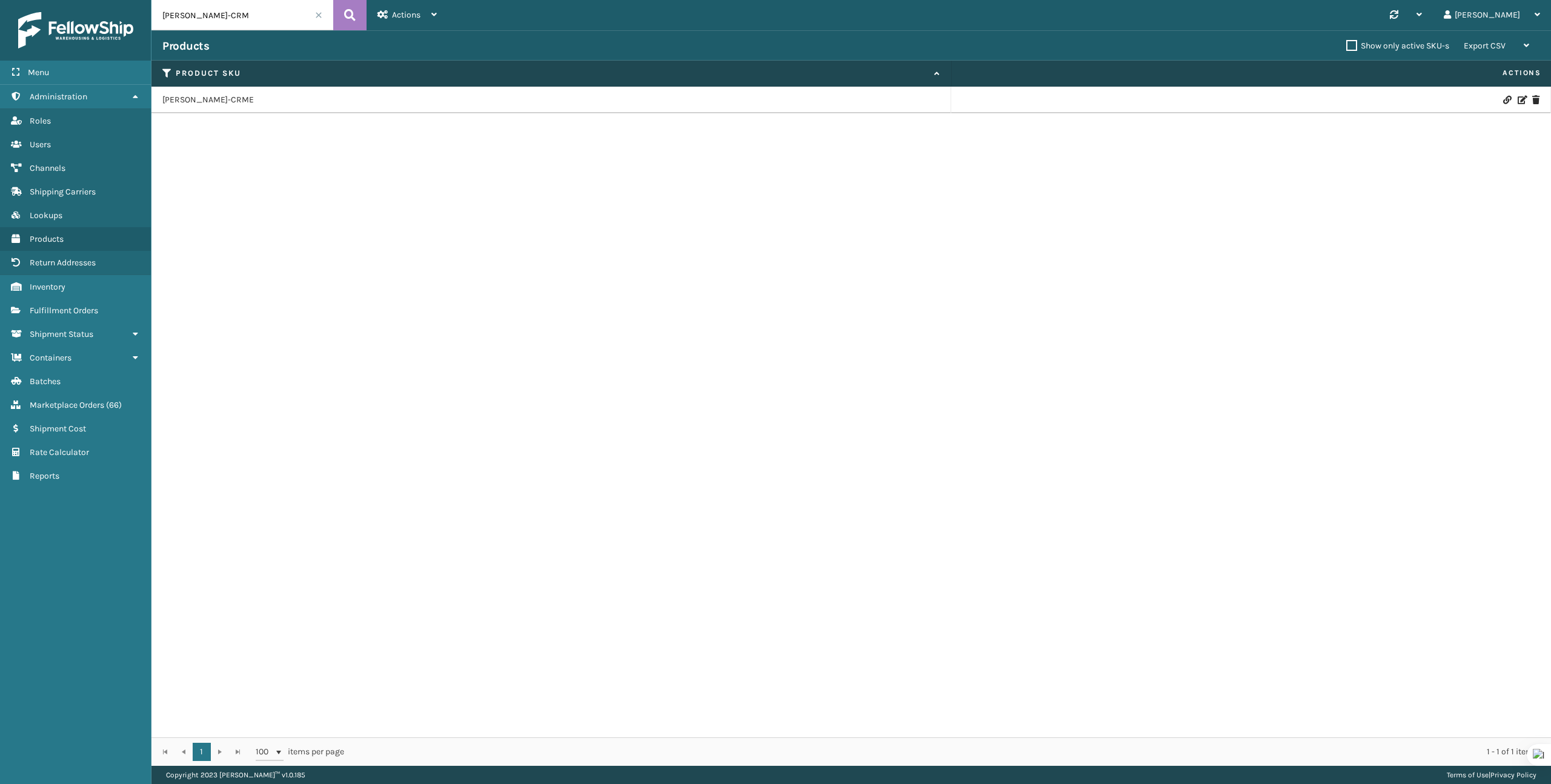
click at [264, 16] on input "[PERSON_NAME]-CRM" at bounding box center [242, 15] width 181 height 30
click at [55, 240] on span "Products" at bounding box center [47, 239] width 34 height 11
click at [223, 17] on input "TL-IVY-CRM" at bounding box center [242, 15] width 181 height 30
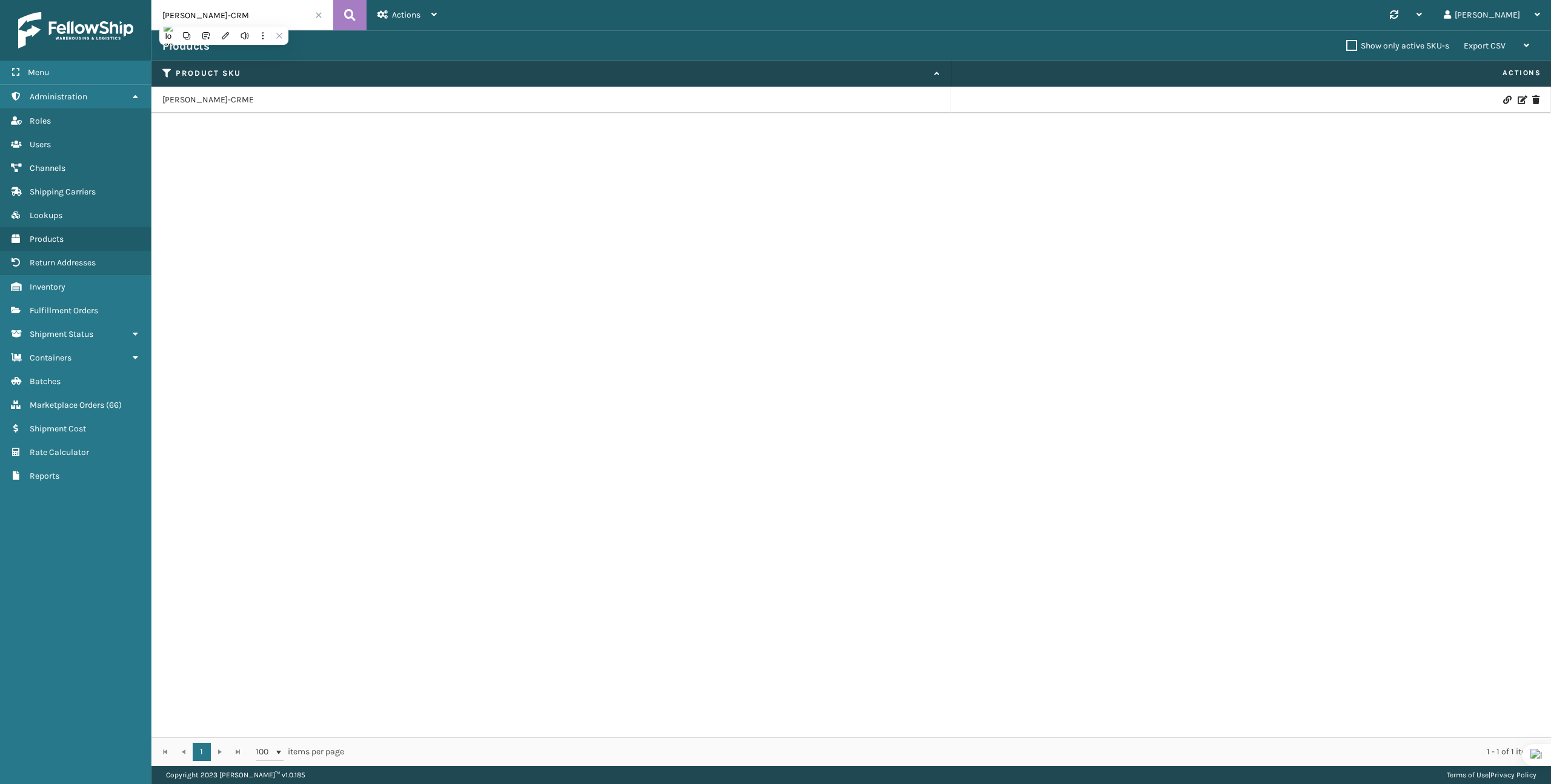
paste input "CLA"
type input "TL-CLA-CRM"
click at [206, 102] on link "TL-CLA-CRME" at bounding box center [189, 99] width 52 height 12
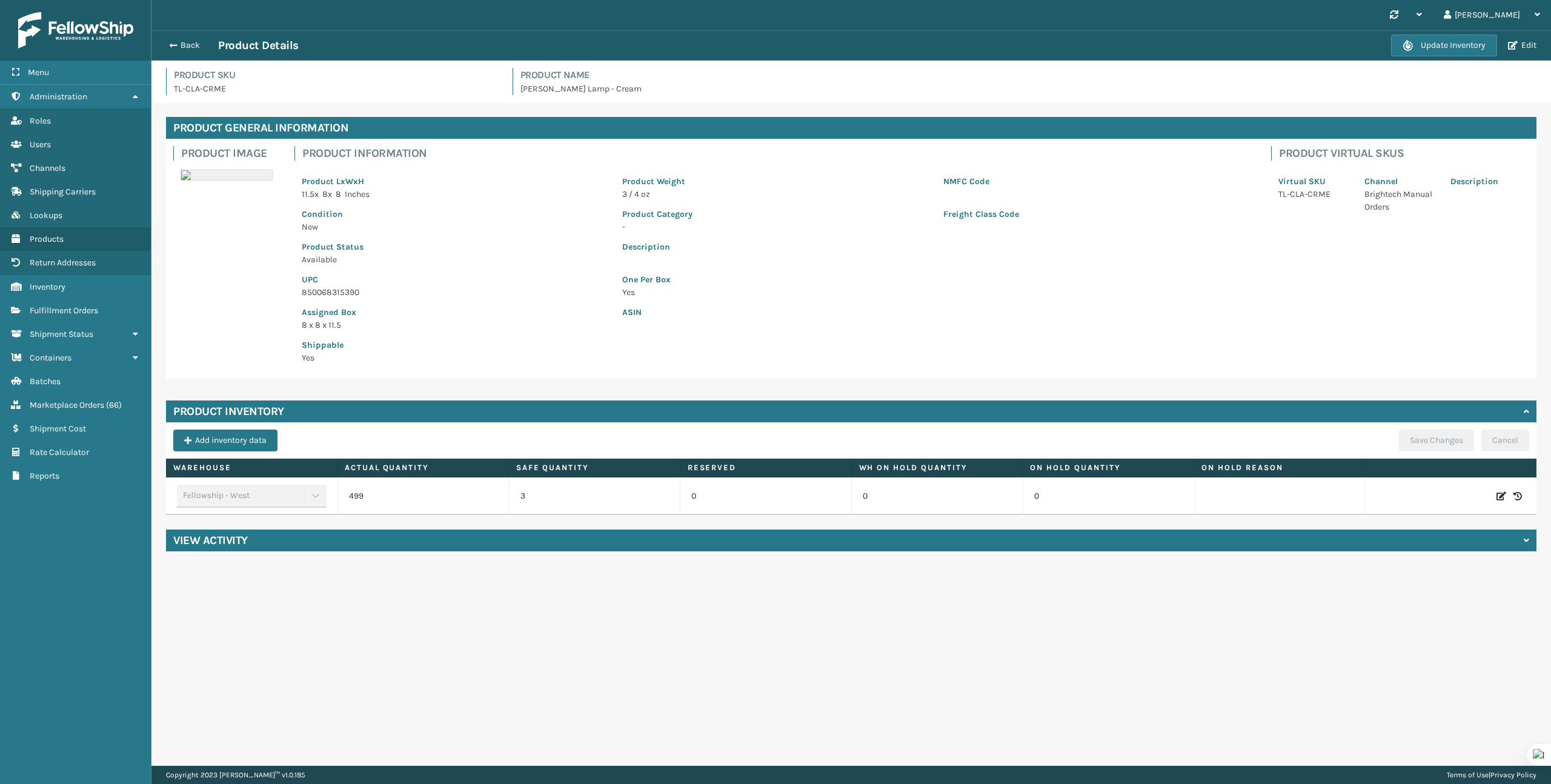
click at [177, 52] on div "Back Product Details Update Inventory Edit" at bounding box center [851, 45] width 1399 height 30
click at [184, 44] on button "Back" at bounding box center [190, 45] width 56 height 11
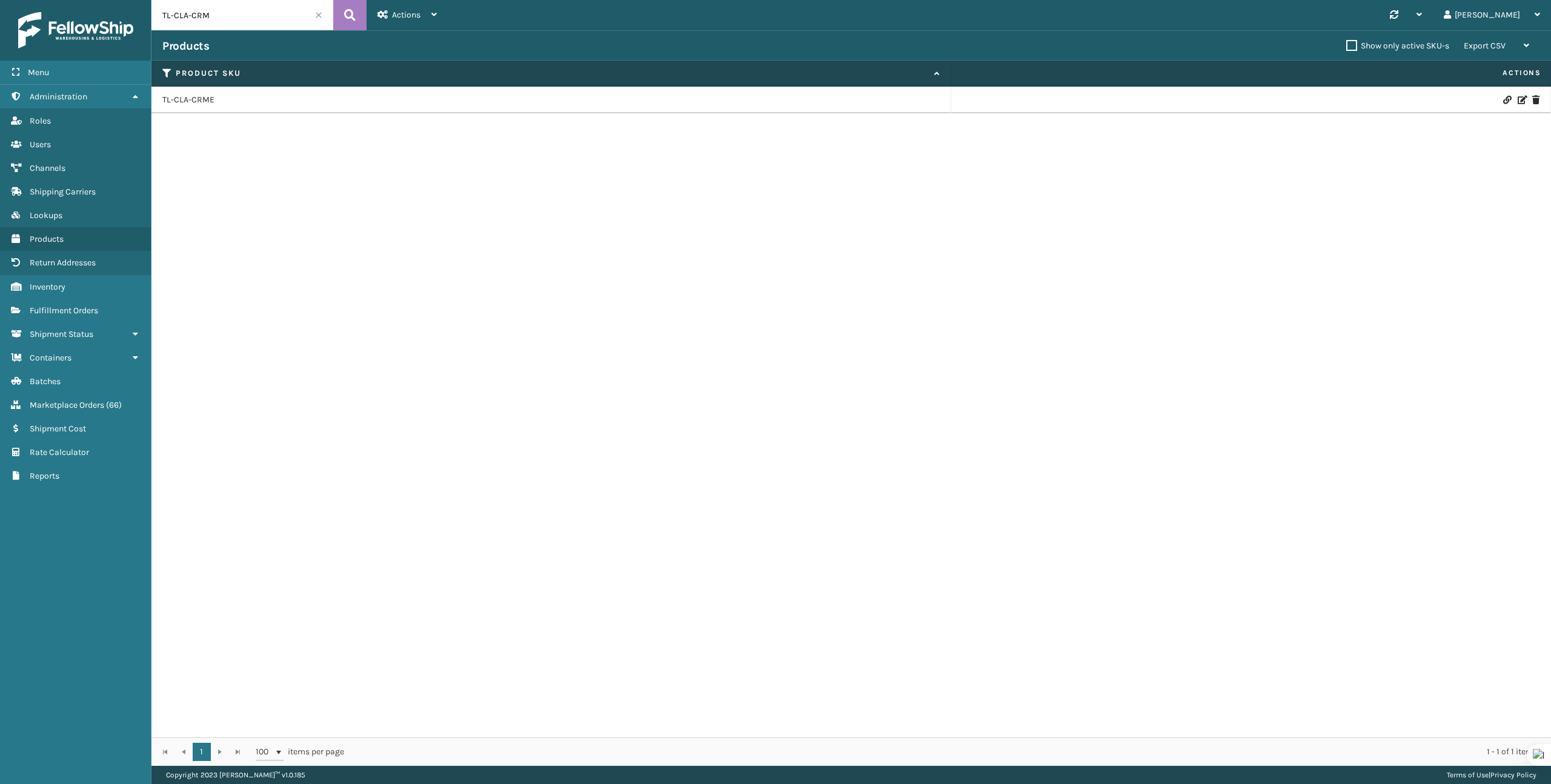
click at [206, 10] on input "TL-CLA-CRM" at bounding box center [242, 15] width 181 height 30
click at [207, 10] on input "TL-CLA-CRM" at bounding box center [242, 15] width 181 height 30
paste input "FINA-CR"
click at [166, 18] on input "TL-FINA-CR" at bounding box center [242, 15] width 181 height 30
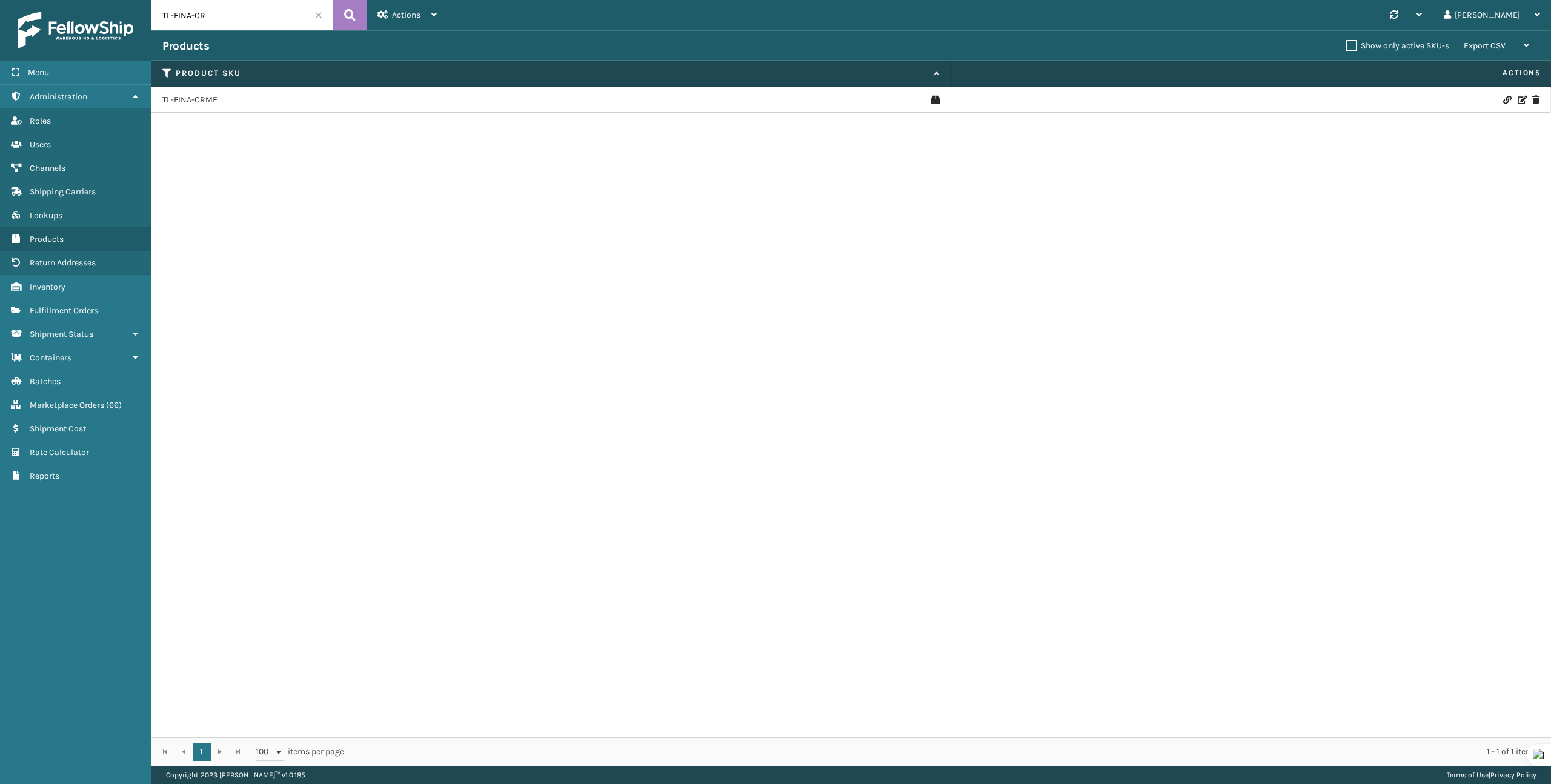
click at [166, 18] on input "TL-FINA-CR" at bounding box center [242, 15] width 181 height 30
click at [165, 18] on input "TL-FINA-CR" at bounding box center [242, 15] width 181 height 30
paste input "IVY-CRM"
click at [202, 13] on input "TL-IVY-CRM" at bounding box center [242, 15] width 181 height 30
click at [202, 11] on input "TL-IVY-CRM" at bounding box center [242, 15] width 181 height 30
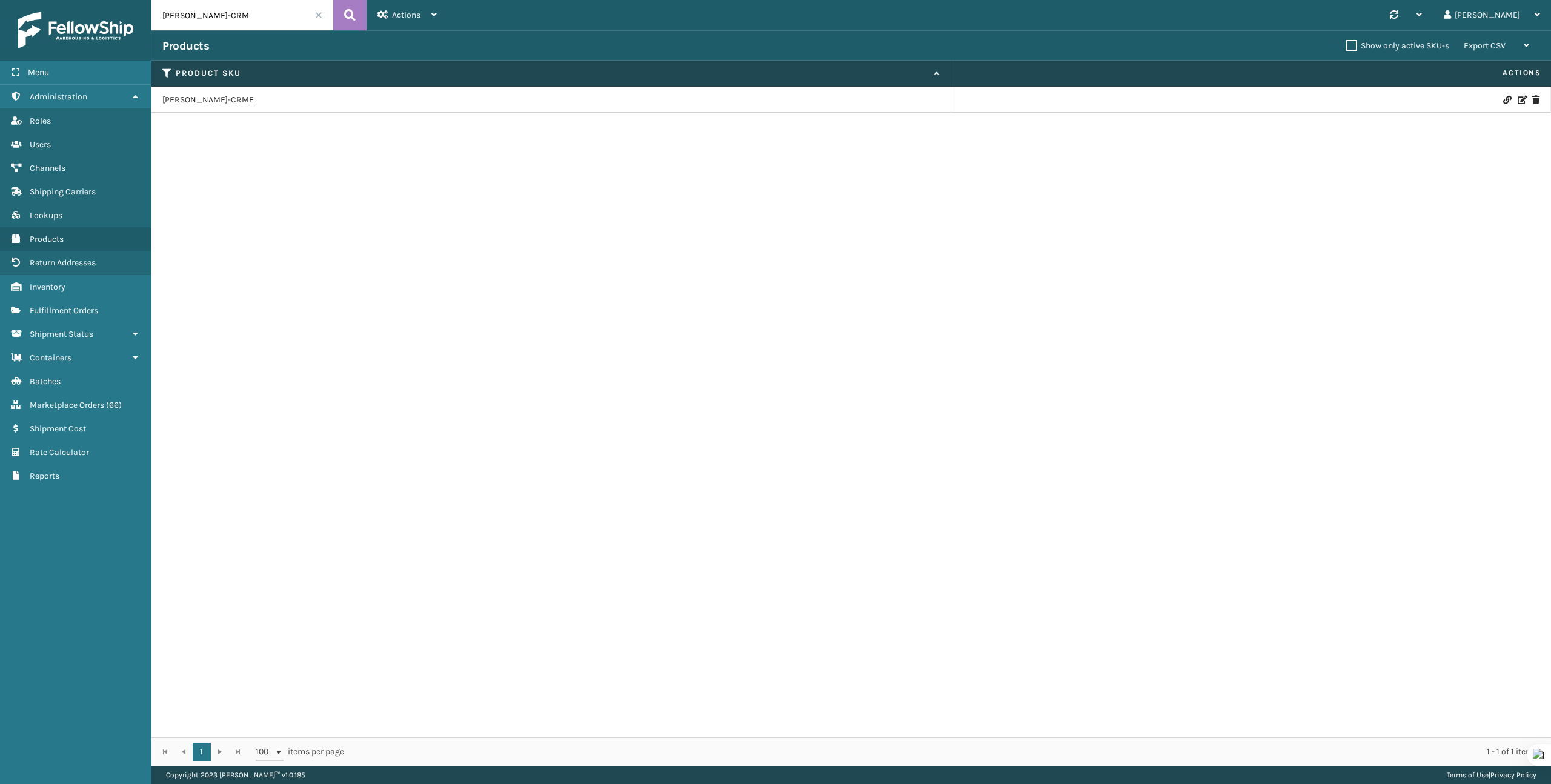
click at [202, 11] on input "TL-IVY-CRM" at bounding box center [242, 15] width 181 height 30
paste input "TL-CLA-"
click at [202, 11] on input "TL-IVY-TL-CLA-CRM" at bounding box center [242, 15] width 181 height 30
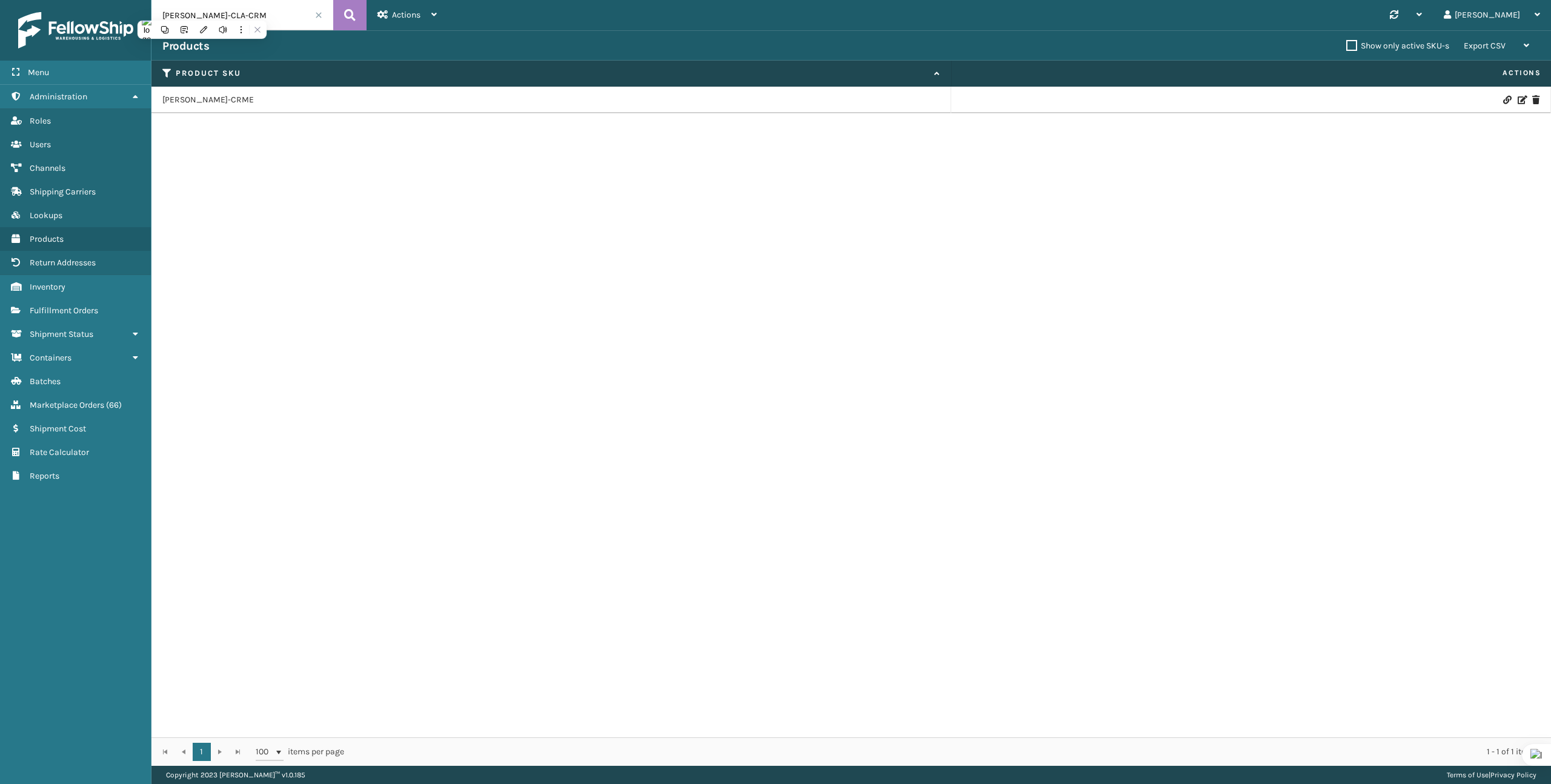
paste input "text"
click at [210, 23] on input "TL-CLA-CRM" at bounding box center [242, 15] width 181 height 30
paste input "REN"
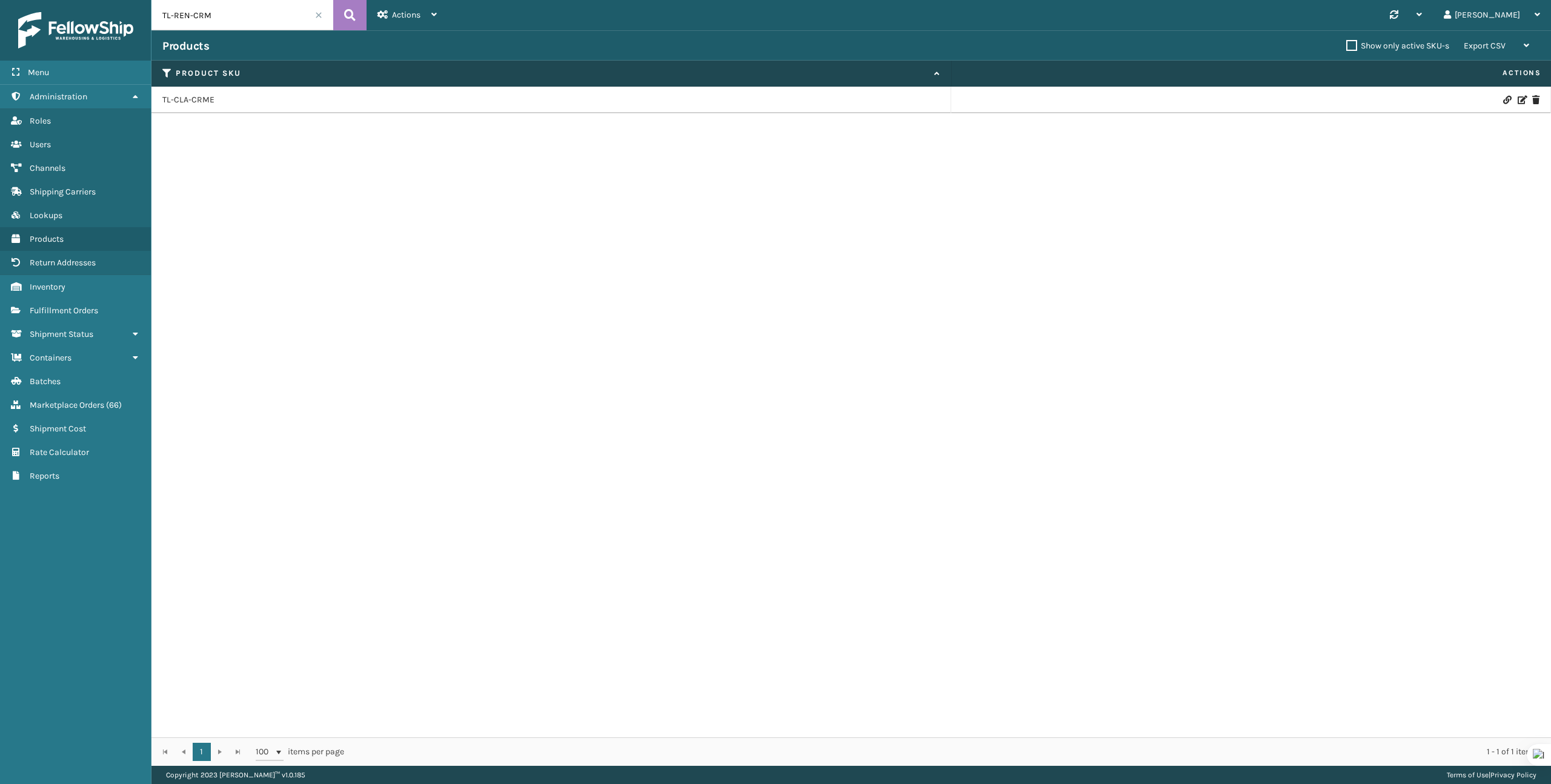
type input "TL-REN-CRM"
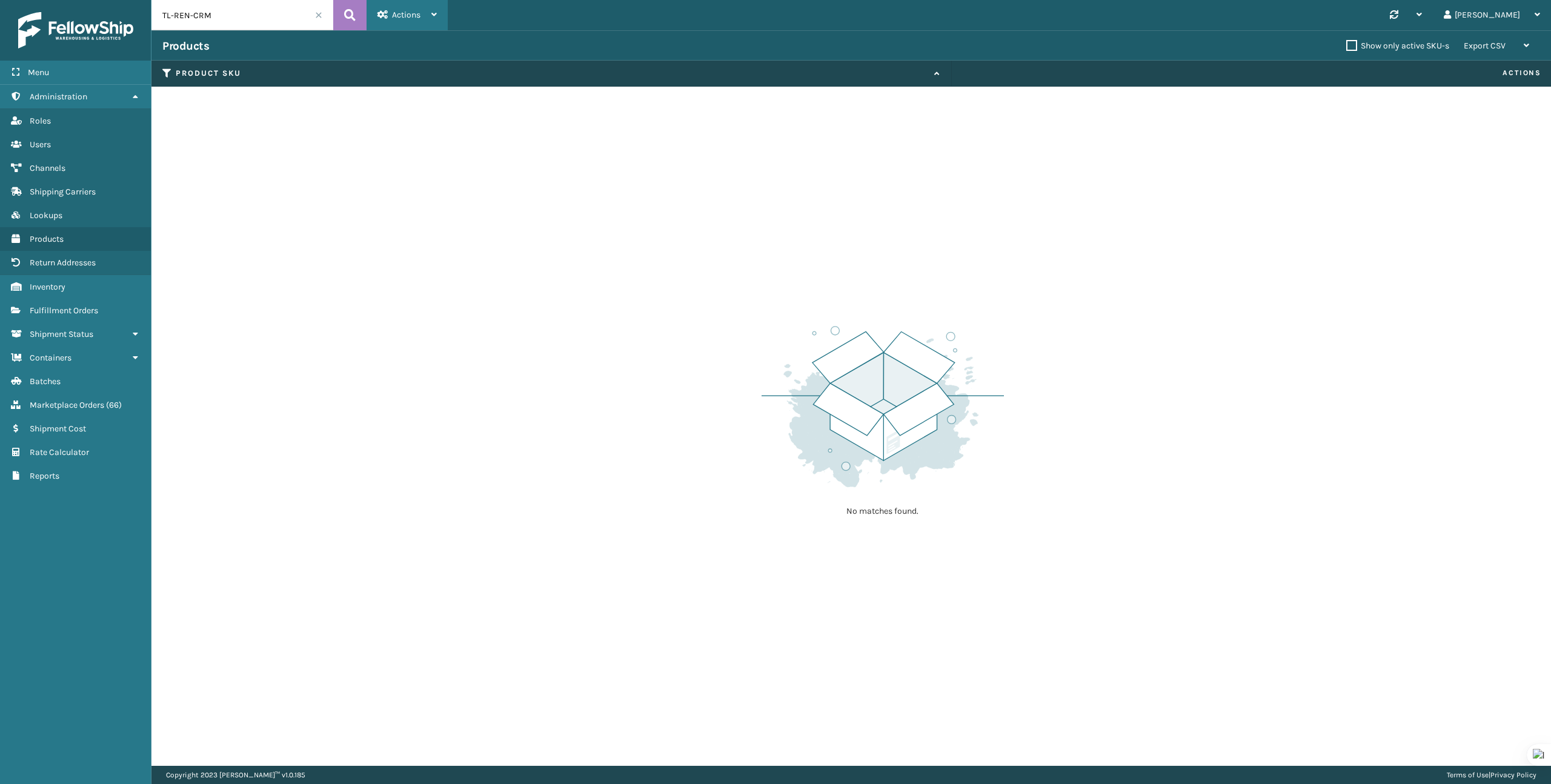
click at [413, 12] on span "Actions" at bounding box center [406, 15] width 28 height 11
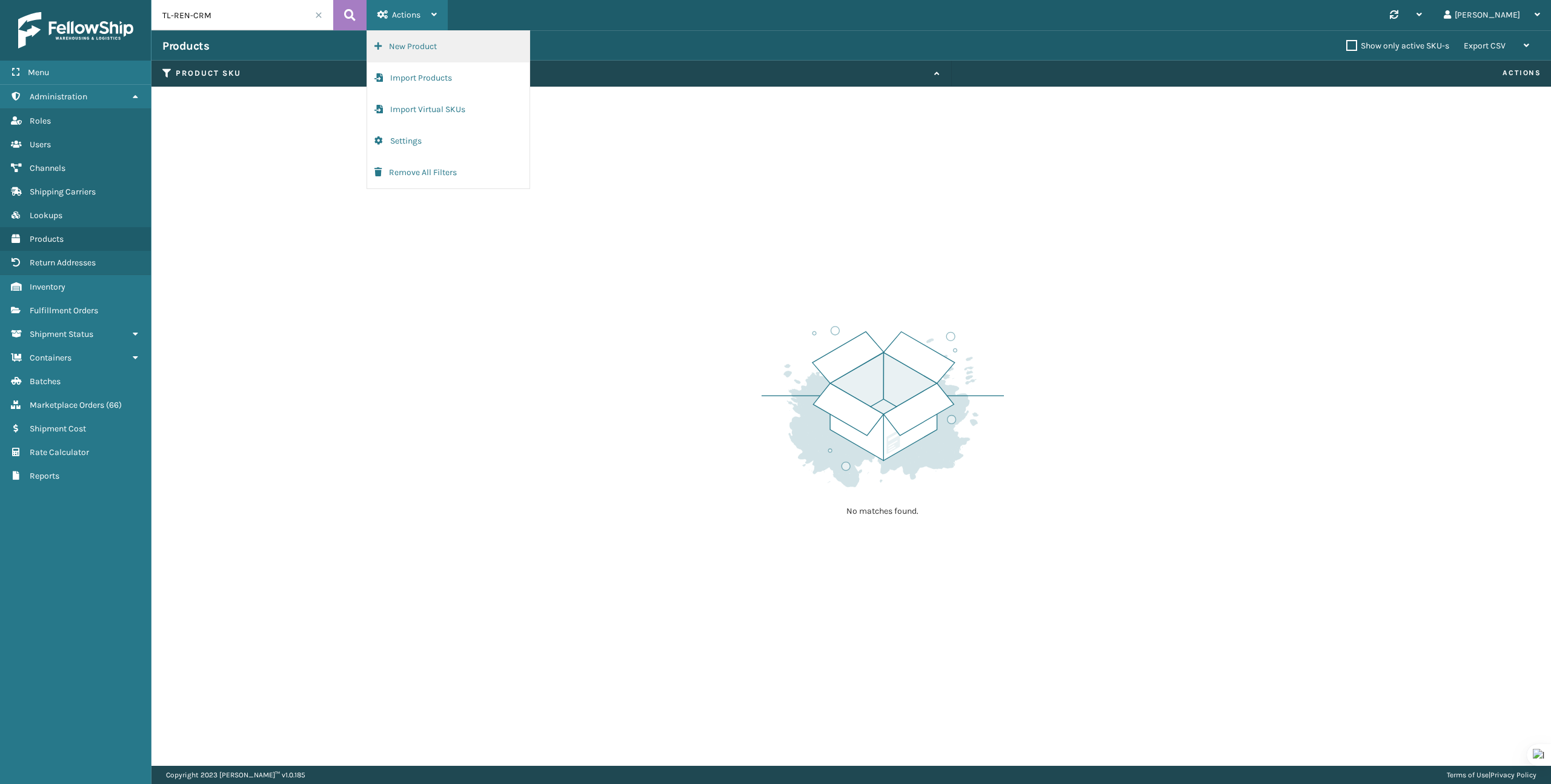
click at [413, 55] on button "New Product" at bounding box center [448, 47] width 162 height 31
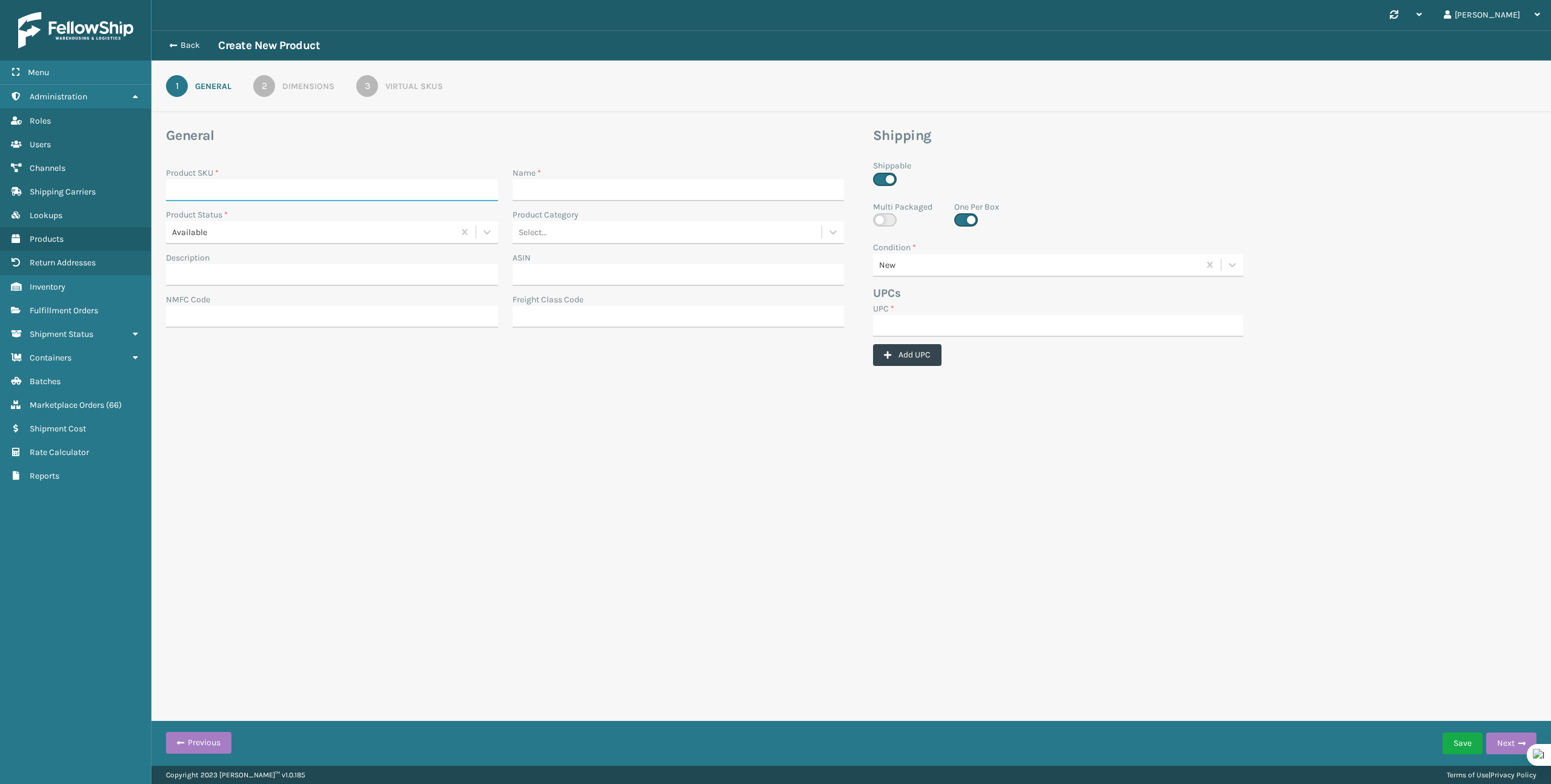
click at [407, 184] on input "Product SKU *" at bounding box center [332, 190] width 332 height 22
paste input "TL-REN-CRM"
type input "TL-REN-CRME"
click at [544, 189] on input "Name *" at bounding box center [678, 190] width 332 height 22
paste input "850068315222"
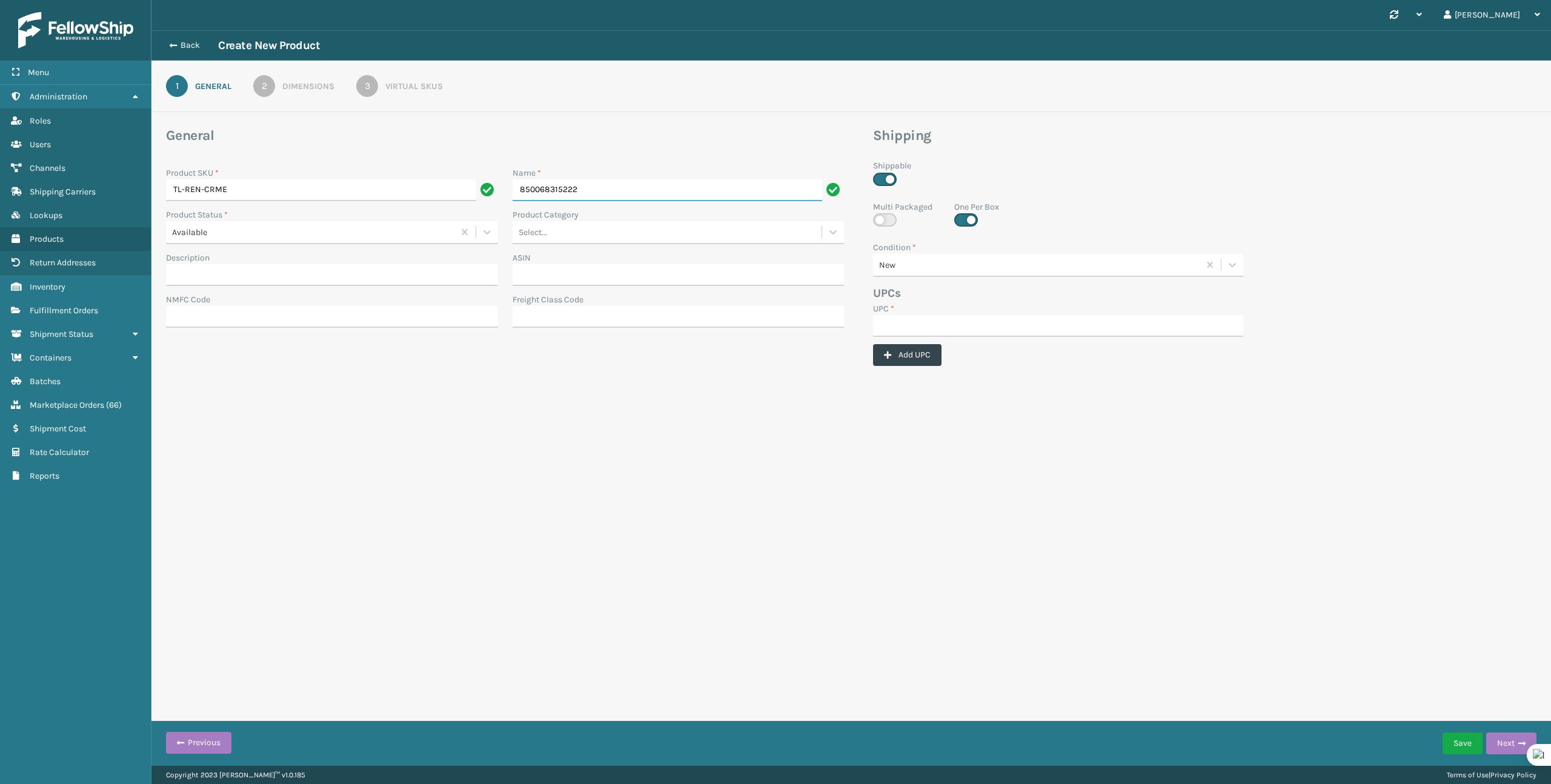
type input "850068315222"
click at [939, 324] on input "UPC *" at bounding box center [1058, 325] width 370 height 22
paste input "850068315222"
type input "850068315222"
click at [670, 190] on input "850068315222" at bounding box center [668, 190] width 310 height 22
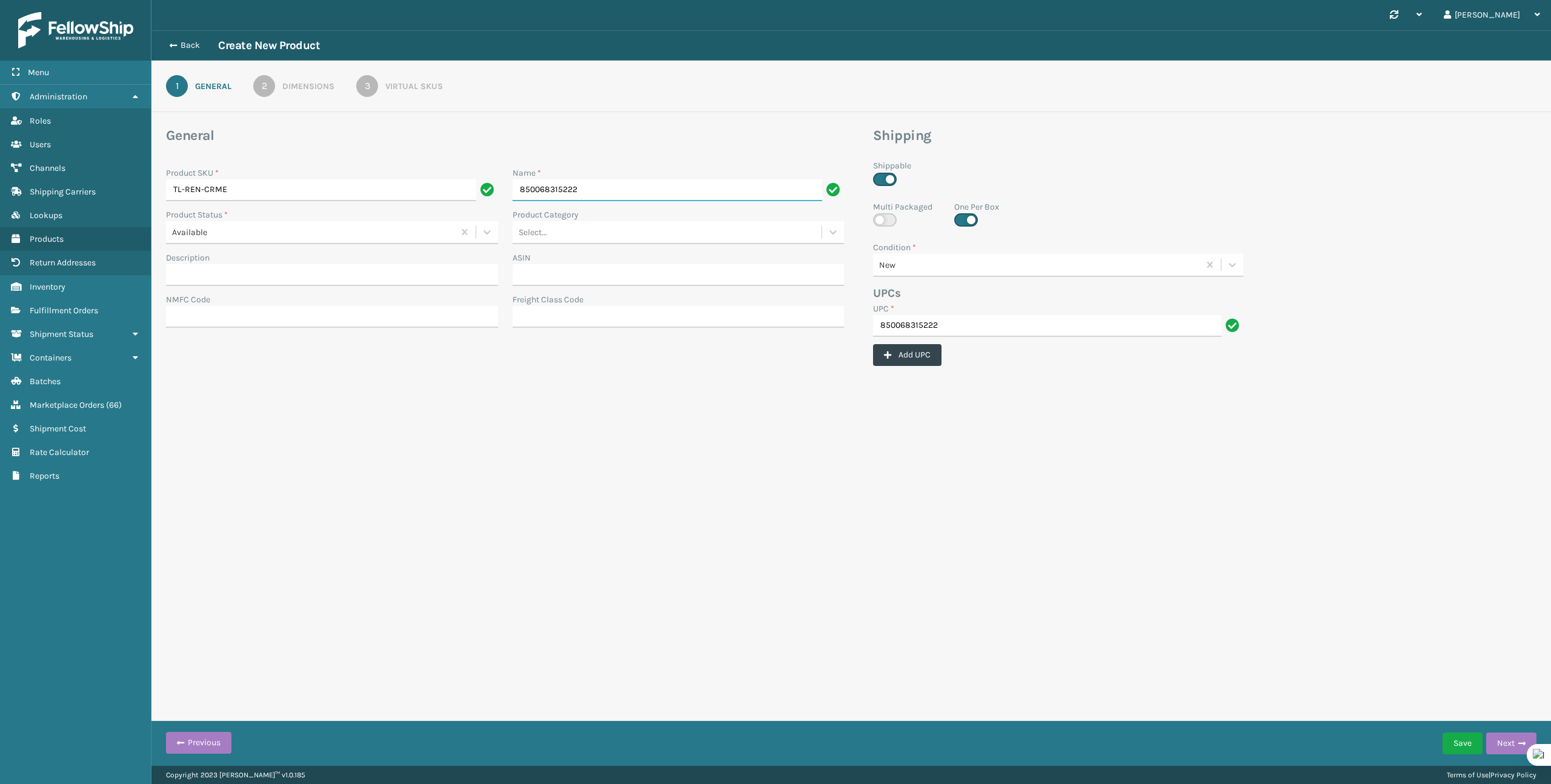
click at [670, 190] on input "850068315222" at bounding box center [668, 190] width 310 height 22
type input "\"
click at [748, 137] on h3 "General" at bounding box center [505, 136] width 678 height 18
click at [614, 186] on p "The Product Name is required." at bounding box center [678, 184] width 332 height 11
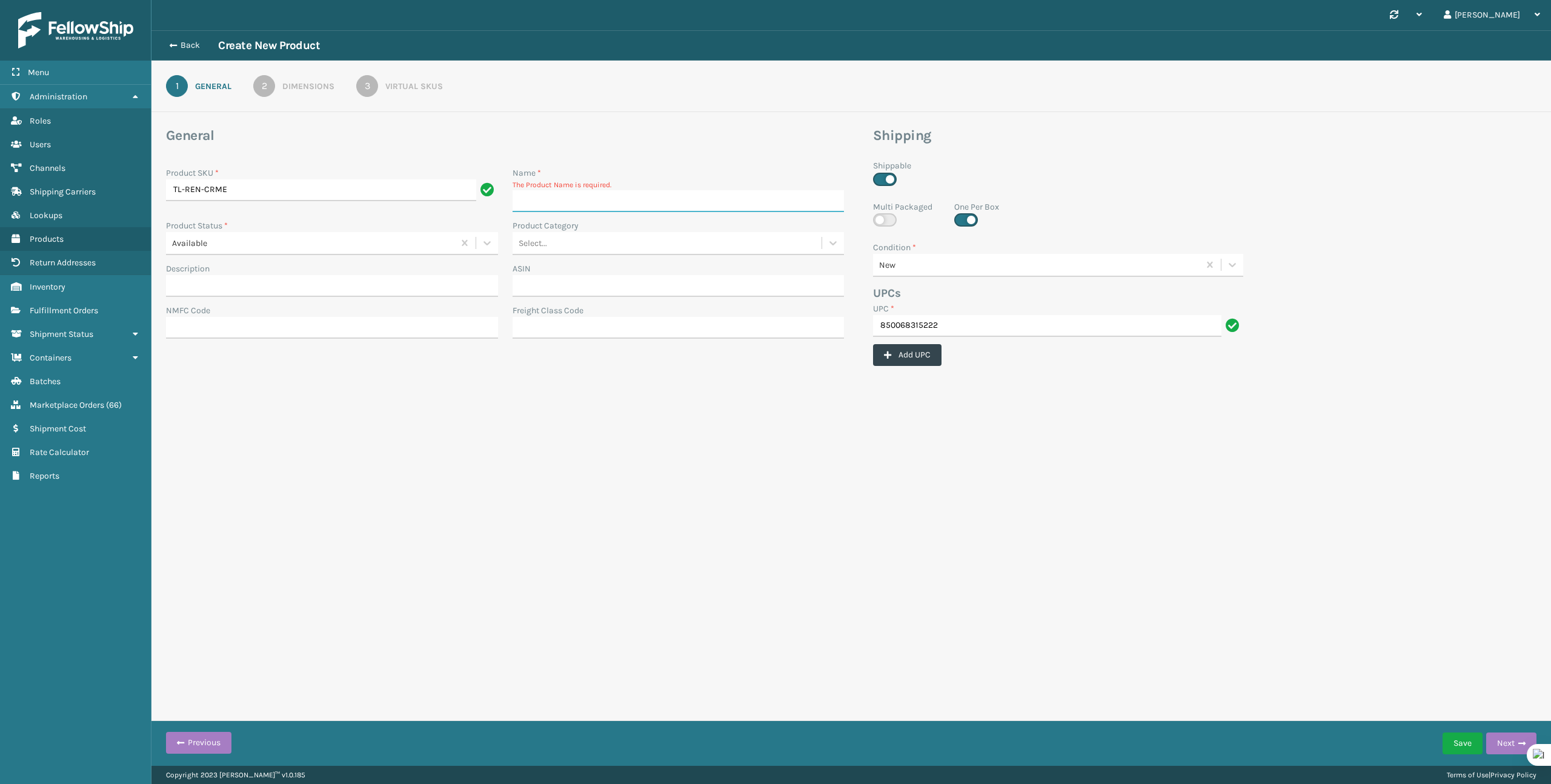
click at [612, 203] on input "Name *" at bounding box center [678, 201] width 332 height 22
paste input "Ren Desk Lamp - Cream"
type input "Ren Desk Lamp - Cream"
click at [1497, 746] on button "Next" at bounding box center [1511, 743] width 50 height 22
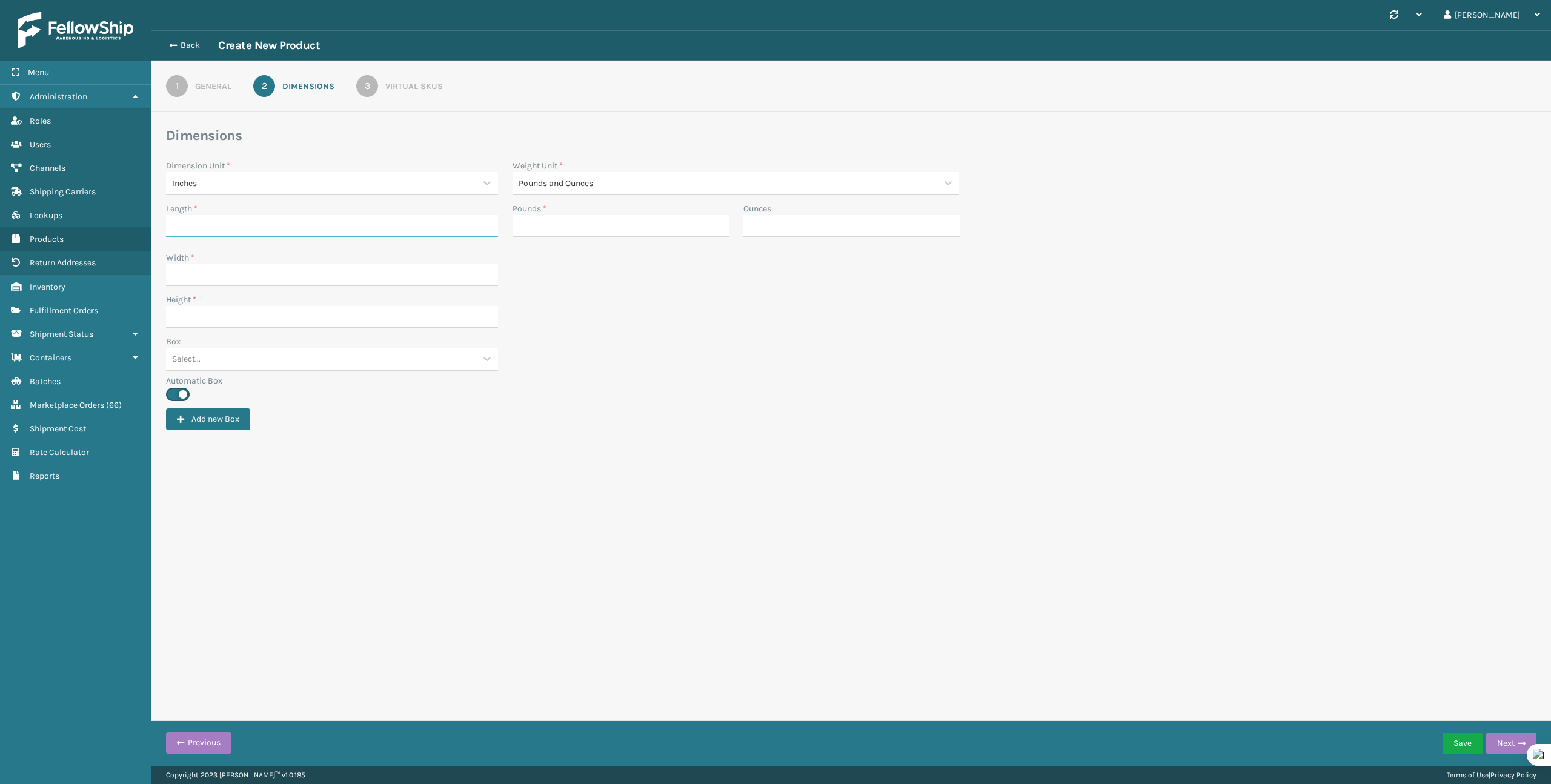
click at [347, 231] on input "Length *" at bounding box center [332, 225] width 332 height 22
type input "11.1"
click at [350, 271] on input "Width *" at bounding box center [332, 275] width 332 height 22
type input "7.5"
click at [348, 307] on input "Height *" at bounding box center [332, 317] width 332 height 22
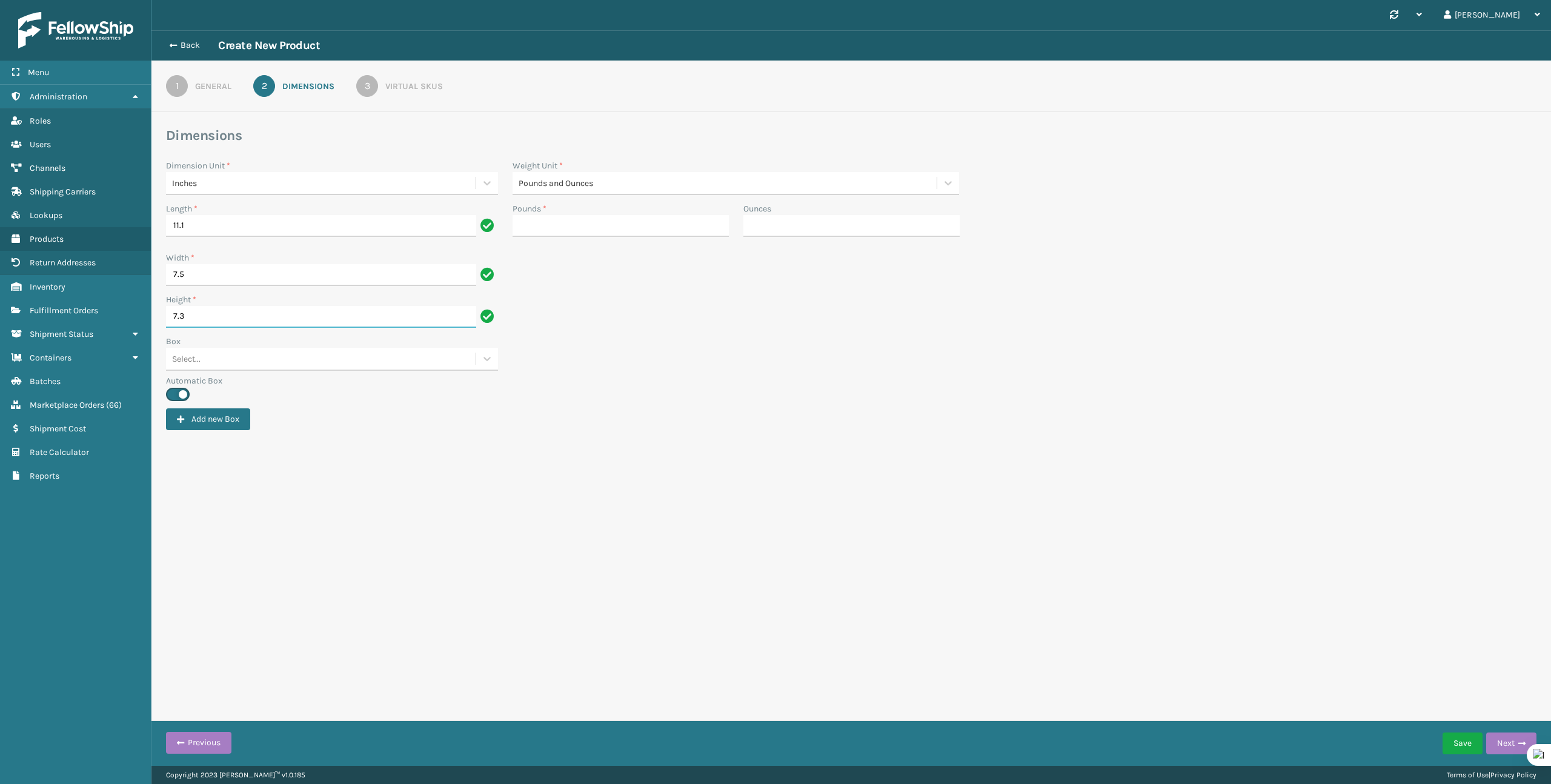
type input "7.3"
click at [648, 227] on input "Pounds *" at bounding box center [620, 225] width 216 height 22
click at [704, 347] on div "Box Select..." at bounding box center [851, 355] width 1385 height 40
type input "2"
type input "7"
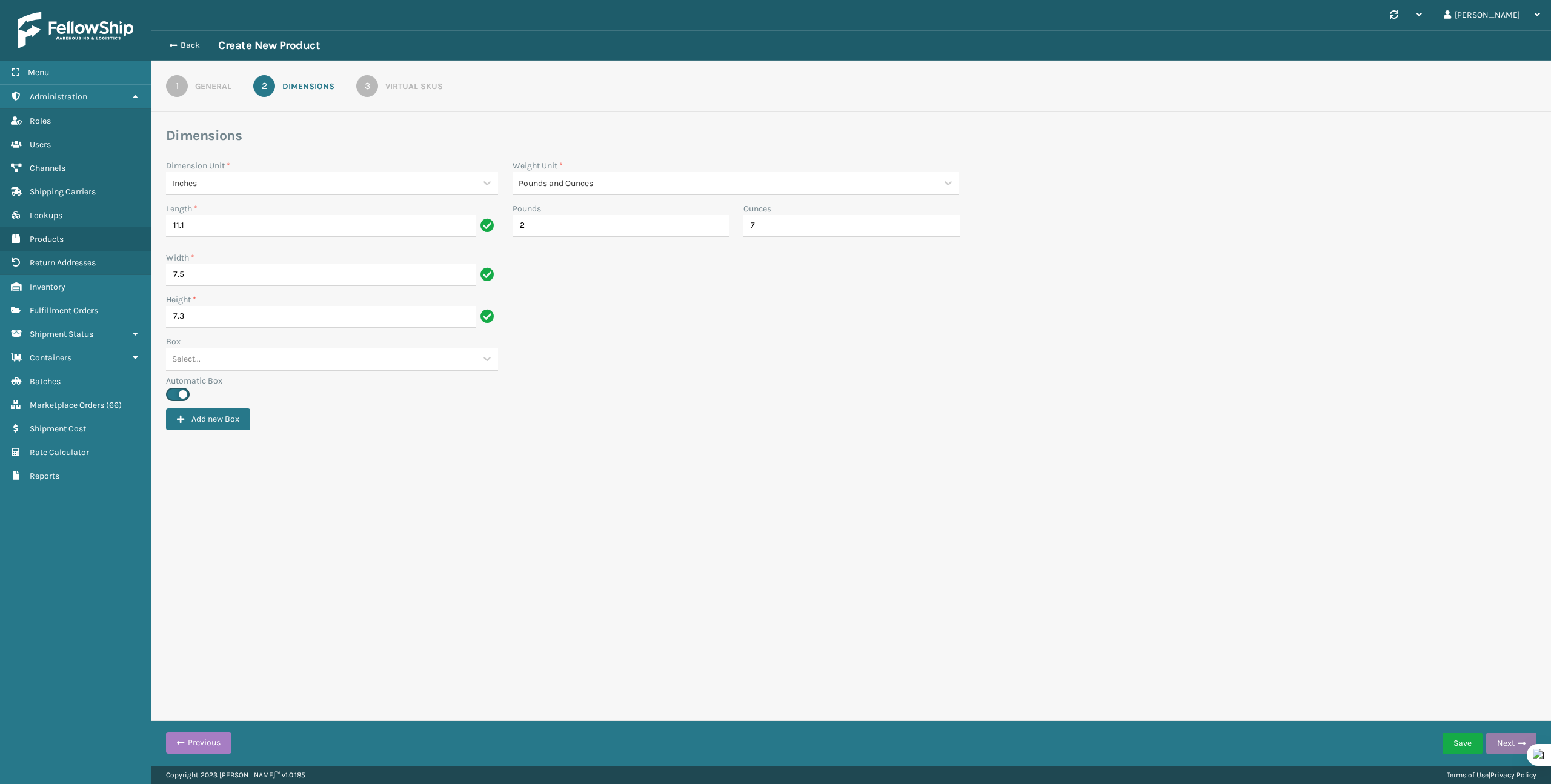
click at [1509, 746] on button "Next" at bounding box center [1511, 743] width 50 height 22
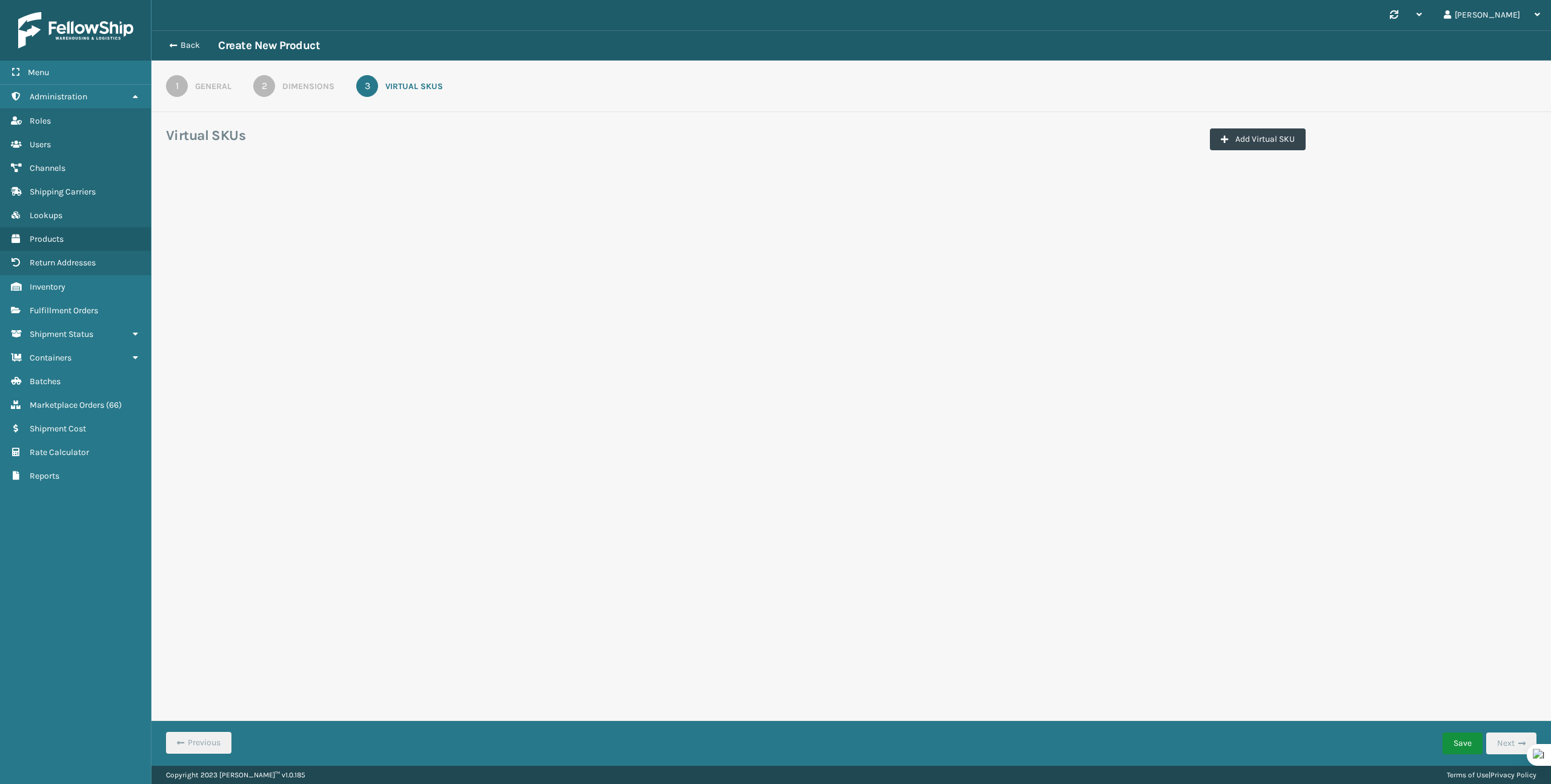
click at [1462, 746] on button "Save" at bounding box center [1462, 743] width 40 height 22
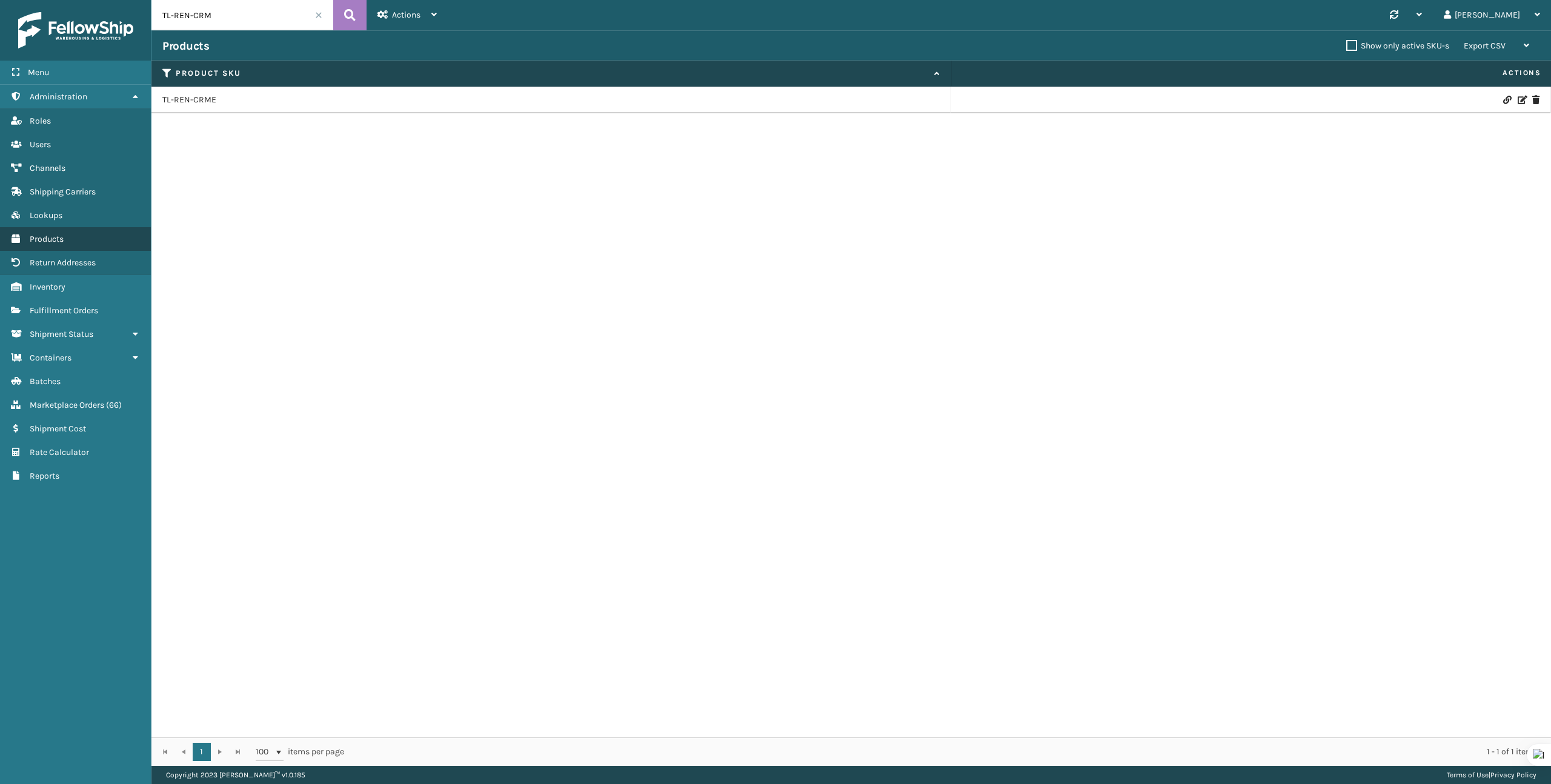
click at [57, 237] on span "Products" at bounding box center [47, 239] width 34 height 11
click at [206, 17] on input "TL-REN-CRM" at bounding box center [242, 15] width 181 height 30
paste input "VNO"
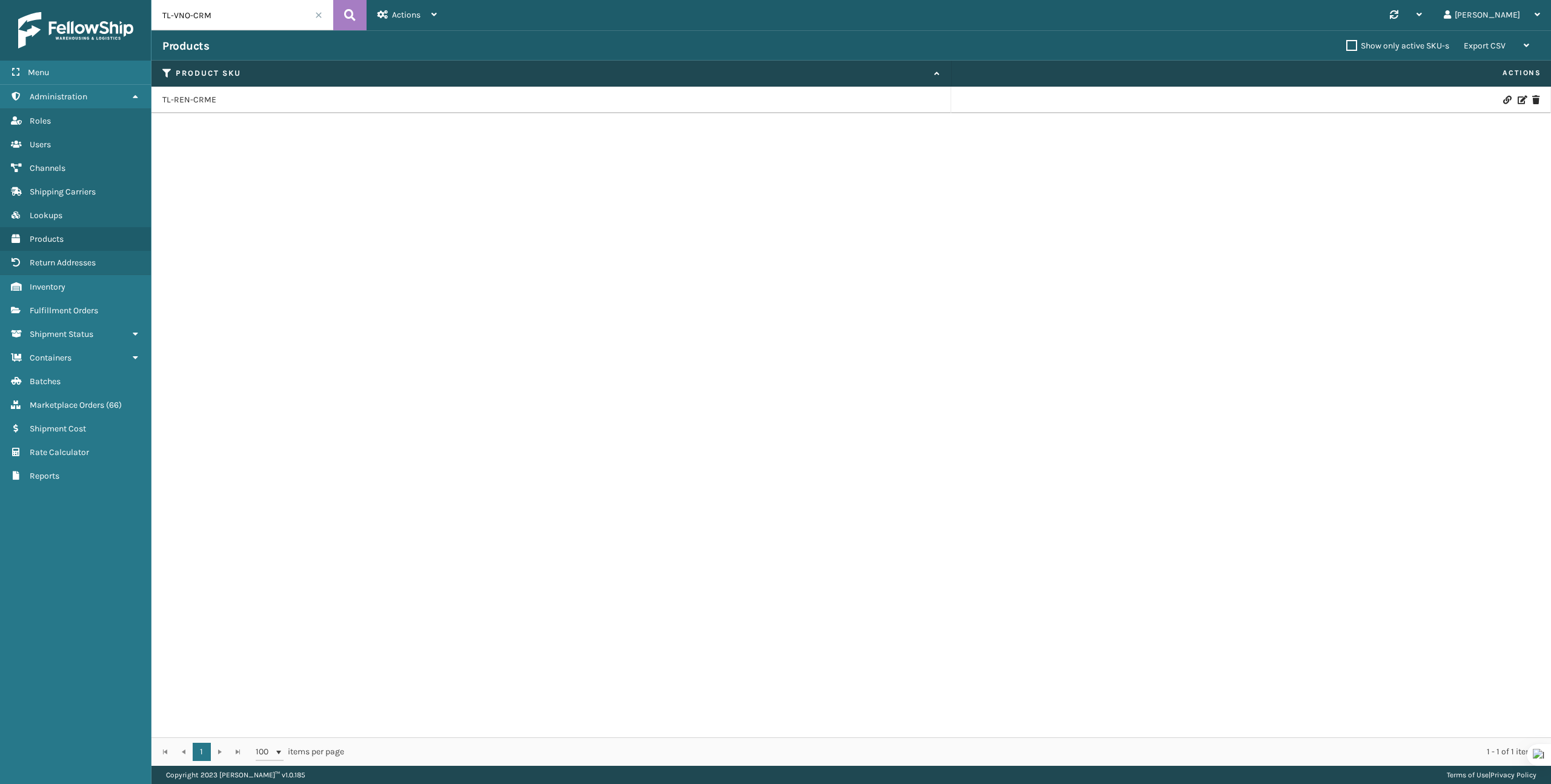
type input "TL-VNO-CRM"
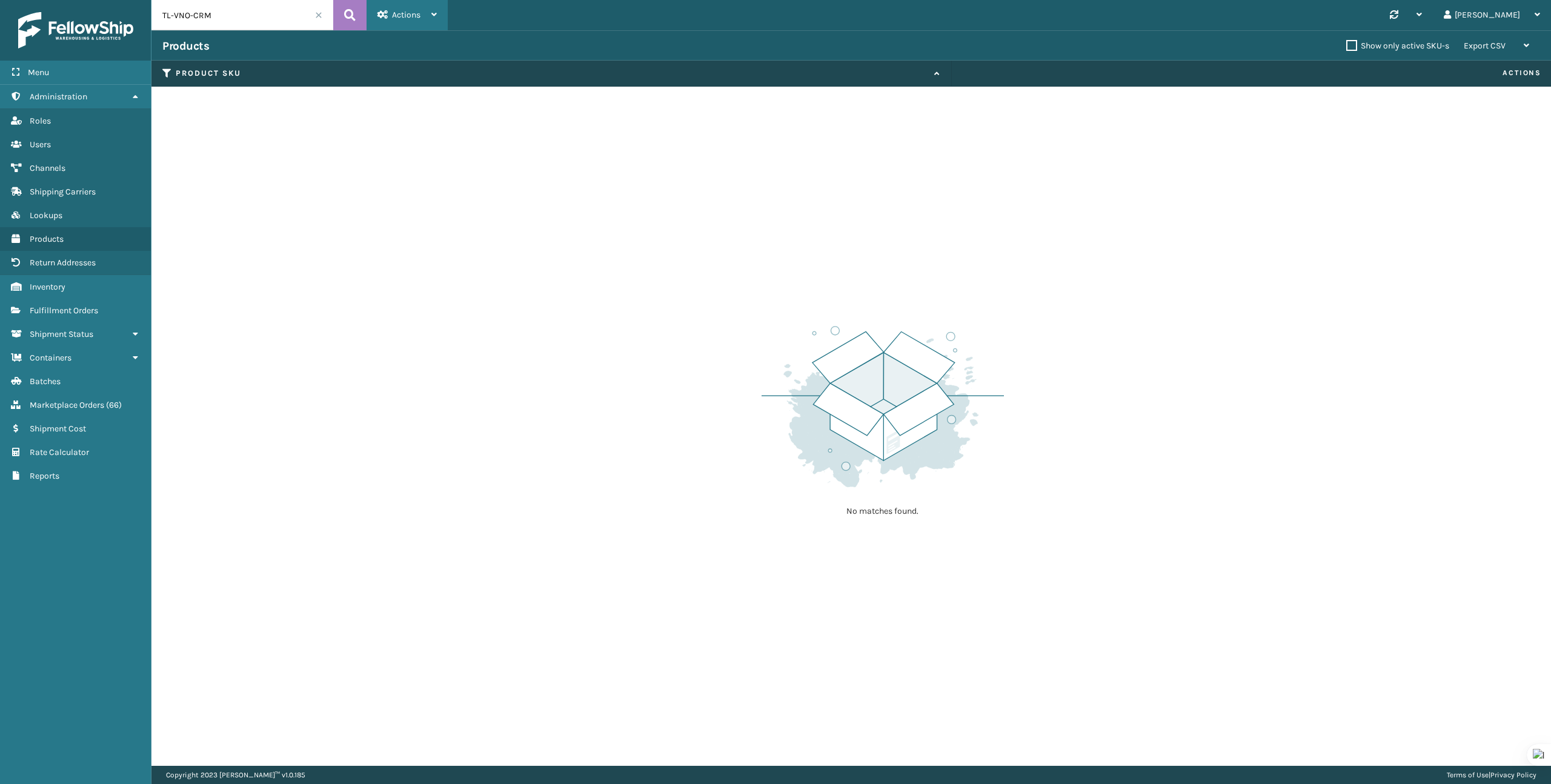
click at [432, 16] on icon at bounding box center [435, 15] width 6 height 9
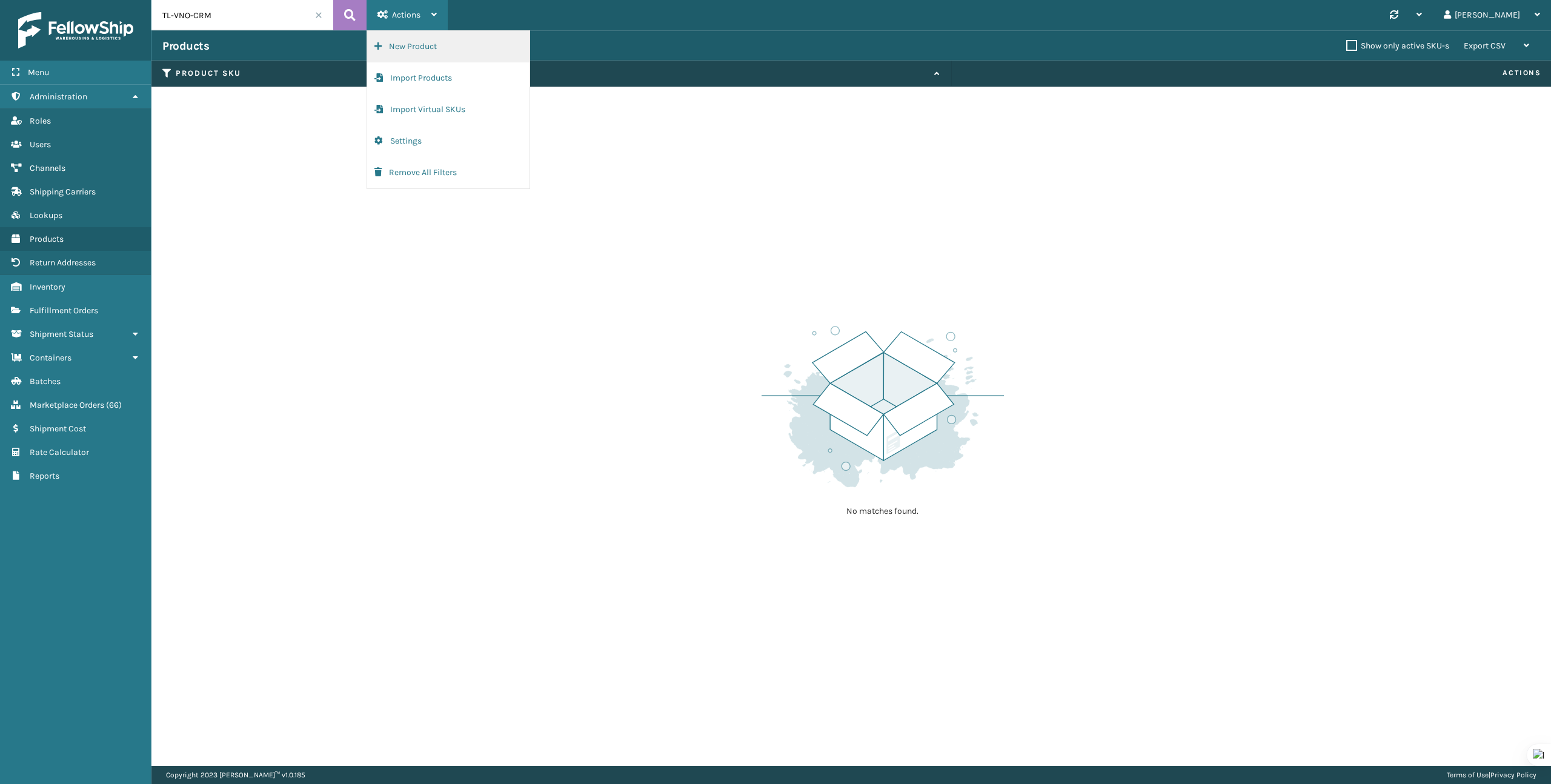
click at [408, 46] on button "New Product" at bounding box center [448, 47] width 162 height 31
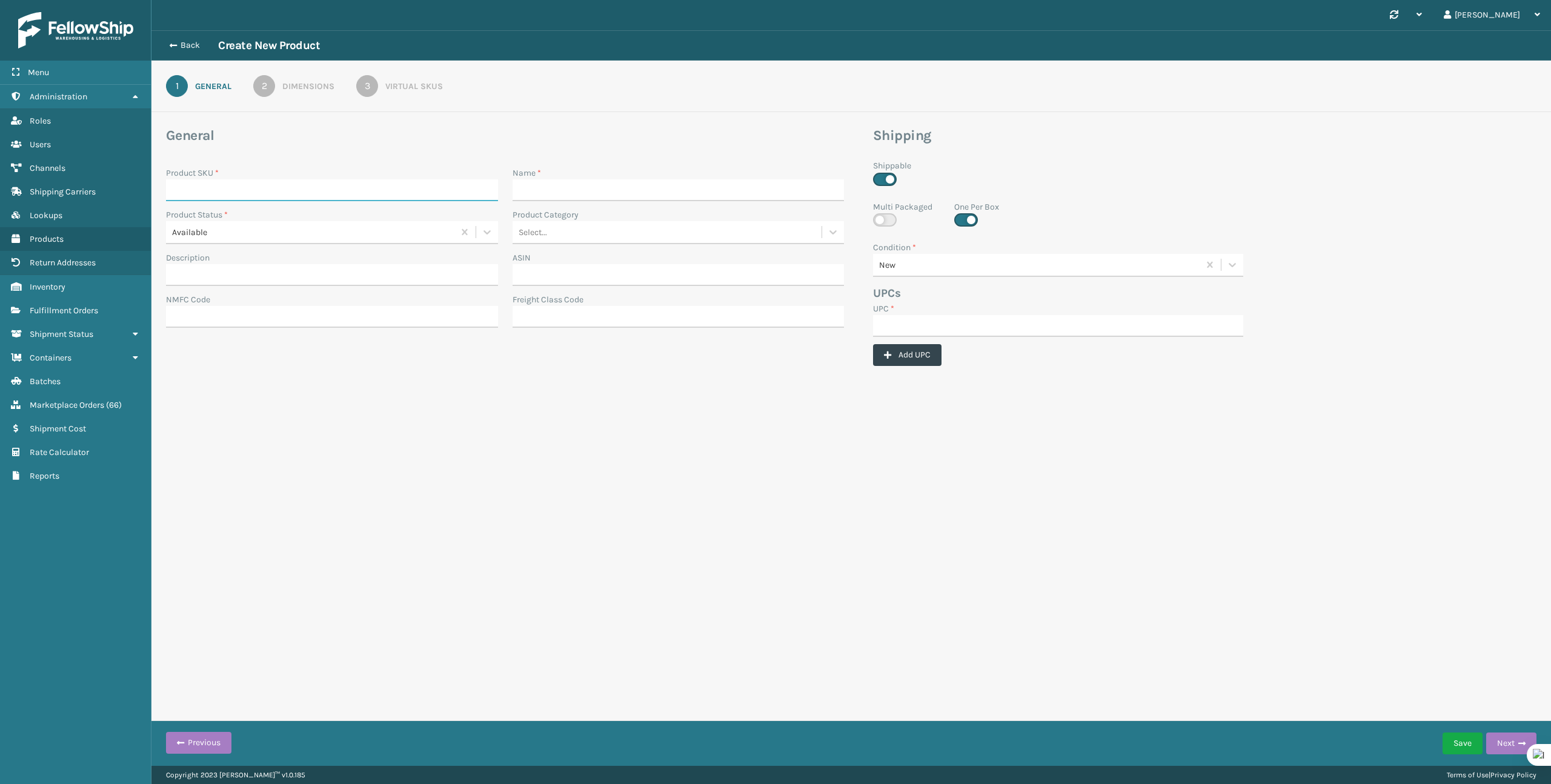
click at [405, 184] on input "Product SKU *" at bounding box center [332, 190] width 332 height 22
paste input "TL-VNO-CRM"
type input "TL-VNO-CRME"
click at [653, 195] on input "Name *" at bounding box center [678, 190] width 332 height 22
paste input "Vino Desk Lamp - Cream"
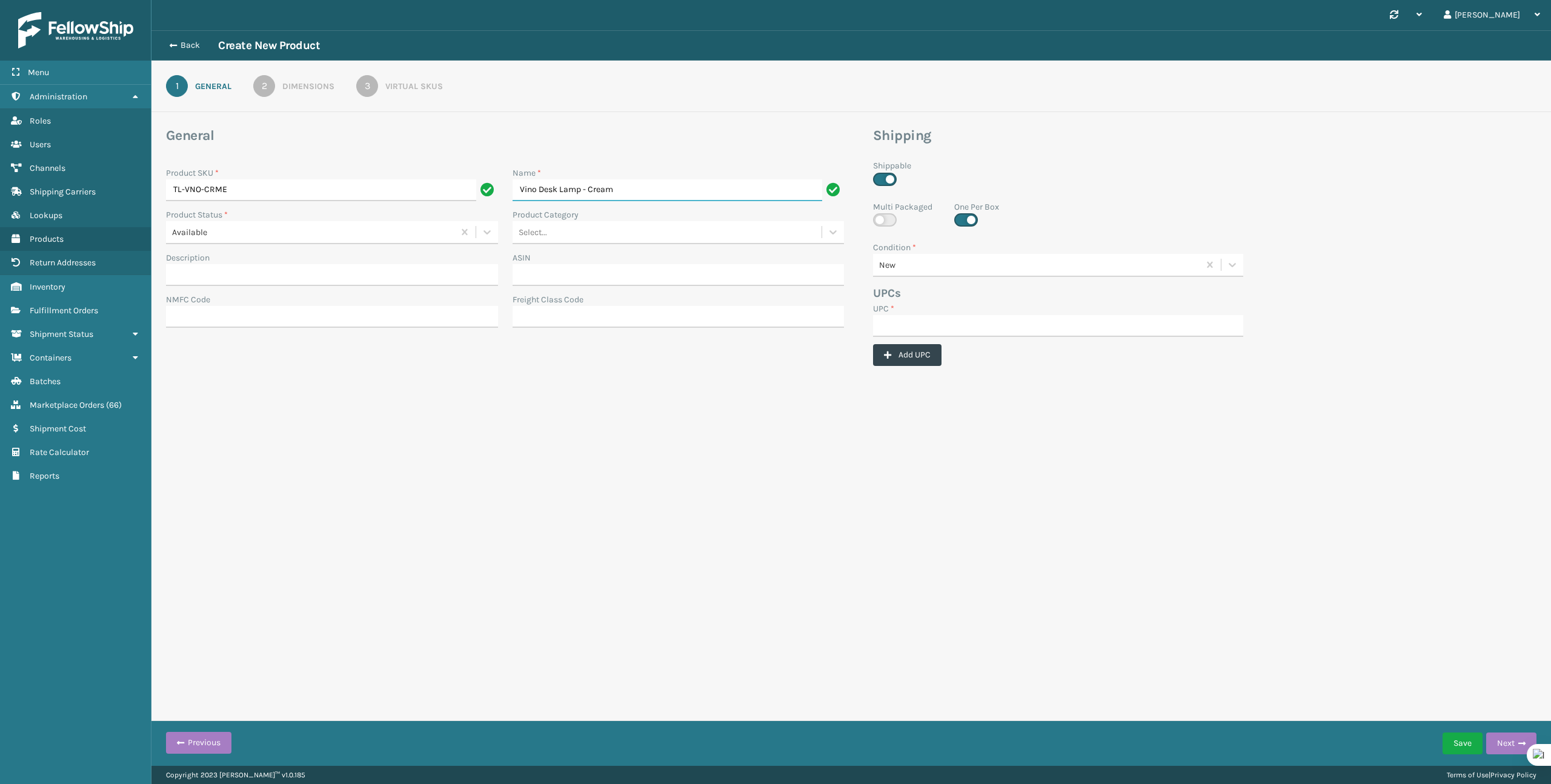
type input "Vino Desk Lamp - Cream"
click at [924, 327] on input "UPC *" at bounding box center [1058, 325] width 370 height 22
paste input "850068315505"
type input "850068315505"
click at [1510, 744] on button "Next" at bounding box center [1511, 743] width 50 height 22
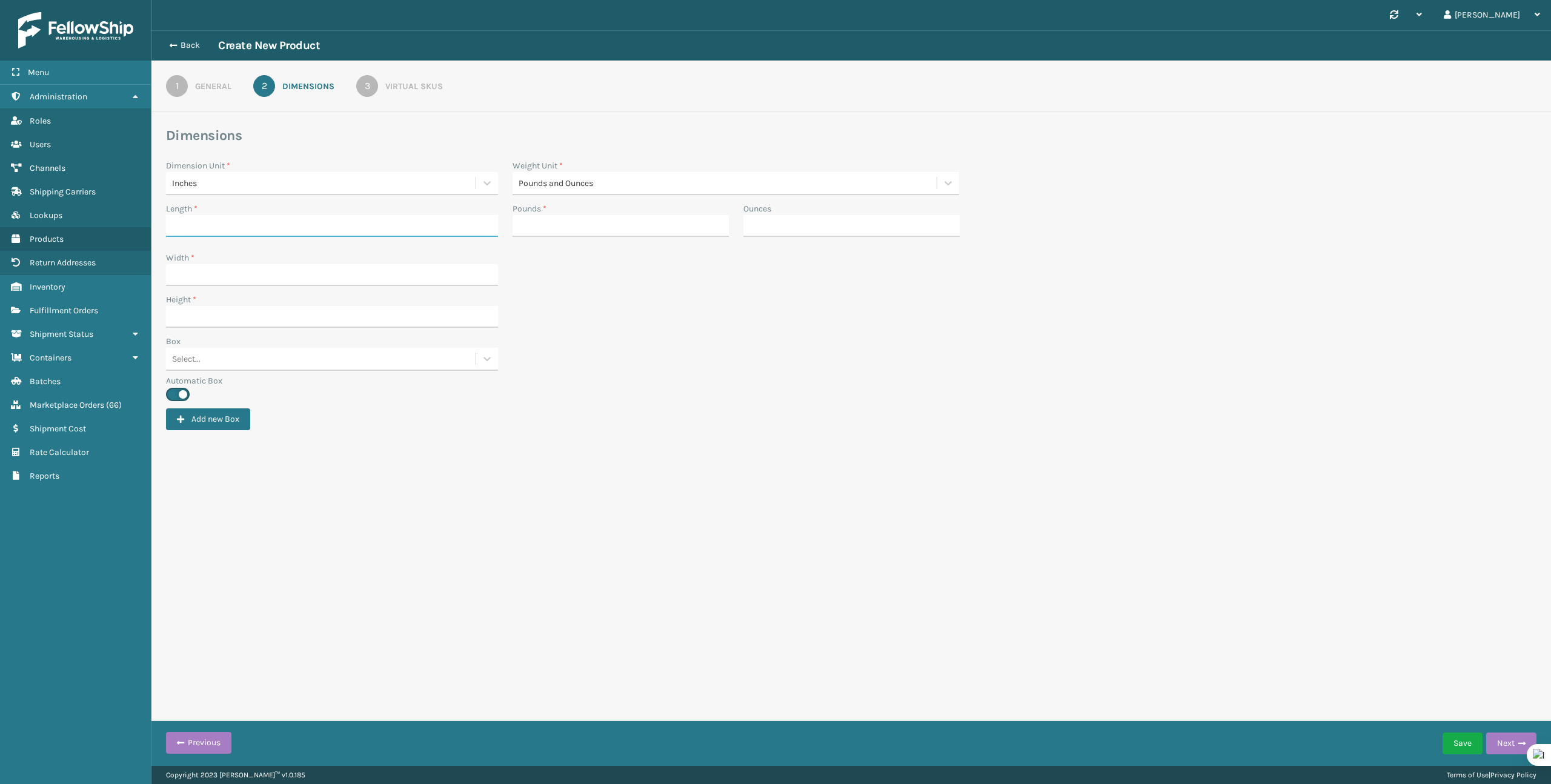
click at [359, 228] on input "Length *" at bounding box center [332, 225] width 332 height 22
type input "11.5"
type input "7"
type input "4"
click at [622, 225] on input "7" at bounding box center [610, 225] width 194 height 22
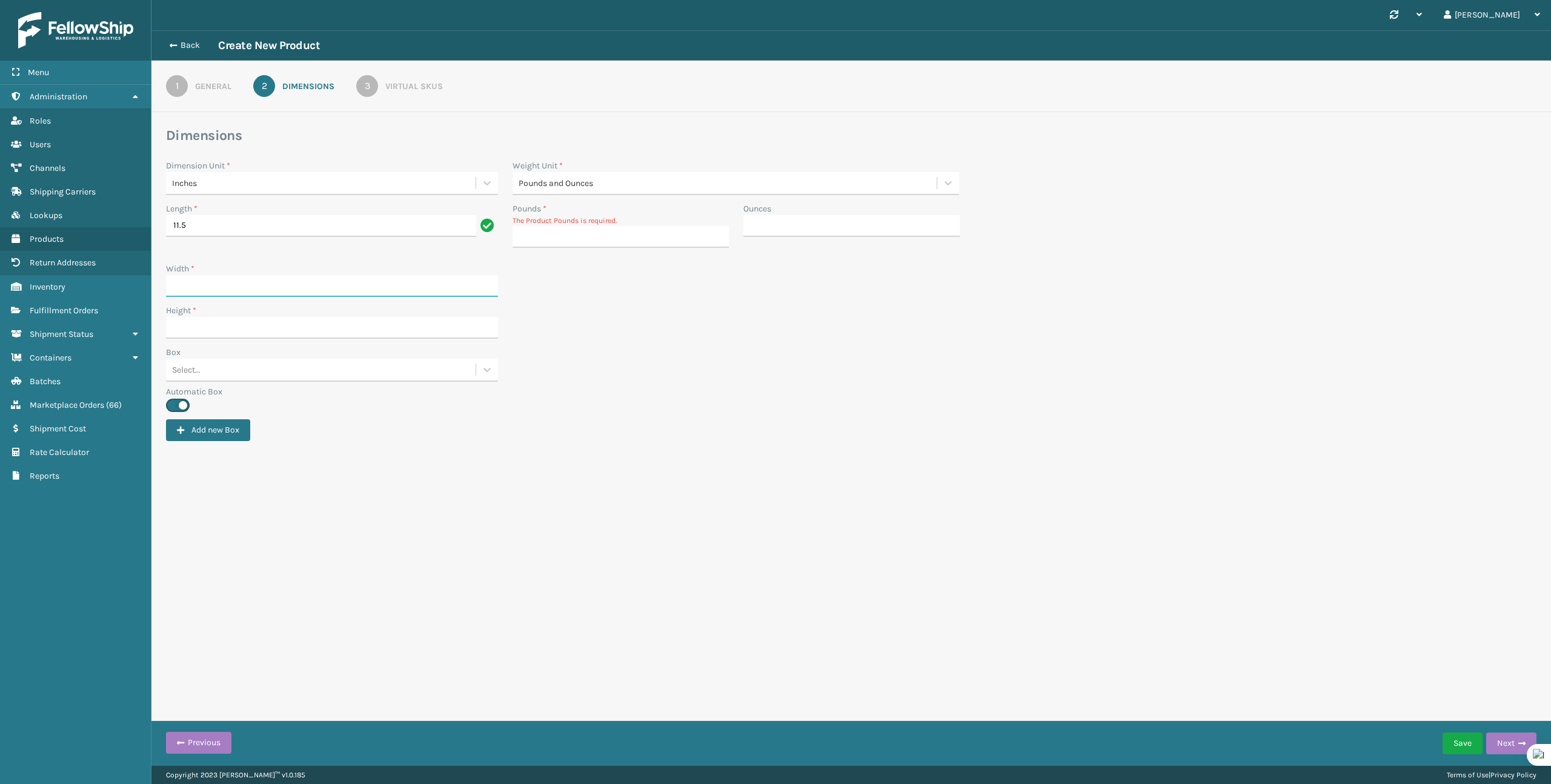
click at [379, 295] on input "Width *" at bounding box center [332, 286] width 332 height 22
type input "7.3"
click at [615, 379] on div "Box Select..." at bounding box center [851, 366] width 1385 height 40
click at [315, 335] on input "Height *" at bounding box center [332, 327] width 332 height 22
type input "7.3"
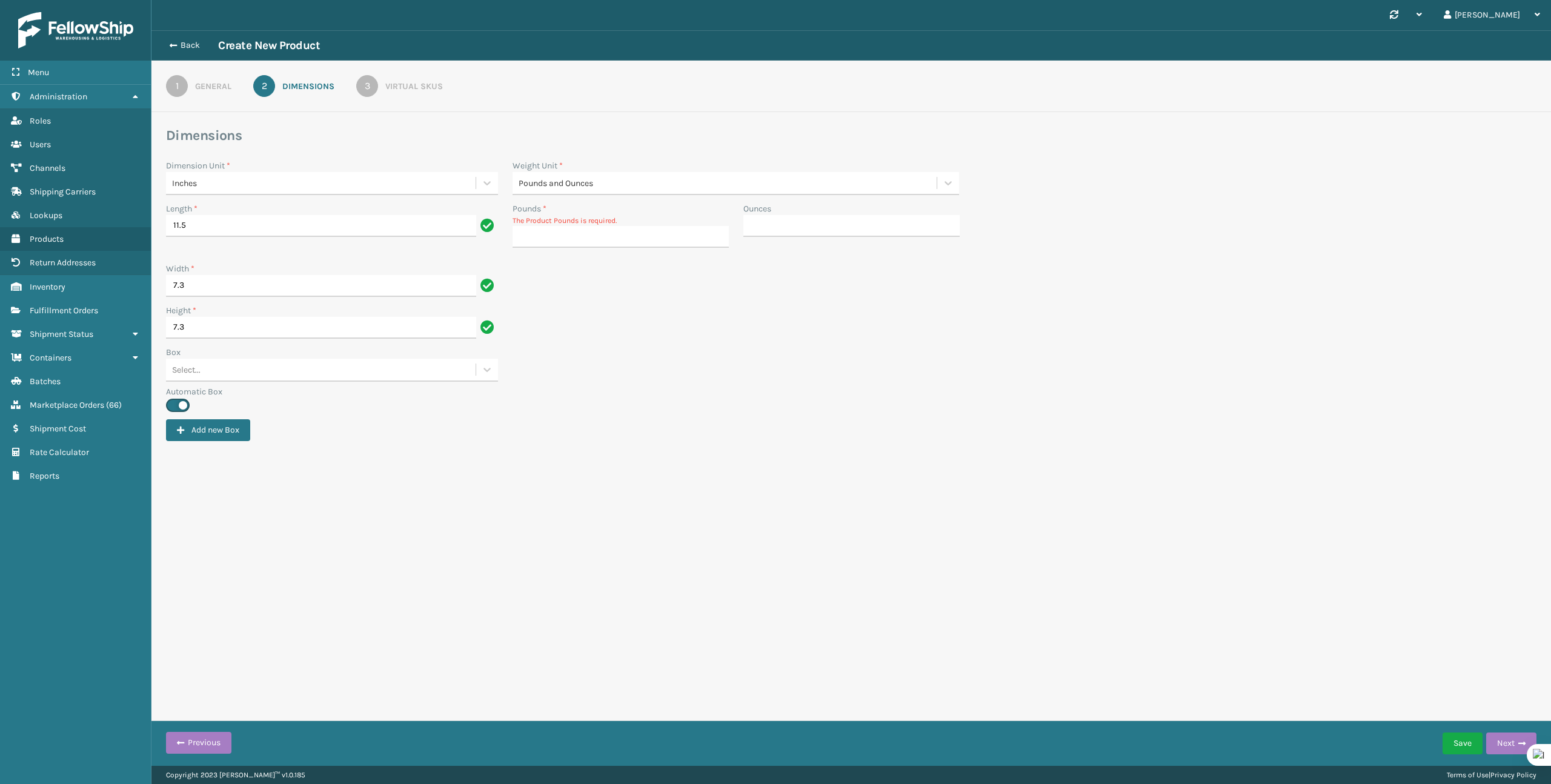
click at [542, 468] on form "Dimensions Dimension Unit * Inches Weight Unit * Pounds and Ounces Length * 11.…" at bounding box center [851, 306] width 1399 height 359
click at [668, 238] on input "Pounds *" at bounding box center [620, 237] width 216 height 22
click at [798, 375] on label "Automatic Box" at bounding box center [851, 381] width 1370 height 13
type input "3"
type input "0"
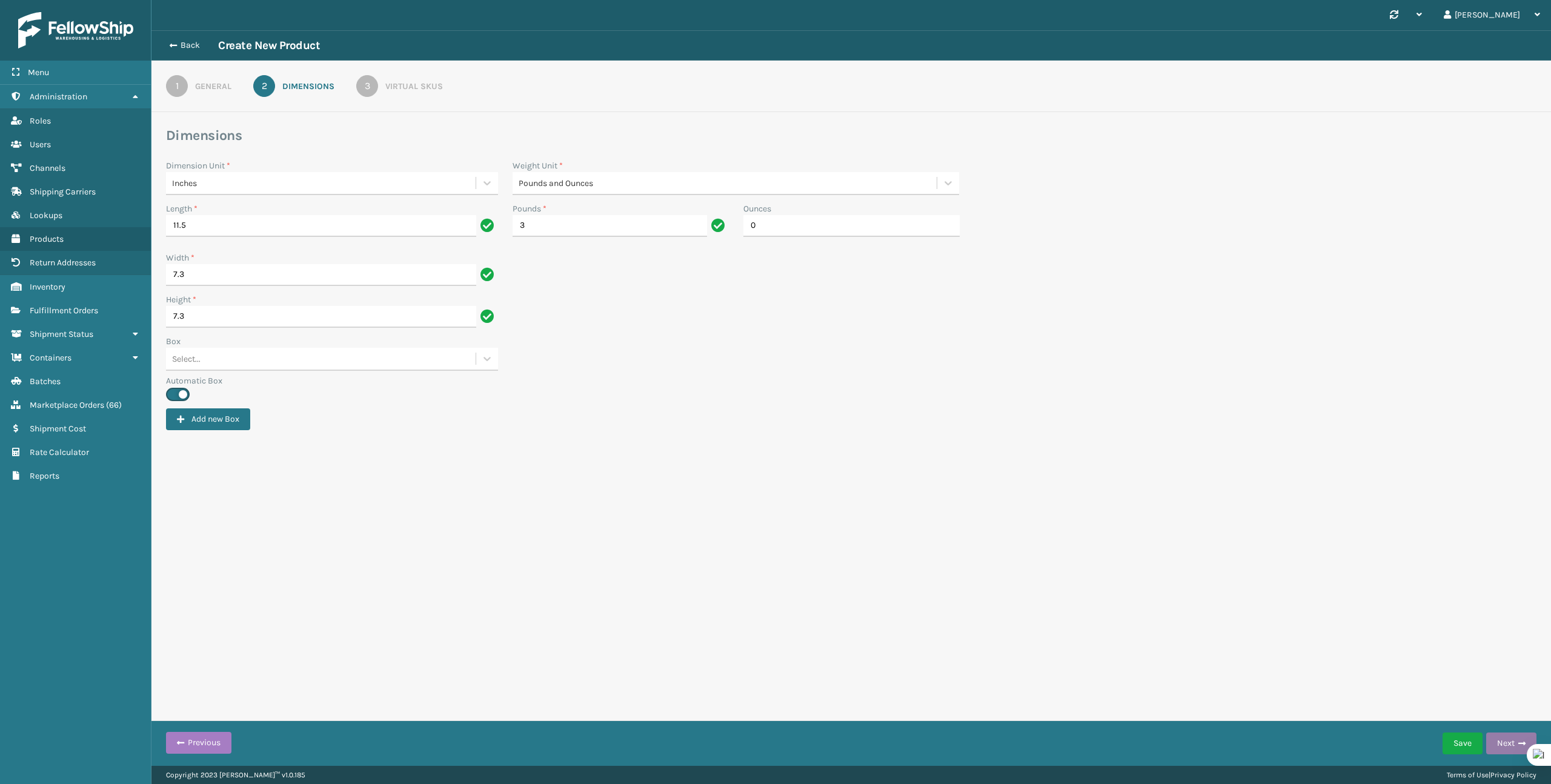
click at [1497, 749] on button "Next" at bounding box center [1511, 743] width 50 height 22
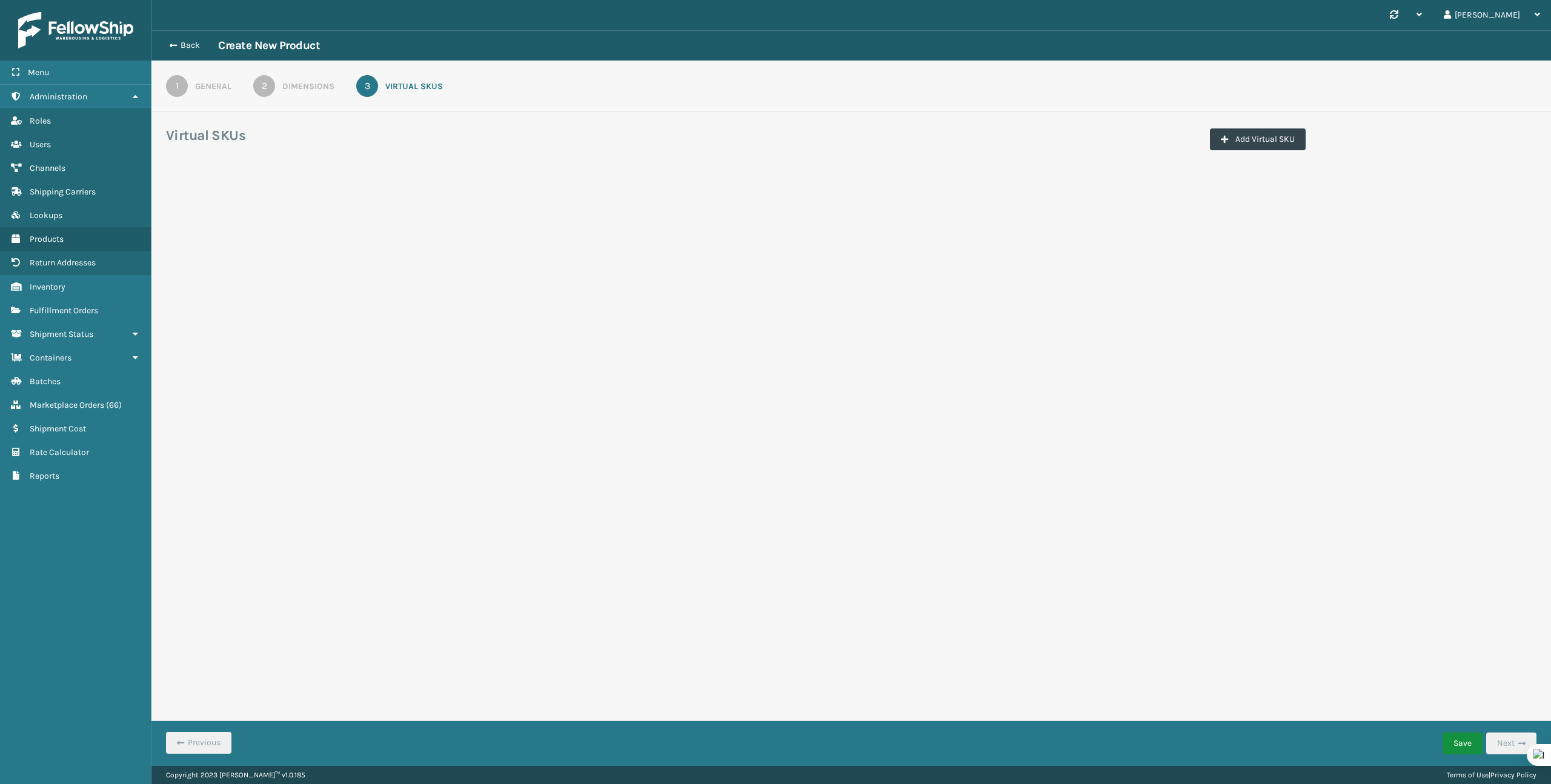
click at [1451, 741] on button "Save" at bounding box center [1462, 743] width 40 height 22
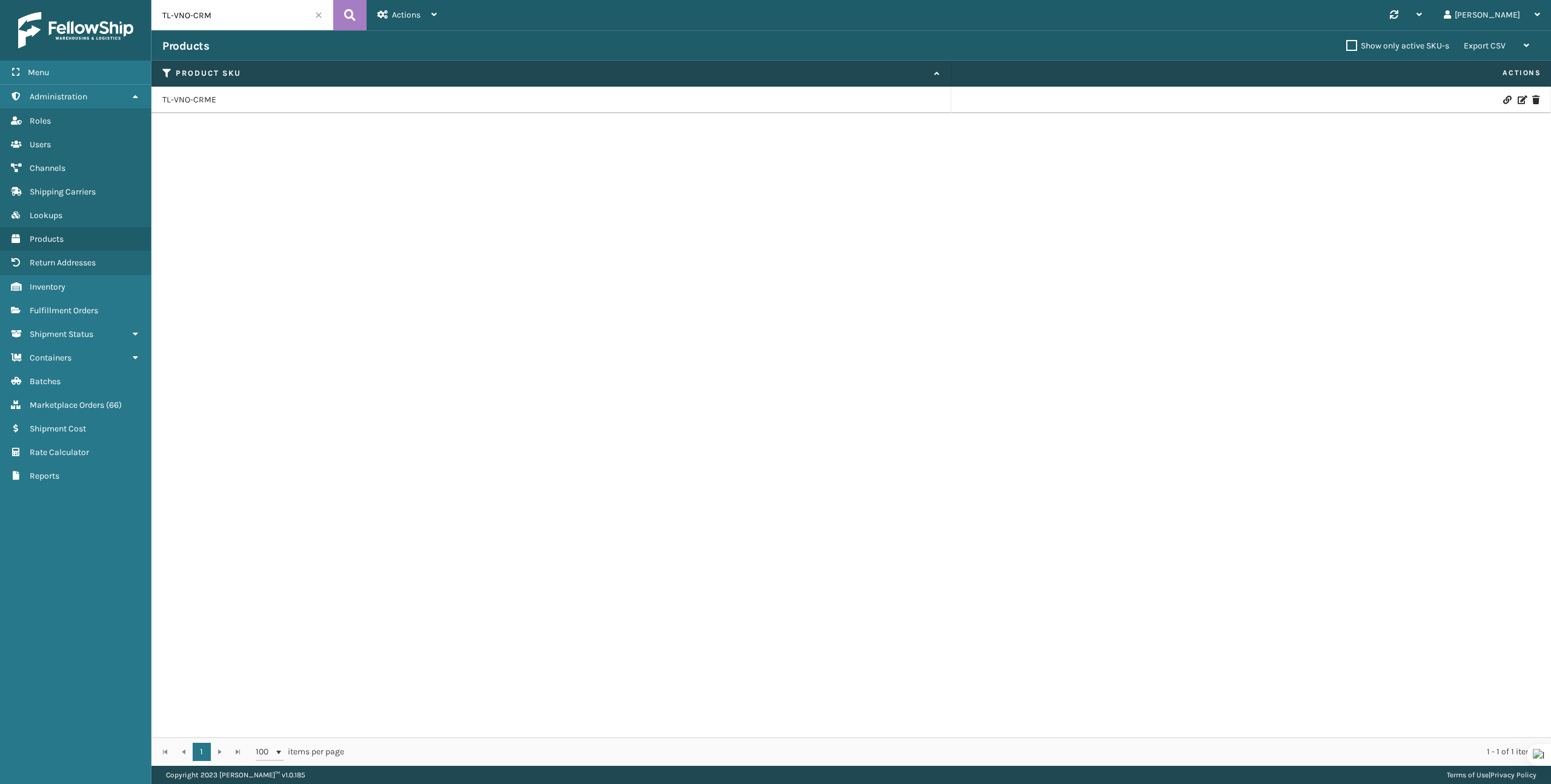
click at [321, 13] on span at bounding box center [318, 15] width 7 height 7
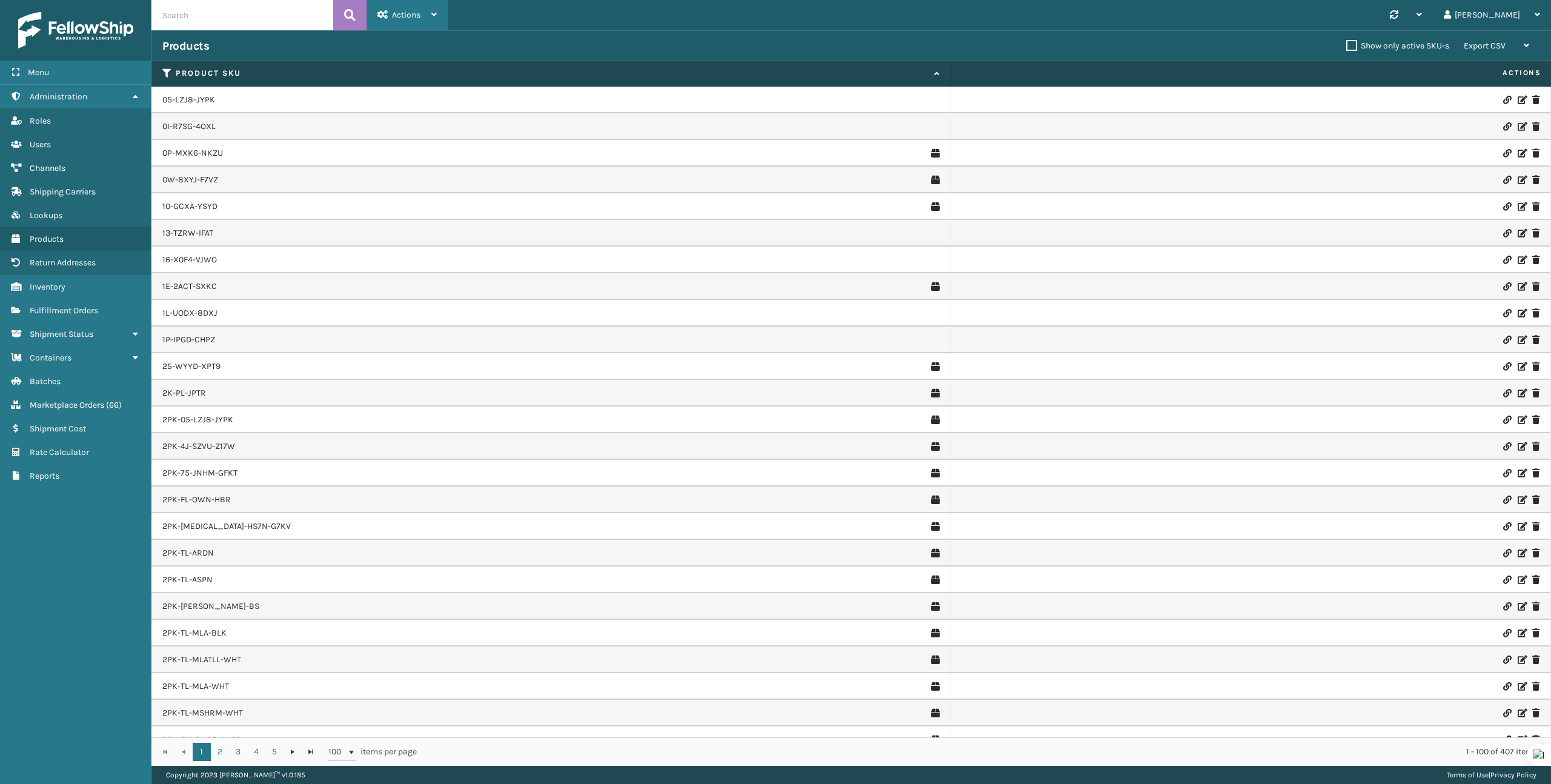
click at [426, 20] on div "Actions" at bounding box center [407, 15] width 60 height 30
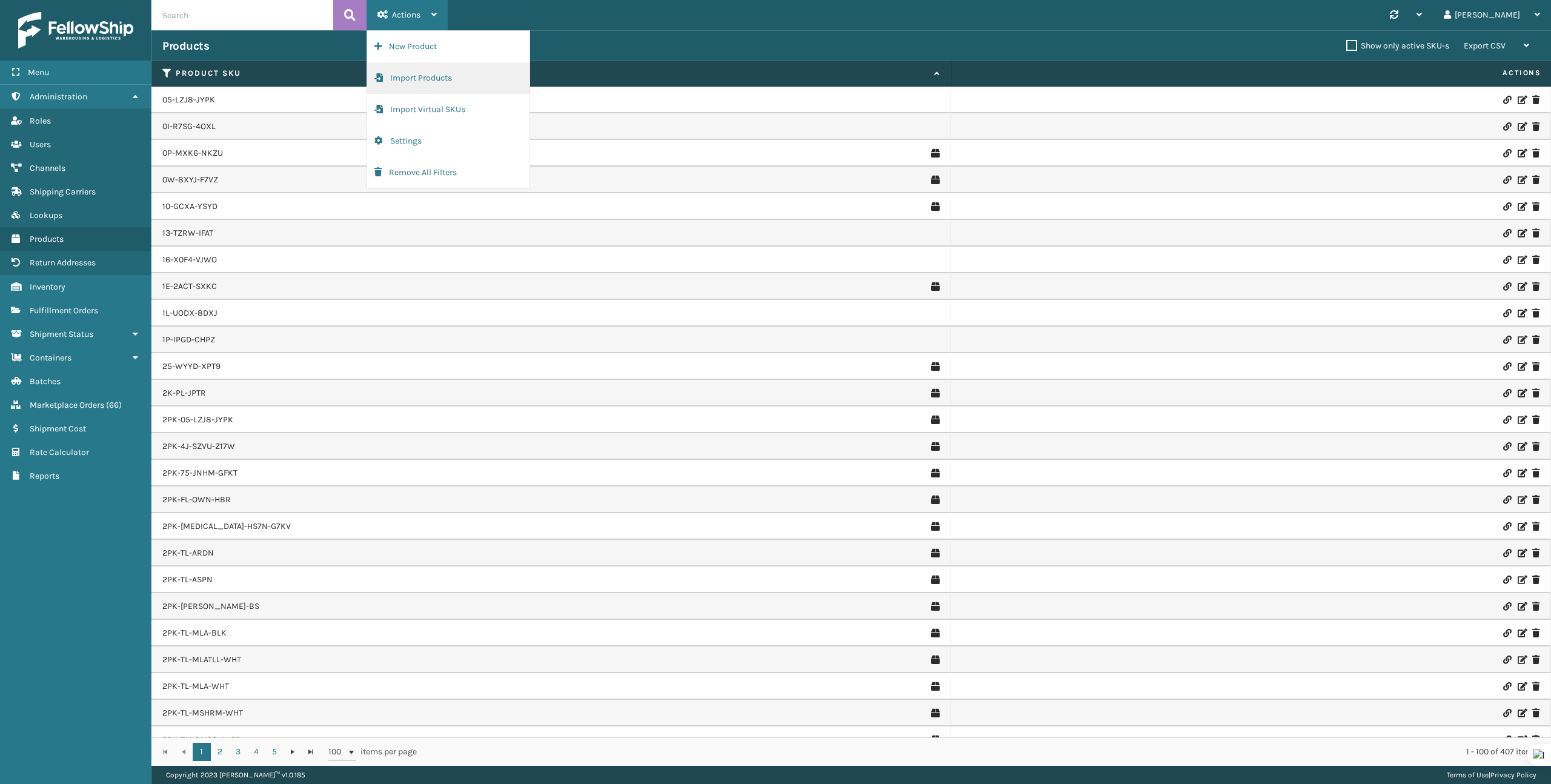
click at [454, 88] on button "Import Products" at bounding box center [448, 78] width 162 height 31
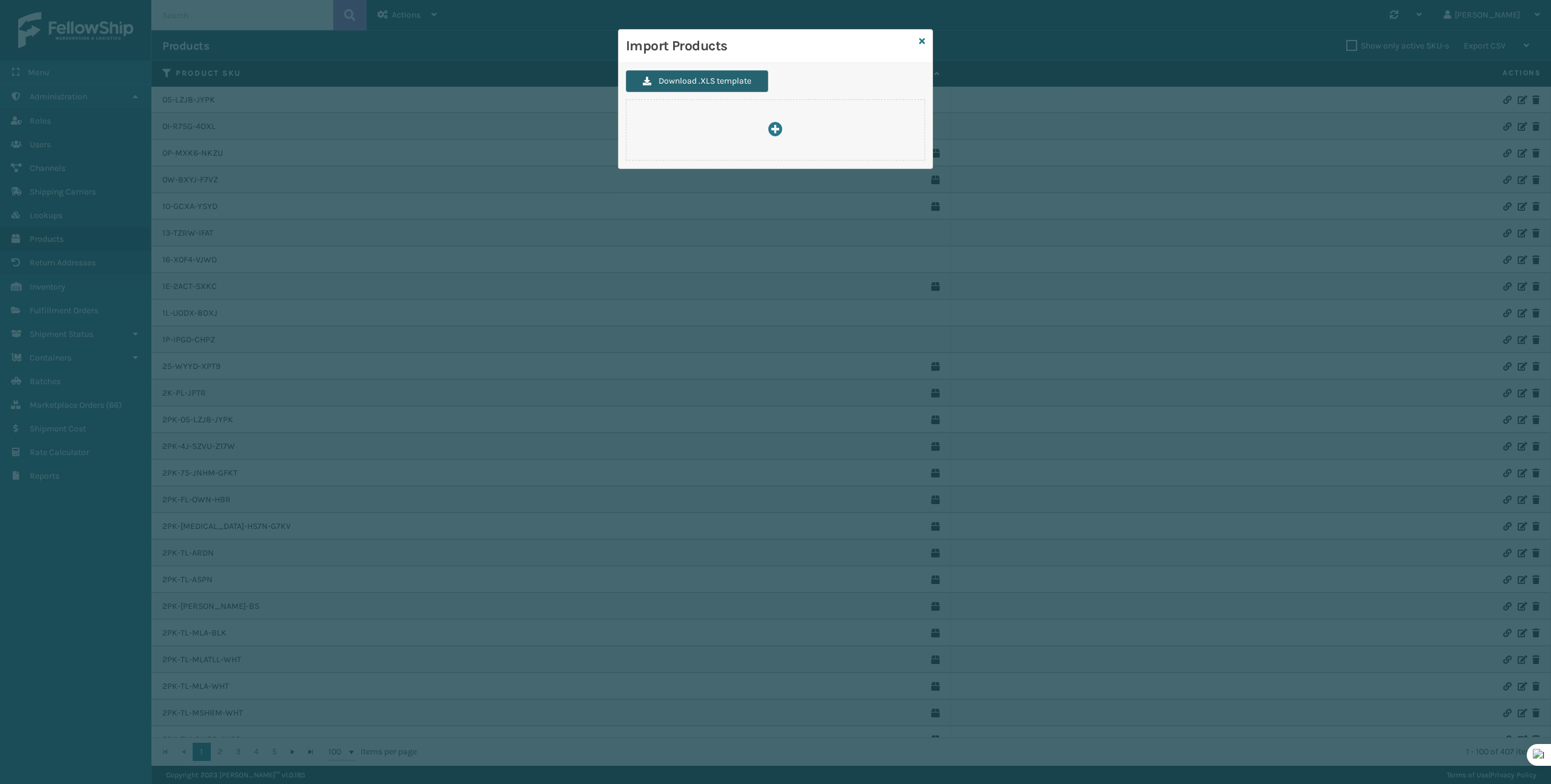
click at [734, 82] on button "Download .XLS template" at bounding box center [697, 81] width 142 height 22
click at [924, 41] on icon at bounding box center [922, 41] width 6 height 9
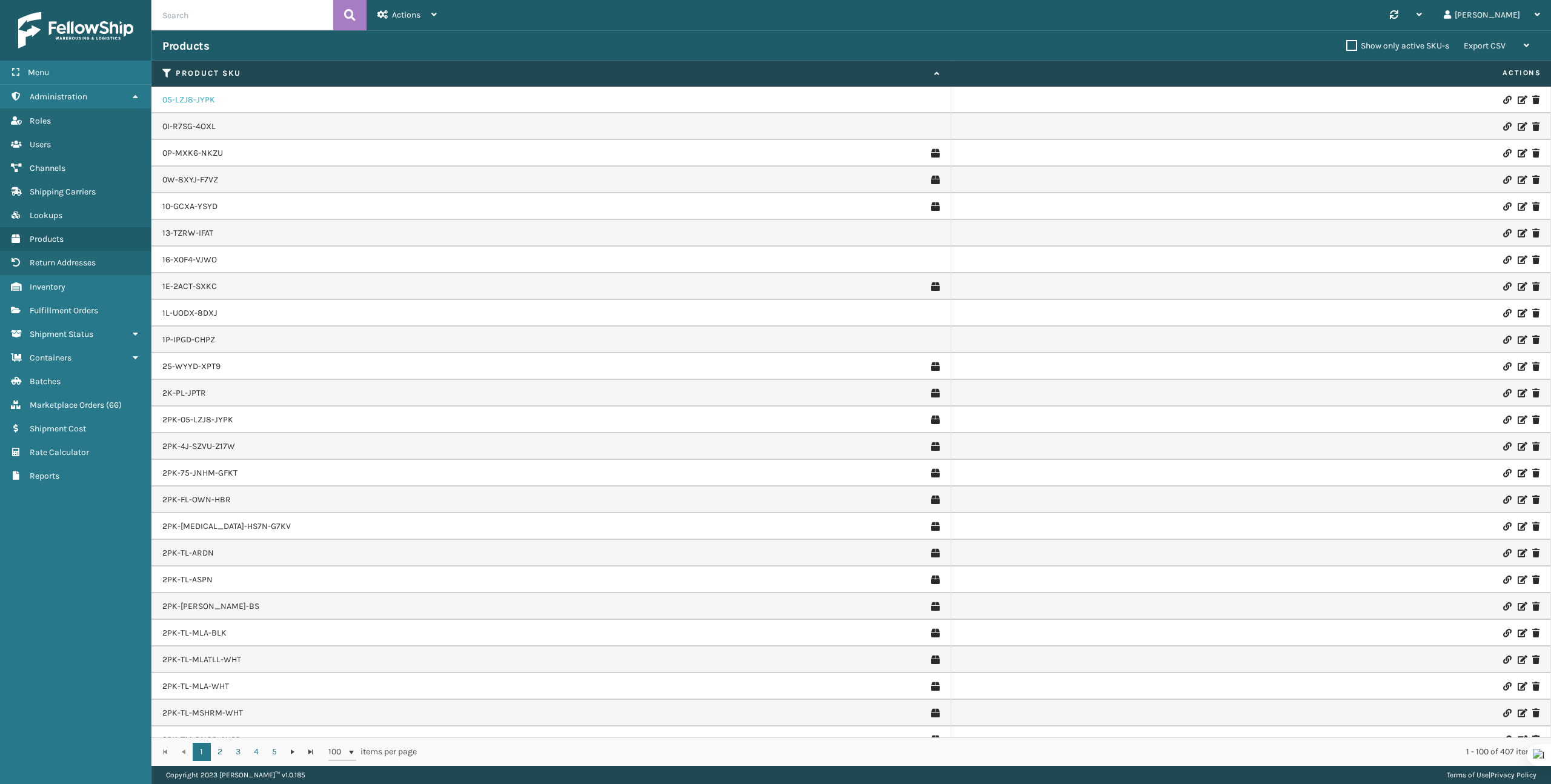
click at [191, 98] on link "05-LZJ8-JYPK" at bounding box center [189, 99] width 52 height 12
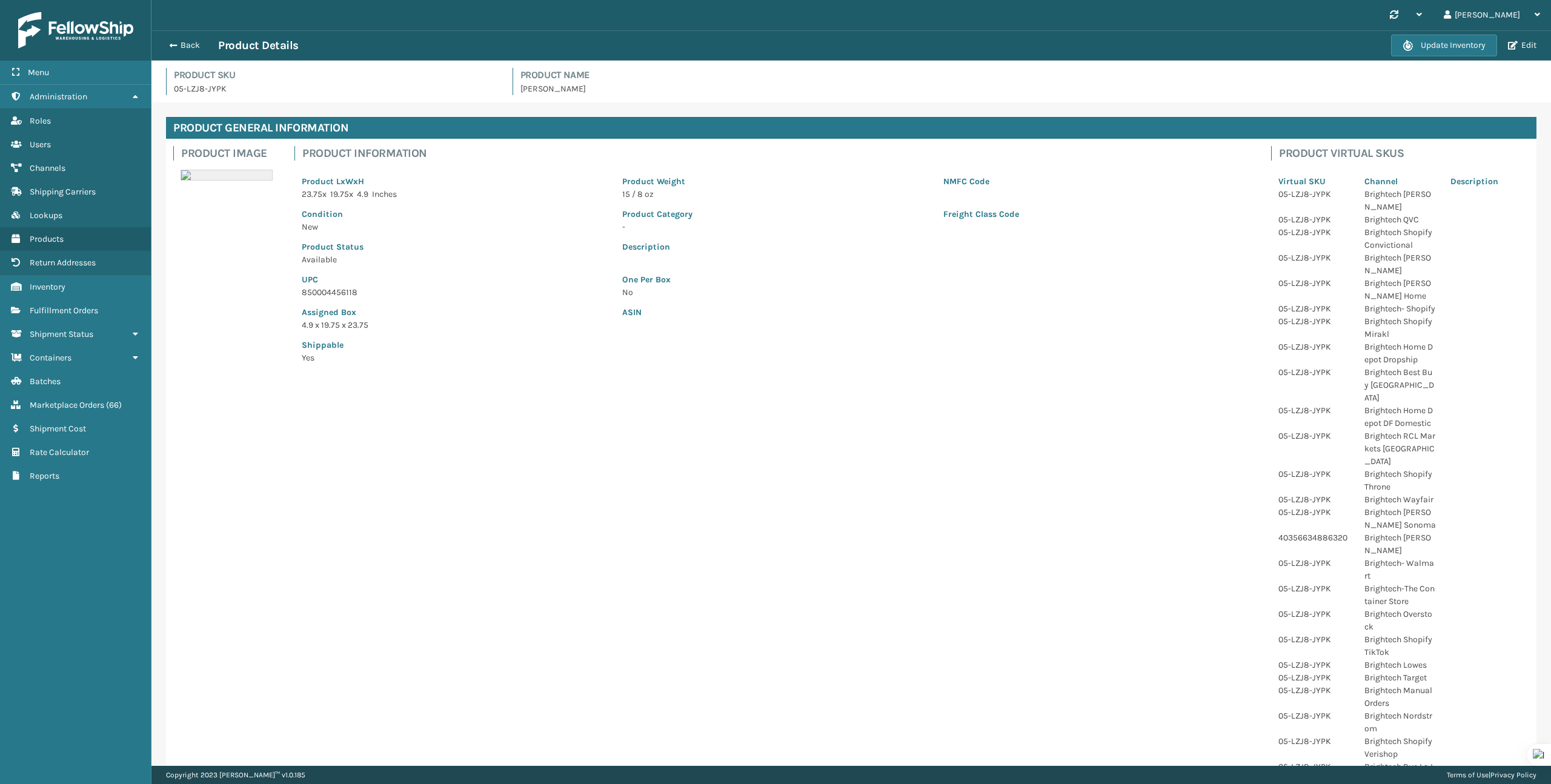
click at [1518, 51] on div "Update Inventory Edit" at bounding box center [1465, 45] width 149 height 22
click at [1521, 46] on button "Edit" at bounding box center [1522, 45] width 35 height 11
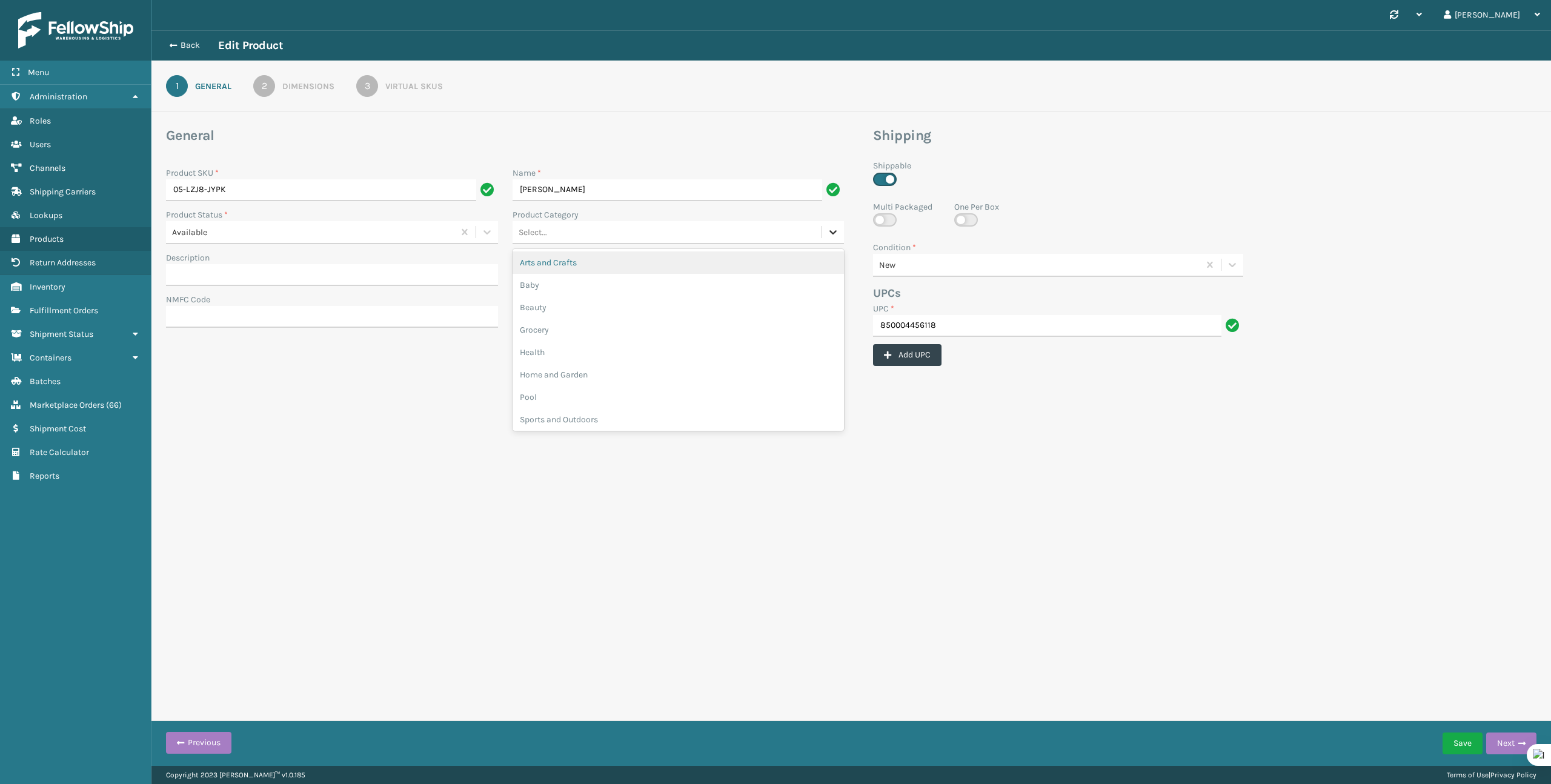
click at [831, 233] on icon at bounding box center [833, 232] width 12 height 12
click at [1501, 744] on button "Next" at bounding box center [1511, 743] width 50 height 22
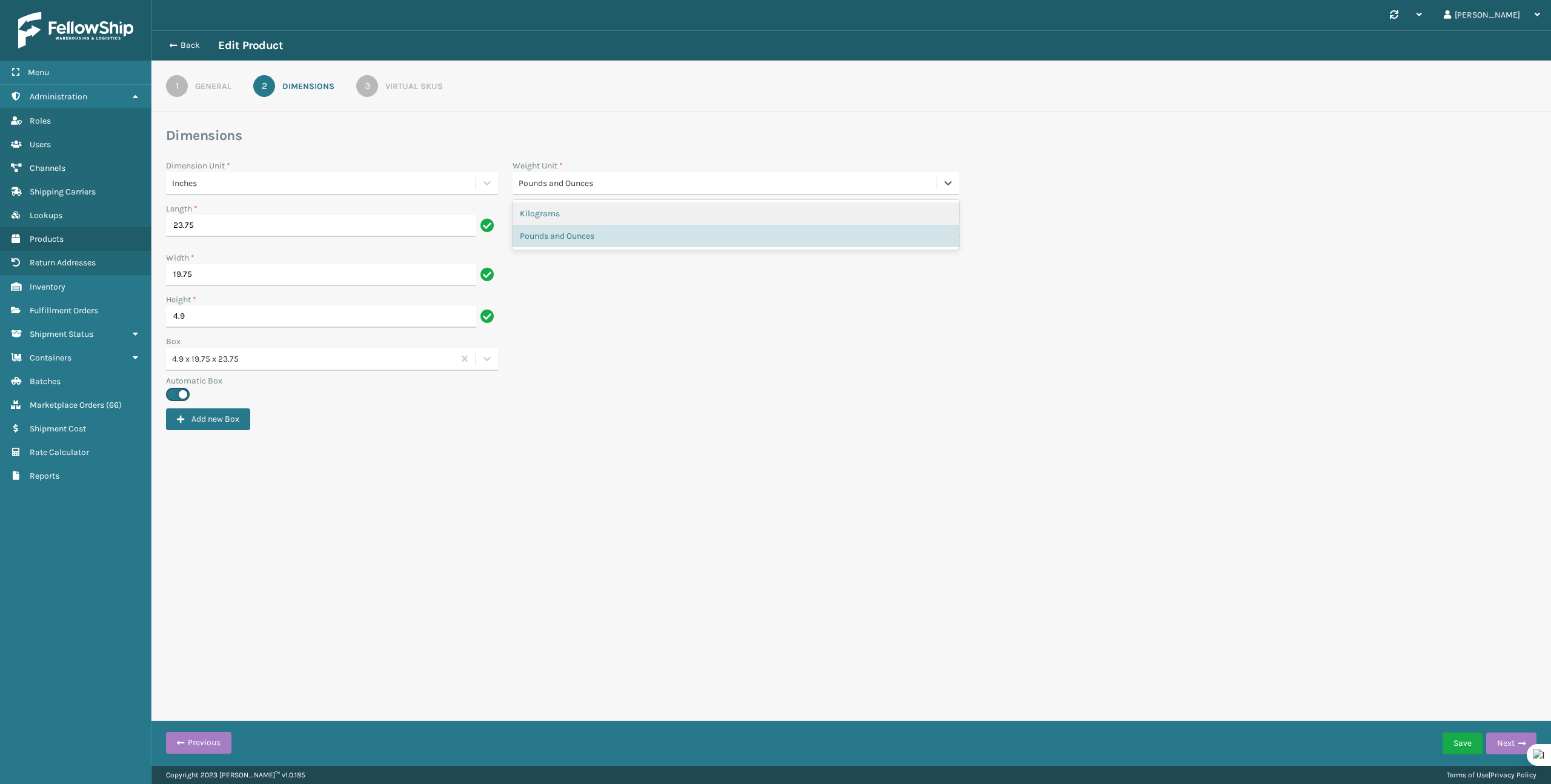
drag, startPoint x: 611, startPoint y: 186, endPoint x: 545, endPoint y: 186, distance: 66.0
click at [544, 186] on div "Pounds and Ounces" at bounding box center [729, 184] width 420 height 13
drag, startPoint x: 608, startPoint y: 238, endPoint x: 581, endPoint y: 364, distance: 128.9
click at [581, 364] on div "Dimensions Dimension Unit * Inches Weight Unit * option Pounds and Ounces focus…" at bounding box center [851, 279] width 1370 height 303
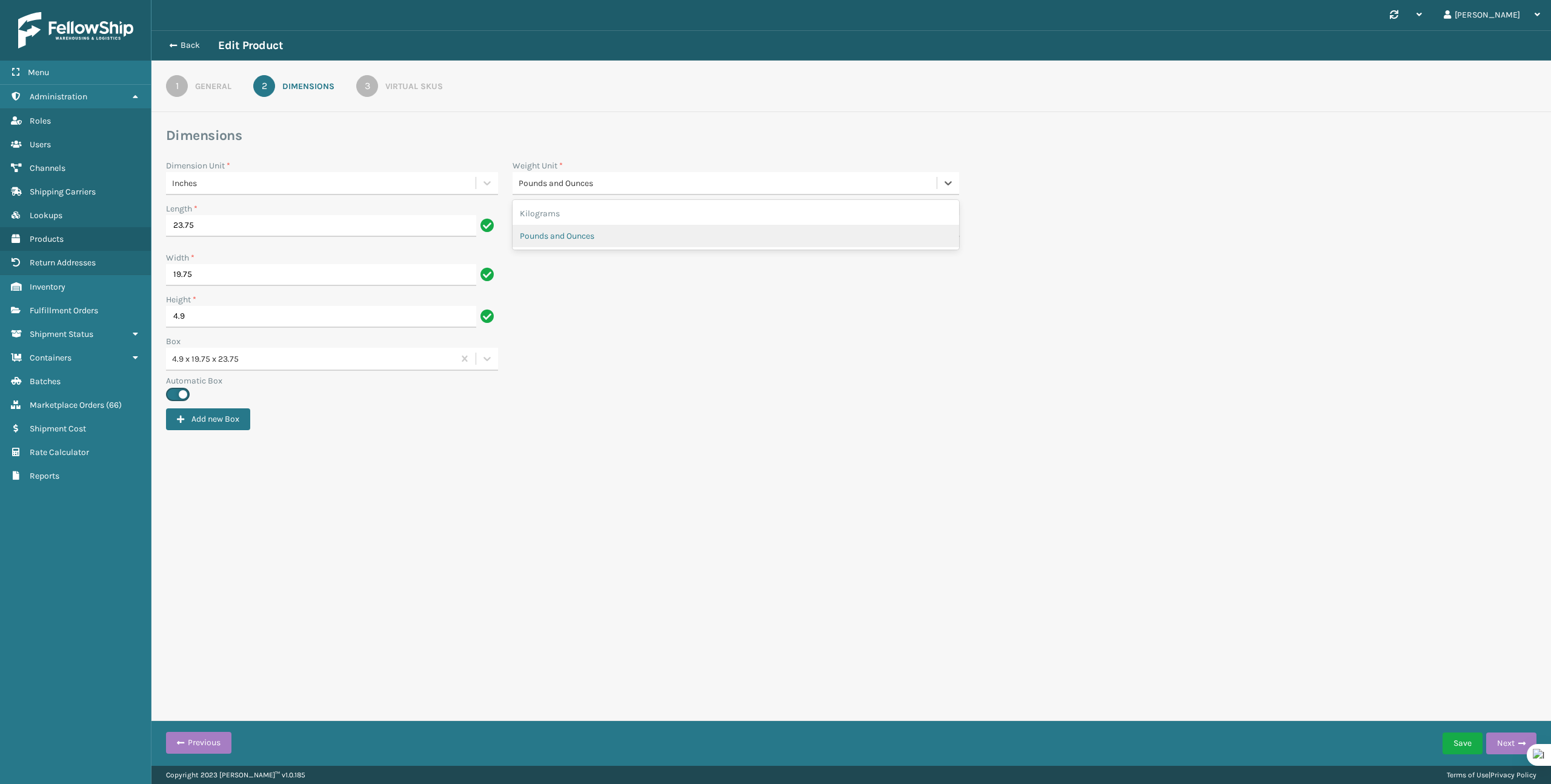
click at [603, 235] on div "Pounds and Ounces" at bounding box center [736, 236] width 447 height 23
type input "34"
type input "3"
click at [1506, 753] on button "Next" at bounding box center [1511, 743] width 50 height 22
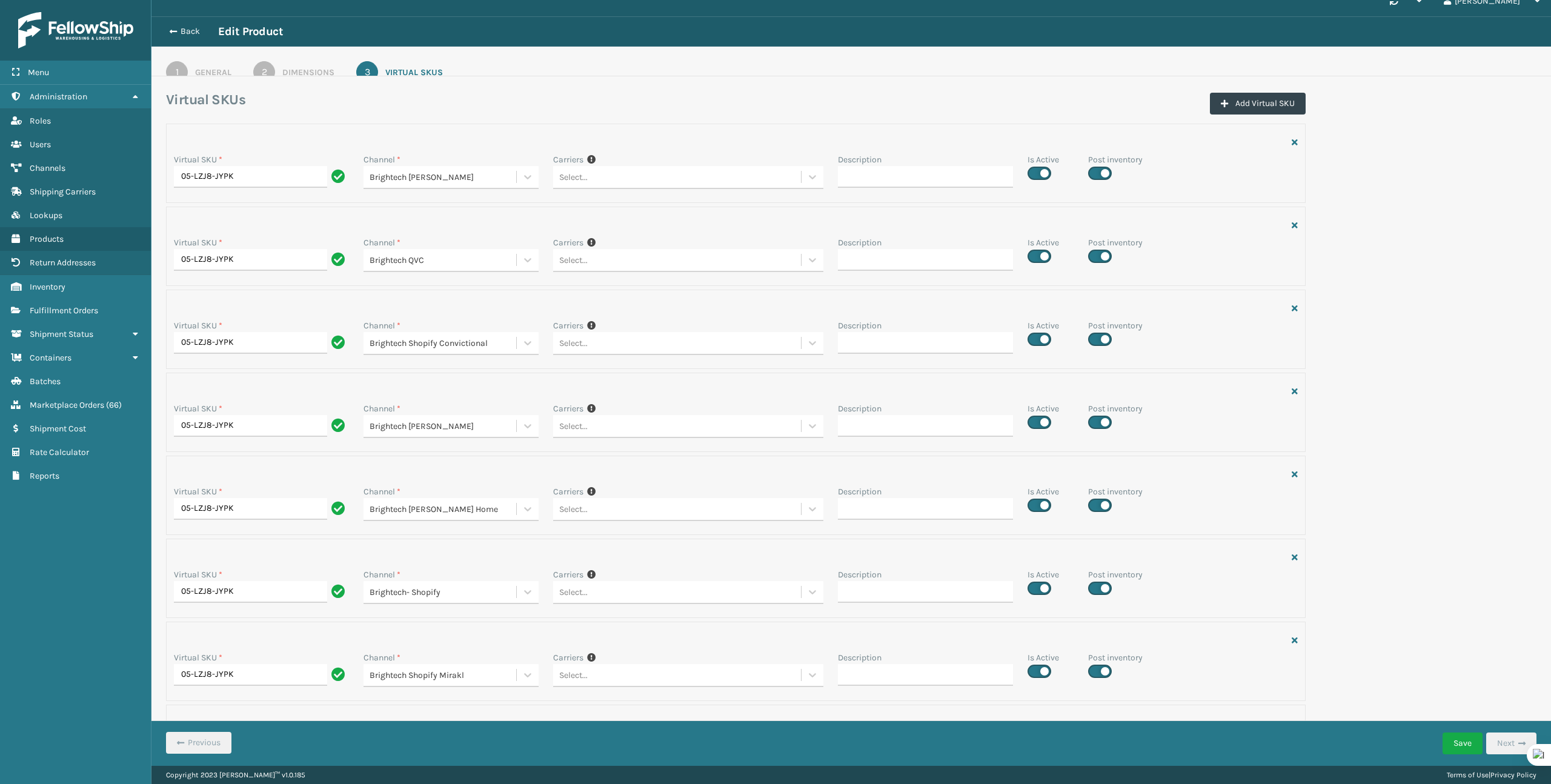
scroll to position [18, 0]
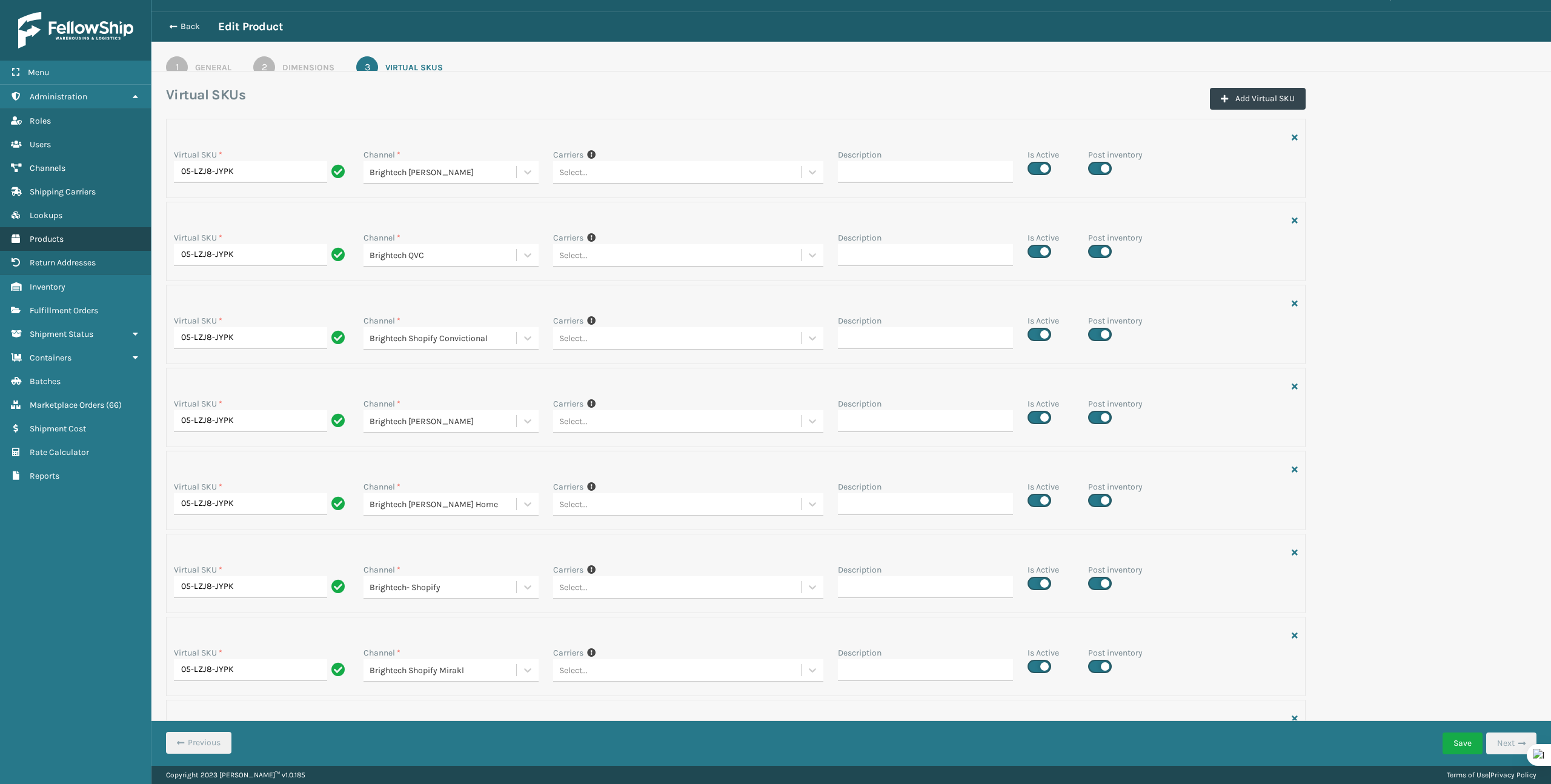
click at [49, 237] on span "Products" at bounding box center [47, 239] width 34 height 11
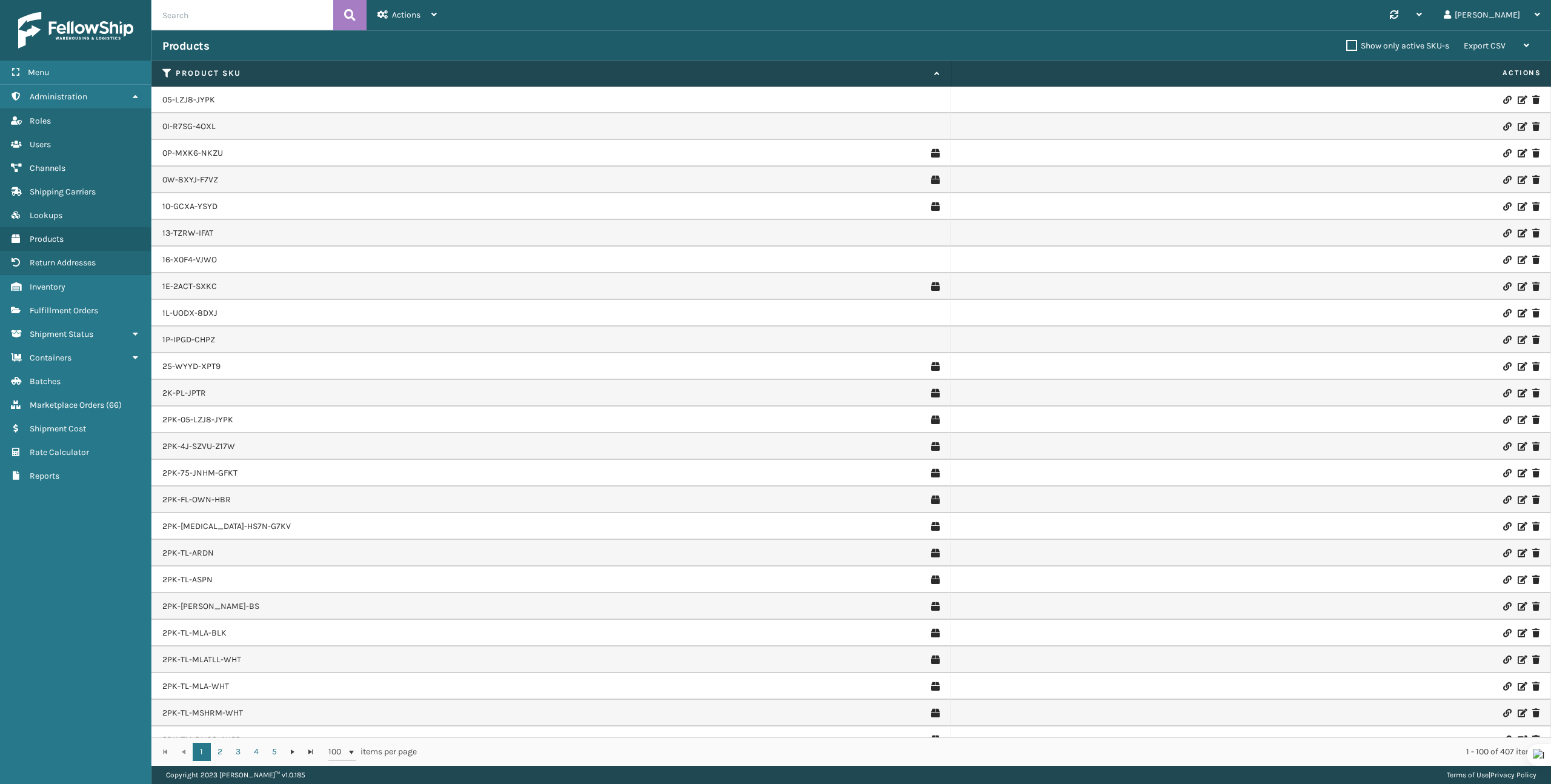
click at [420, 18] on div "Actions" at bounding box center [407, 15] width 60 height 30
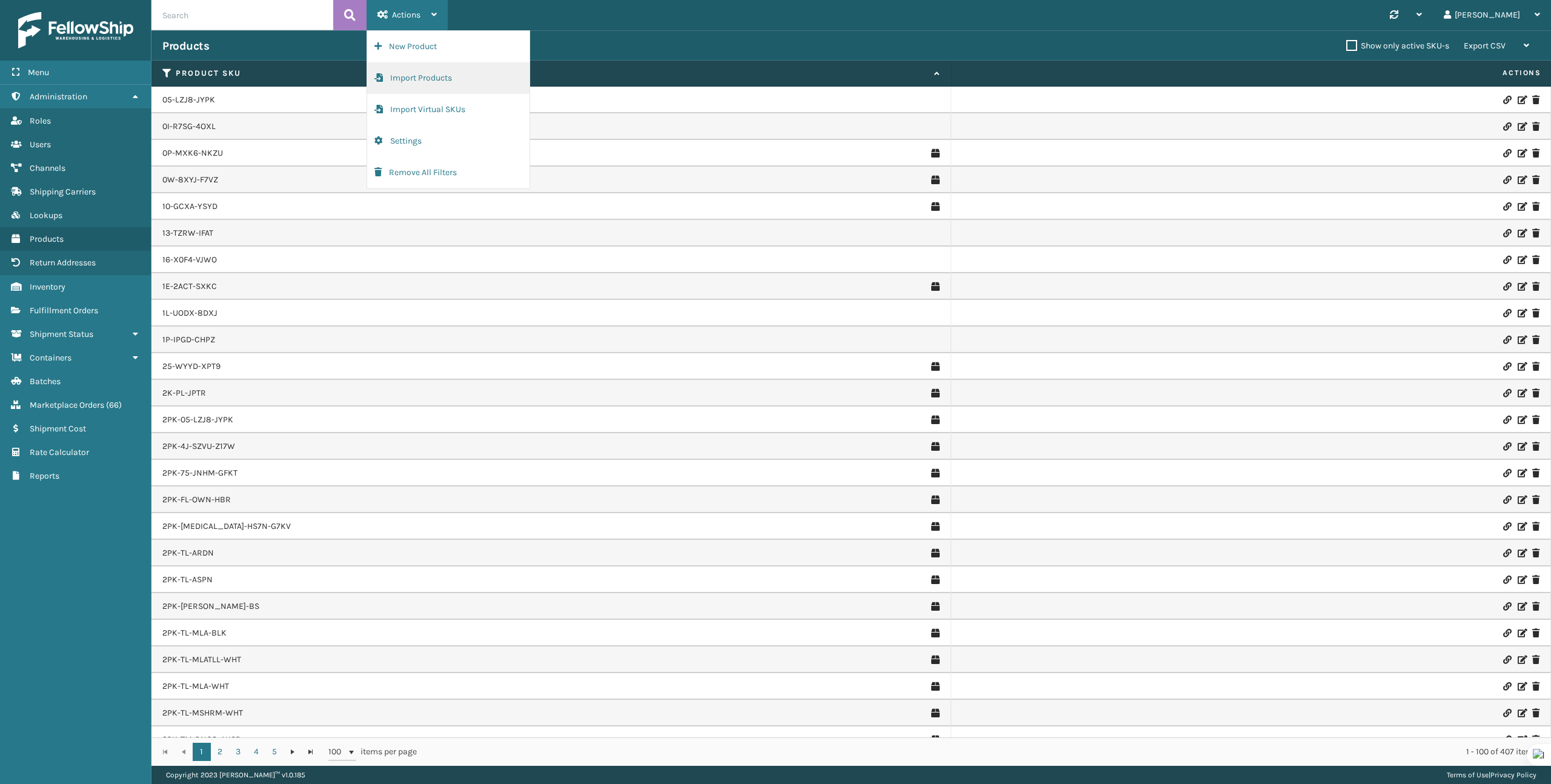
click at [408, 89] on button "Import Products" at bounding box center [448, 78] width 162 height 31
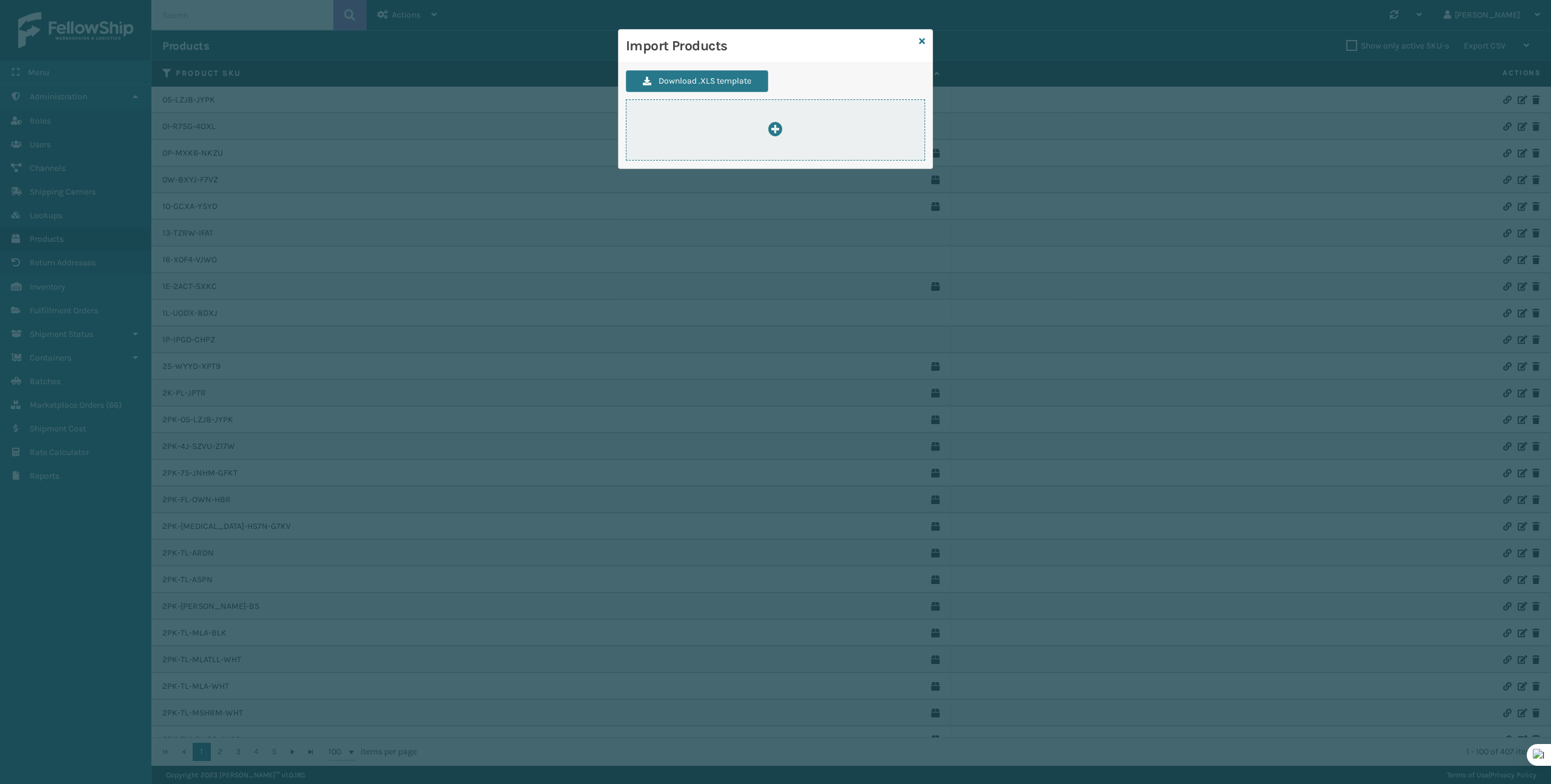
click at [769, 131] on icon at bounding box center [776, 129] width 15 height 15
type input "C:\fakepath\ImportProductsTemplate.xlsx"
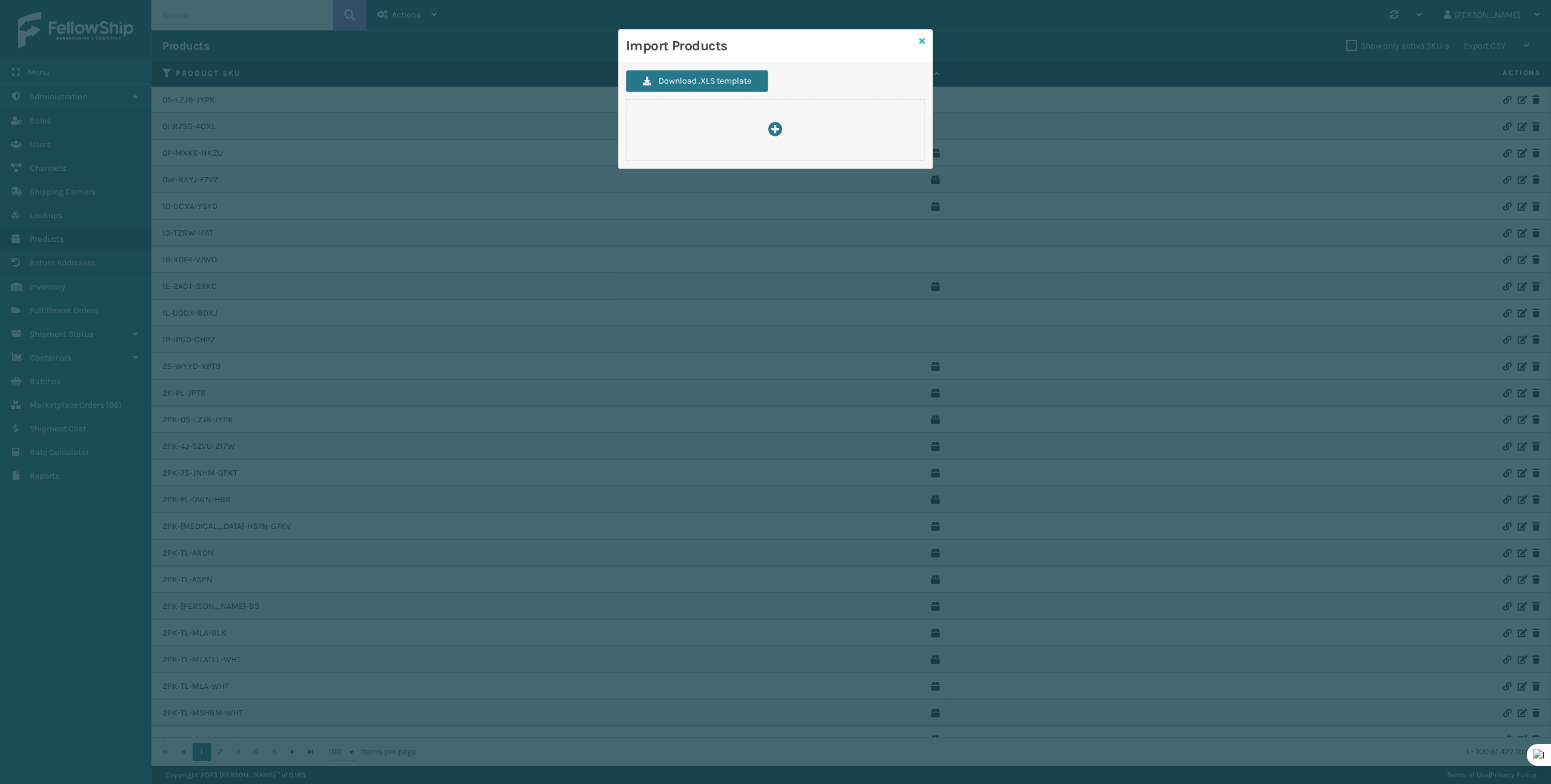
click at [924, 43] on icon at bounding box center [922, 41] width 6 height 9
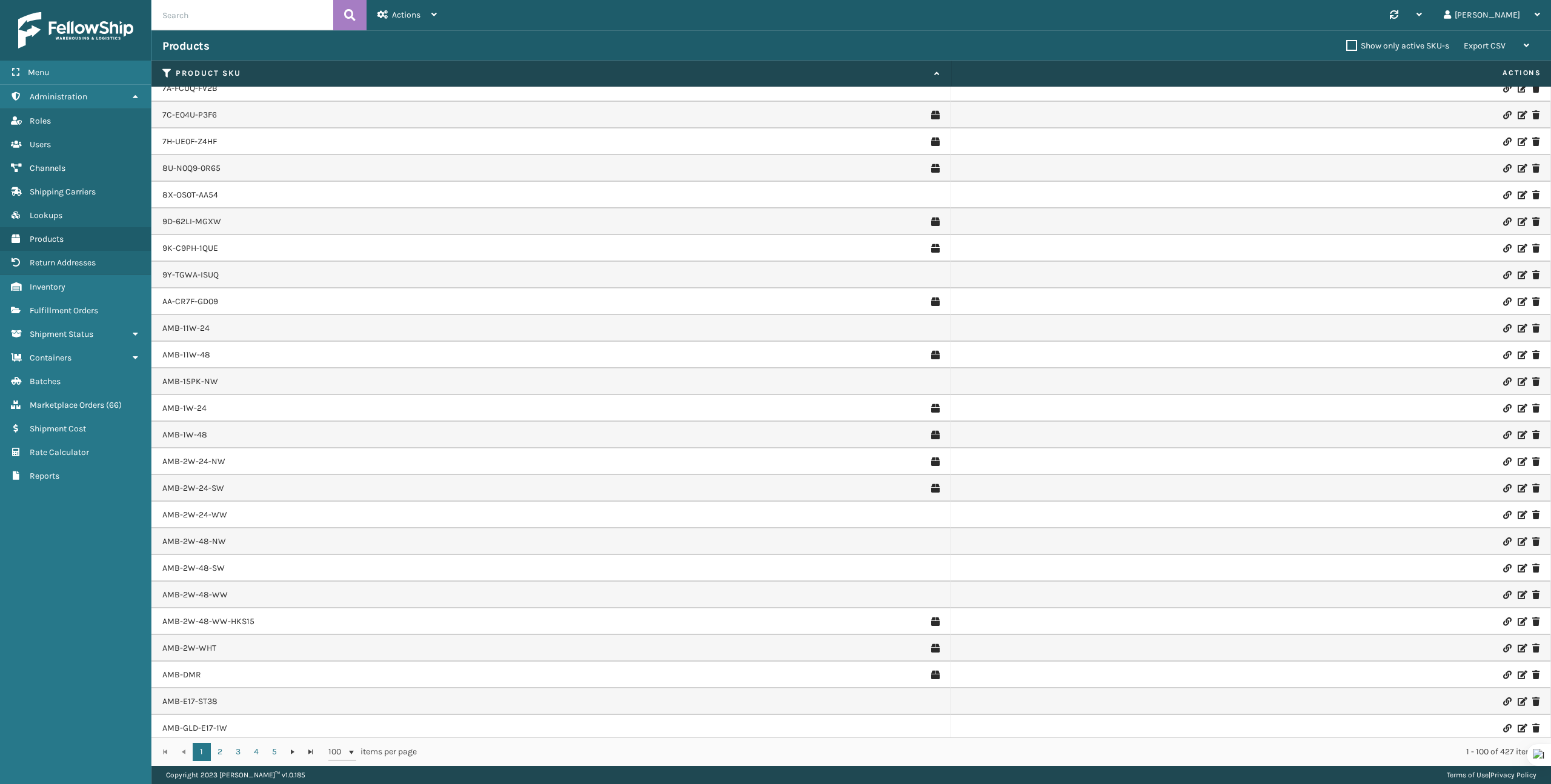
scroll to position [2015, 0]
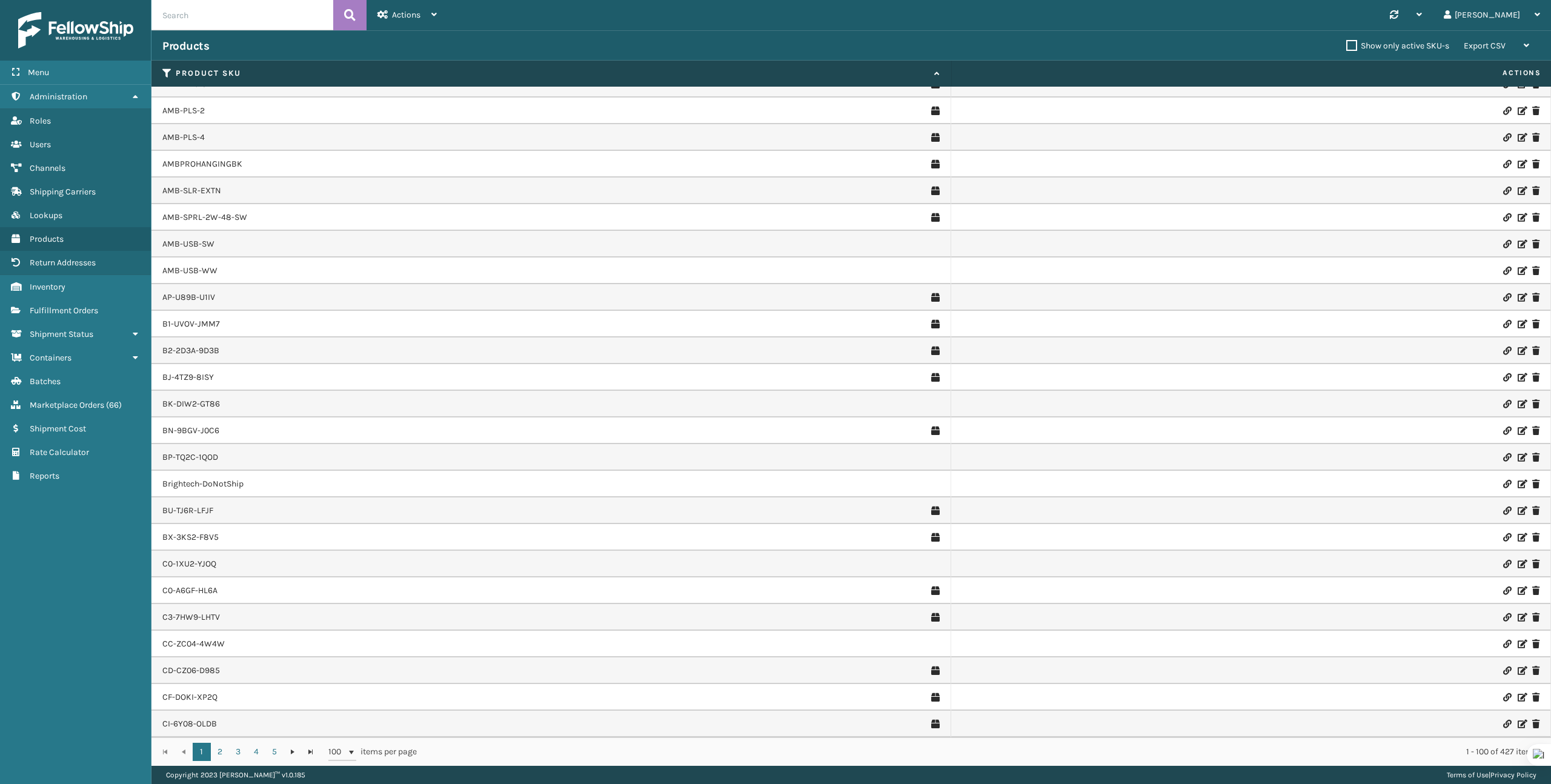
click at [256, 16] on input "text" at bounding box center [242, 15] width 181 height 30
paste input "TL-CLEO"
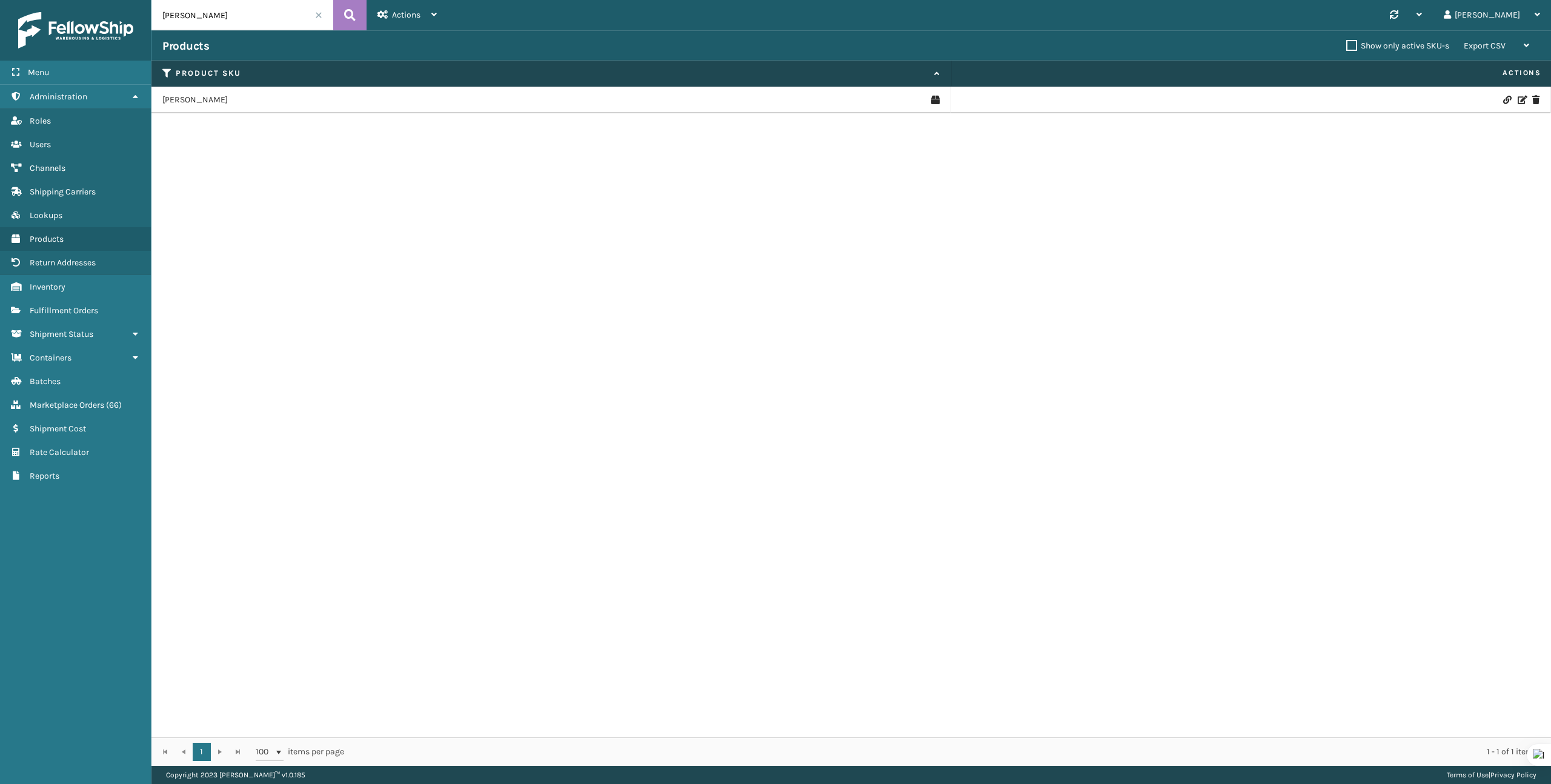
click at [235, 14] on input "TL-CLEO" at bounding box center [242, 15] width 181 height 30
paste input "ARTHR"
type input "TL-ARTHR"
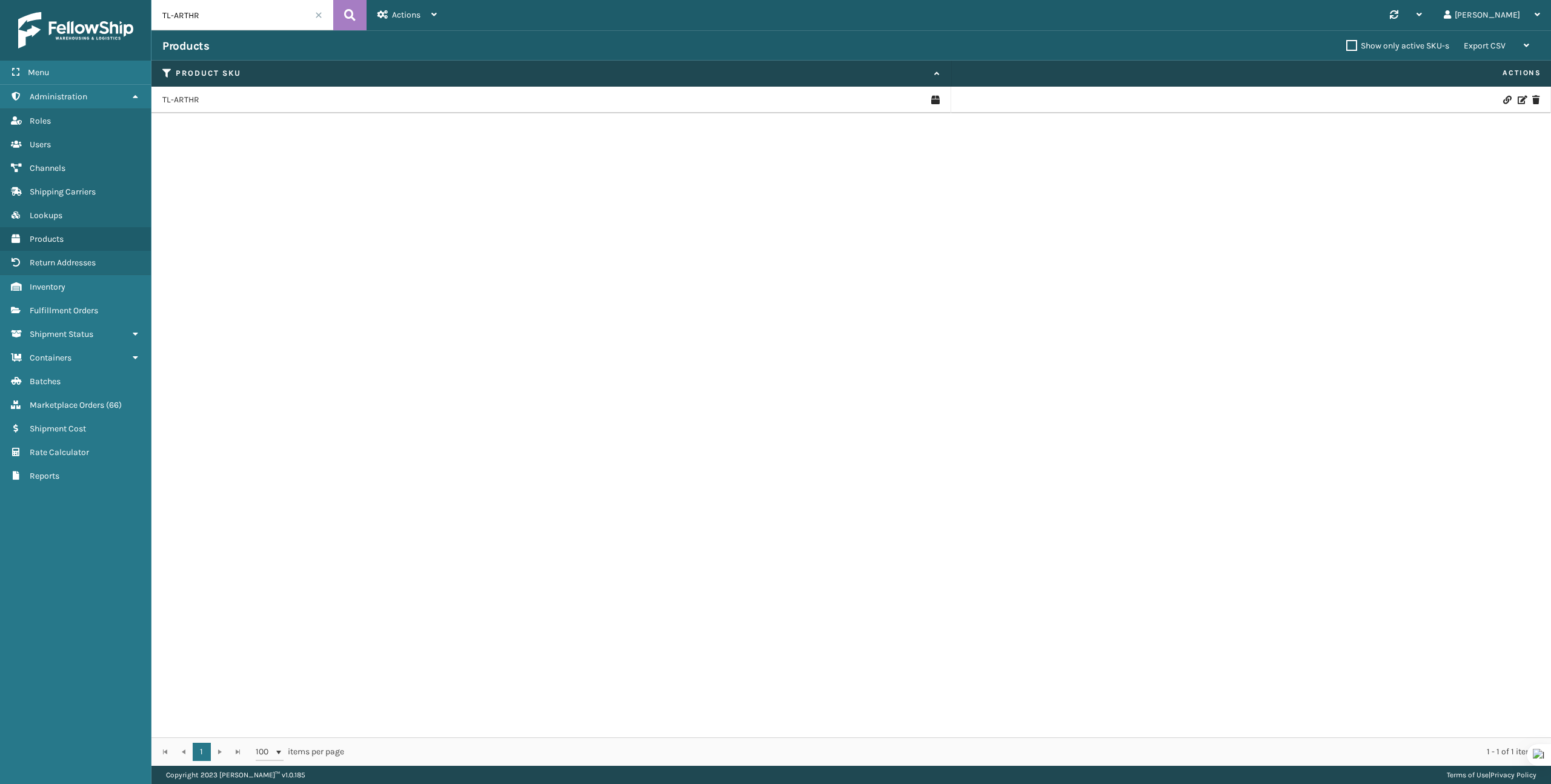
click at [164, 91] on td "TL-ARTHR" at bounding box center [551, 100] width 800 height 27
click at [177, 99] on link "TL-ARTHR" at bounding box center [181, 99] width 37 height 12
click at [228, 11] on input "TL-ARTHR" at bounding box center [242, 15] width 181 height 30
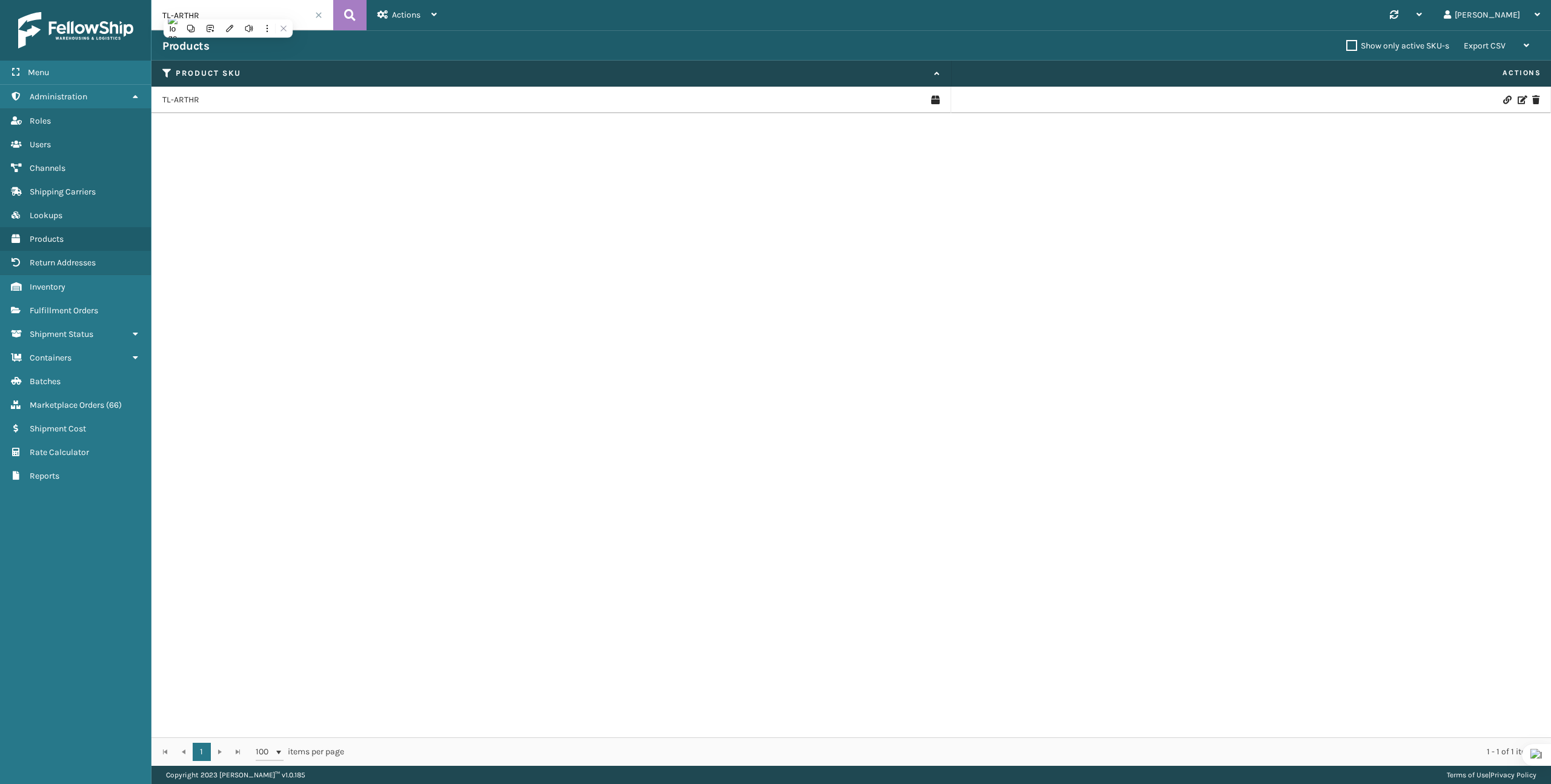
paste input "PRTBL-BLU"
click at [279, 18] on input "TL-PRTBL-BLU" at bounding box center [242, 15] width 181 height 30
paste input "VNS-BLK"
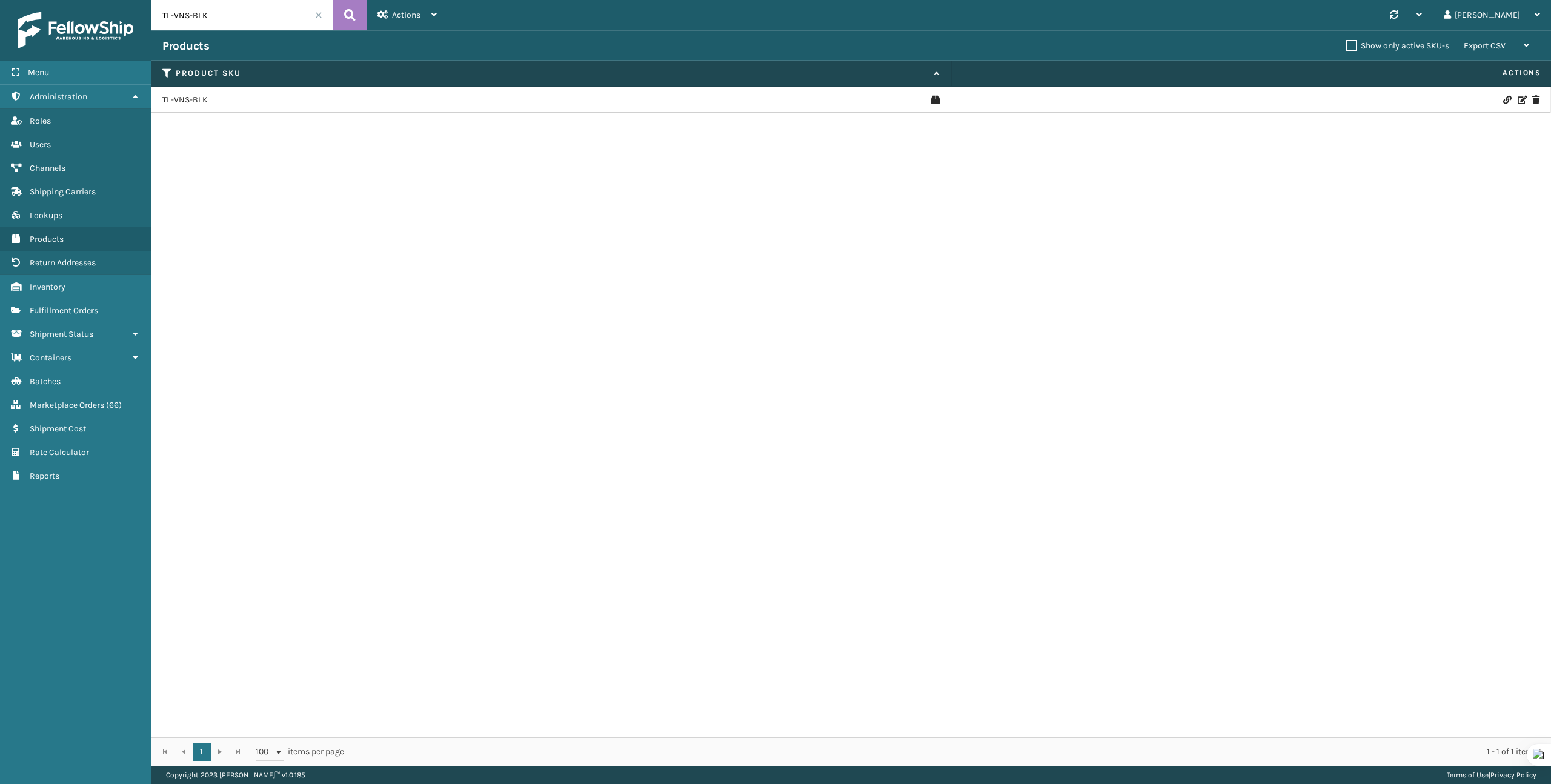
click at [228, 26] on input "TL-VNS-BLK" at bounding box center [242, 15] width 181 height 30
click at [228, 26] on input "TL-VNS-BLK" at bounding box center [242, 15] width 181 height 30
paste input "TL-VNO-RD"
click at [228, 26] on input "TL-VNS-TL-VNO-RD" at bounding box center [242, 15] width 181 height 30
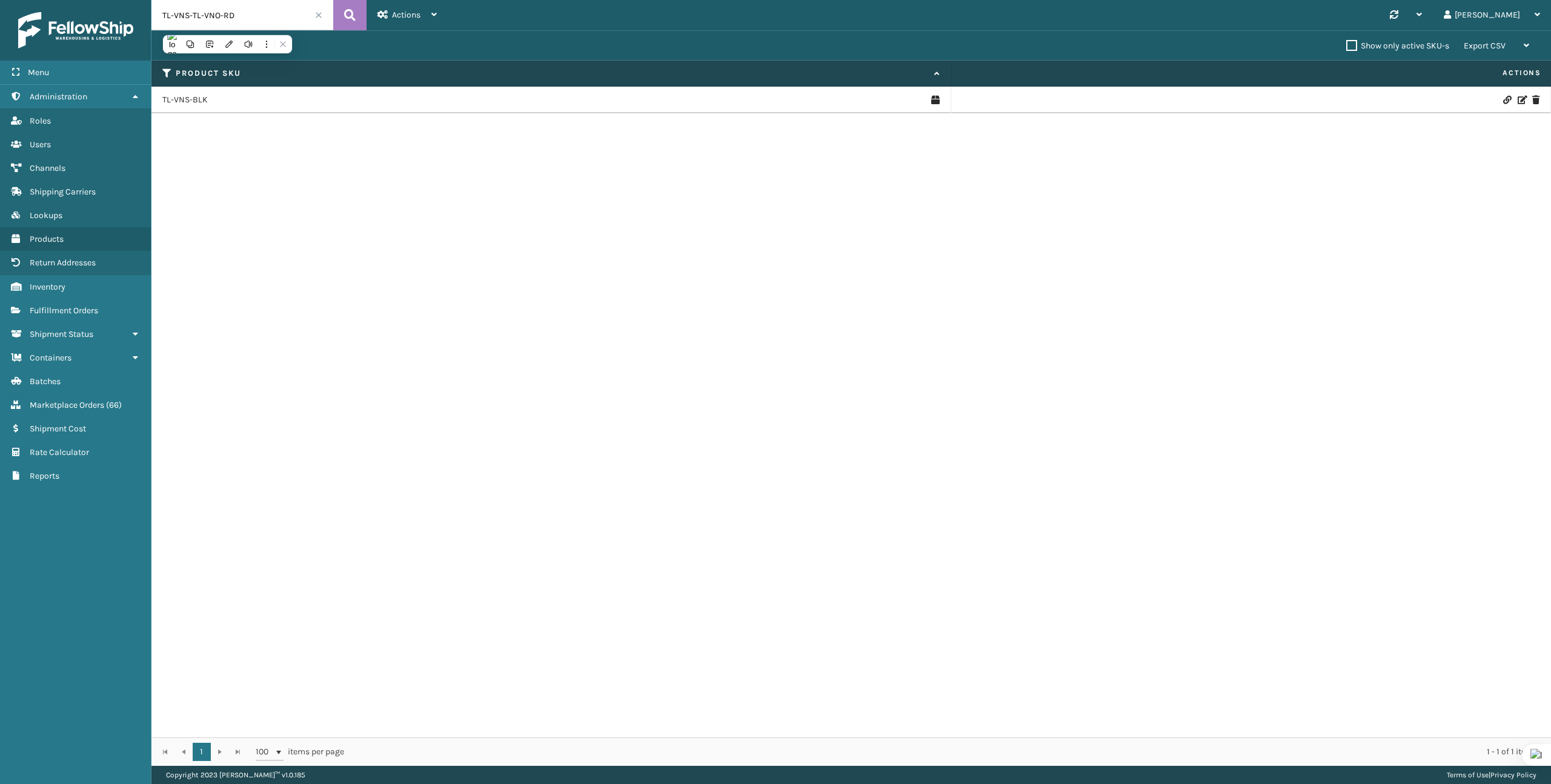
click at [228, 26] on input "TL-VNS-TL-VNO-RD" at bounding box center [242, 15] width 181 height 30
paste input "text"
type input "TL-VNO-RD"
click at [189, 107] on td "TL-VNO-RD" at bounding box center [551, 100] width 800 height 27
click at [189, 103] on link "TL-VNO-RD" at bounding box center [183, 99] width 42 height 12
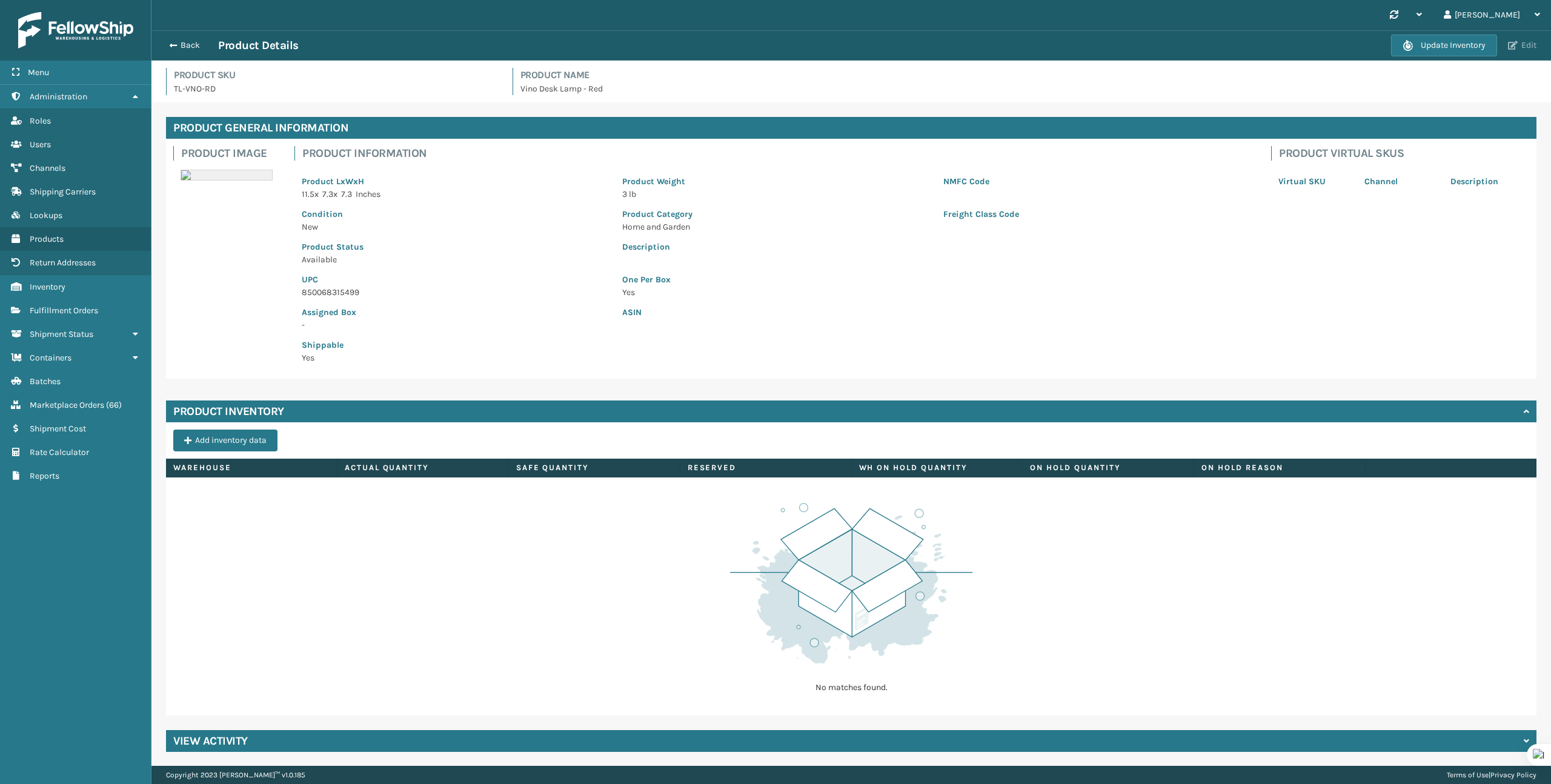
click at [1517, 45] on button "Edit" at bounding box center [1522, 45] width 35 height 11
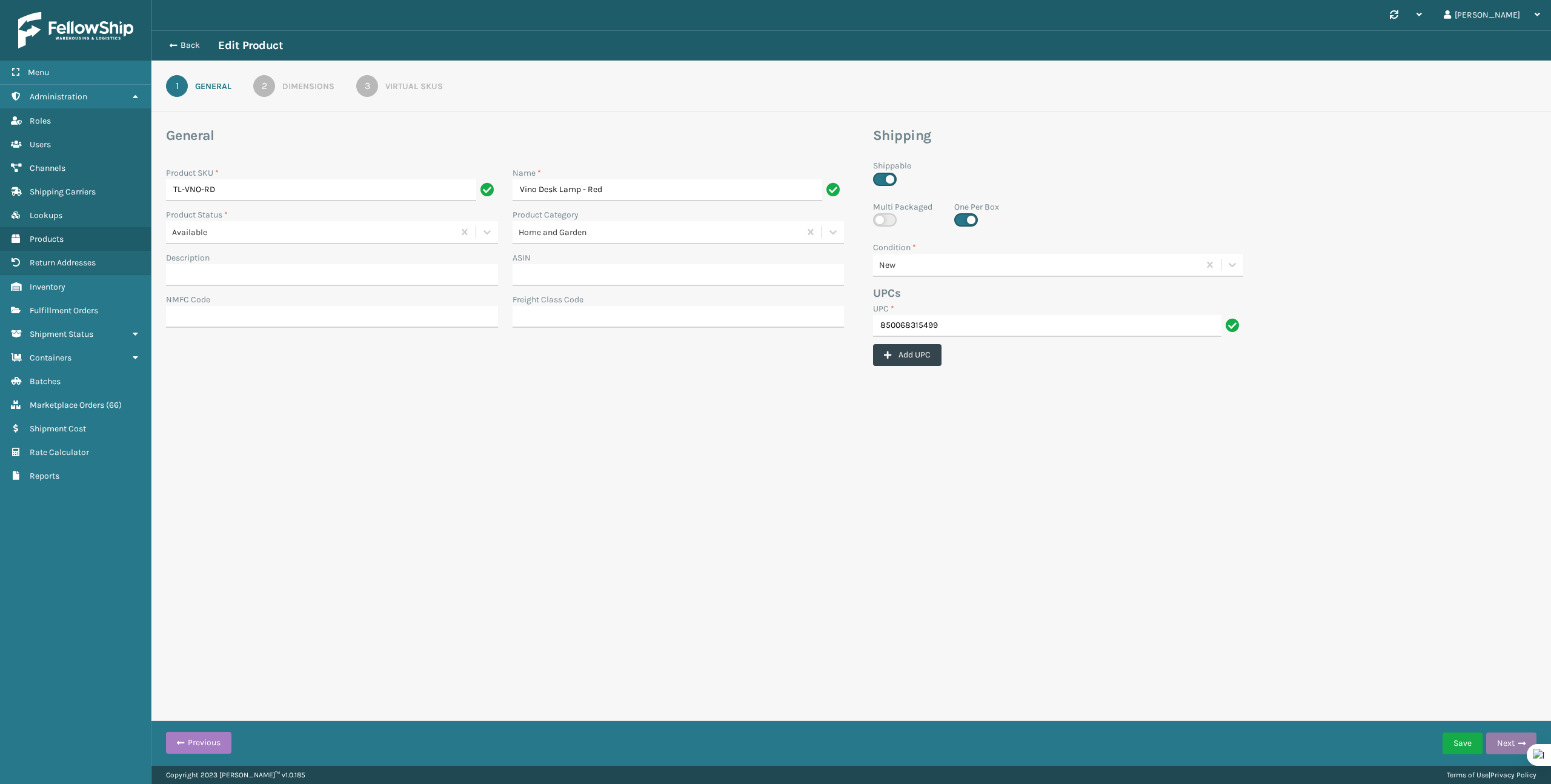
click at [1503, 746] on button "Next" at bounding box center [1511, 743] width 50 height 22
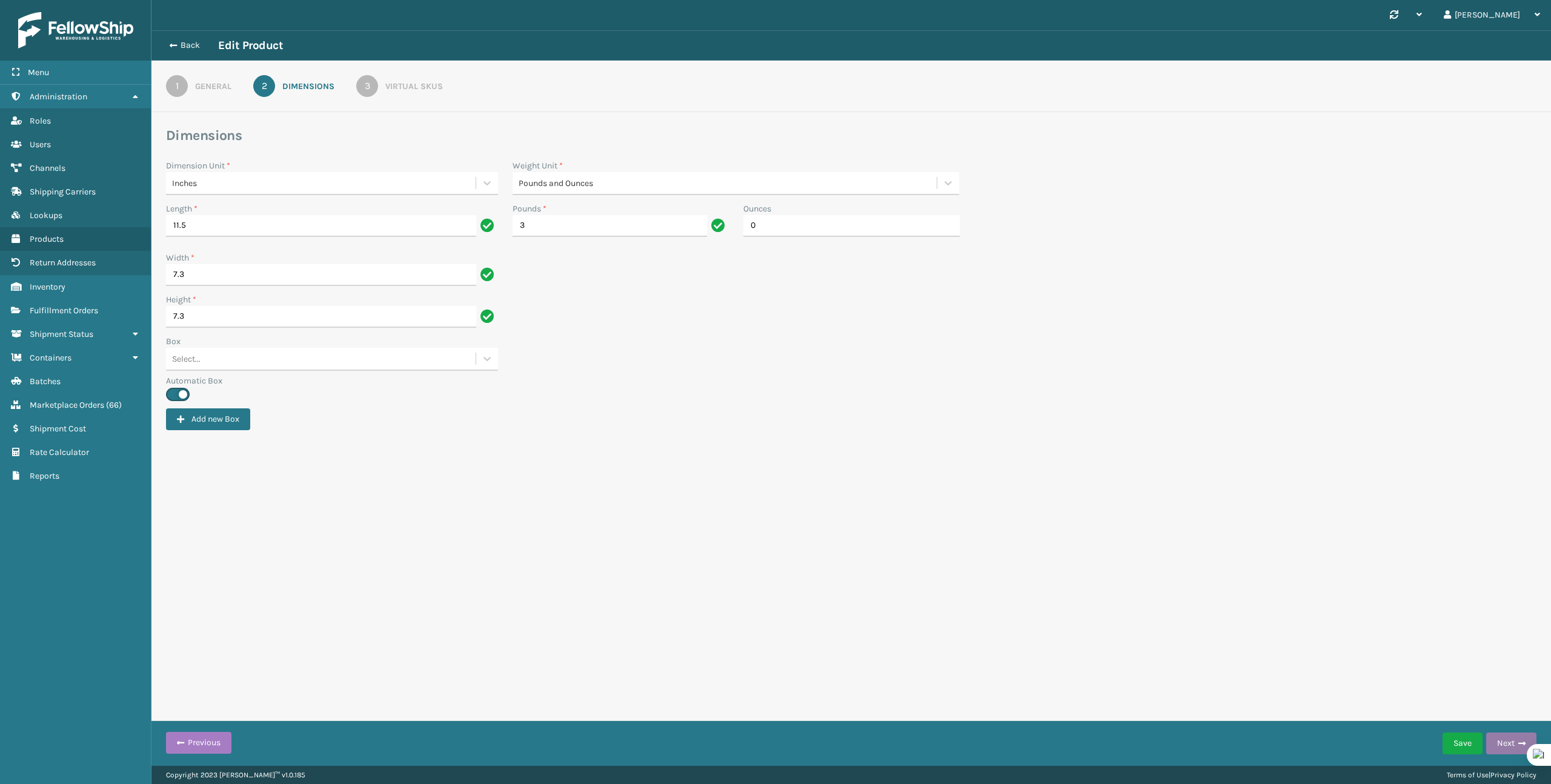
click at [1503, 746] on button "Next" at bounding box center [1511, 743] width 50 height 22
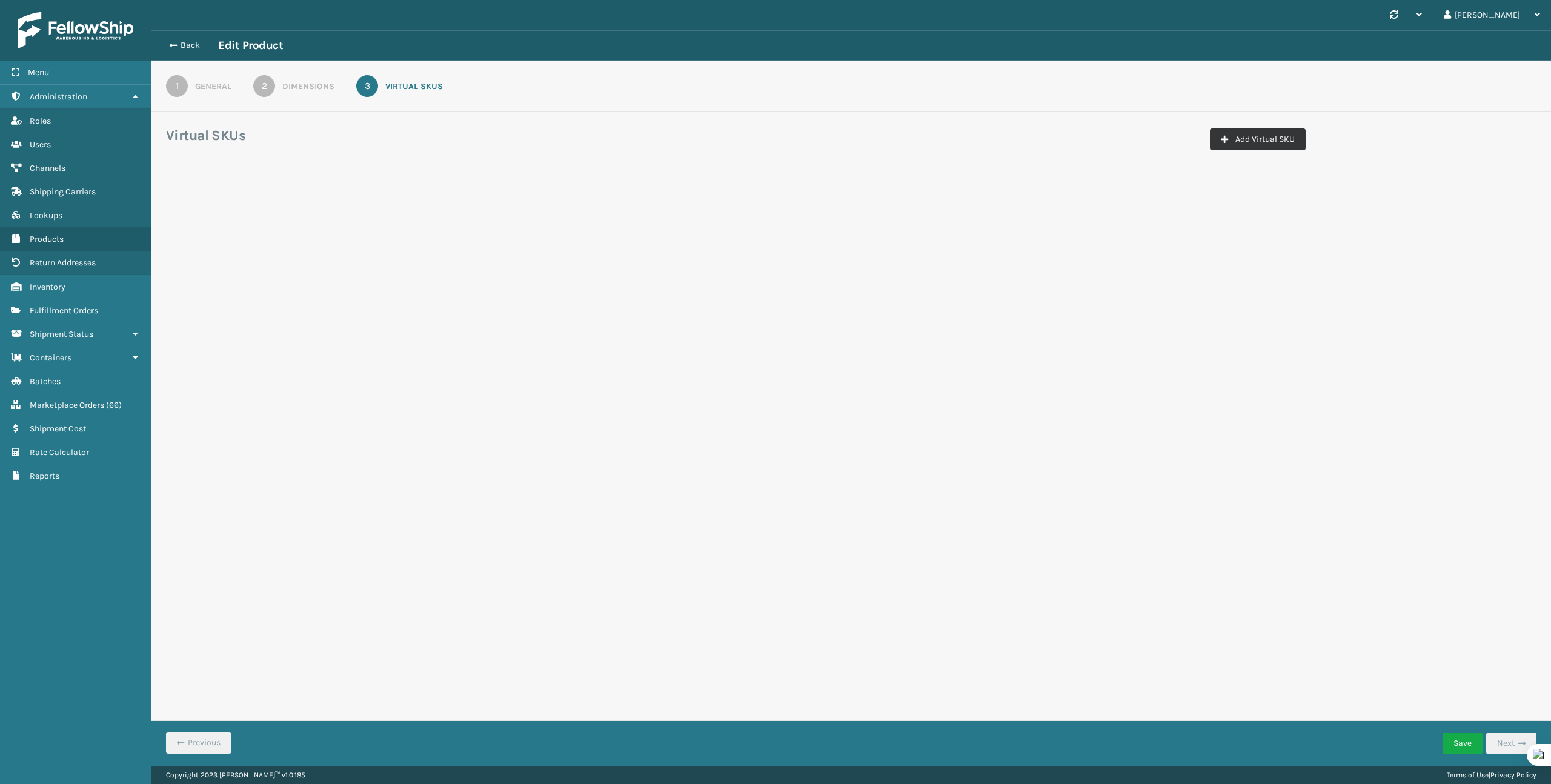
click at [1280, 138] on button "Add Virtual SKU" at bounding box center [1258, 139] width 96 height 22
click at [1297, 181] on icon "button" at bounding box center [1294, 178] width 6 height 9
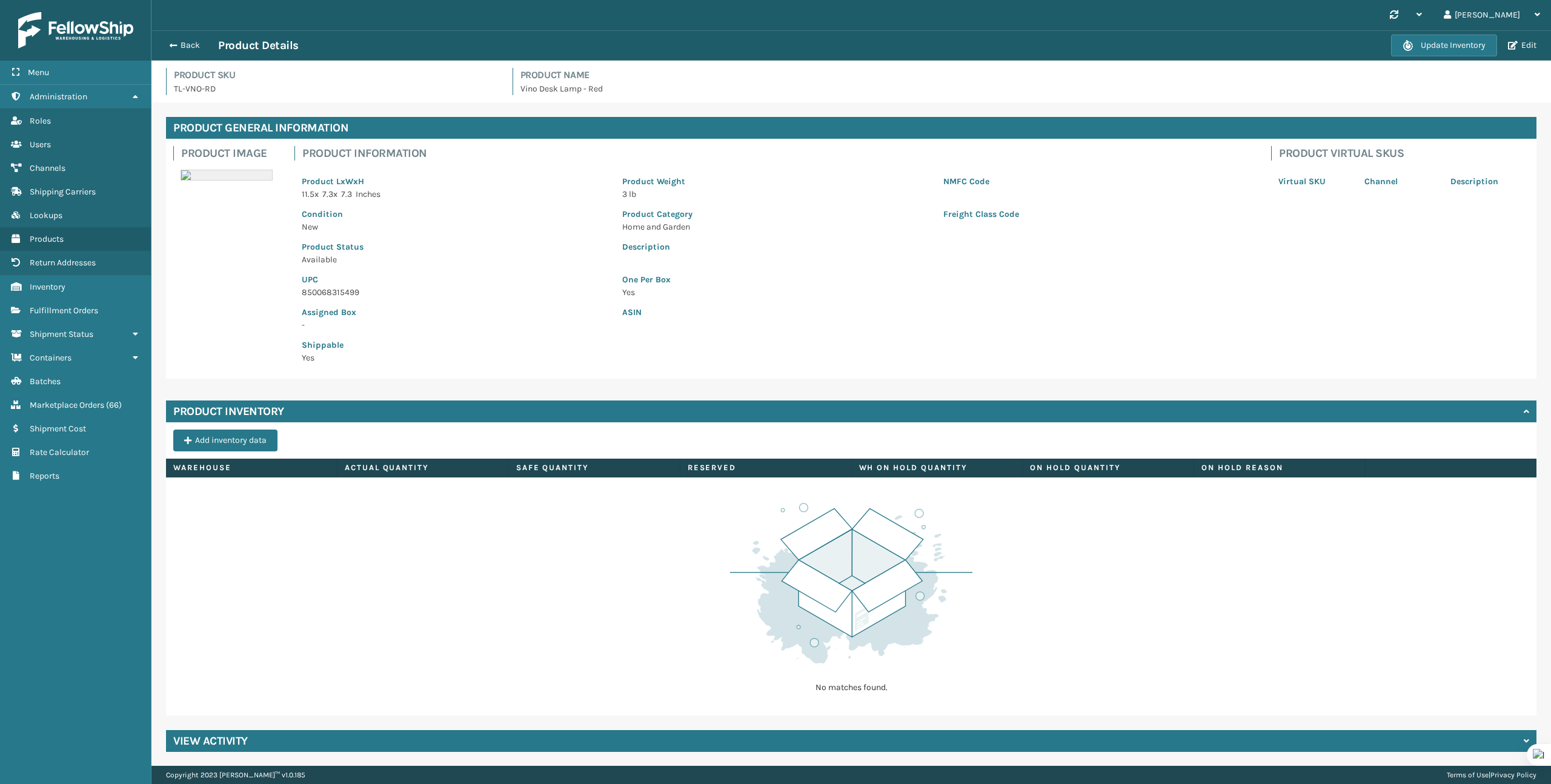
click at [181, 52] on div "Back Product Details" at bounding box center [776, 45] width 1228 height 15
click at [184, 47] on button "Back" at bounding box center [190, 45] width 56 height 11
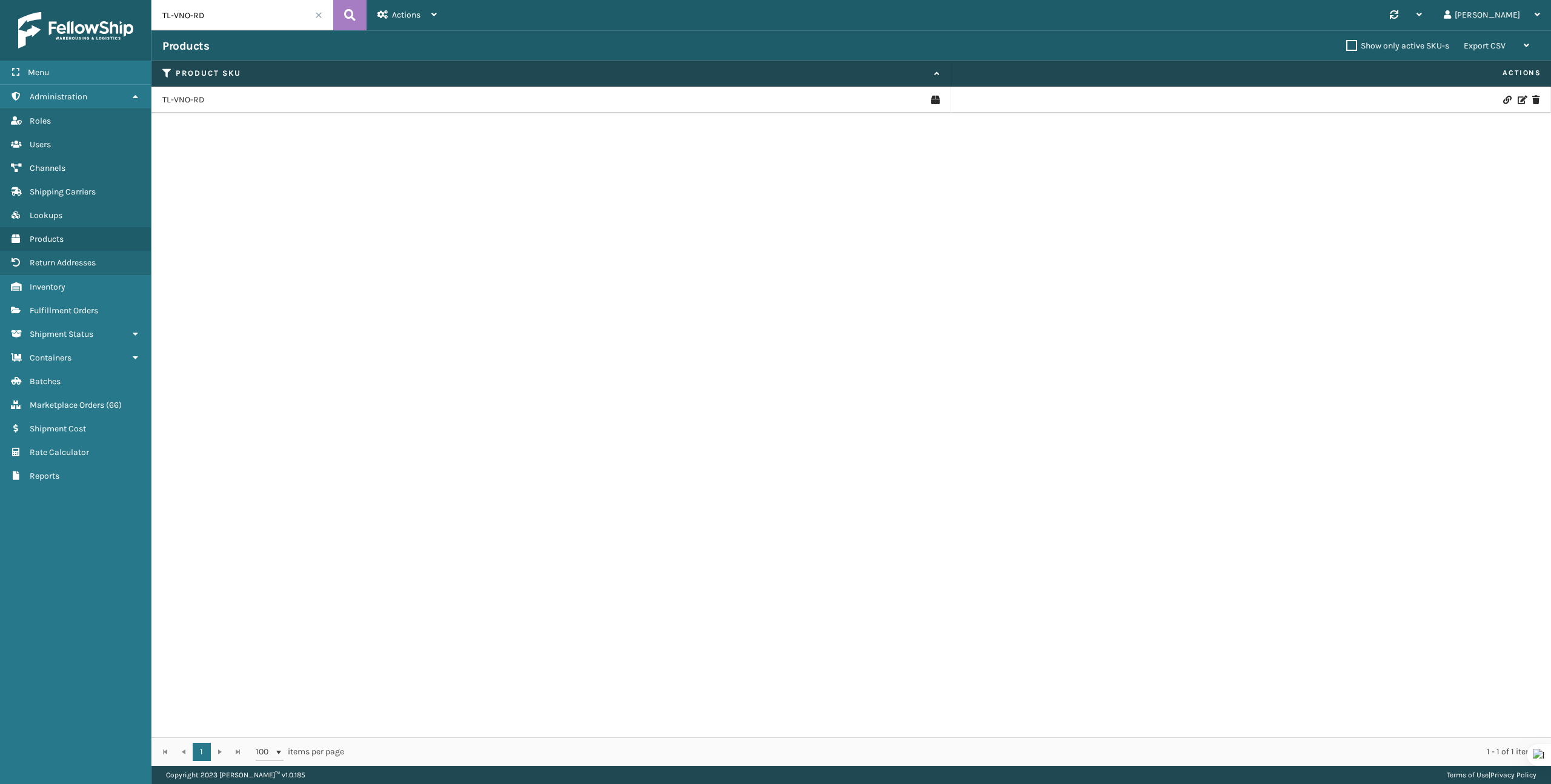
click at [247, 18] on input "TL-VNO-RD" at bounding box center [242, 15] width 181 height 30
paste input "ENKI-BLK"
type input "TL-ENKI-BLK"
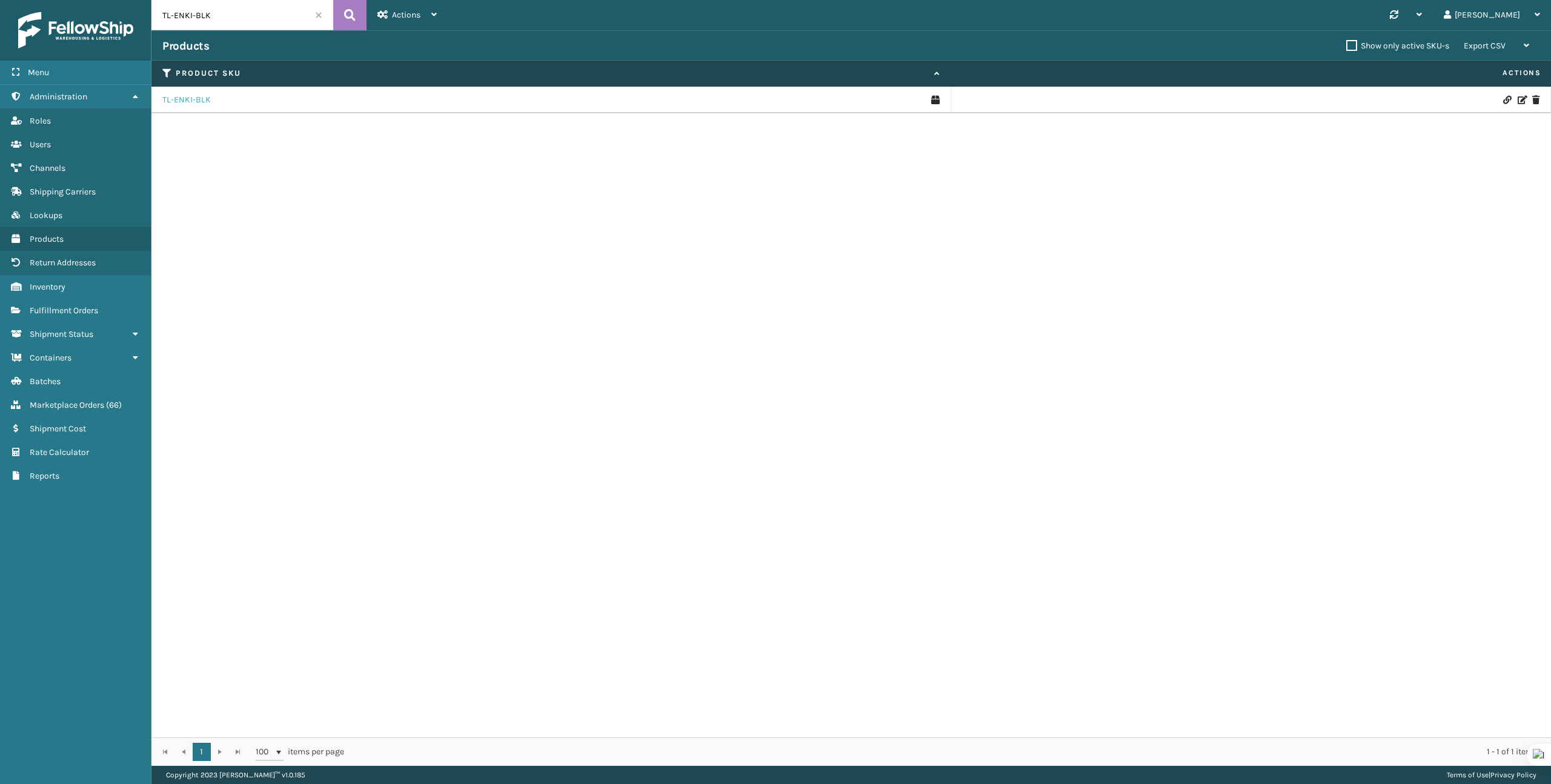
click at [167, 94] on link "TL-ENKI-BLK" at bounding box center [186, 99] width 48 height 12
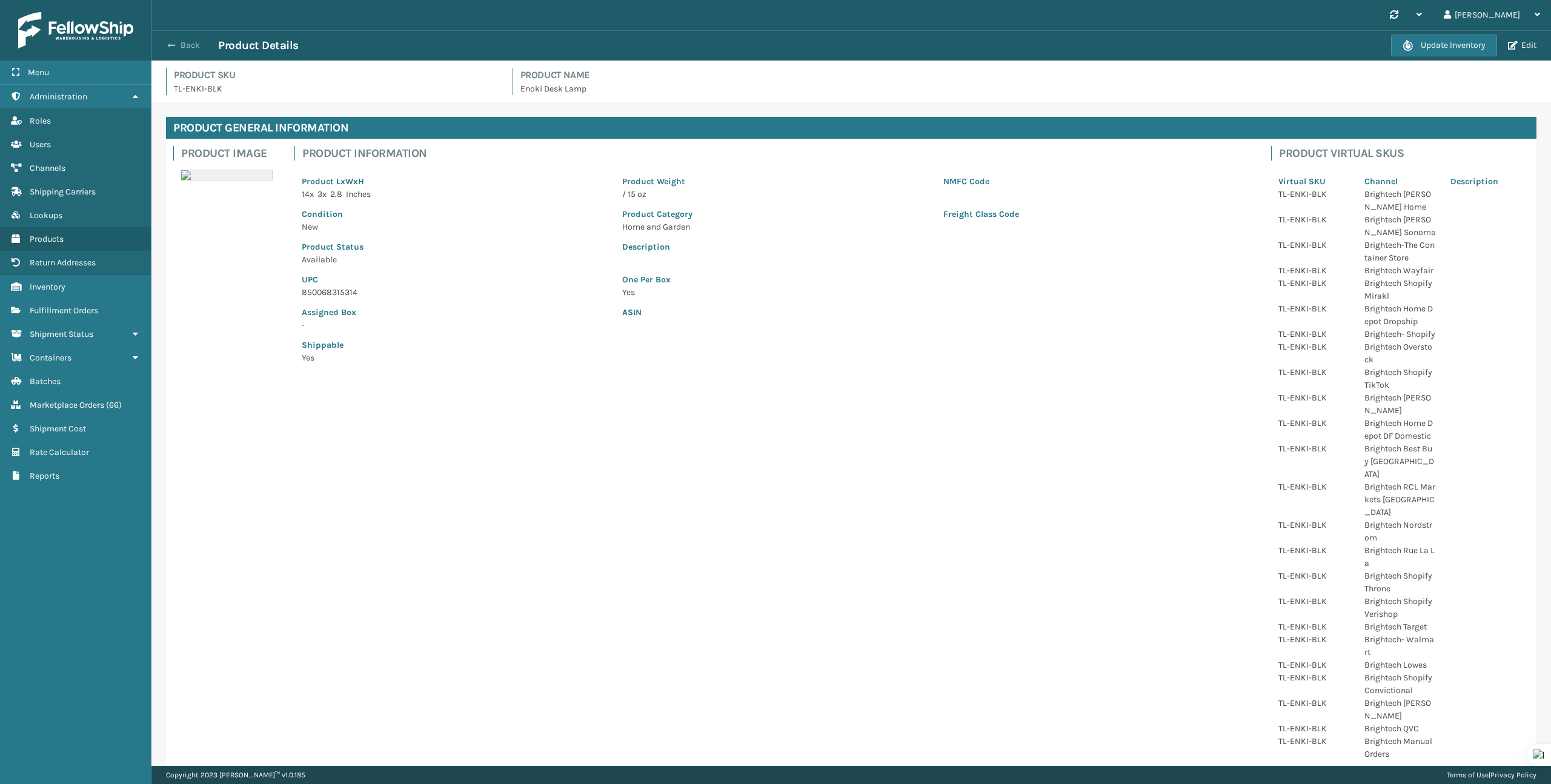
click at [186, 46] on button "Back" at bounding box center [190, 45] width 56 height 11
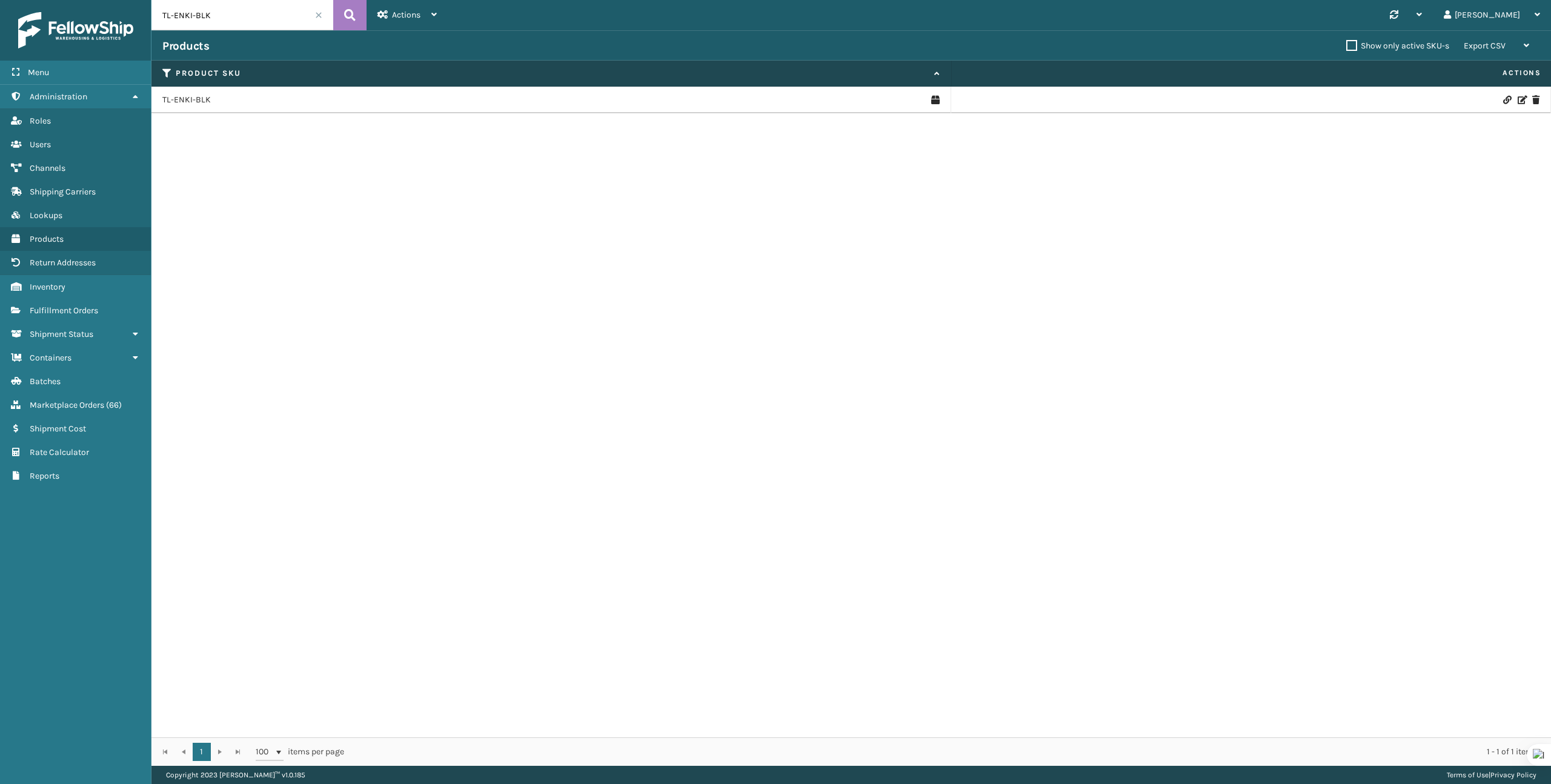
click at [213, 6] on input "TL-ENKI-BLK" at bounding box center [242, 15] width 181 height 30
paste input "FINA-GR"
type input "TL-FINA-GR"
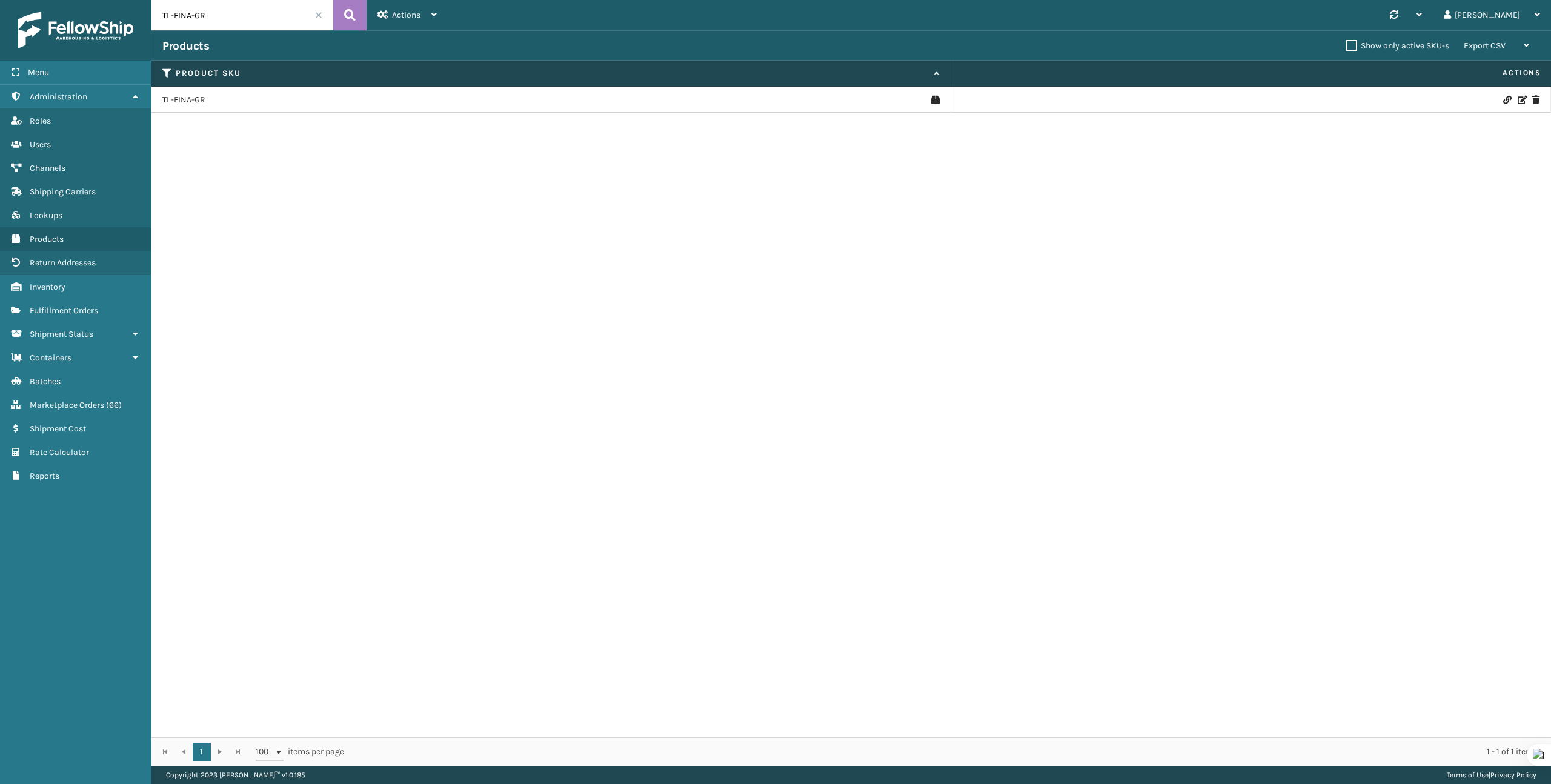
click at [213, 6] on input "TL-FINA-GR" at bounding box center [242, 15] width 181 height 30
click at [198, 100] on link "TL-FINA-GR" at bounding box center [184, 99] width 43 height 12
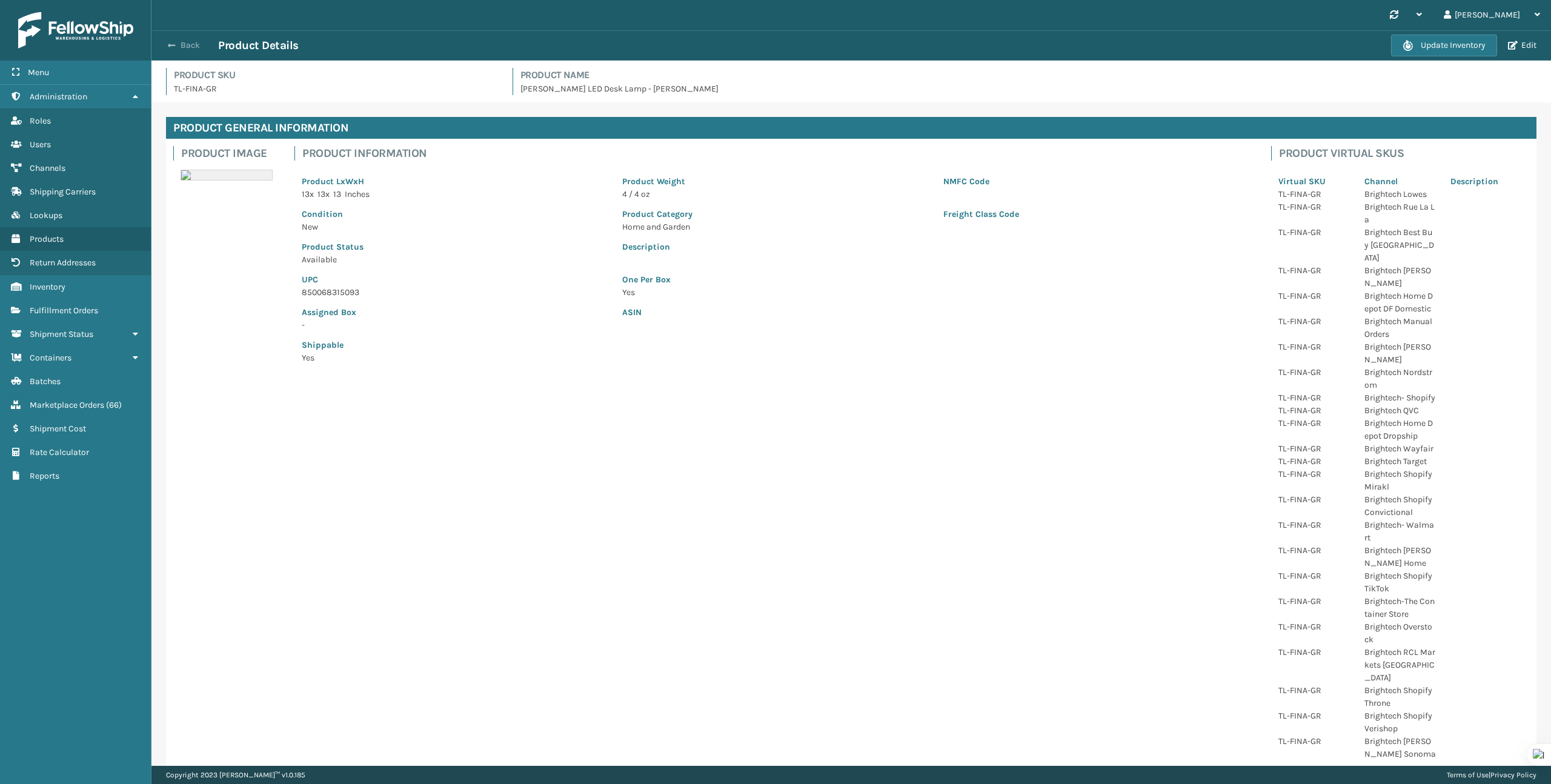
click at [180, 44] on button "Back" at bounding box center [190, 45] width 56 height 11
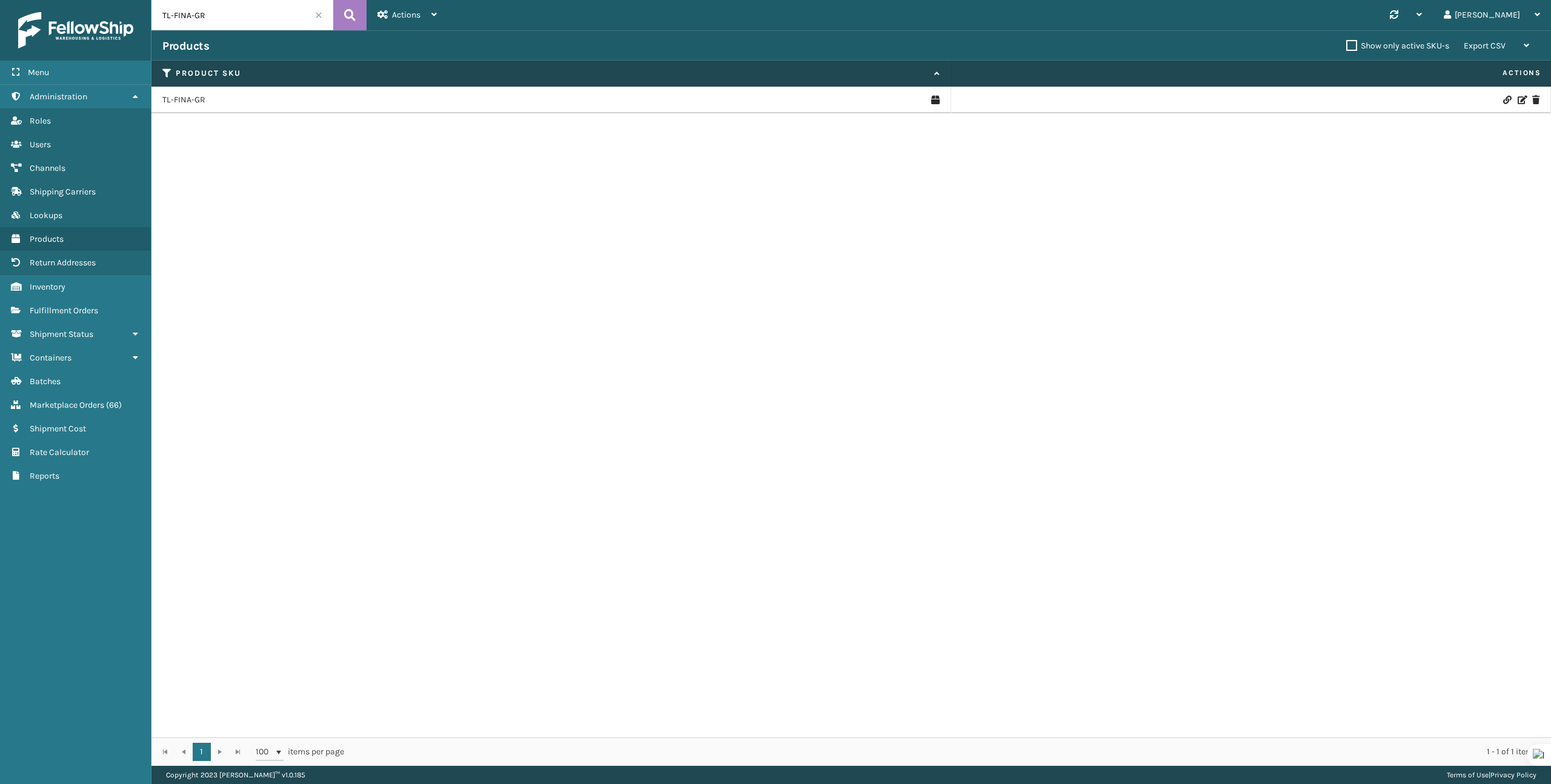
click at [198, 23] on input "TL-FINA-GR" at bounding box center [242, 15] width 181 height 30
click at [198, 23] on input "TL-FINA-GR" at bounding box center [242, 15] width 181 height 30
paste input "AYLA"
type input "[PERSON_NAME]"
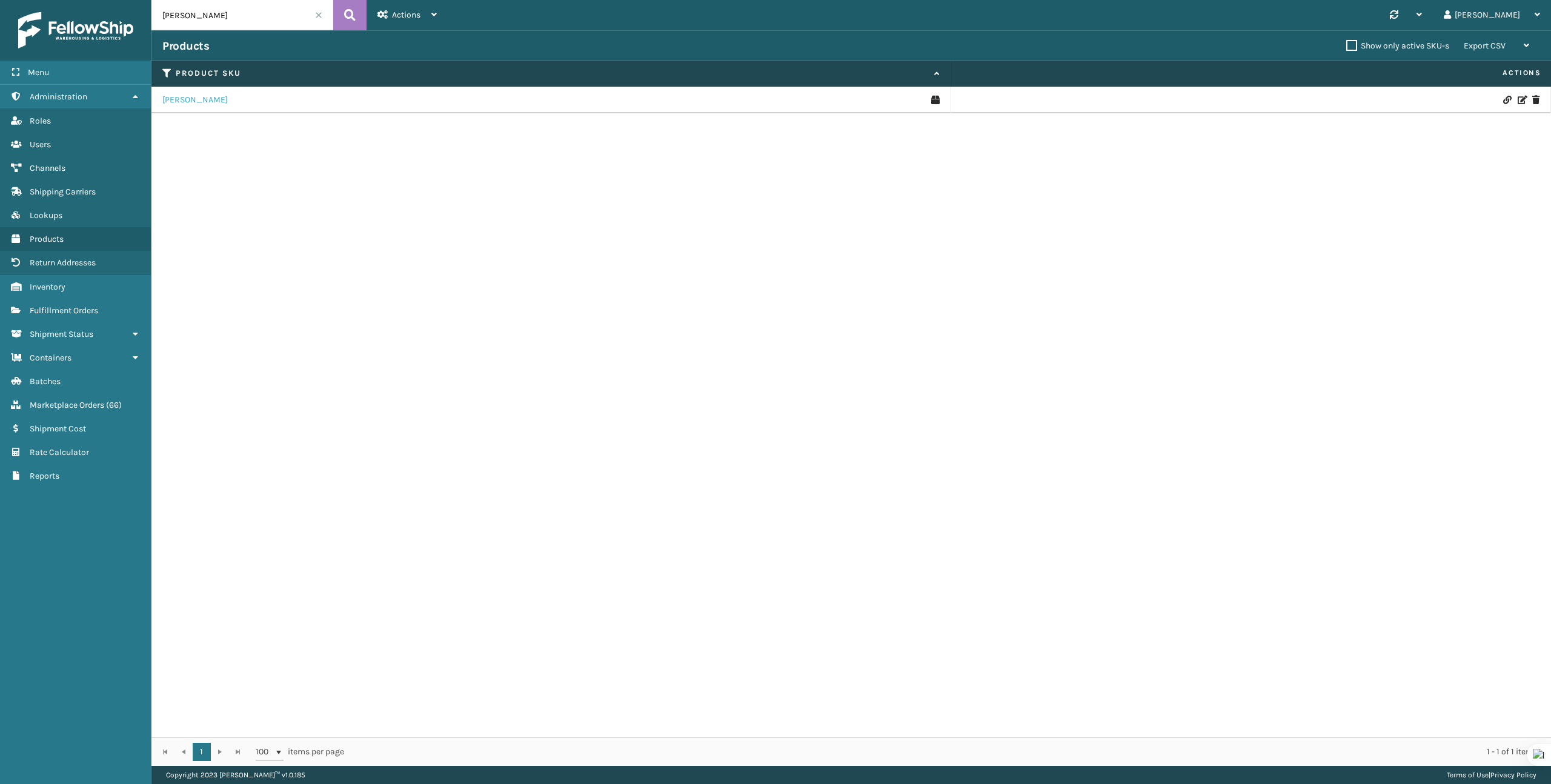
click at [179, 94] on link "[PERSON_NAME]" at bounding box center [195, 99] width 65 height 12
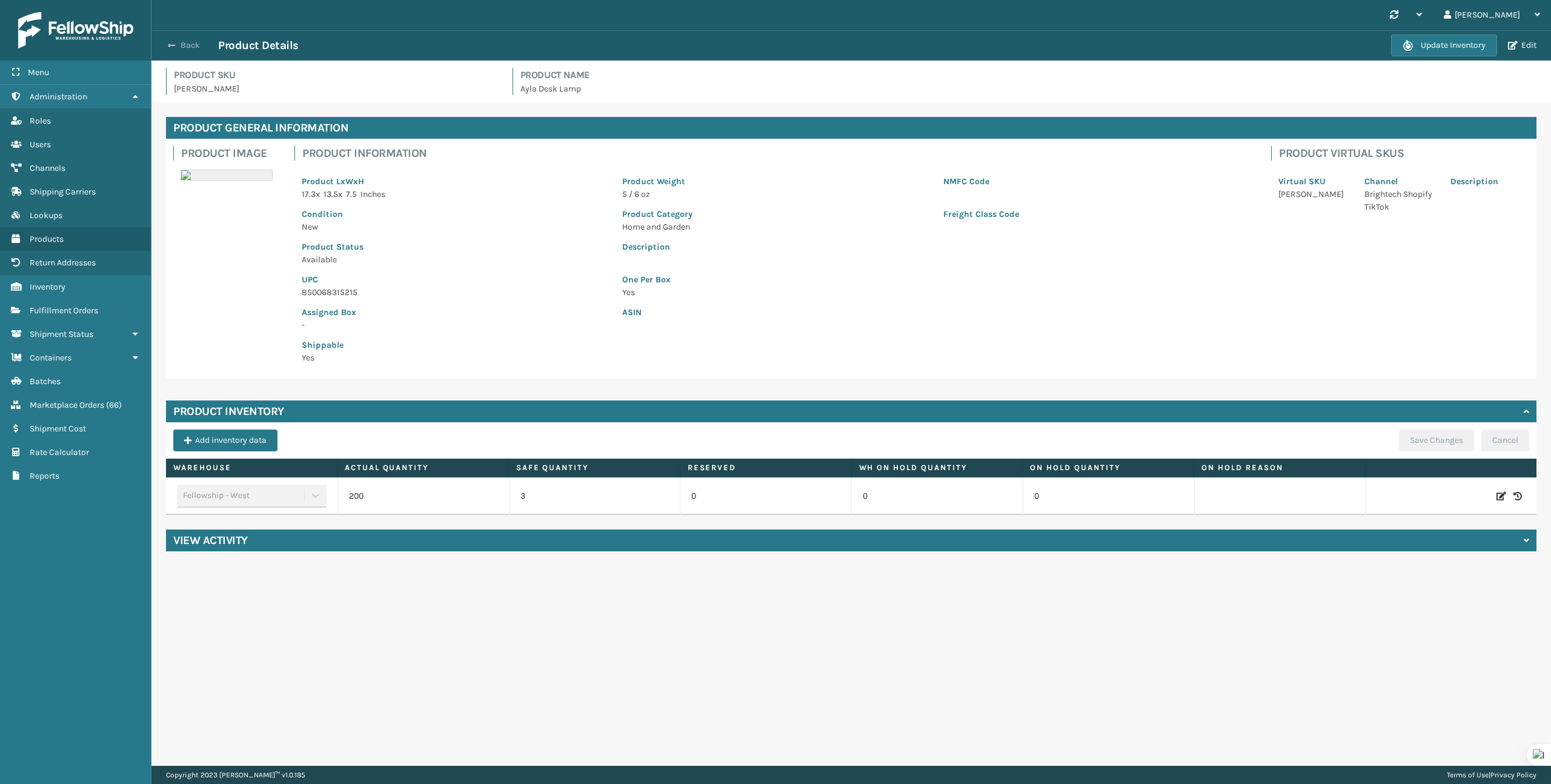
click at [181, 45] on button "Back" at bounding box center [190, 45] width 56 height 11
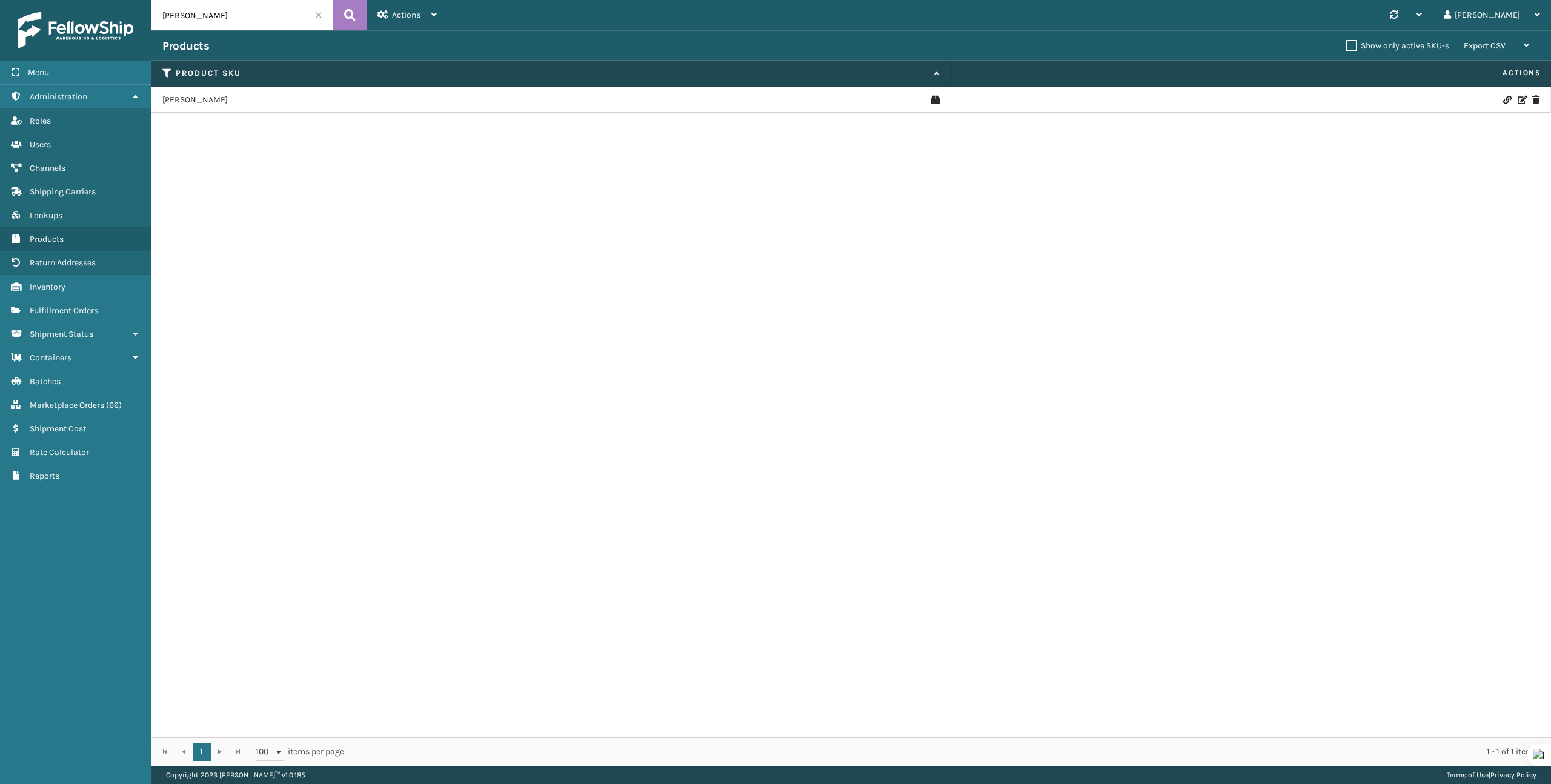
click at [198, 22] on input "[PERSON_NAME]" at bounding box center [242, 15] width 181 height 30
click at [198, 21] on input "[PERSON_NAME]" at bounding box center [242, 15] width 181 height 30
paste input "GVN"
type input "TL-GVN"
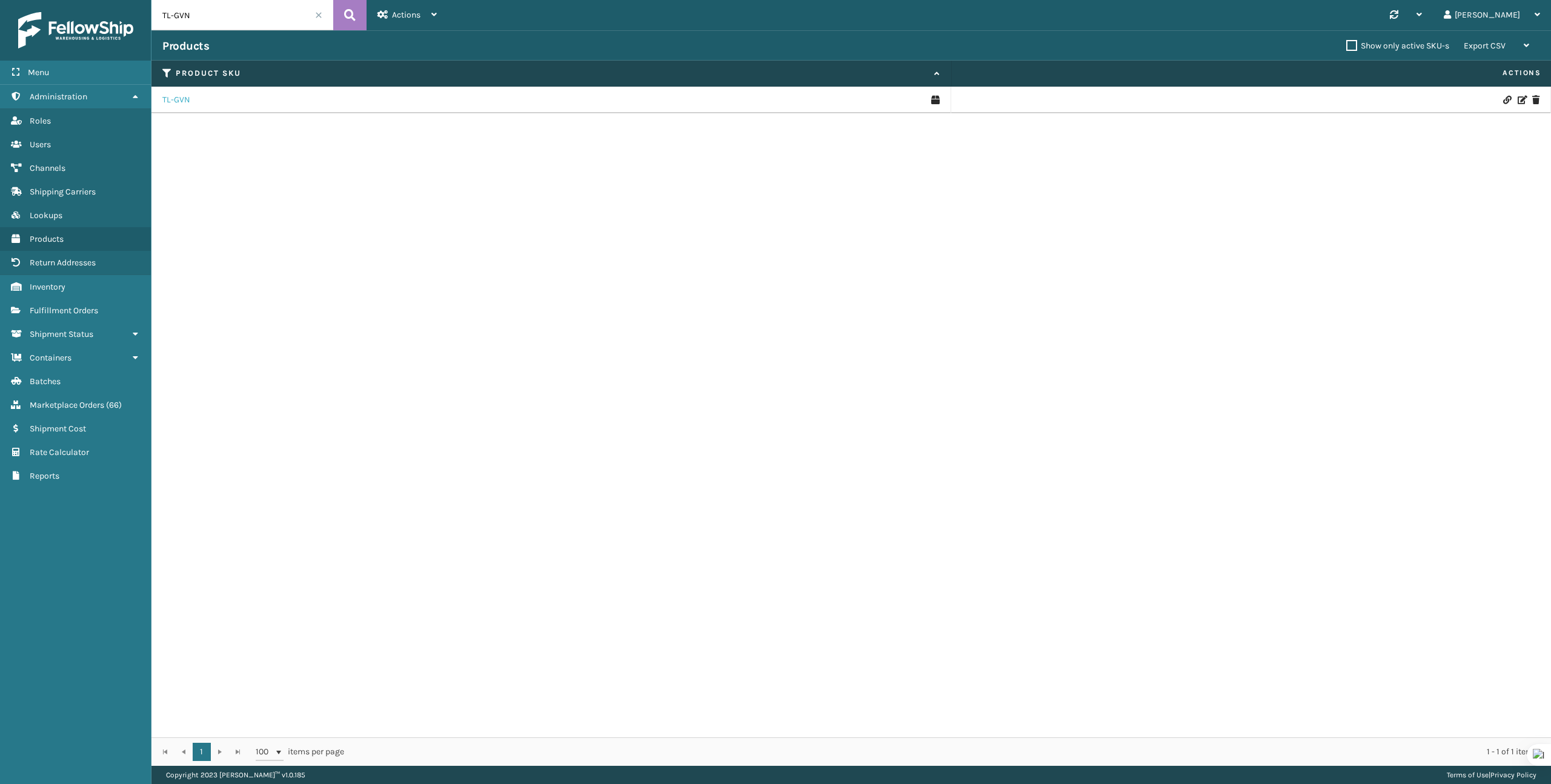
click at [189, 104] on link "TL-GVN" at bounding box center [176, 99] width 28 height 12
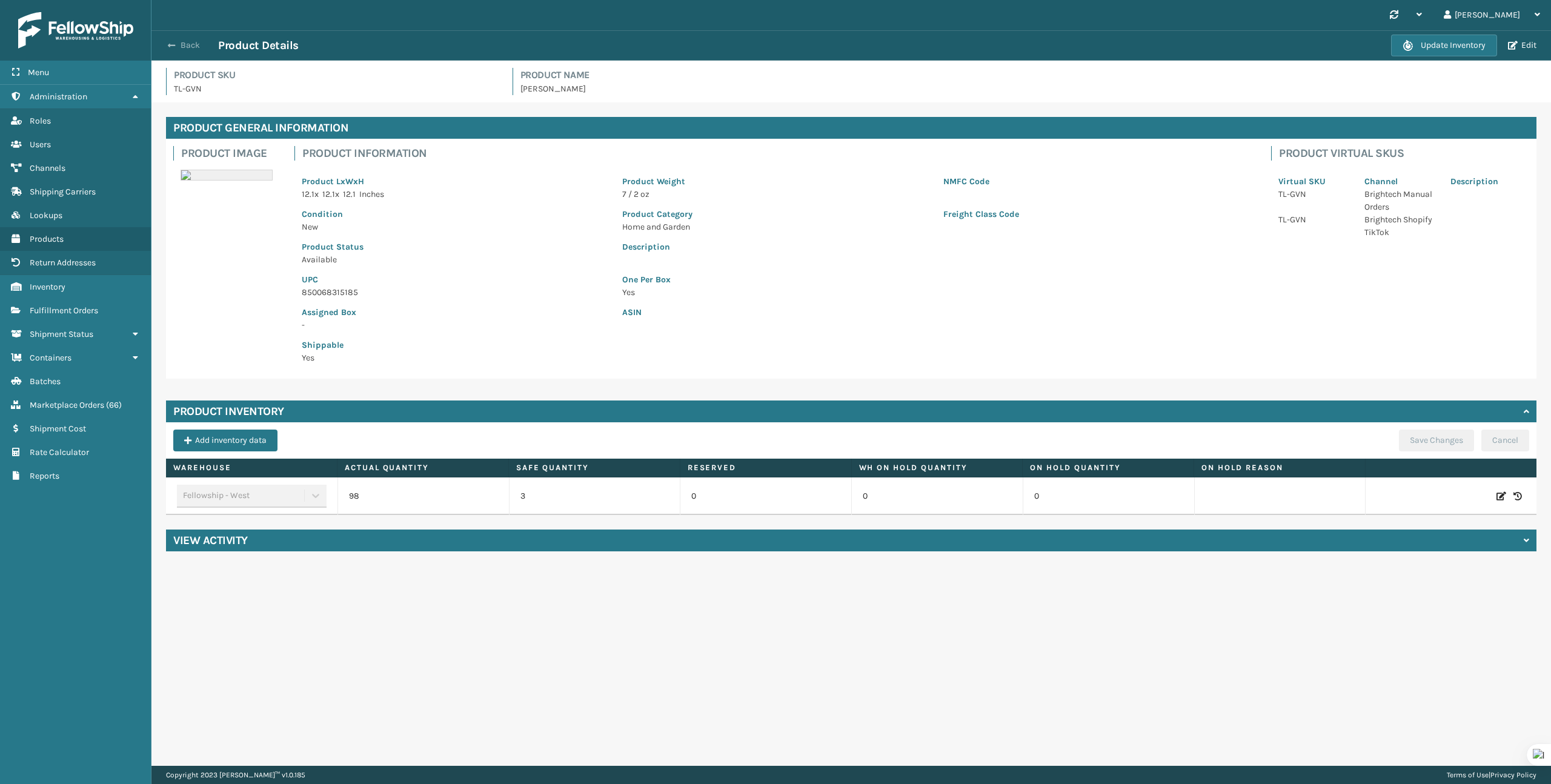
click at [193, 44] on button "Back" at bounding box center [190, 45] width 56 height 11
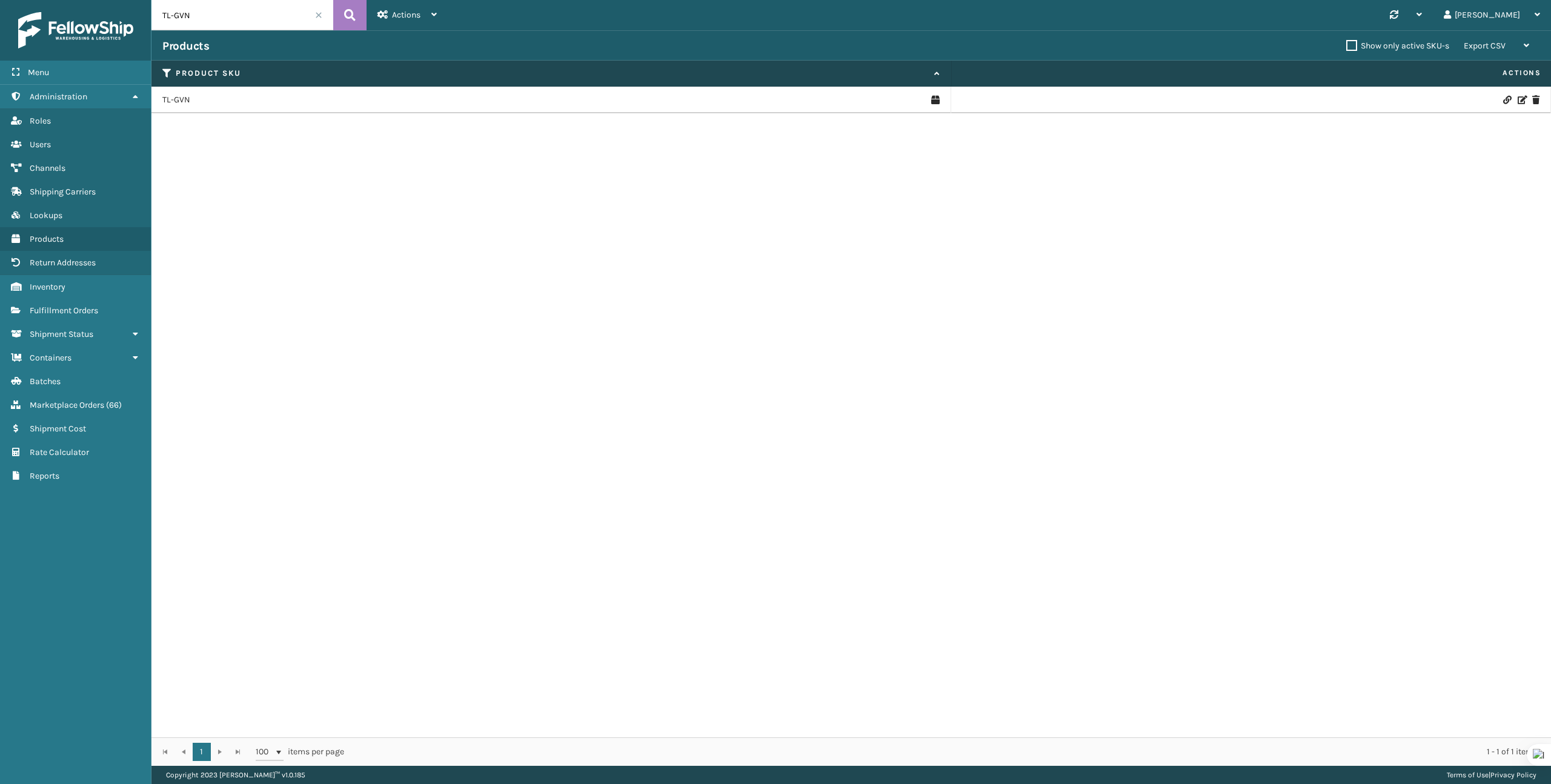
click at [216, 24] on input "TL-GVN" at bounding box center [242, 15] width 181 height 30
click at [217, 23] on input "TL-GVN" at bounding box center [242, 15] width 181 height 30
paste input "SRNA-RD"
type input "TL-SRNA-RD"
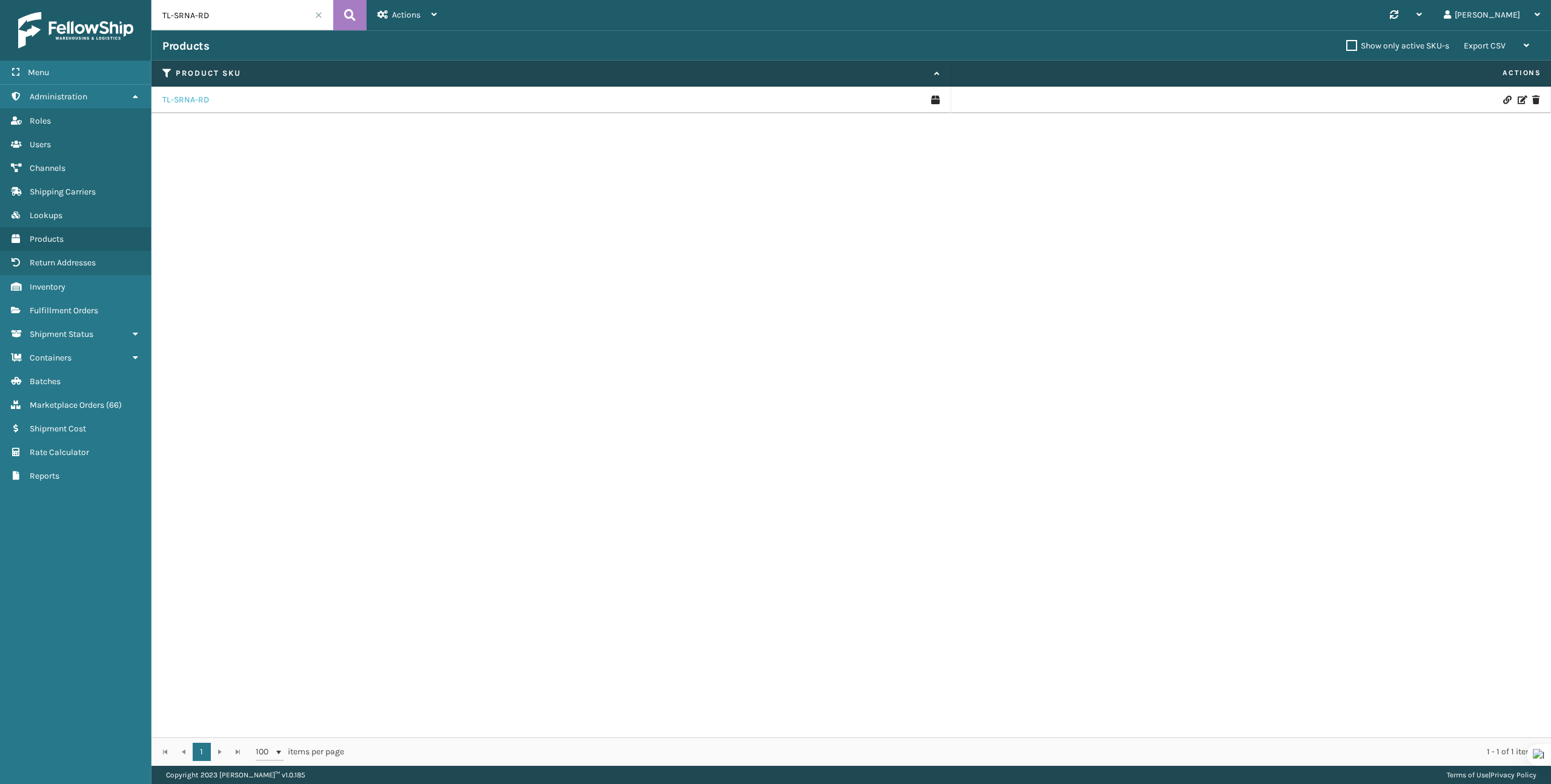
click at [183, 98] on link "TL-SRNA-RD" at bounding box center [186, 99] width 47 height 12
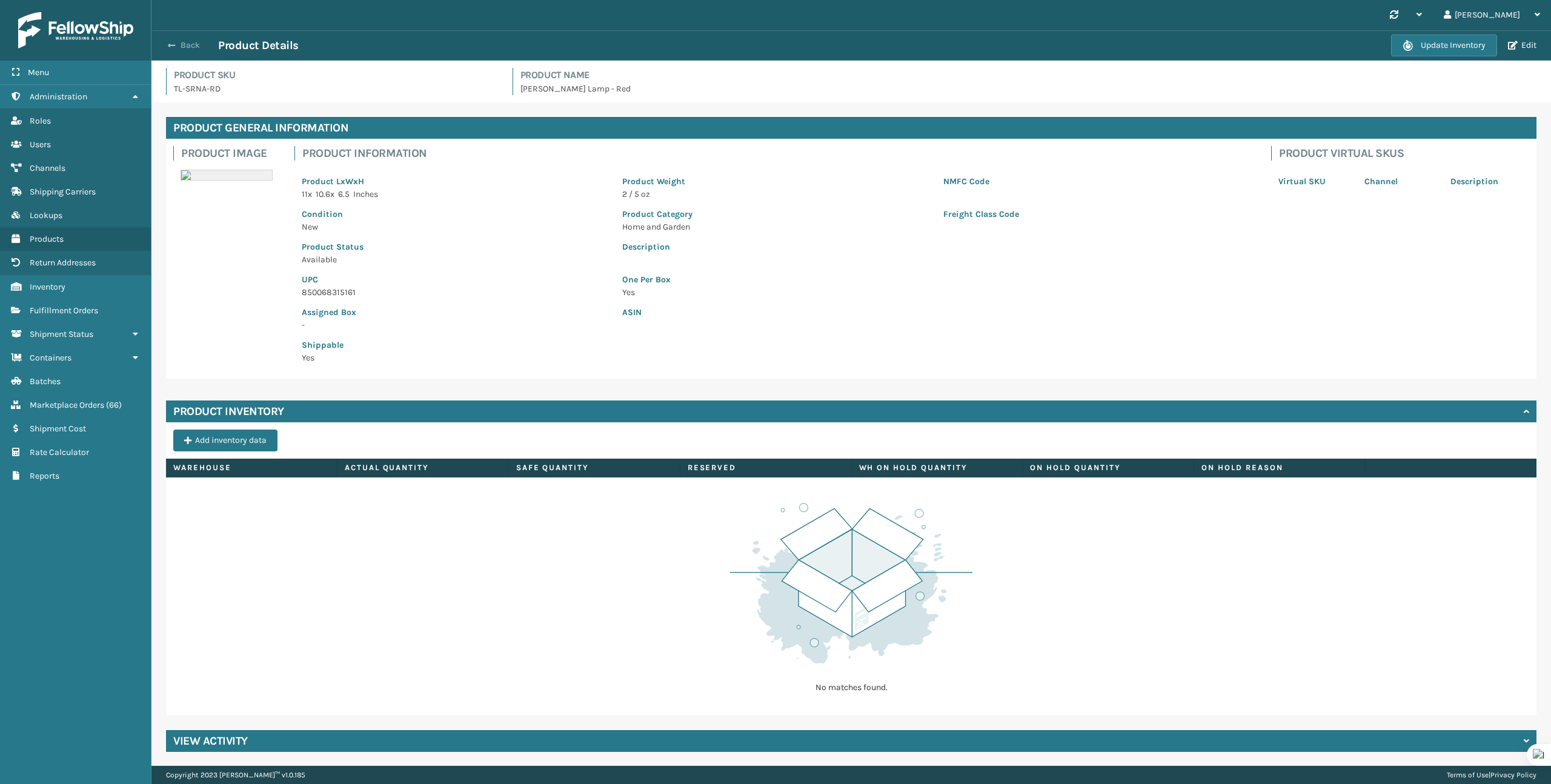
click at [189, 47] on button "Back" at bounding box center [190, 45] width 56 height 11
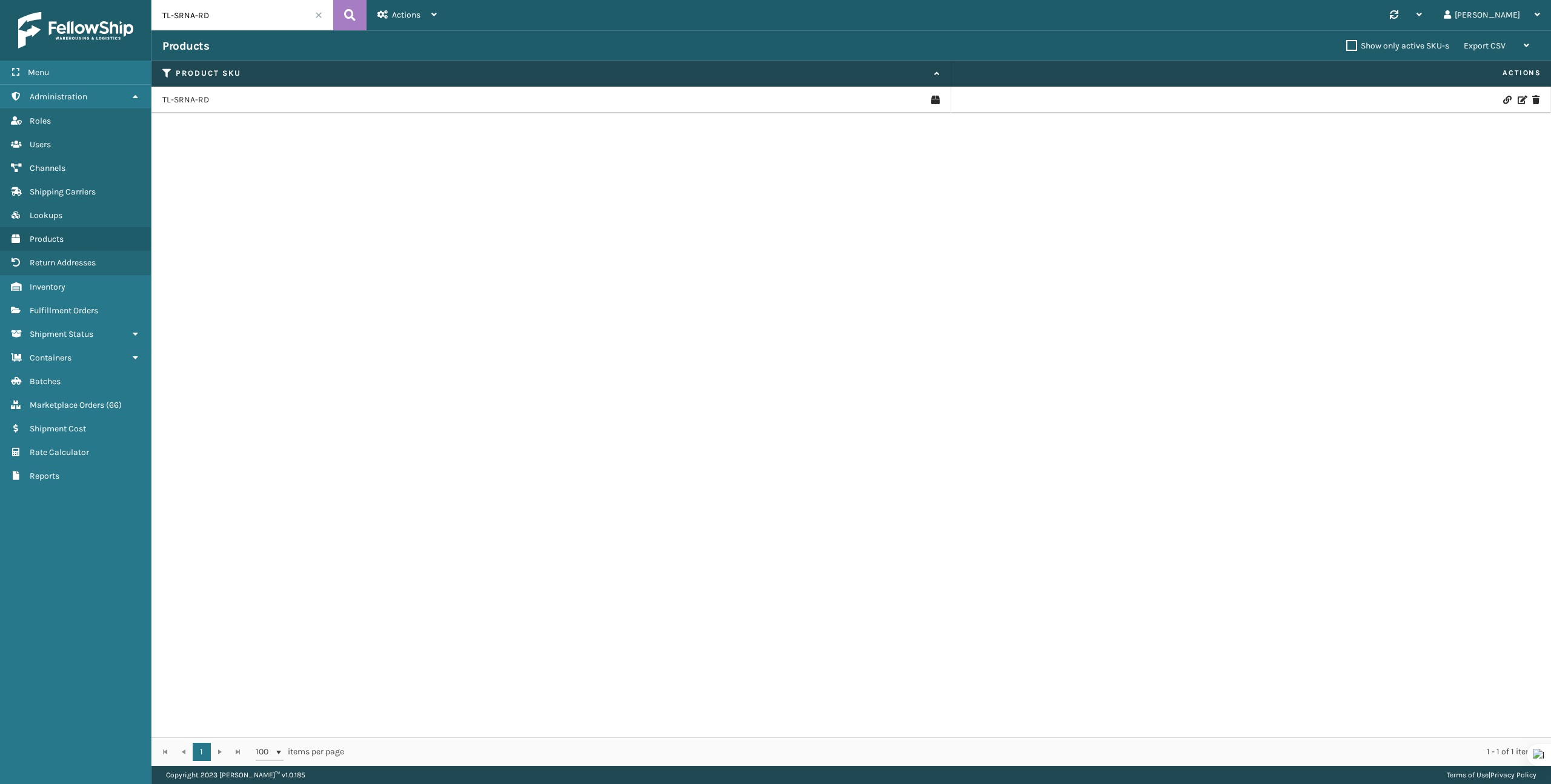
click at [198, 19] on input "TL-SRNA-RD" at bounding box center [242, 15] width 181 height 30
click at [198, 18] on input "TL-SRNA-RD" at bounding box center [242, 15] width 181 height 30
paste input "FL-ORN"
type input "FL-ORN"
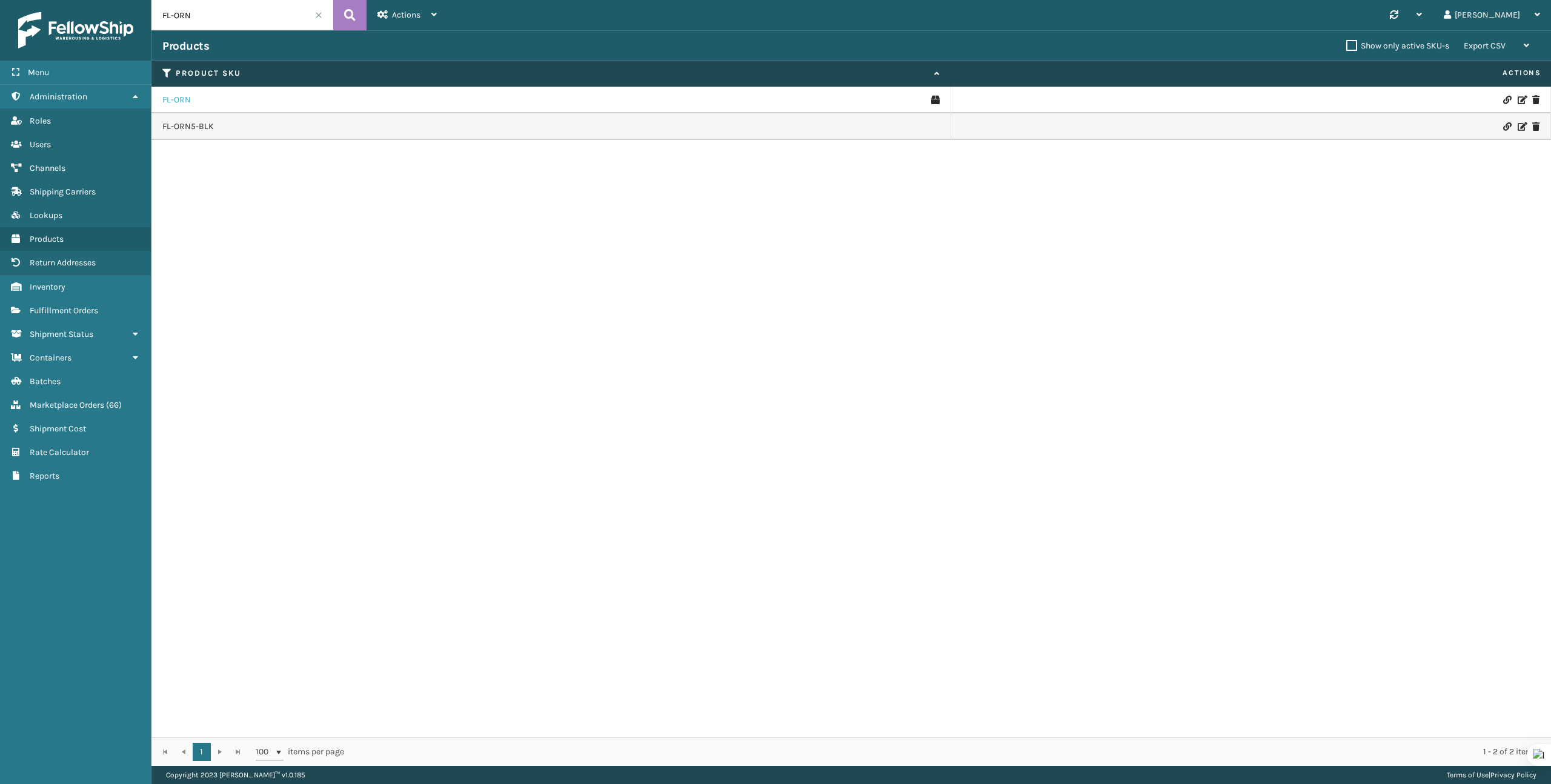
click at [178, 98] on link "FL-ORN" at bounding box center [177, 99] width 28 height 12
